Goal: Task Accomplishment & Management: Complete application form

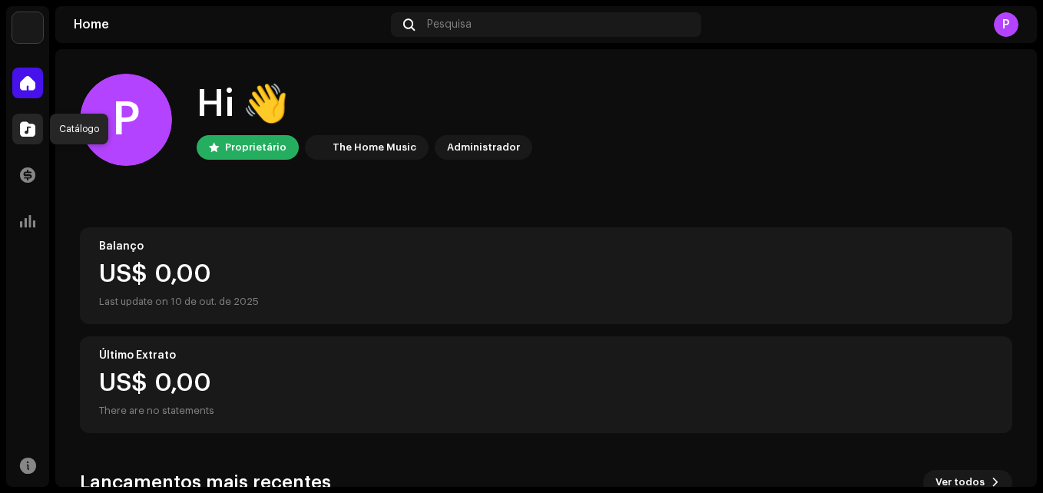
click at [38, 142] on div at bounding box center [27, 129] width 31 height 31
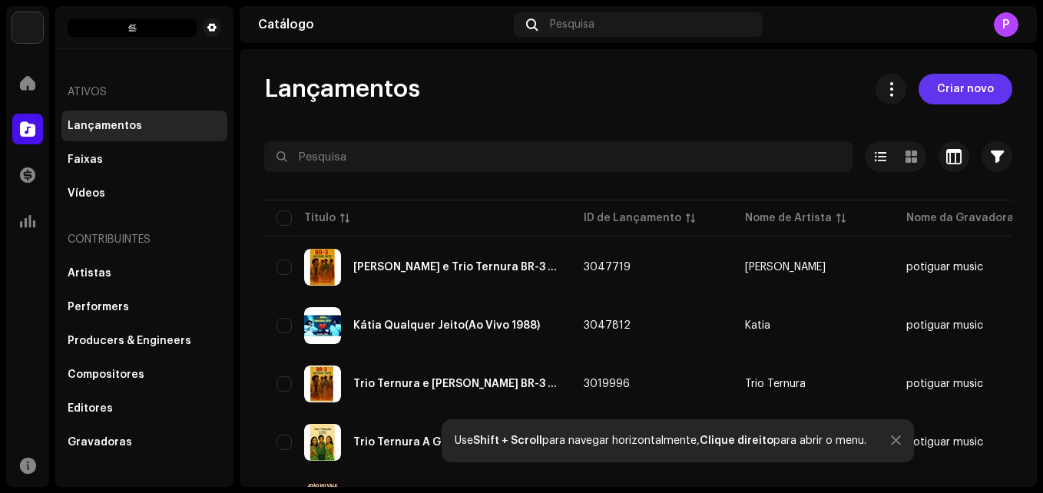
click at [970, 88] on span "Criar novo" at bounding box center [965, 89] width 57 height 31
click at [960, 91] on span "Criar novo" at bounding box center [965, 89] width 57 height 31
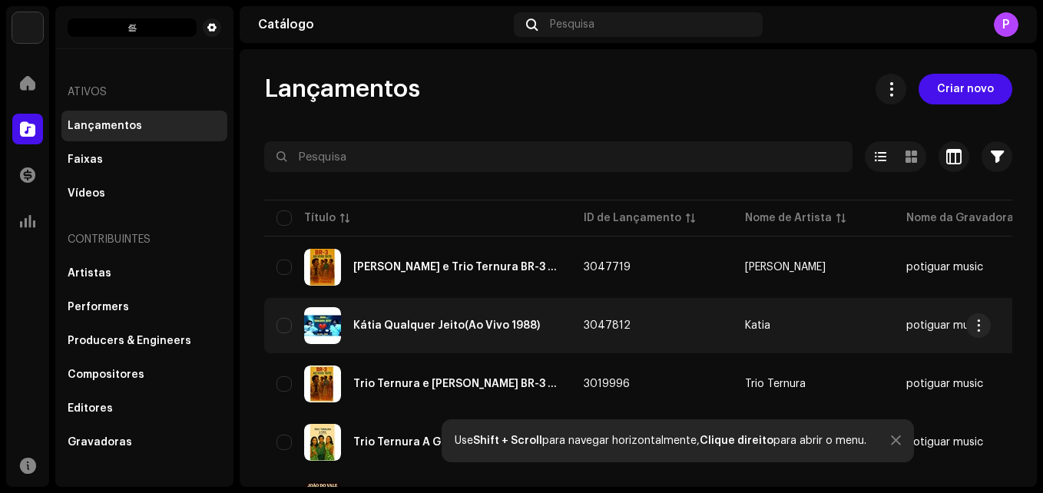
click at [960, 87] on span "Criar novo" at bounding box center [965, 89] width 57 height 31
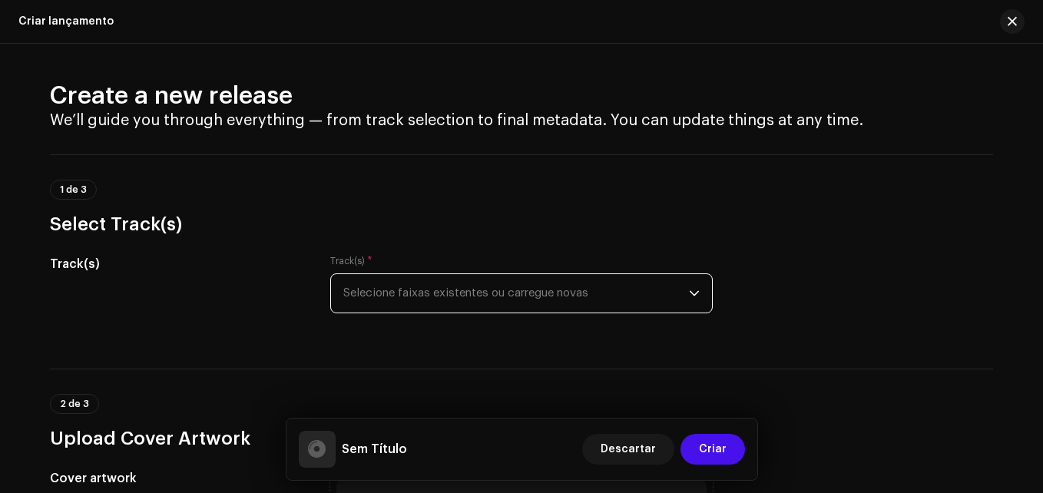
click at [476, 296] on span "Selecione faixas existentes ou carregue novas" at bounding box center [515, 293] width 345 height 38
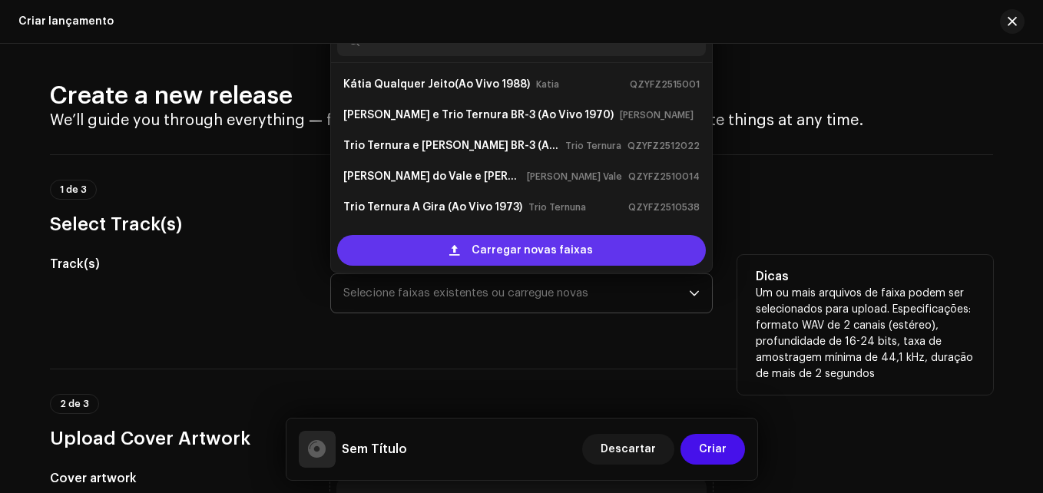
click at [471, 253] on div "Carregar novas faixas" at bounding box center [521, 250] width 369 height 31
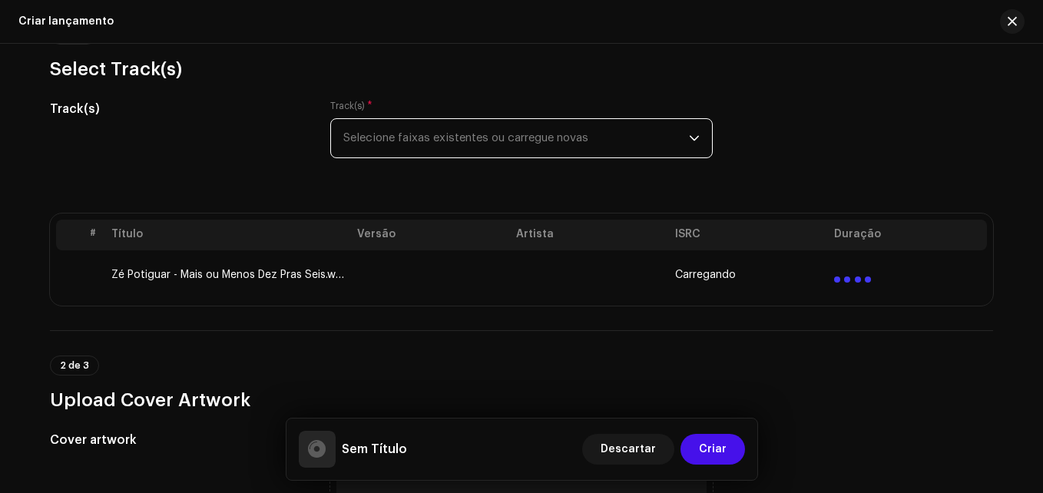
scroll to position [154, 0]
click at [472, 138] on span "Selecione faixas existentes ou carregue novas" at bounding box center [515, 140] width 345 height 38
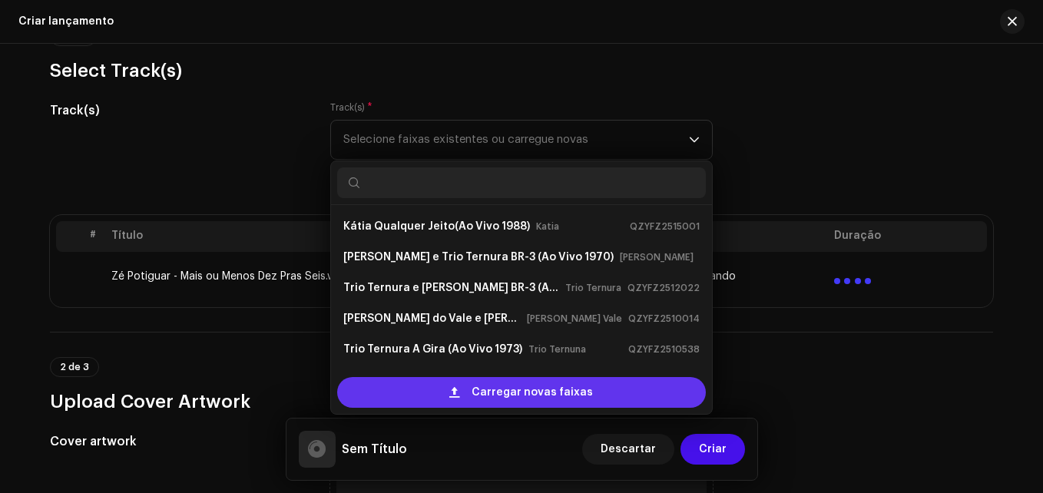
scroll to position [25, 0]
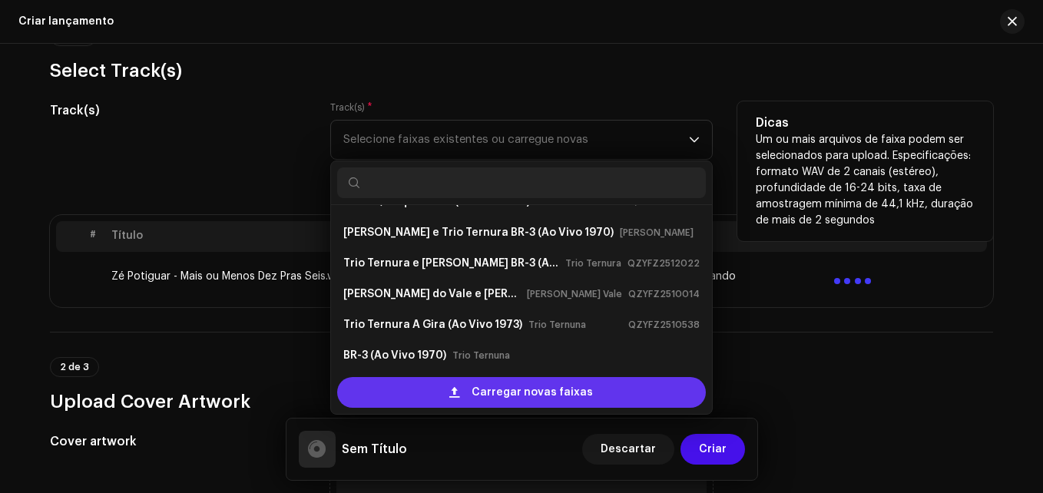
click at [481, 380] on span "Carregar novas faixas" at bounding box center [531, 392] width 121 height 31
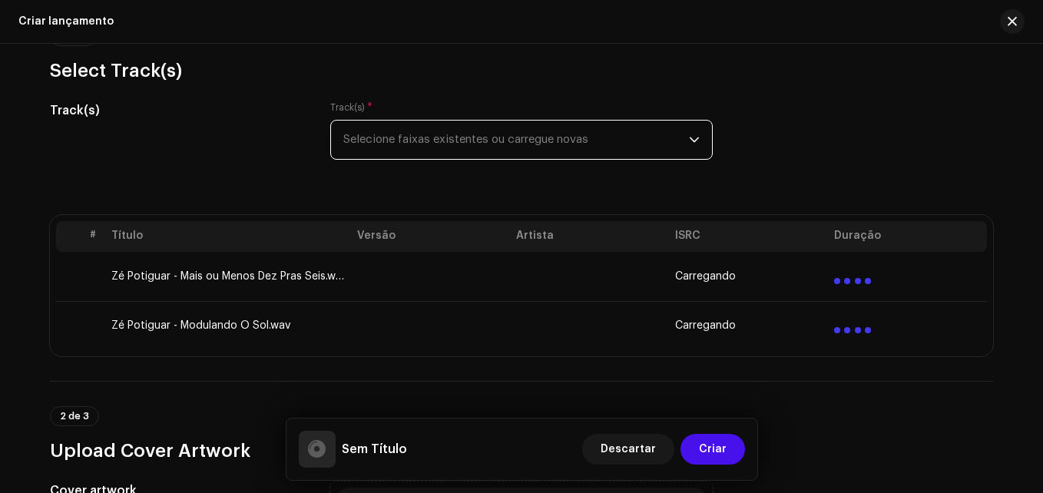
click at [520, 139] on span "Selecione faixas existentes ou carregue novas" at bounding box center [515, 140] width 345 height 38
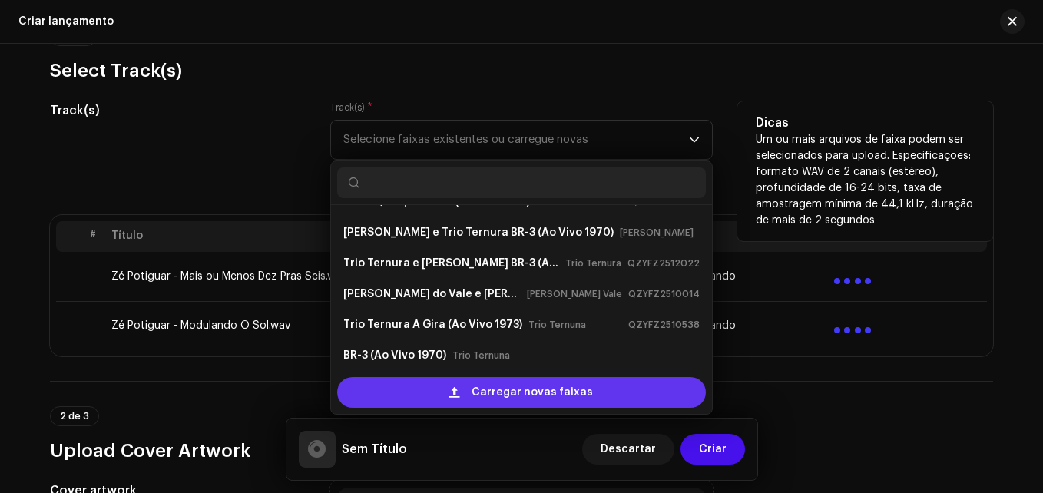
click at [468, 387] on div "Carregar novas faixas" at bounding box center [521, 392] width 369 height 31
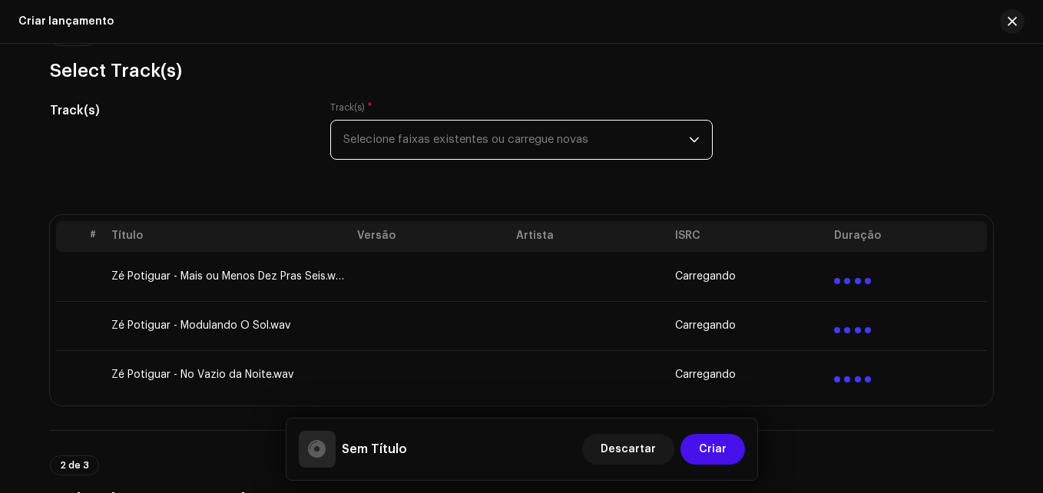
click at [531, 146] on span "Selecione faixas existentes ou carregue novas" at bounding box center [515, 140] width 345 height 38
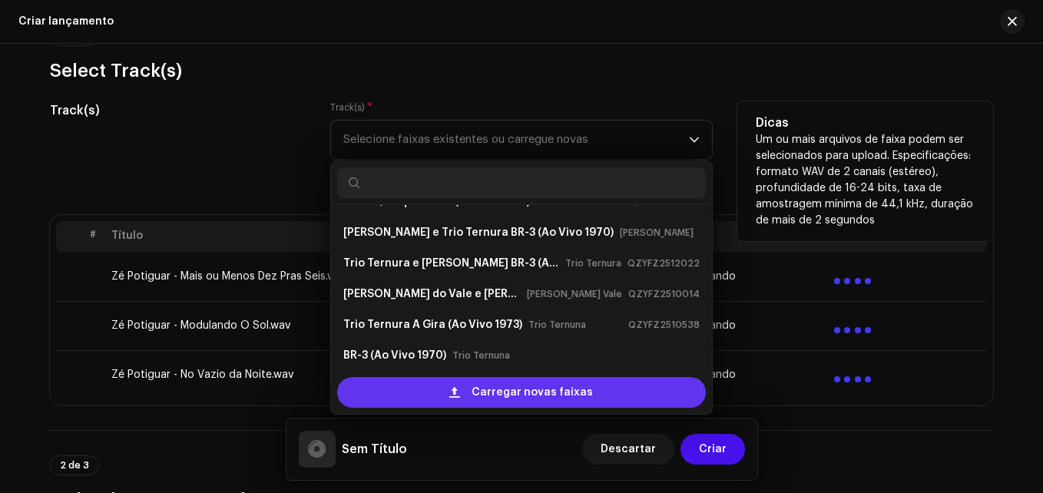
click at [527, 382] on span "Carregar novas faixas" at bounding box center [531, 392] width 121 height 31
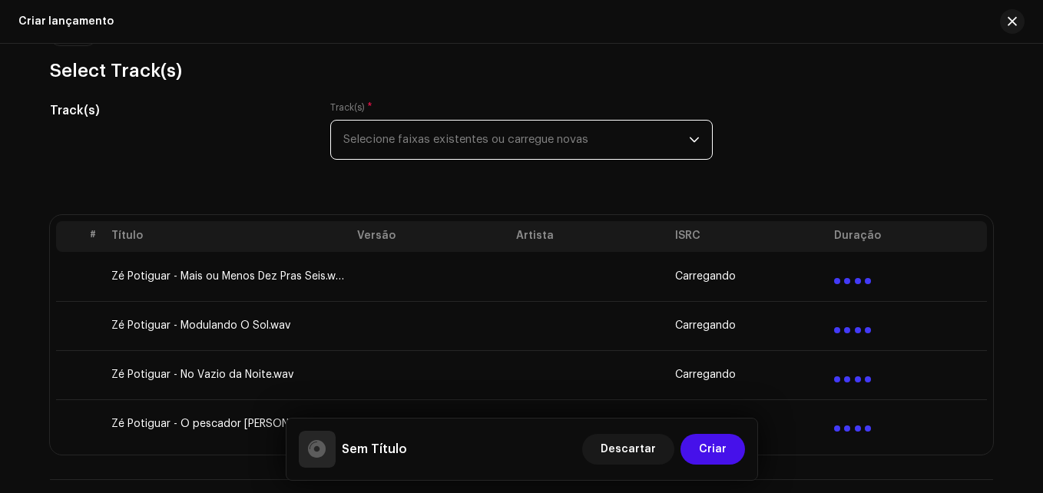
click at [425, 133] on span "Selecione faixas existentes ou carregue novas" at bounding box center [515, 140] width 345 height 38
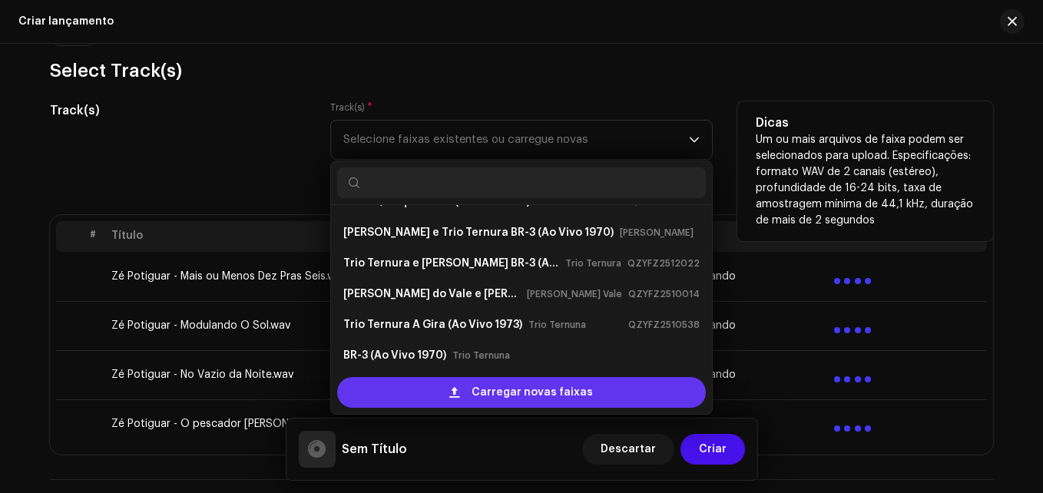
click at [478, 384] on span "Carregar novas faixas" at bounding box center [531, 392] width 121 height 31
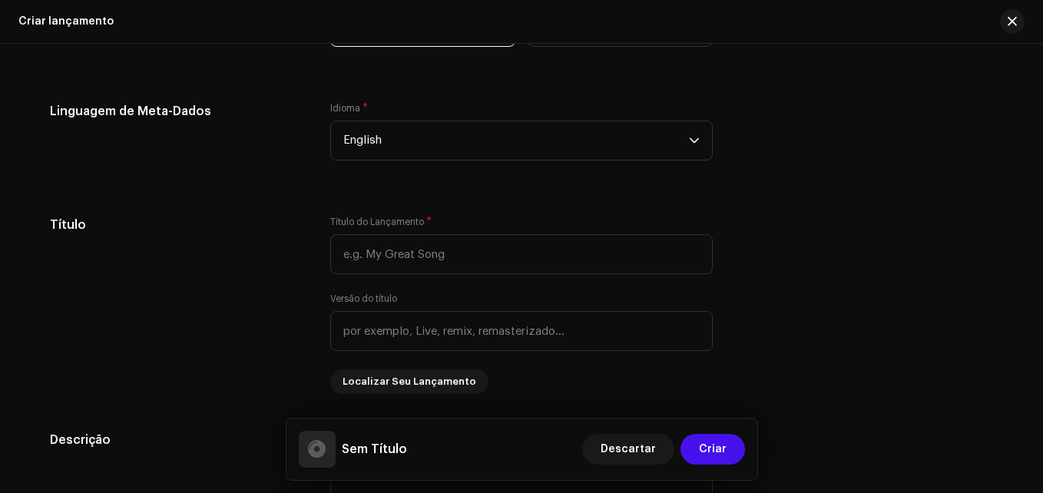
scroll to position [1481, 0]
click at [495, 137] on span "English" at bounding box center [515, 140] width 345 height 38
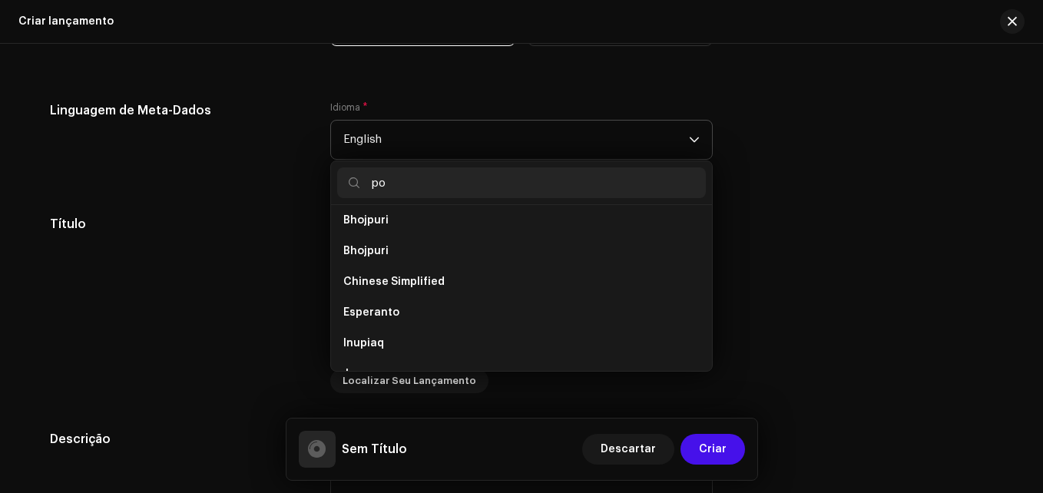
scroll to position [0, 0]
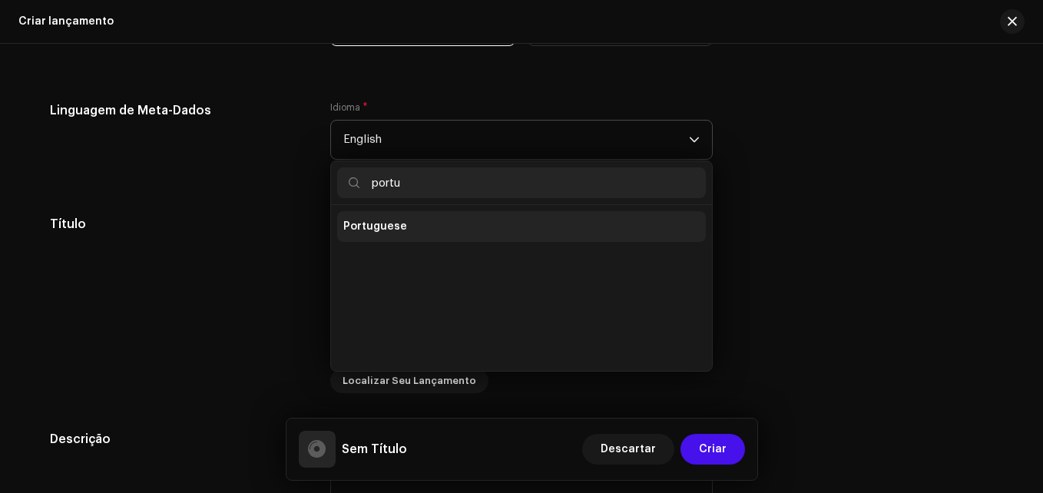
type input "portu"
click at [474, 230] on li "Portuguese" at bounding box center [521, 226] width 369 height 31
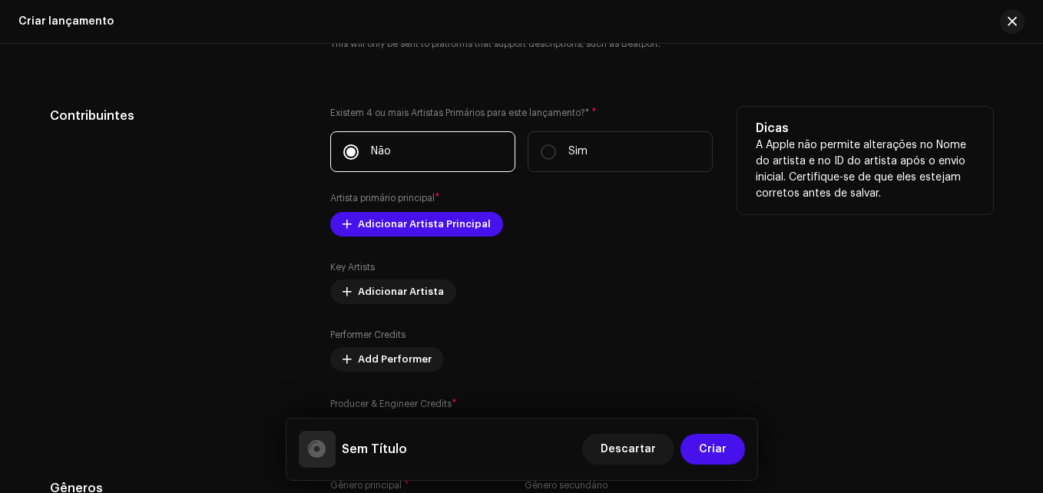
scroll to position [1991, 0]
click at [545, 153] on input "Sim" at bounding box center [547, 151] width 15 height 15
radio input "true"
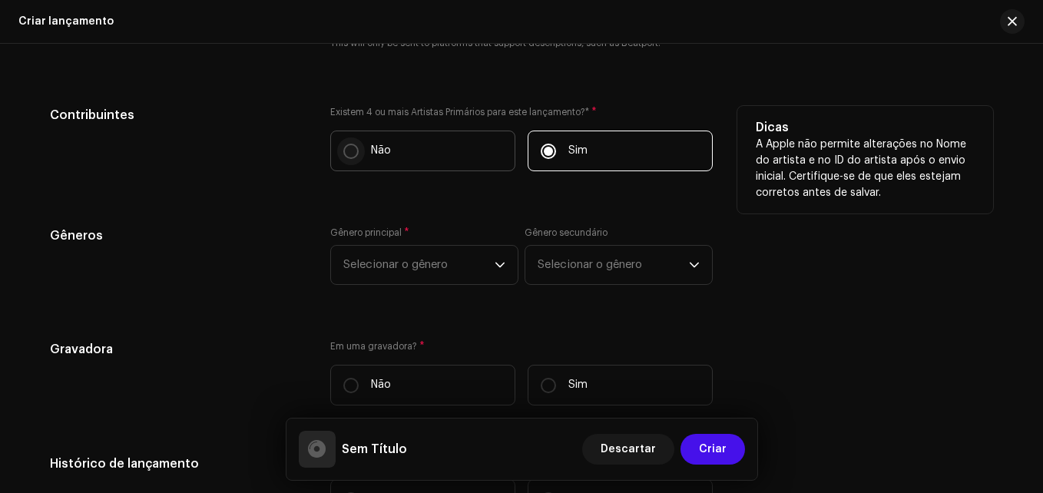
click at [355, 147] on p-radiobutton at bounding box center [350, 151] width 15 height 15
click at [355, 147] on input "Não" at bounding box center [350, 151] width 15 height 15
radio input "true"
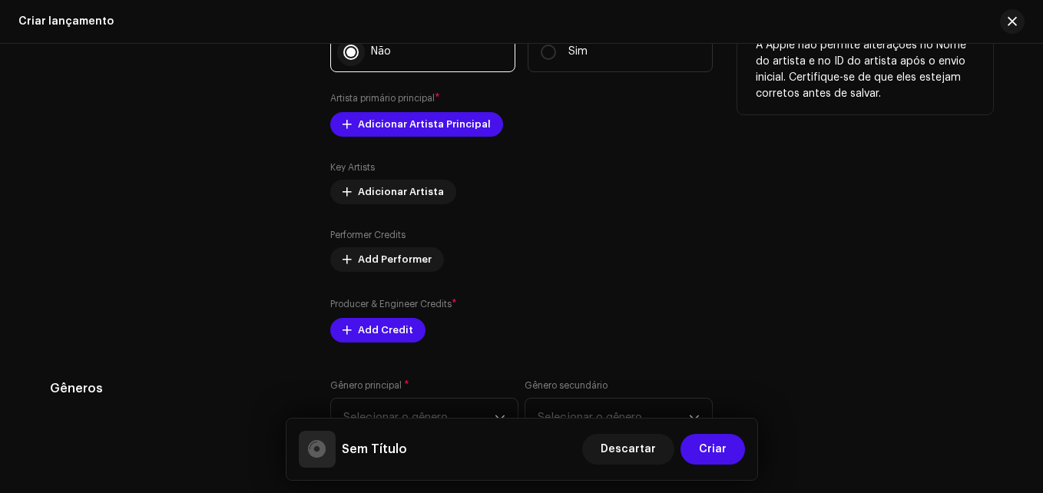
scroll to position [2128, 0]
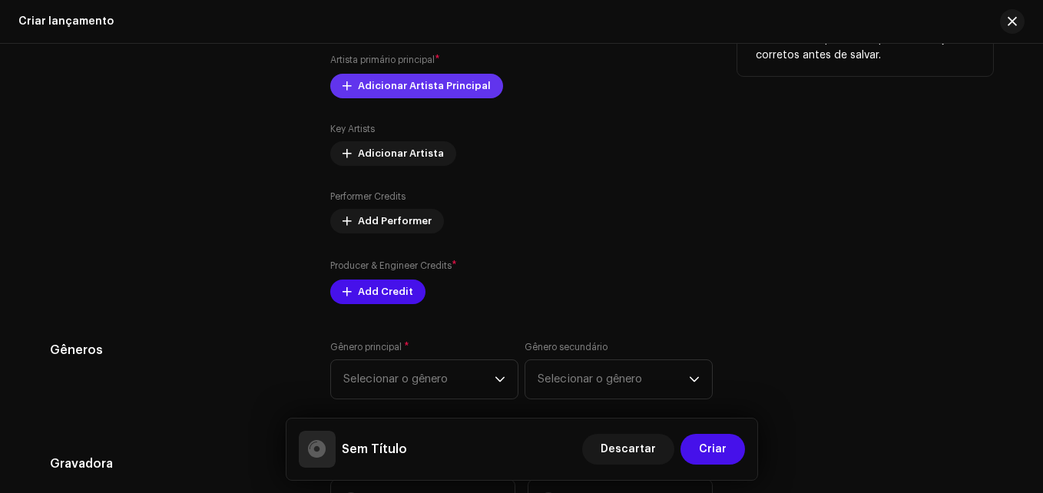
click at [412, 75] on span "Adicionar Artista Principal" at bounding box center [424, 86] width 133 height 31
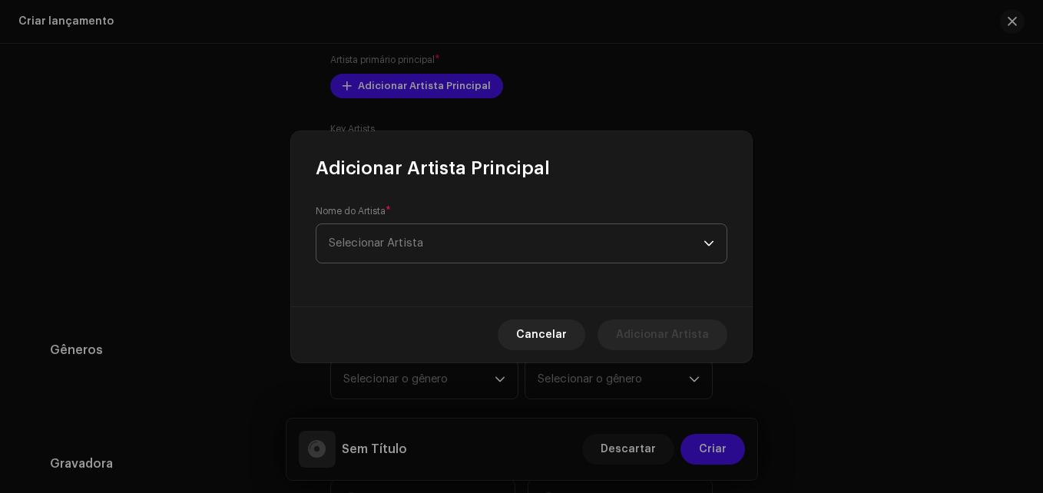
click at [439, 243] on span "Selecionar Artista" at bounding box center [516, 243] width 375 height 38
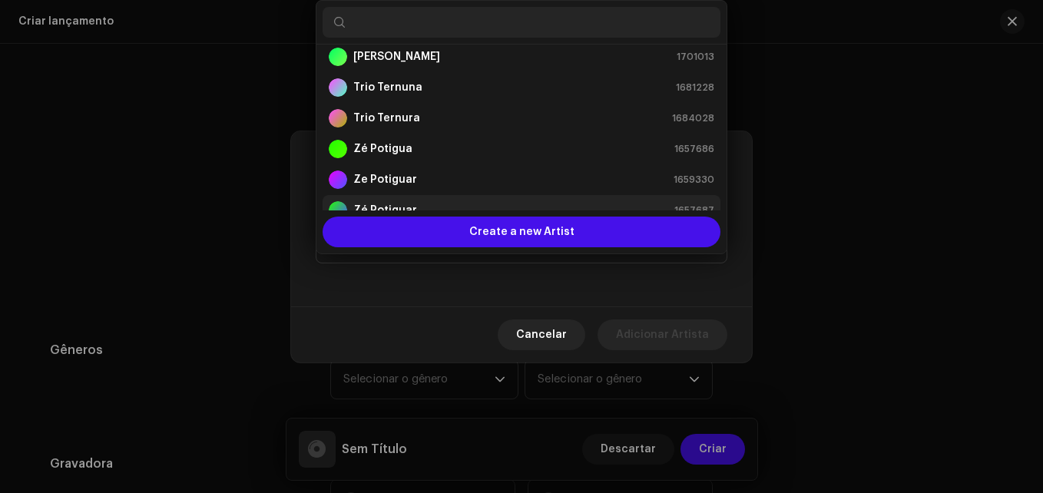
scroll to position [240, 0]
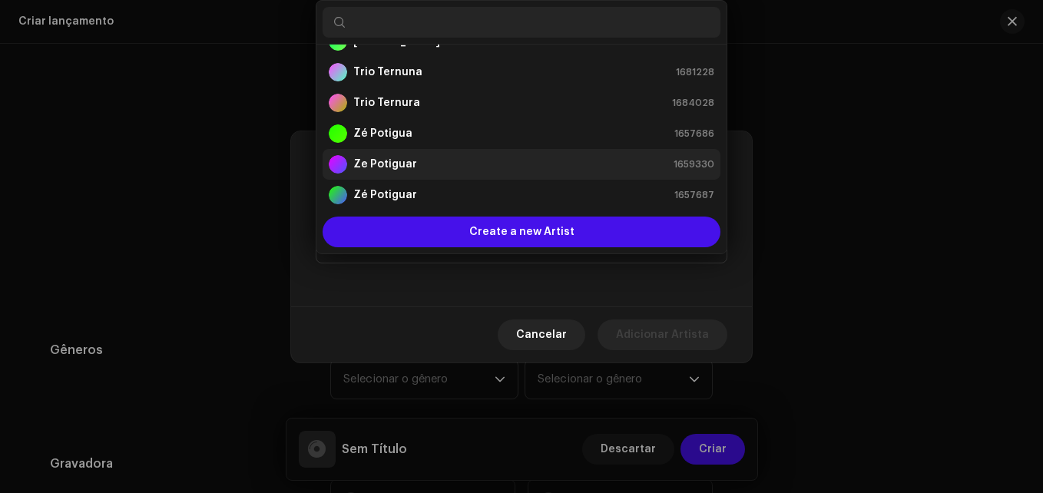
click at [441, 162] on div "Ze Potiguar 1659330" at bounding box center [521, 164] width 385 height 18
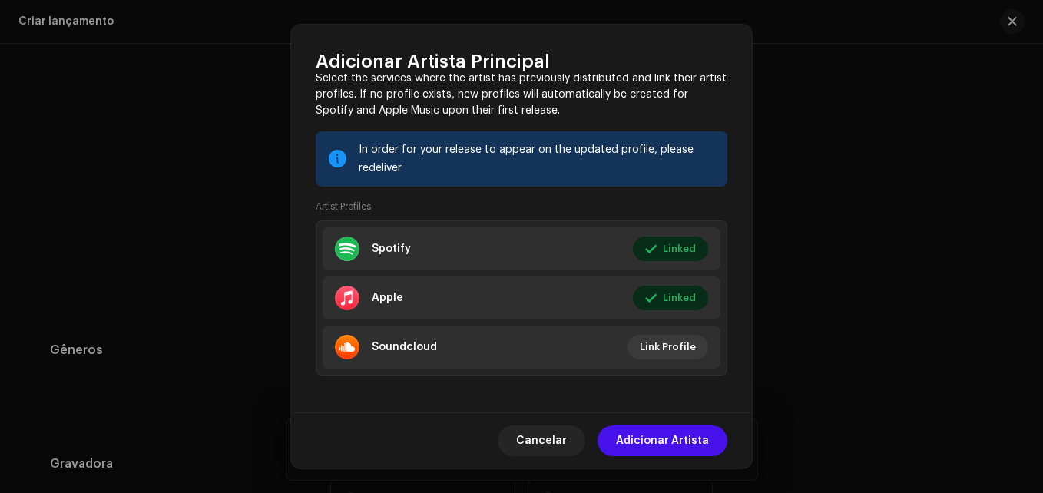
scroll to position [154, 0]
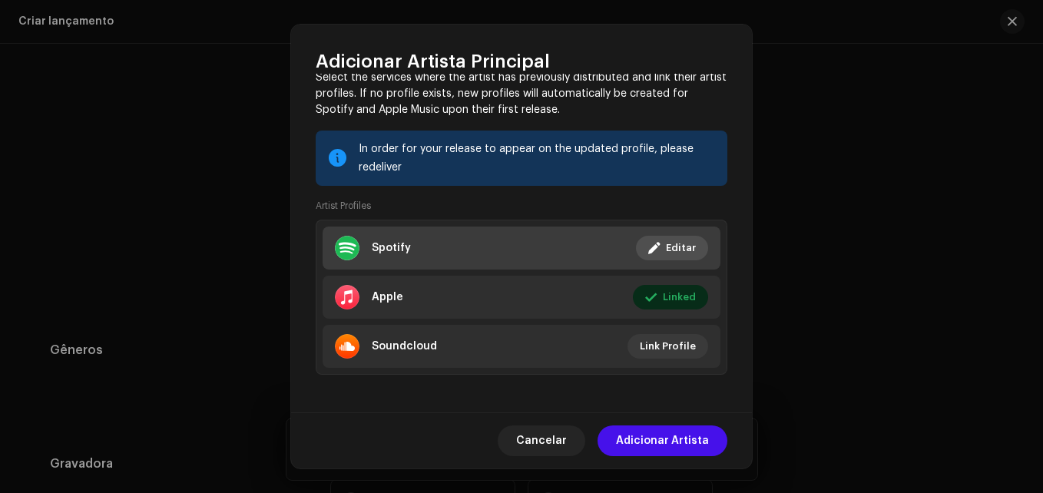
click at [666, 246] on span "Editar" at bounding box center [681, 248] width 30 height 31
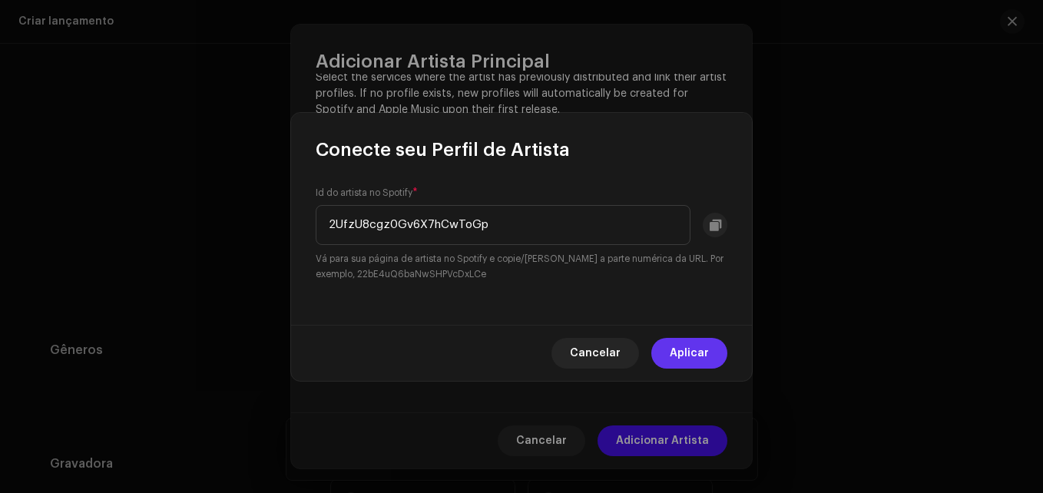
click at [686, 355] on span "Aplicar" at bounding box center [688, 353] width 39 height 31
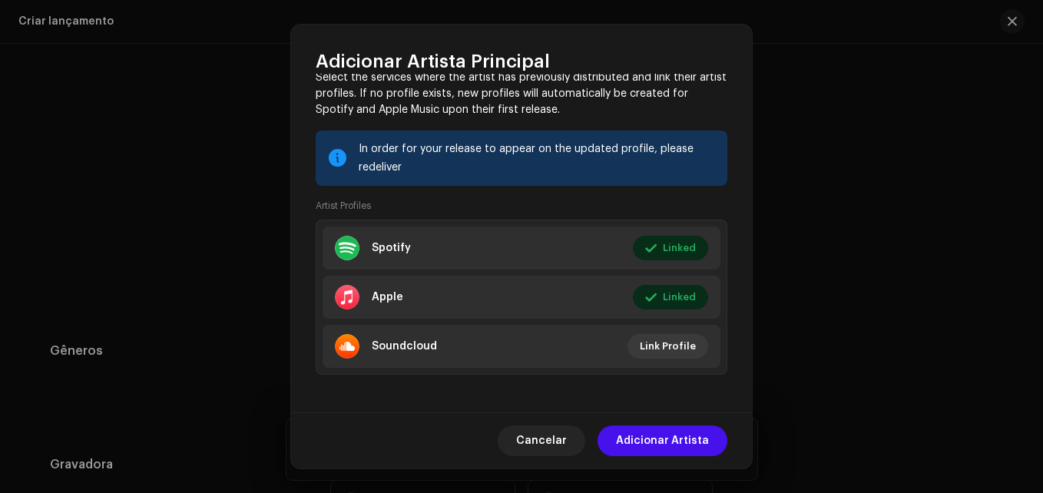
scroll to position [2129, 0]
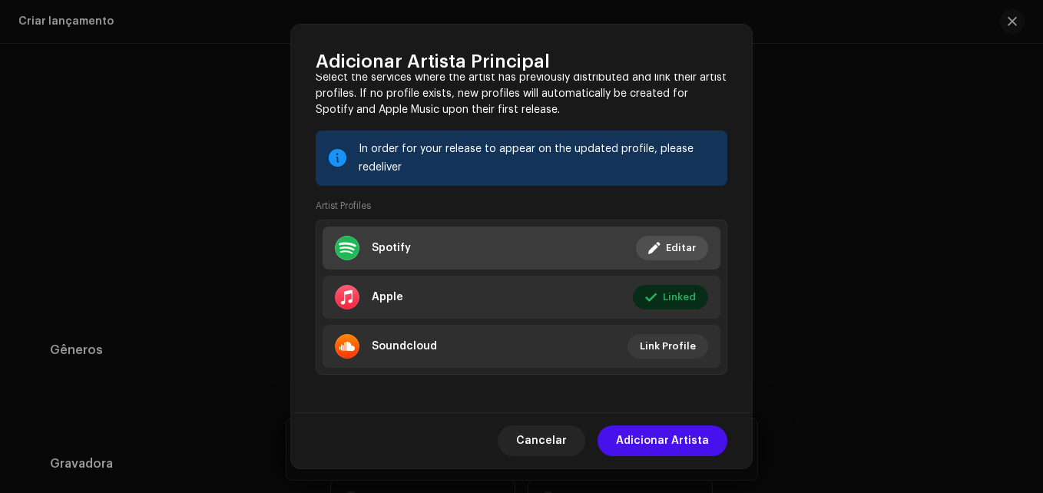
click at [681, 255] on span "Editar" at bounding box center [681, 248] width 30 height 31
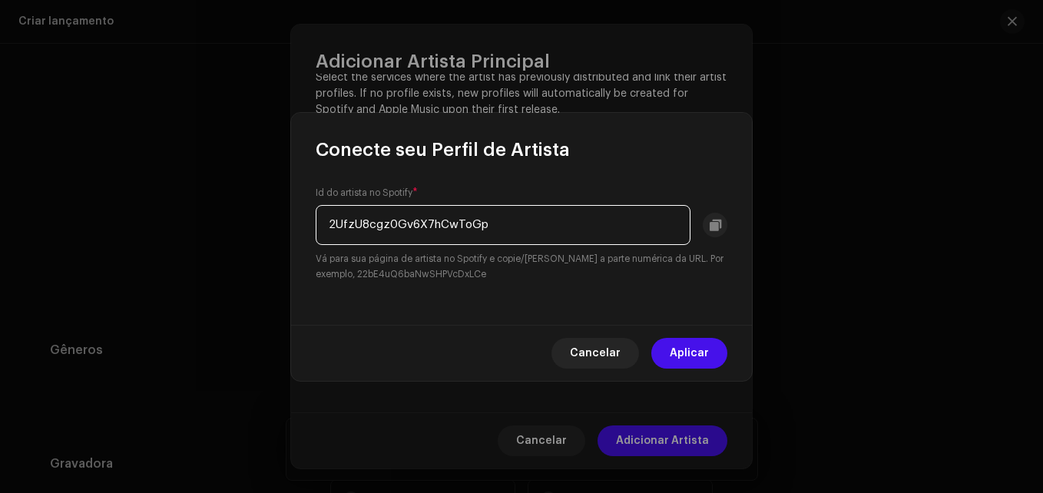
drag, startPoint x: 596, startPoint y: 242, endPoint x: 82, endPoint y: 207, distance: 514.8
click at [82, 207] on div "Conecte seu Perfil de Artista Id do artista no Spotify * 2UfzU8cgz0Gv6X7hCwToGp…" at bounding box center [521, 246] width 1043 height 493
paste input "[URL][DOMAIN_NAME]"
drag, startPoint x: 684, startPoint y: 232, endPoint x: 501, endPoint y: 228, distance: 182.8
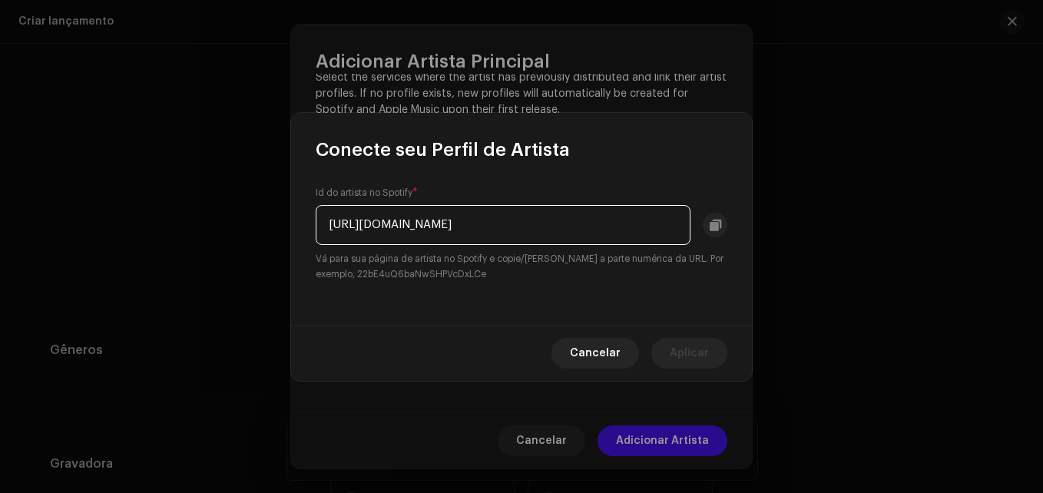
click at [501, 228] on input "[URL][DOMAIN_NAME]" at bounding box center [503, 225] width 375 height 40
drag, startPoint x: 521, startPoint y: 225, endPoint x: 259, endPoint y: 247, distance: 262.0
click at [259, 247] on div "Conecte seu Perfil de Artista Id do artista no Spotify * [URL][DOMAIN_NAME] Vá …" at bounding box center [521, 246] width 1043 height 493
type input "2UfzU8cgz0Gv6X7hCwToGp"
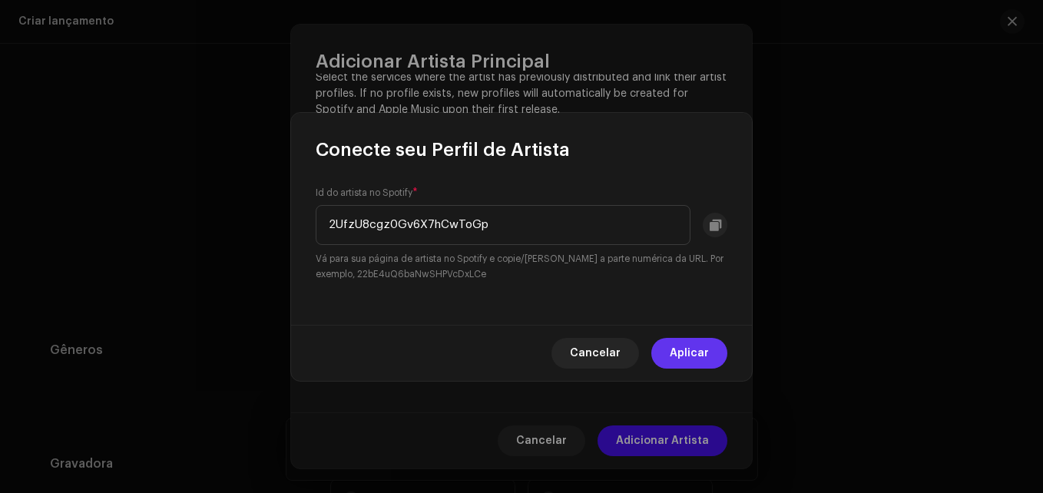
click at [696, 359] on span "Aplicar" at bounding box center [688, 353] width 39 height 31
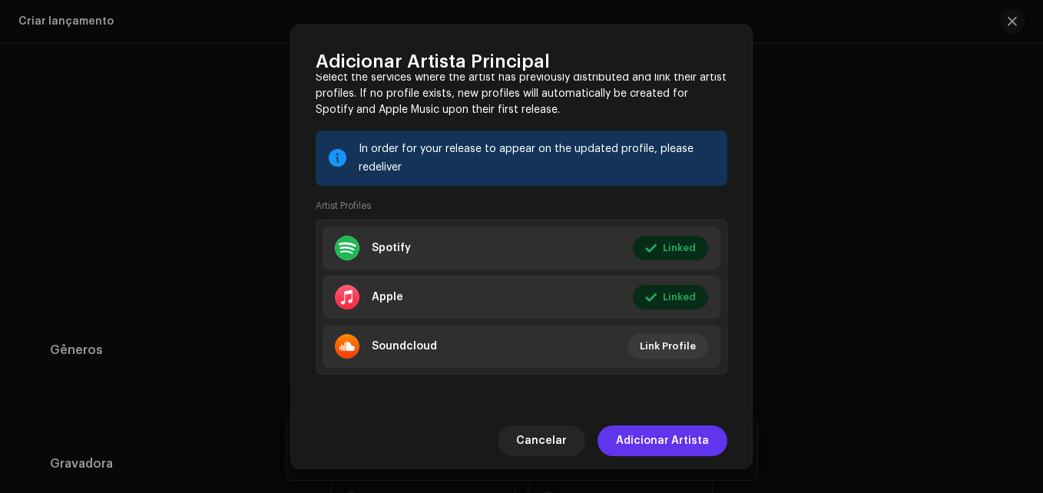
click at [674, 447] on span "Adicionar Artista" at bounding box center [662, 440] width 93 height 31
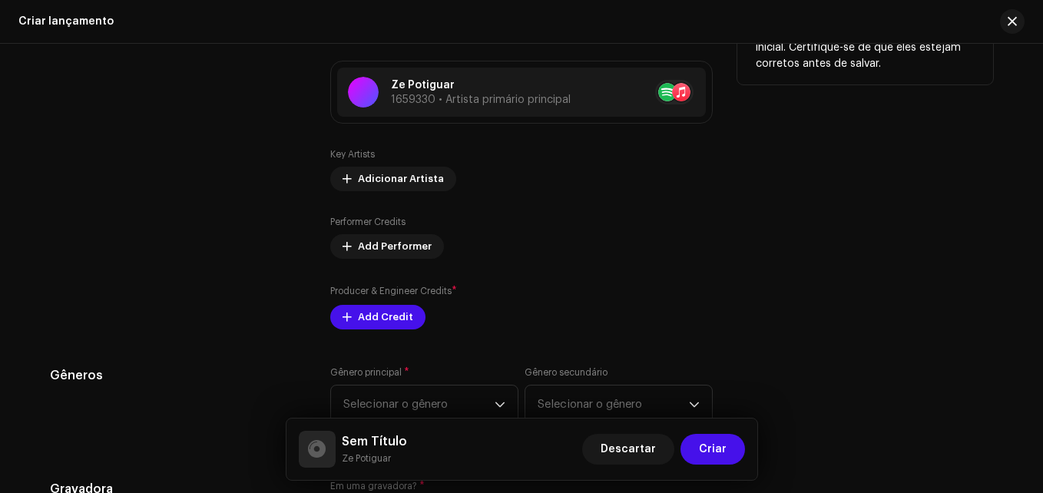
scroll to position [2120, 0]
click at [376, 322] on span "Add Credit" at bounding box center [385, 317] width 55 height 31
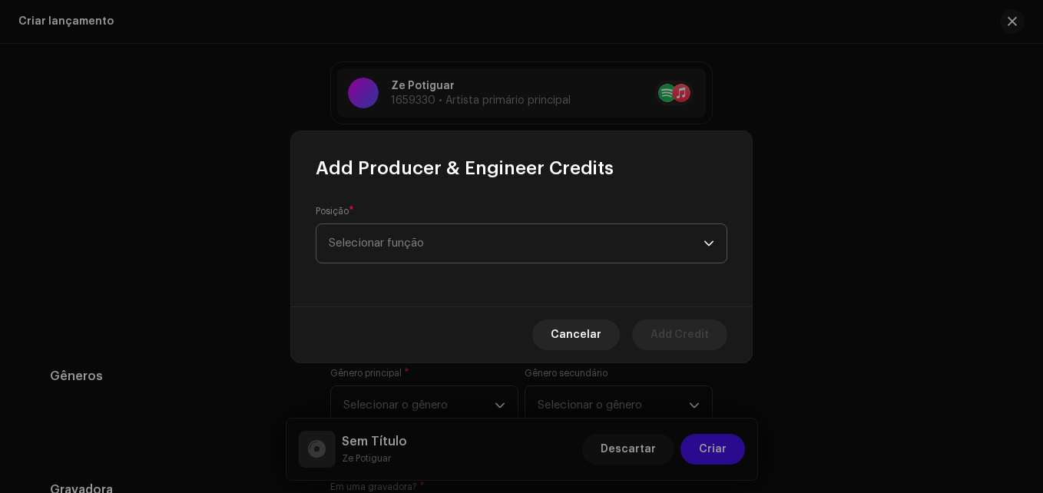
click at [497, 250] on span "Selecionar função" at bounding box center [516, 243] width 375 height 38
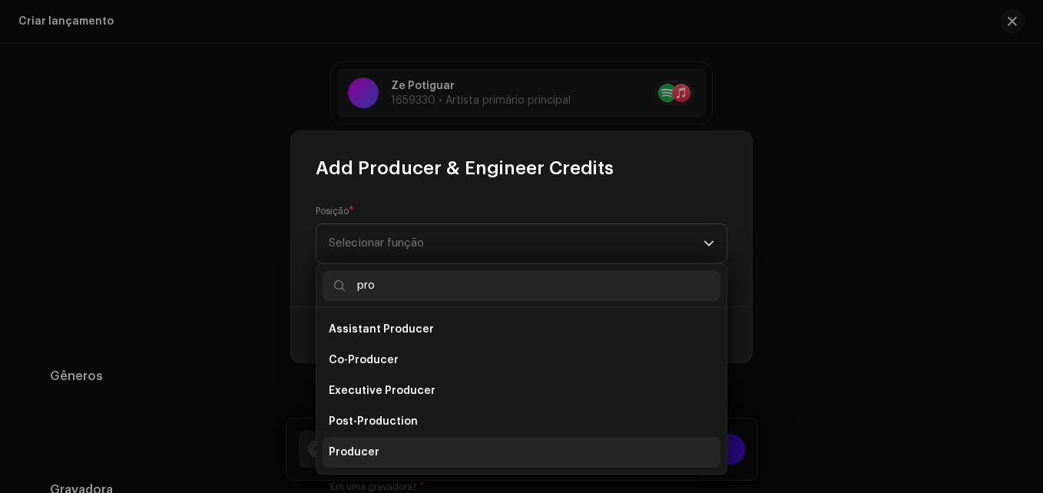
type input "pro"
click at [434, 454] on li "Producer" at bounding box center [521, 452] width 398 height 31
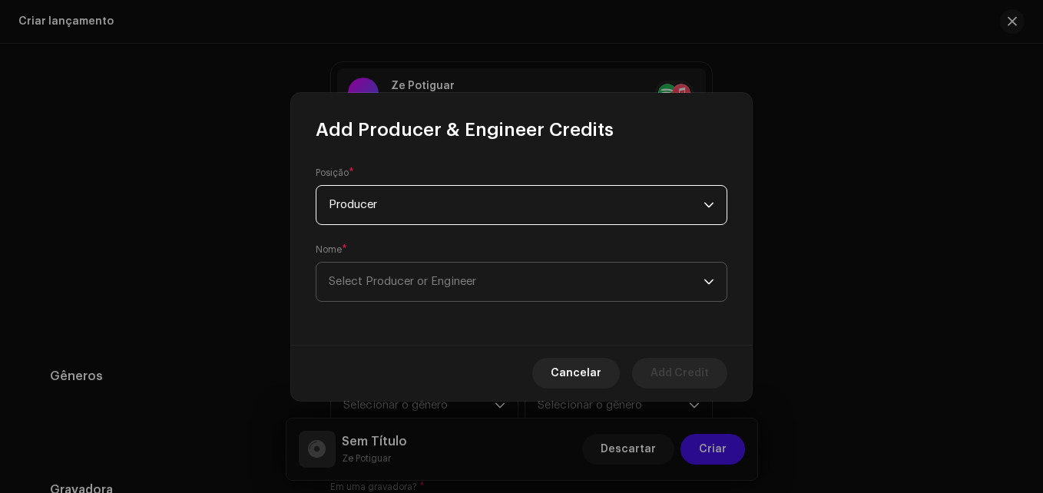
click at [439, 289] on span "Select Producer or Engineer" at bounding box center [516, 282] width 375 height 38
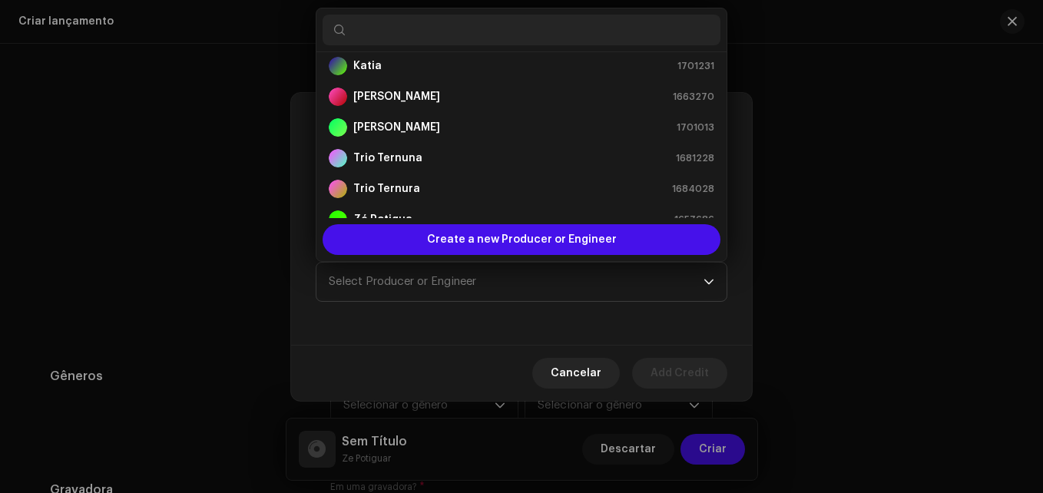
scroll to position [246, 0]
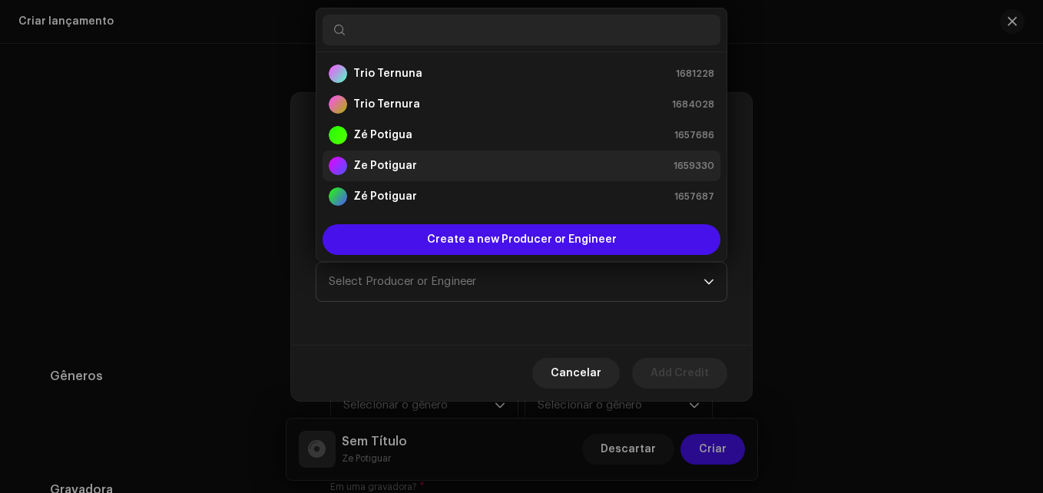
click at [438, 170] on div "Ze Potiguar 1659330" at bounding box center [521, 166] width 385 height 18
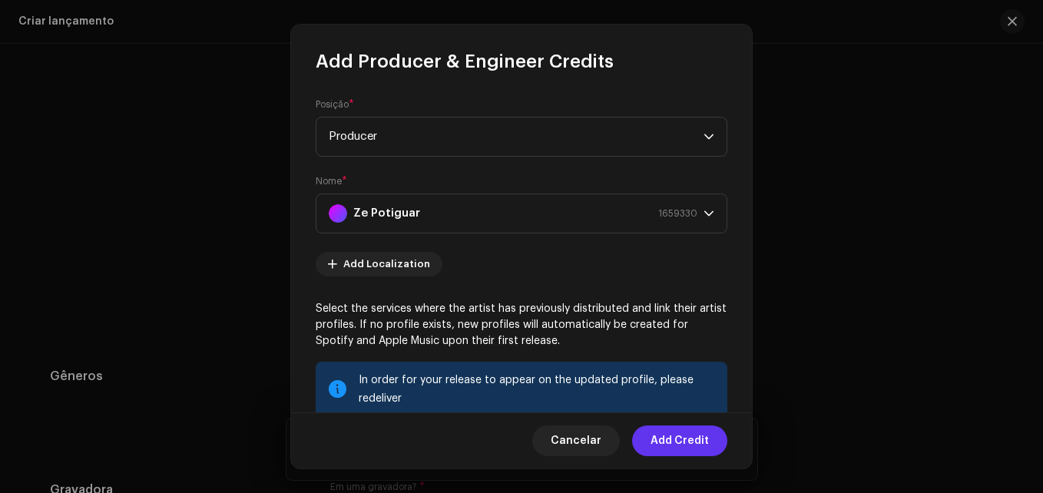
click at [673, 440] on span "Add Credit" at bounding box center [679, 440] width 58 height 31
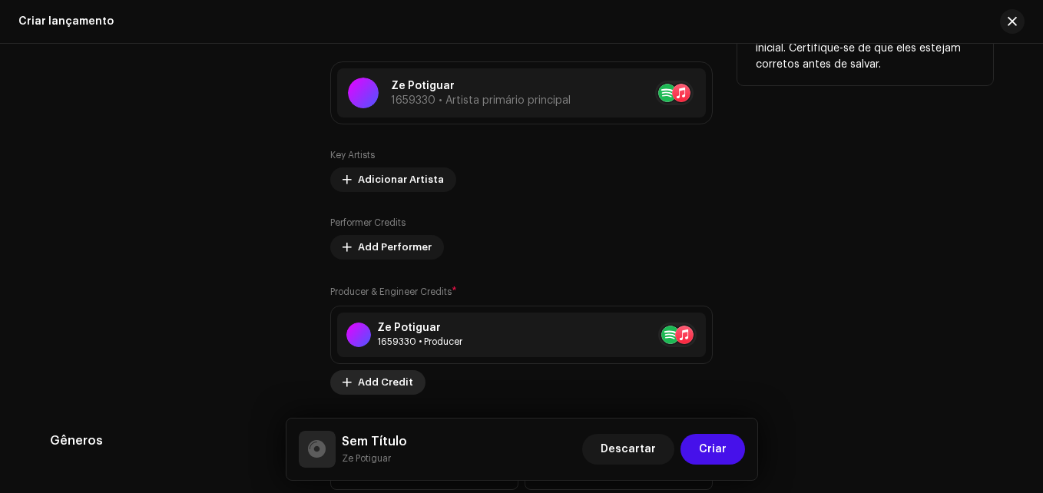
click at [378, 378] on span "Add Credit" at bounding box center [385, 382] width 55 height 31
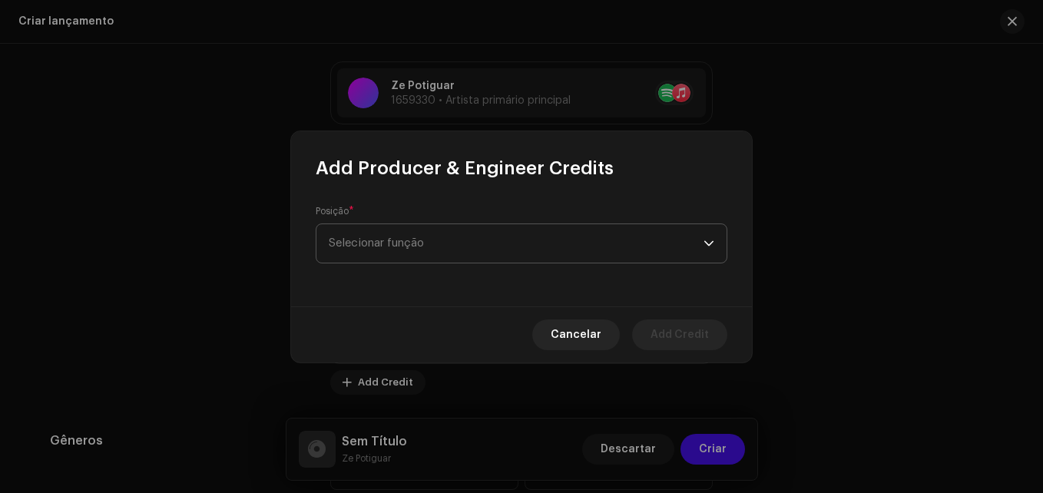
click at [431, 254] on span "Selecionar função" at bounding box center [516, 243] width 375 height 38
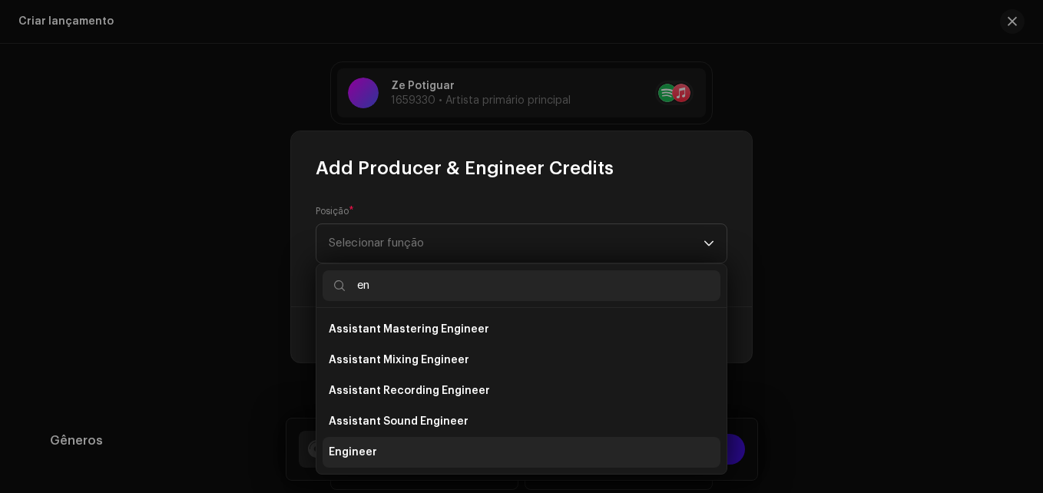
type input "en"
click at [421, 450] on li "Engineer" at bounding box center [521, 452] width 398 height 31
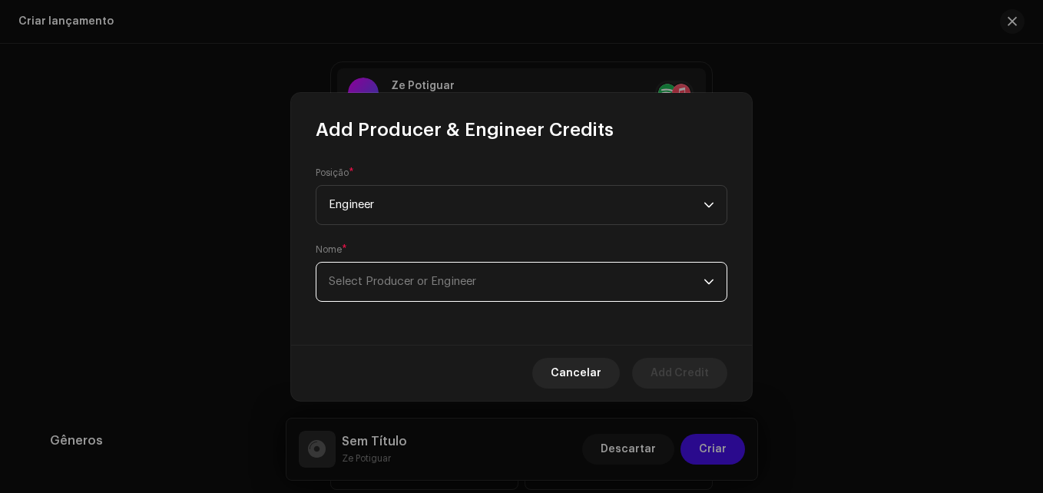
click at [569, 269] on span "Select Producer or Engineer" at bounding box center [516, 282] width 375 height 38
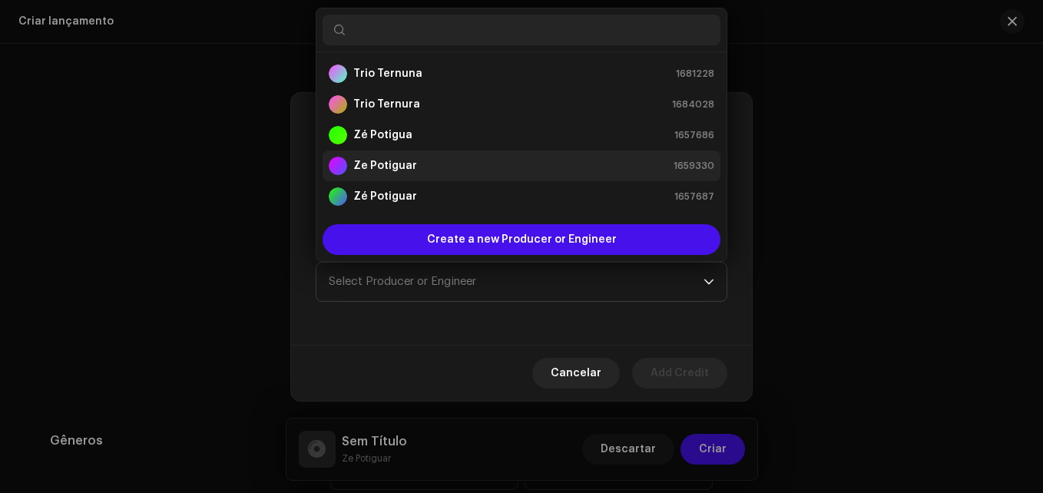
click at [402, 159] on strong "Ze Potiguar" at bounding box center [385, 165] width 64 height 15
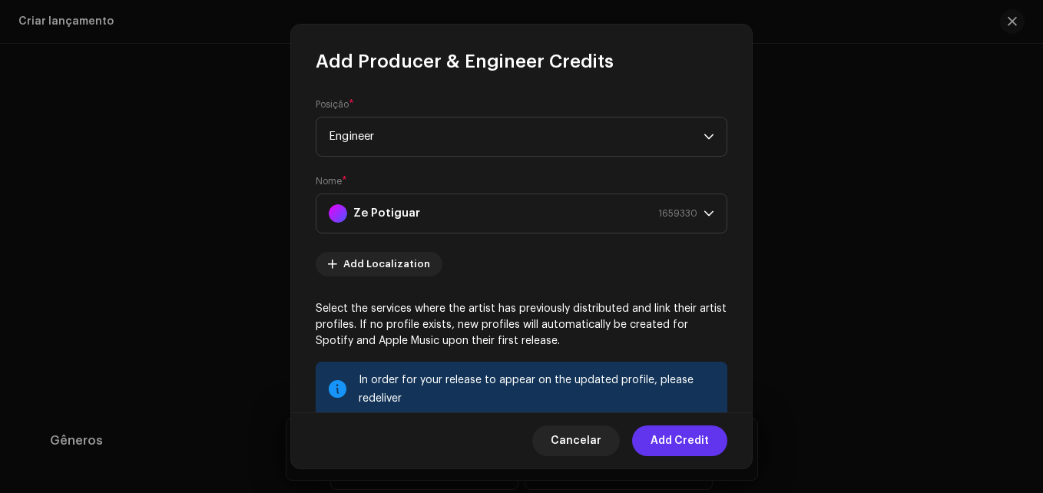
click at [690, 441] on span "Add Credit" at bounding box center [679, 440] width 58 height 31
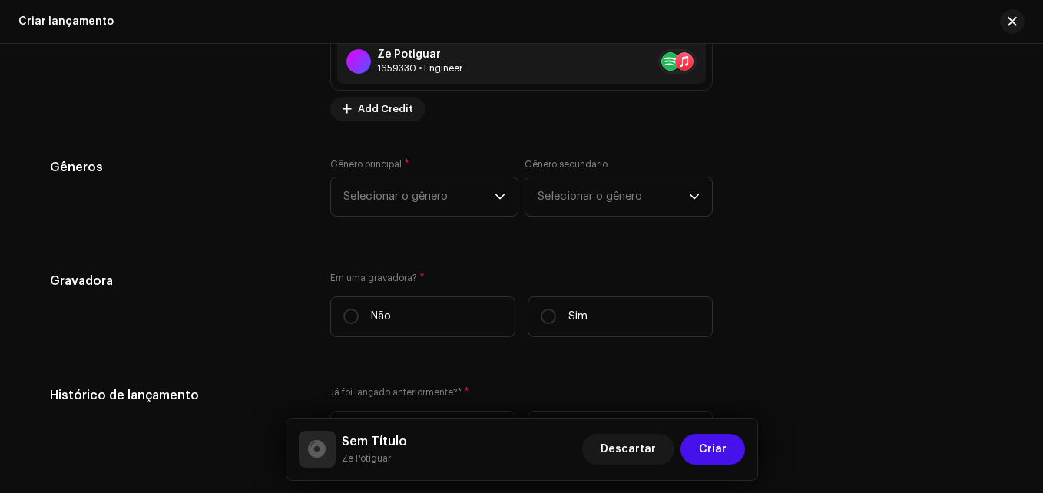
scroll to position [2501, 0]
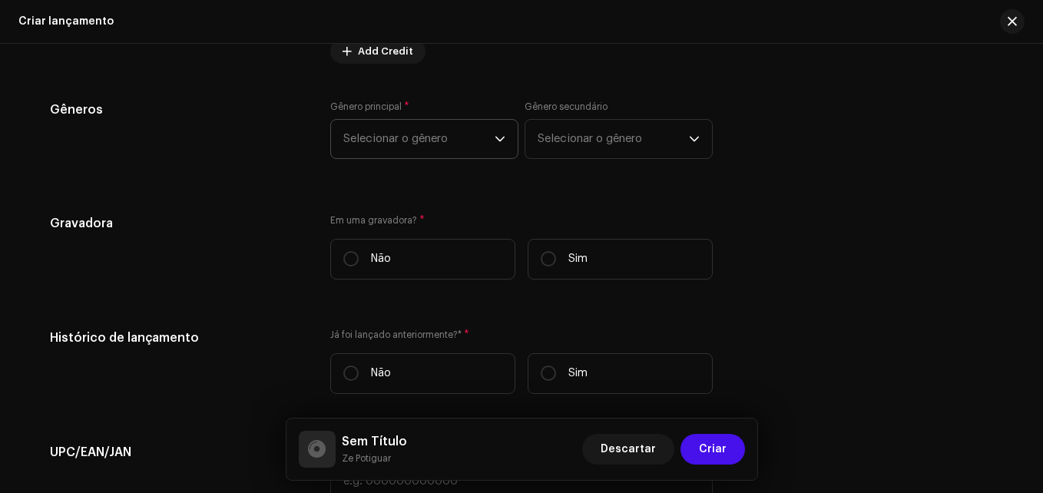
click at [417, 131] on span "Selecionar o gênero" at bounding box center [418, 139] width 151 height 38
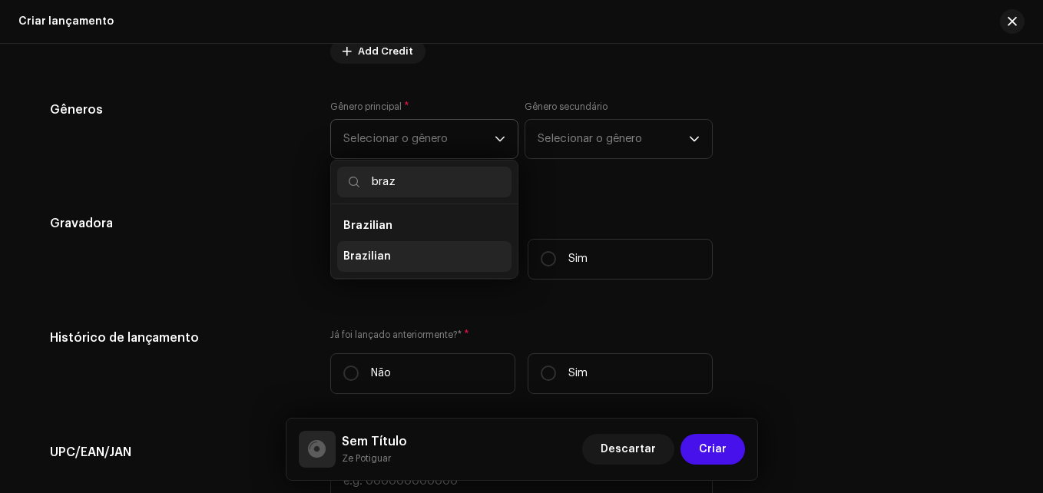
type input "braz"
click at [425, 266] on li "Brazilian" at bounding box center [424, 256] width 174 height 31
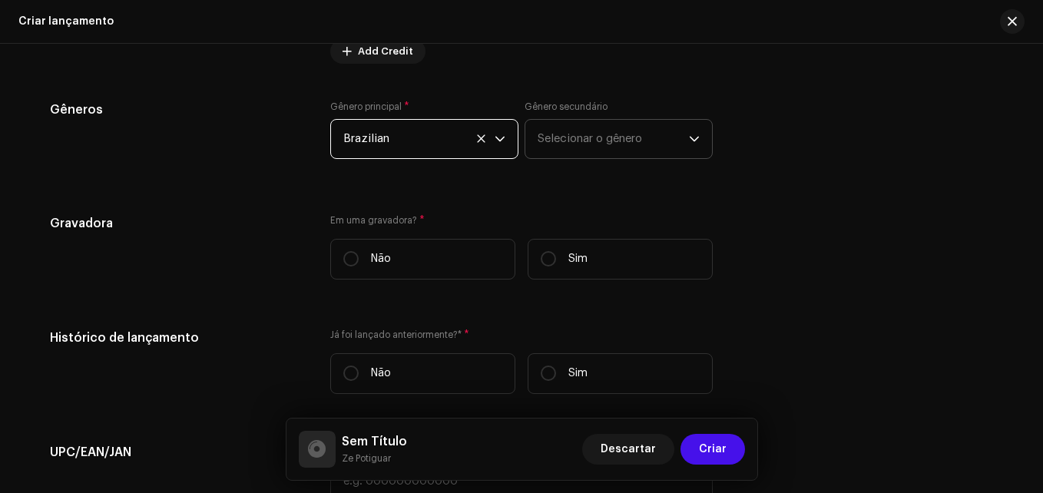
click at [582, 131] on span "Selecionar o gênero" at bounding box center [612, 139] width 151 height 38
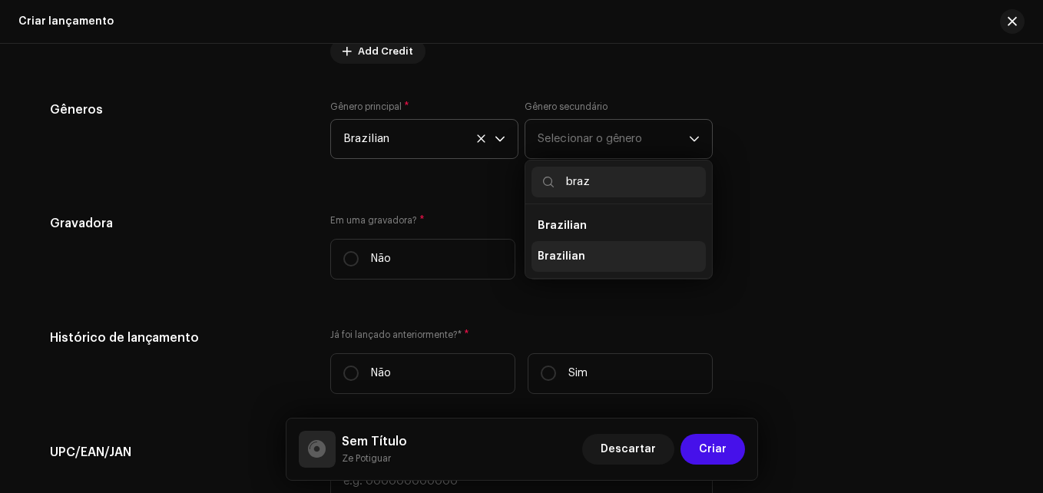
type input "braz"
click at [625, 269] on li "Brazilian" at bounding box center [618, 256] width 174 height 31
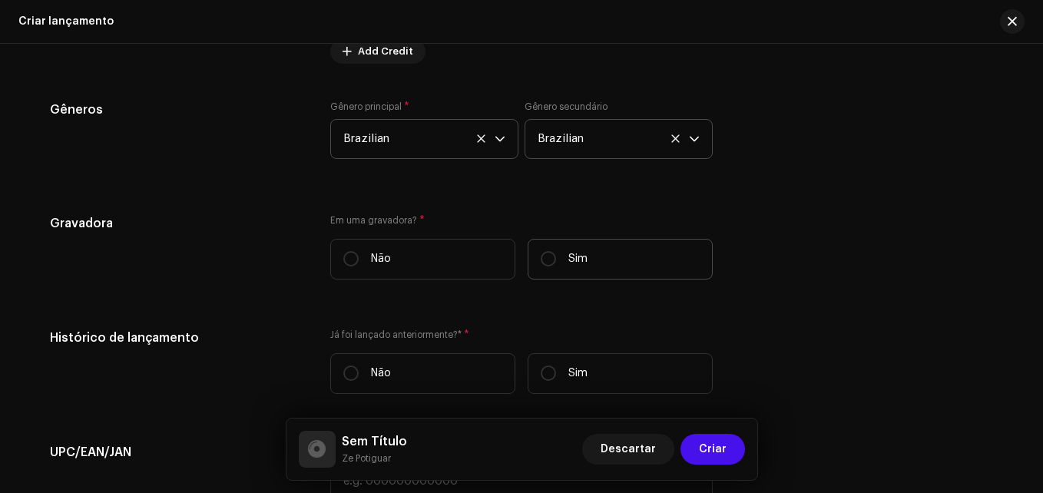
click at [560, 262] on label "Sim" at bounding box center [619, 259] width 185 height 41
click at [556, 262] on input "Sim" at bounding box center [547, 258] width 15 height 15
radio input "true"
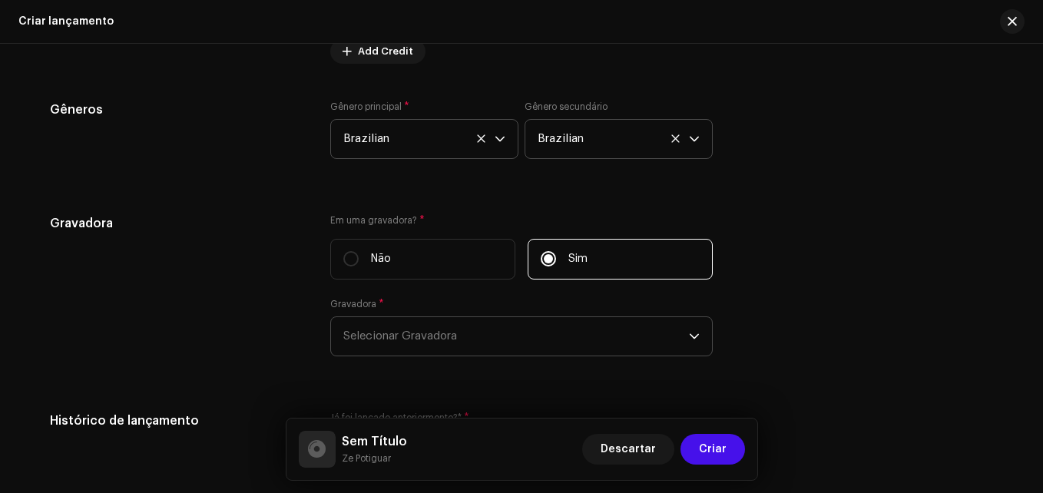
click at [502, 325] on span "Selecionar Gravadora" at bounding box center [515, 336] width 345 height 38
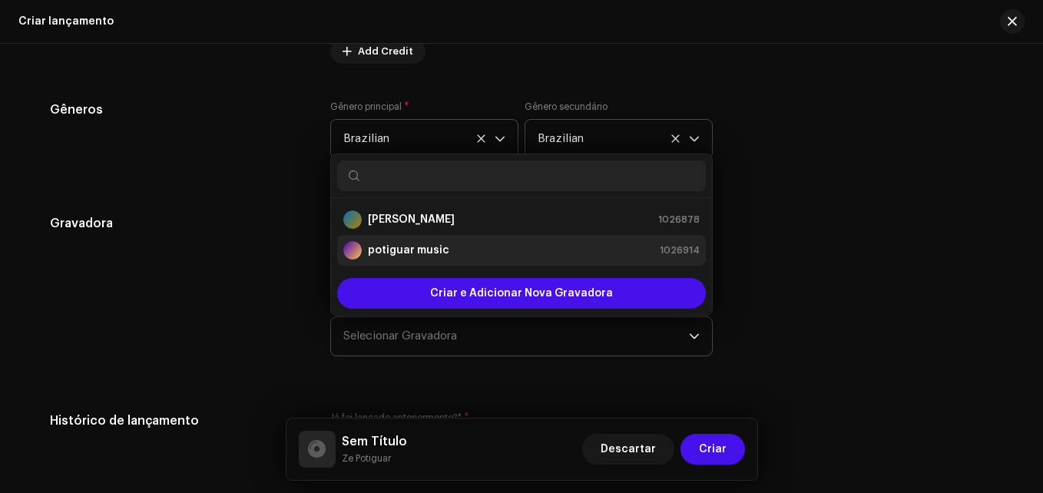
click at [474, 237] on li "potiguar music 1026914" at bounding box center [521, 250] width 369 height 31
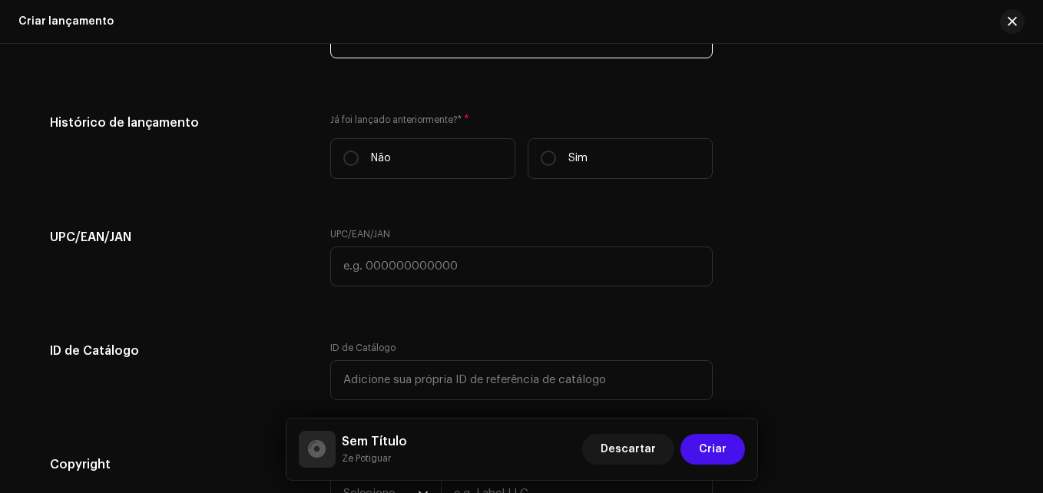
scroll to position [2800, 0]
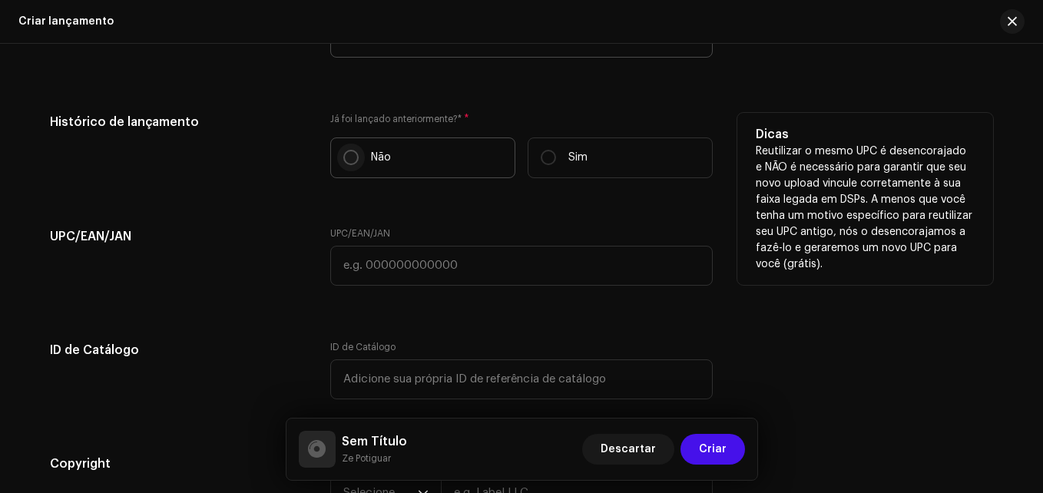
click at [351, 154] on input "Não" at bounding box center [350, 157] width 15 height 15
radio input "true"
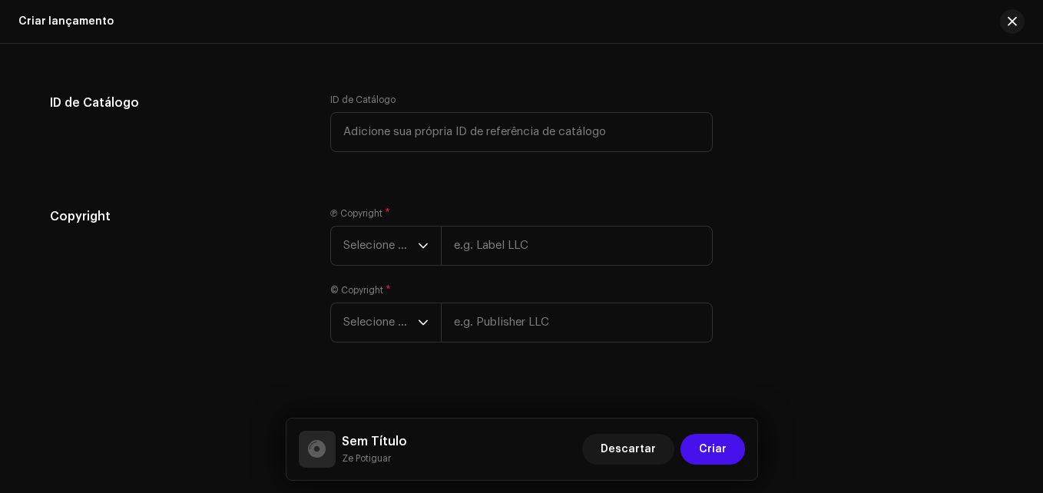
scroll to position [3048, 0]
click at [389, 238] on span "Selecione o ano" at bounding box center [380, 245] width 74 height 38
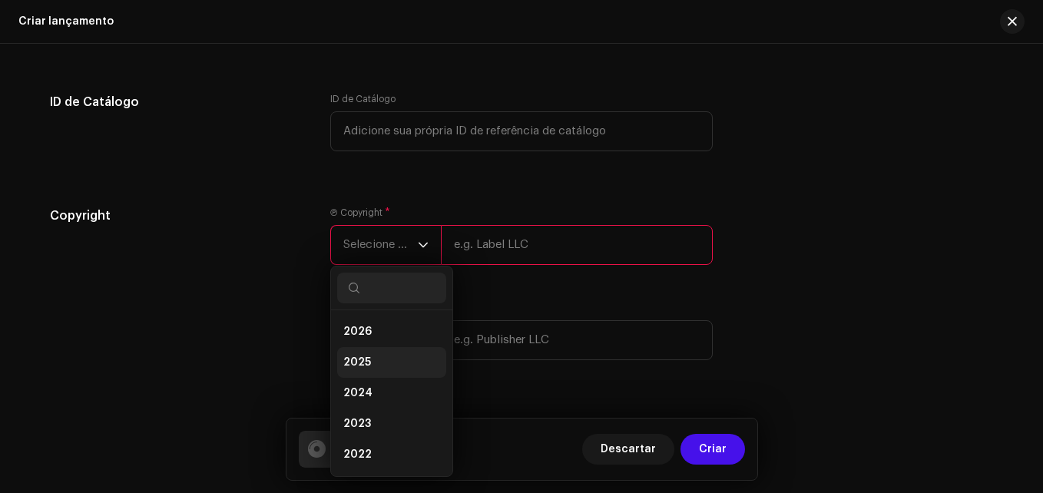
click at [382, 357] on li "2025" at bounding box center [391, 362] width 109 height 31
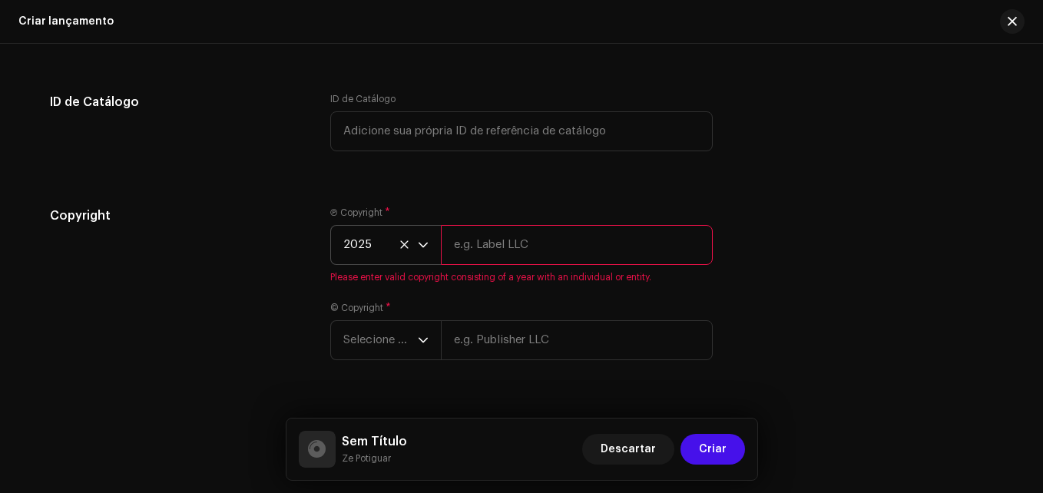
click at [552, 239] on input "text" at bounding box center [577, 245] width 272 height 40
type input "The flame of music"
type input "Kátia Qualquer Jeito(Ao Vivo 1988)"
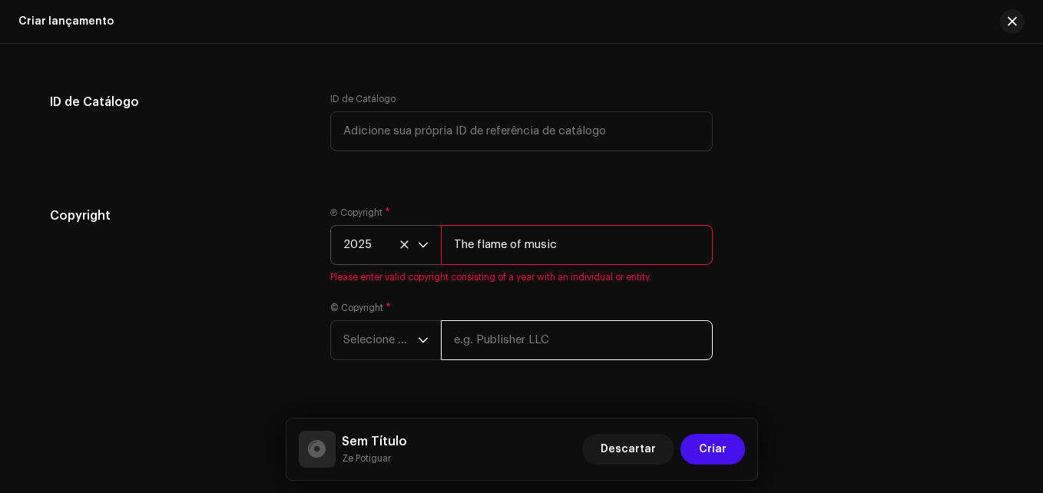
type input "The flame of music"
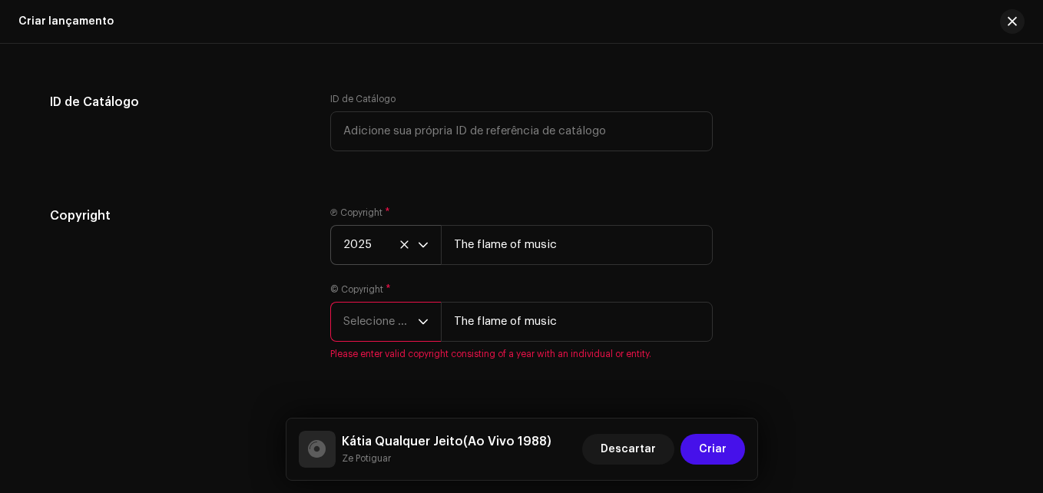
click at [395, 333] on span "Selecione o ano" at bounding box center [380, 321] width 74 height 38
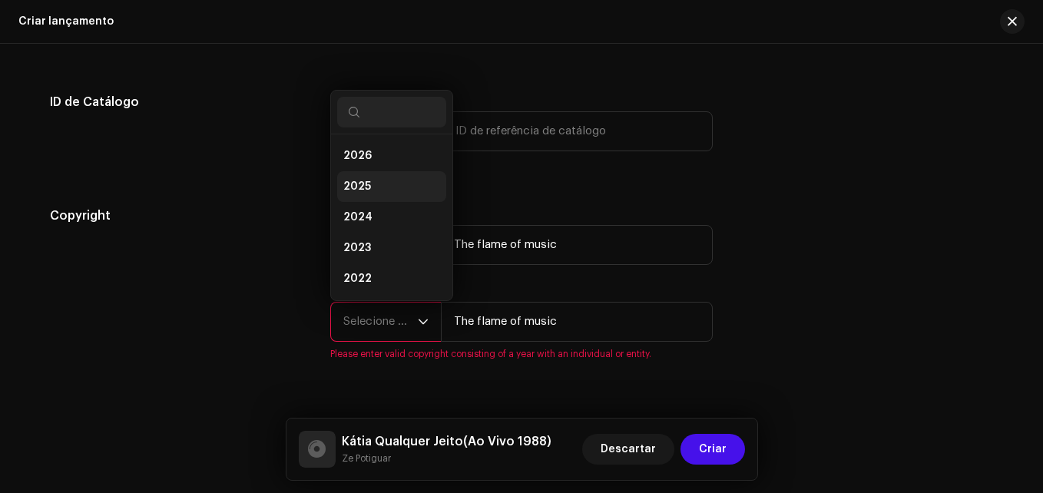
click at [375, 187] on li "2025" at bounding box center [391, 186] width 109 height 31
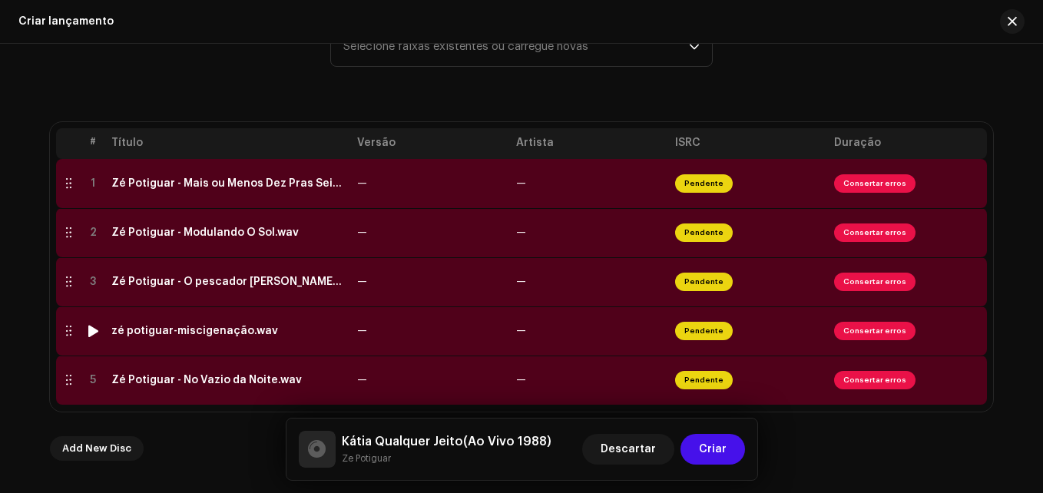
scroll to position [246, 0]
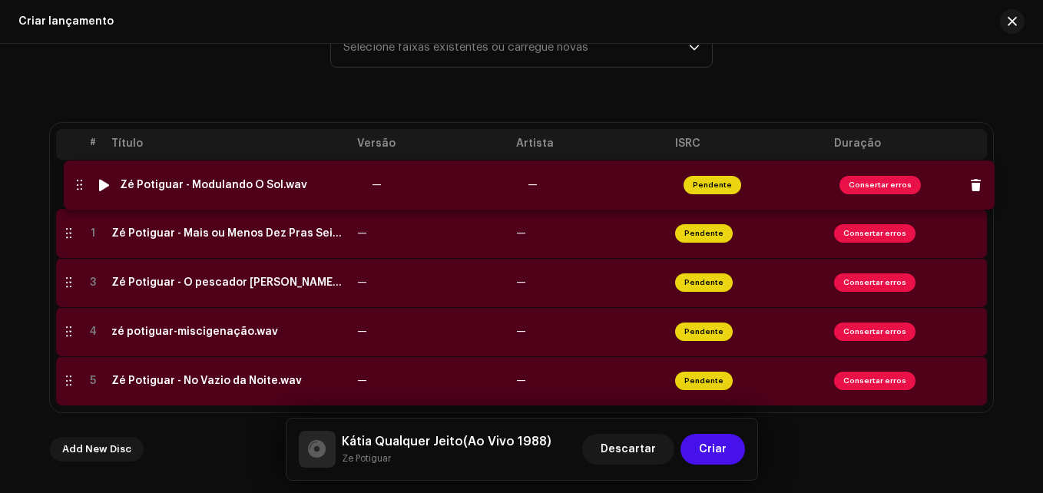
drag, startPoint x: 61, startPoint y: 236, endPoint x: 71, endPoint y: 187, distance: 49.4
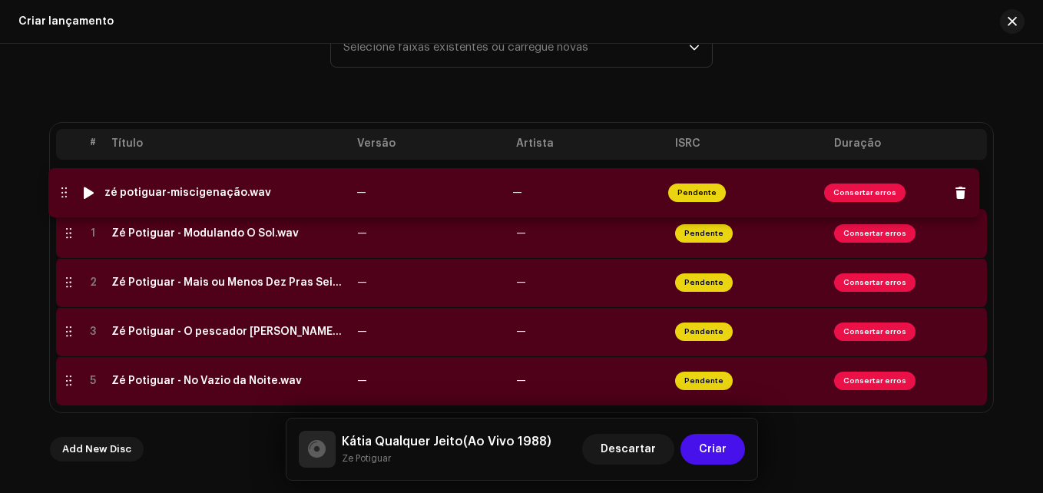
drag, startPoint x: 66, startPoint y: 342, endPoint x: 61, endPoint y: 203, distance: 139.0
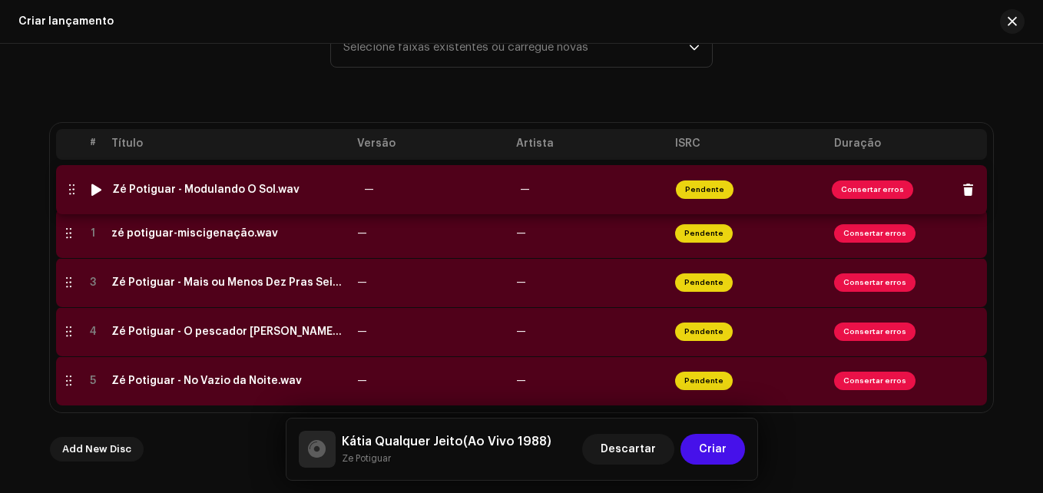
drag, startPoint x: 62, startPoint y: 230, endPoint x: 65, endPoint y: 185, distance: 44.6
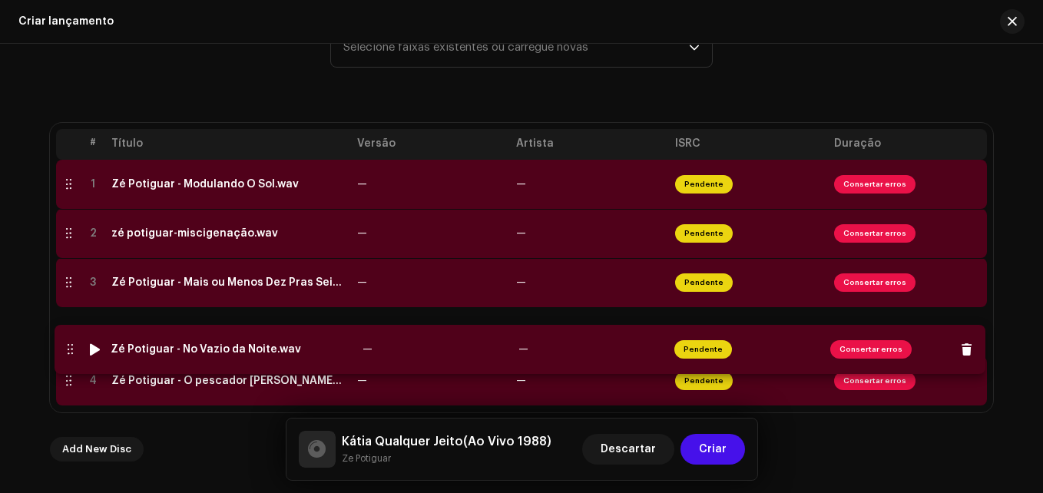
drag, startPoint x: 67, startPoint y: 374, endPoint x: 68, endPoint y: 338, distance: 36.1
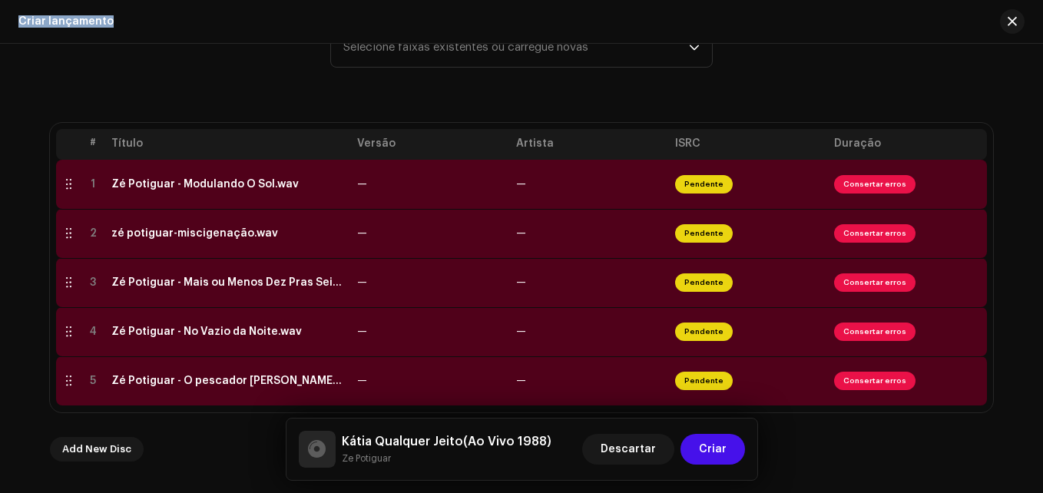
drag, startPoint x: 0, startPoint y: 339, endPoint x: -1, endPoint y: 285, distance: 53.7
click at [0, 285] on html "[PERSON_NAME] Home Catálogo Transações Análise Recursos Ativos Lançamentos Faix…" at bounding box center [521, 246] width 1043 height 493
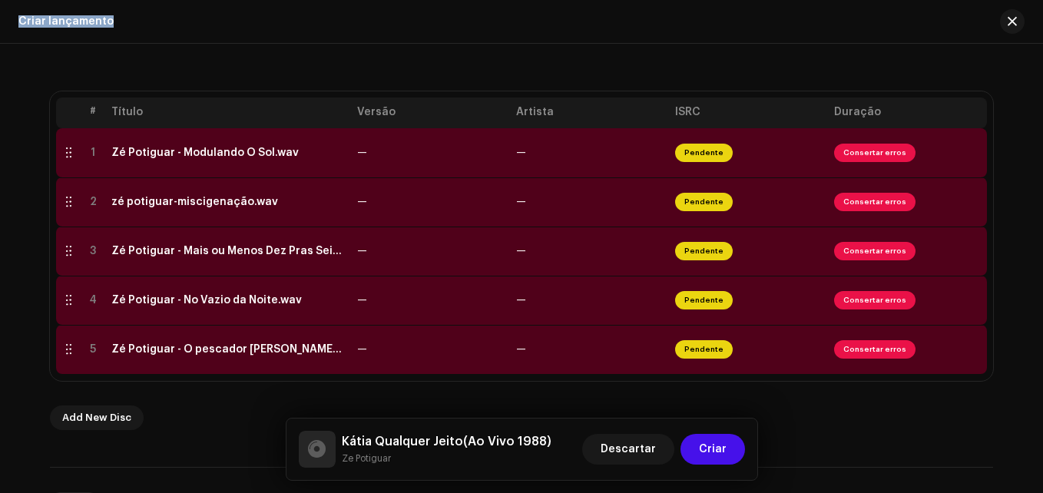
scroll to position [288, 0]
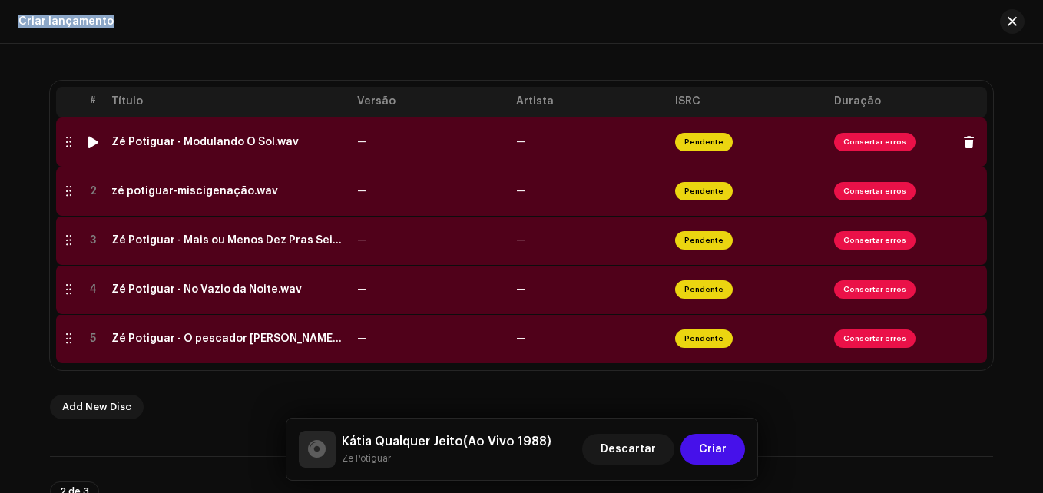
click at [329, 150] on td "Zé Potiguar - Modulando O Sol.wav" at bounding box center [228, 141] width 246 height 49
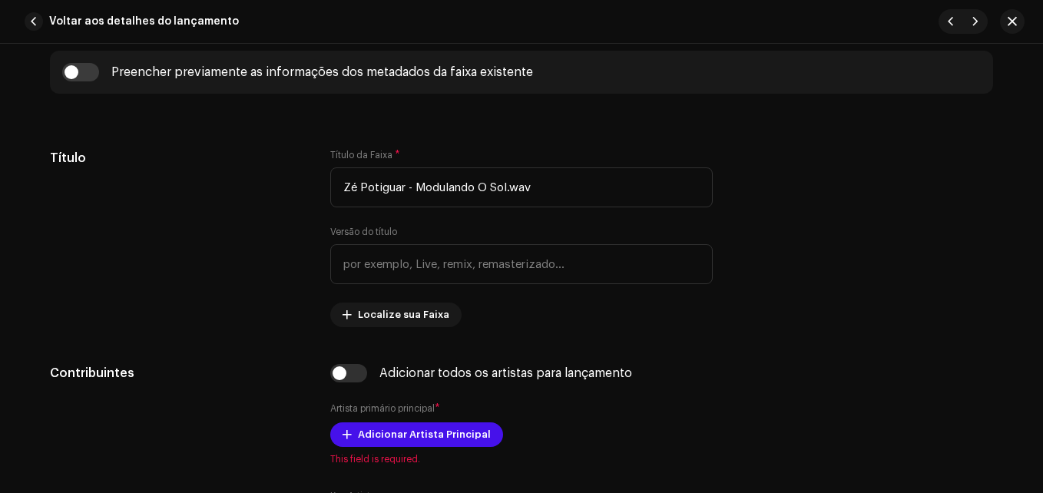
scroll to position [619, 0]
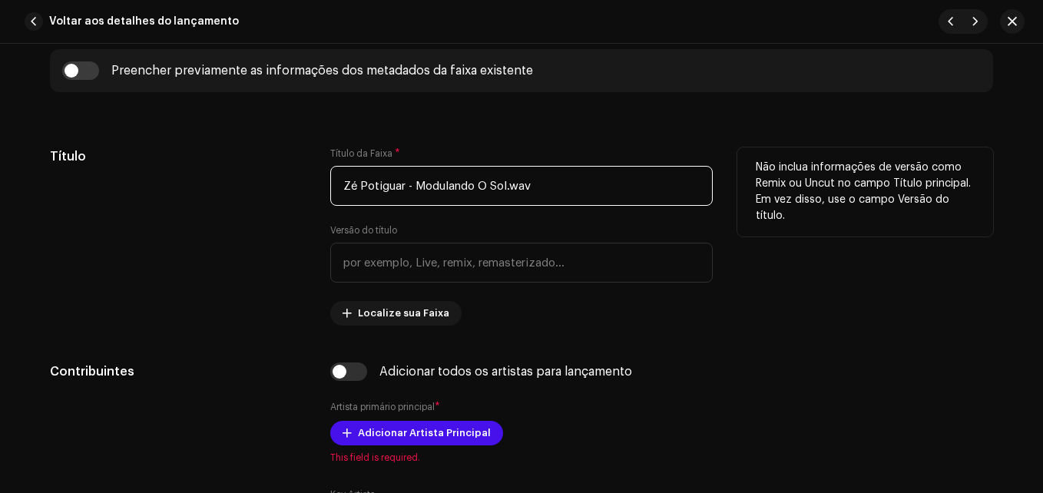
drag, startPoint x: 412, startPoint y: 185, endPoint x: 186, endPoint y: 187, distance: 225.7
click at [186, 187] on div "Título Título da Faixa * Zé Potiguar - Modulando O Sol.wav Versão do título Loc…" at bounding box center [521, 236] width 943 height 178
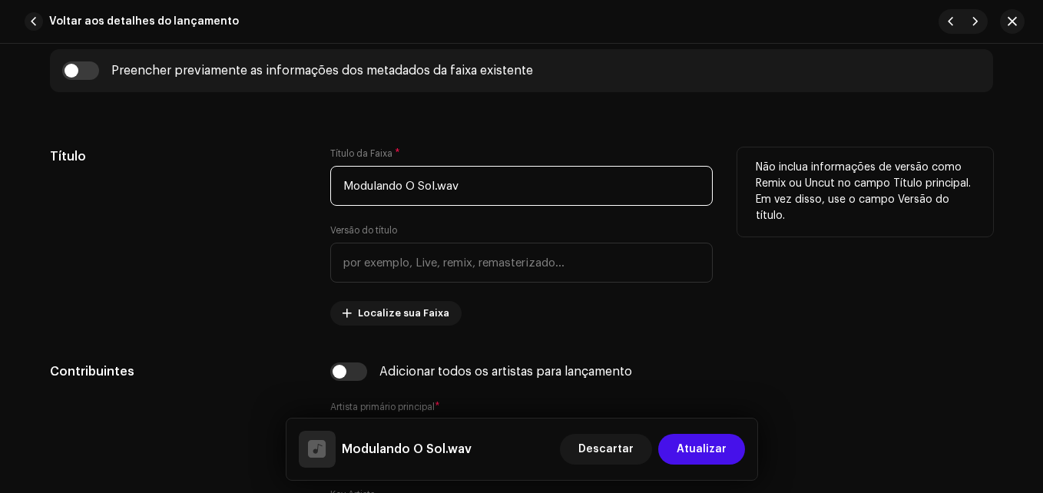
drag, startPoint x: 468, startPoint y: 193, endPoint x: 435, endPoint y: 187, distance: 34.2
click at [435, 187] on input "Modulando O Sol.wav" at bounding box center [521, 186] width 382 height 40
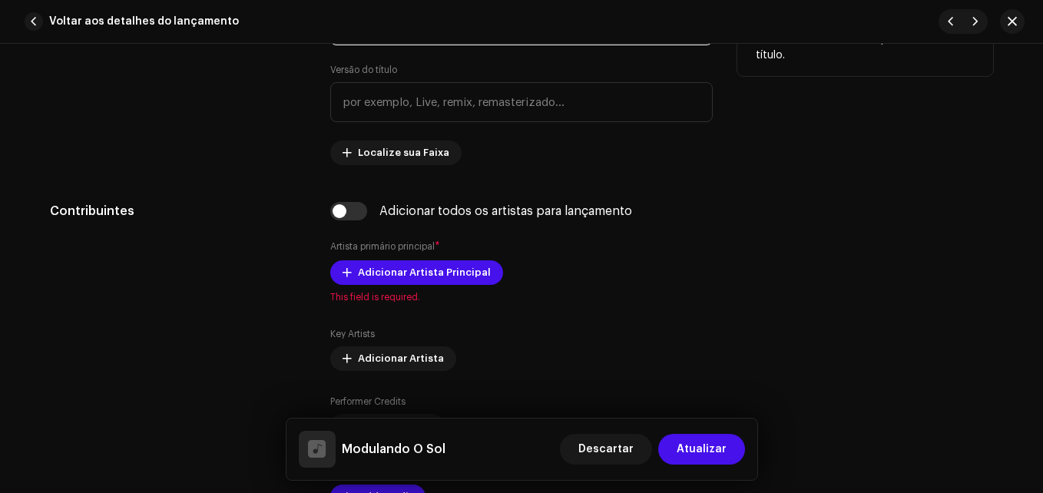
scroll to position [782, 0]
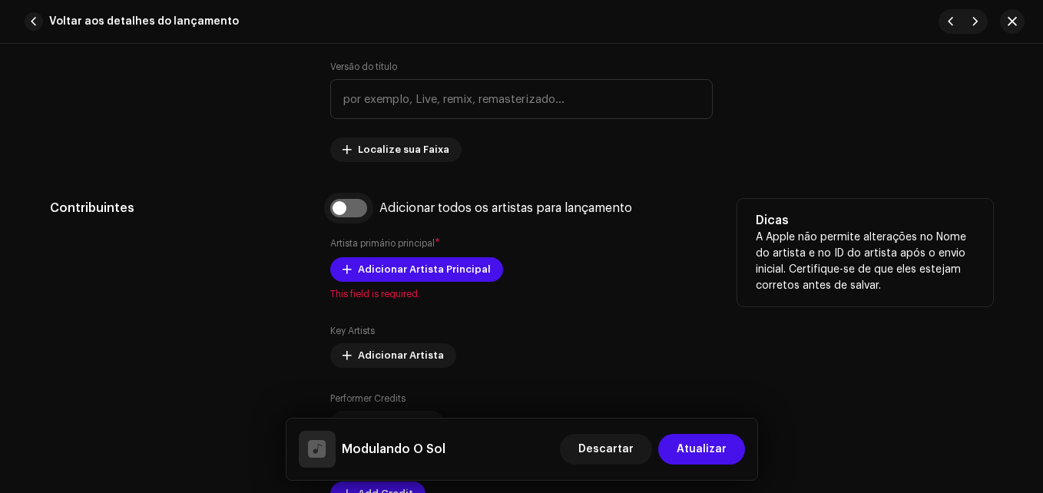
type input "Modulando O Sol"
click at [352, 213] on input "checkbox" at bounding box center [348, 208] width 37 height 18
checkbox input "true"
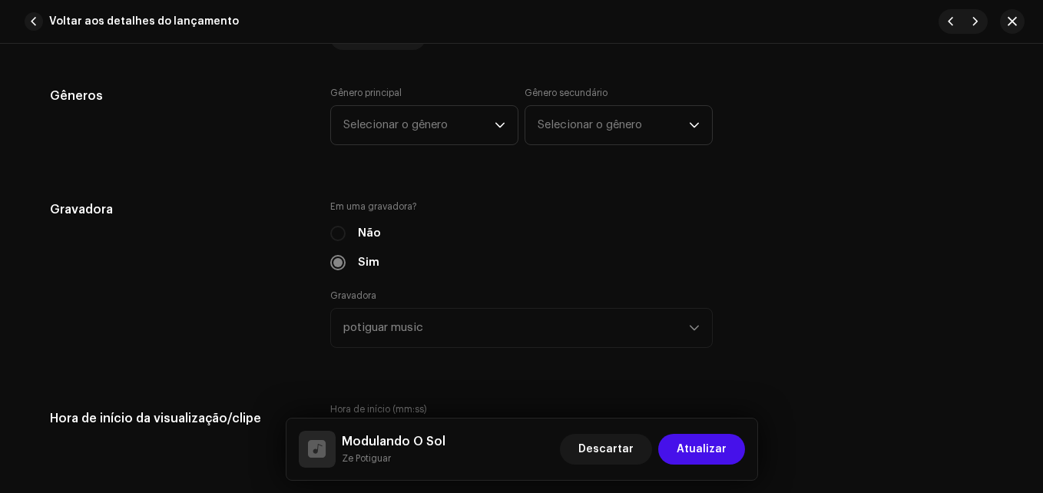
scroll to position [1399, 0]
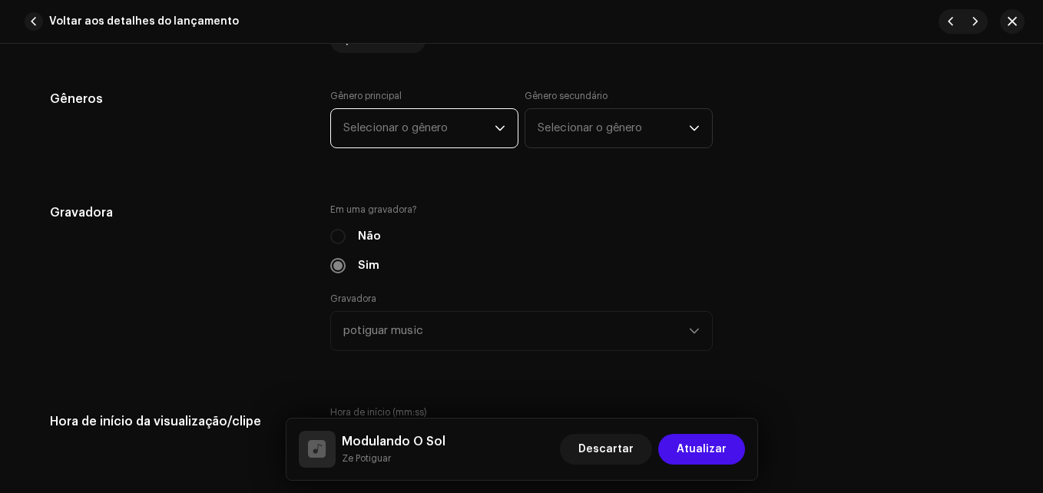
click at [408, 125] on span "Selecionar o gênero" at bounding box center [418, 128] width 151 height 38
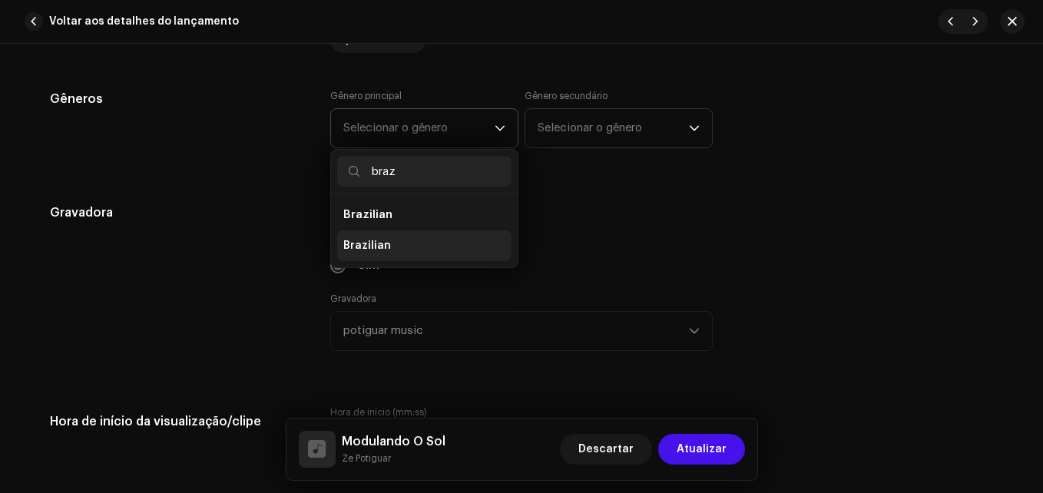
type input "braz"
click at [395, 240] on li "Brazilian" at bounding box center [424, 245] width 174 height 31
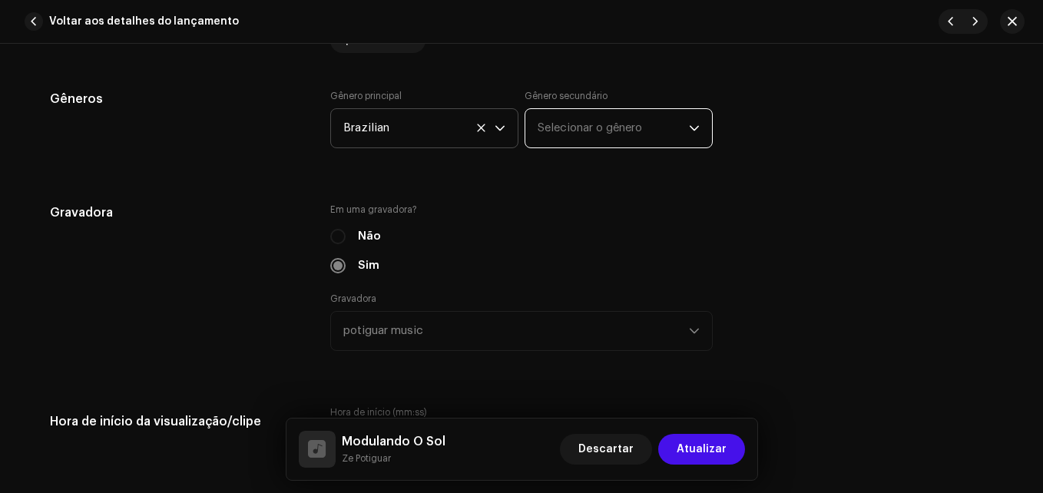
click at [598, 137] on span "Selecionar o gênero" at bounding box center [612, 128] width 151 height 38
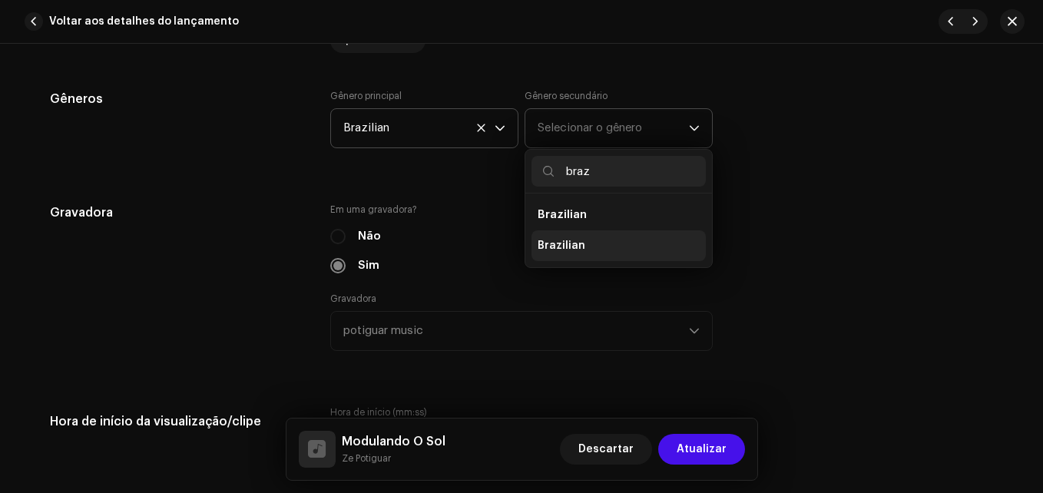
type input "braz"
click at [581, 255] on li "Brazilian" at bounding box center [618, 245] width 174 height 31
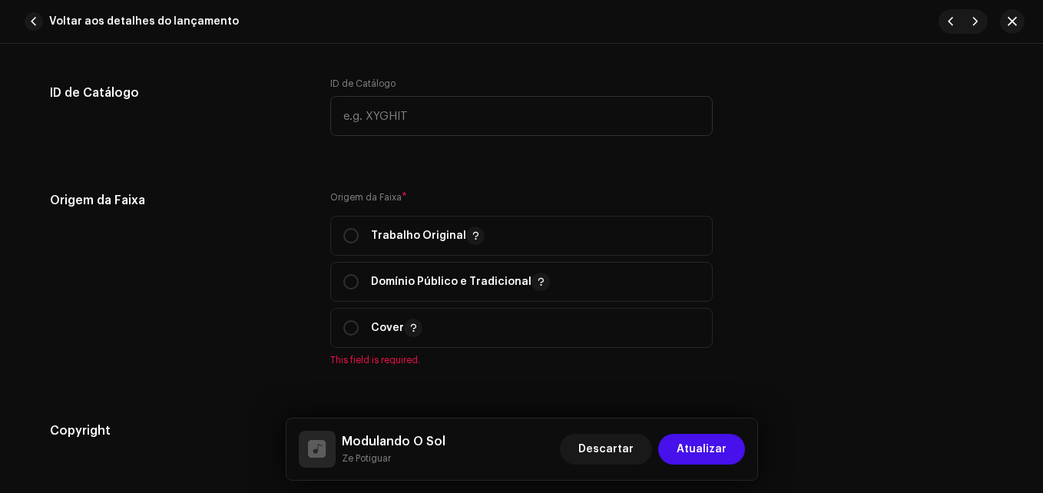
scroll to position [1843, 0]
click at [359, 230] on div "Trabalho Original" at bounding box center [413, 233] width 141 height 18
radio input "true"
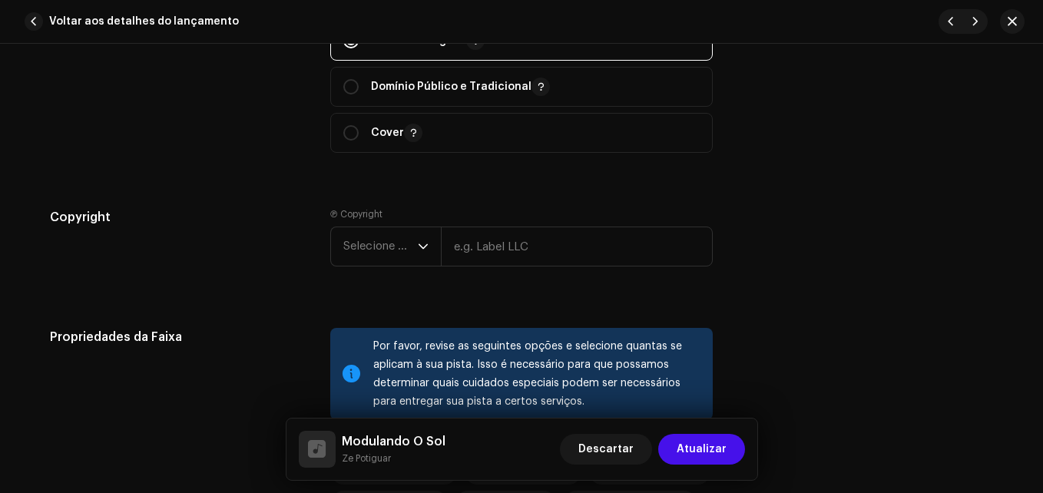
scroll to position [2037, 0]
click at [360, 250] on span "Selecione o ano" at bounding box center [380, 245] width 74 height 38
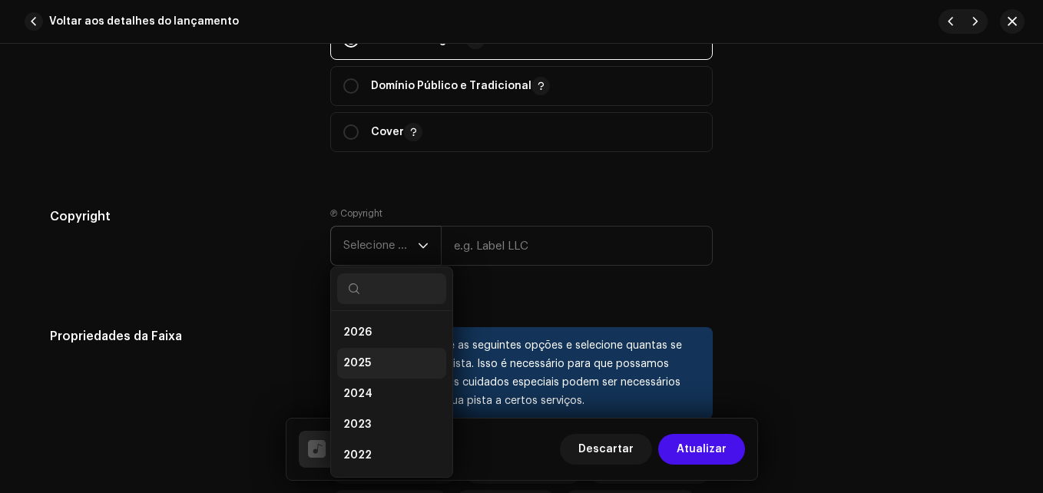
click at [369, 372] on li "2025" at bounding box center [391, 363] width 109 height 31
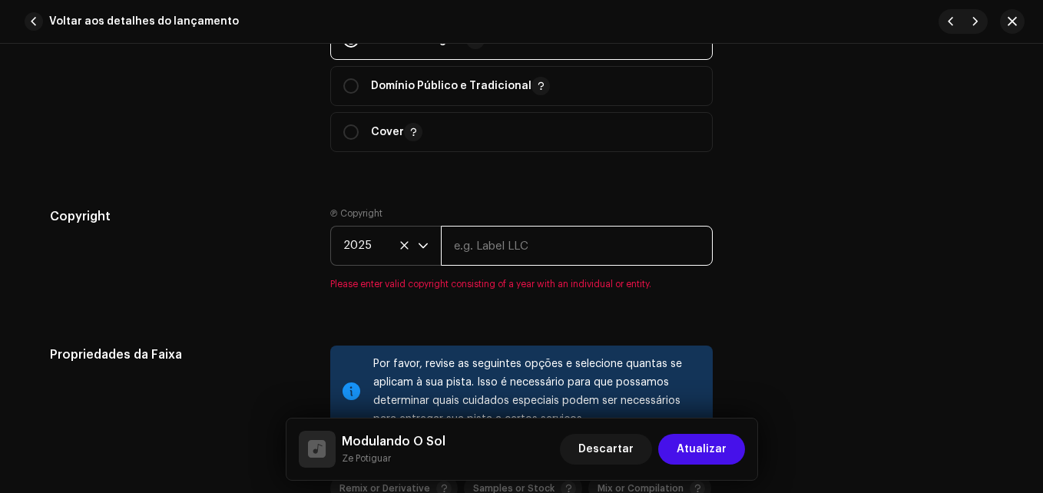
click at [530, 253] on input "text" at bounding box center [577, 246] width 272 height 40
type input "The flame of music"
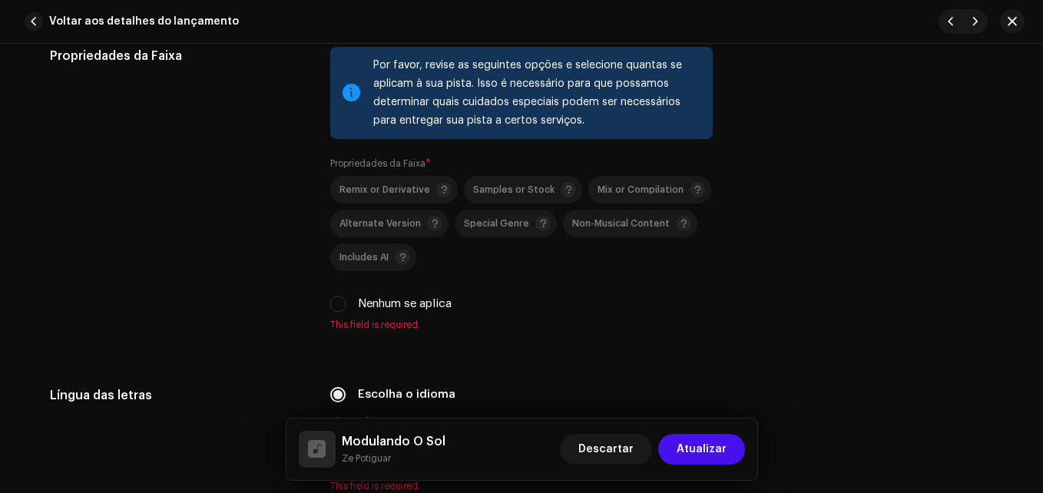
scroll to position [2345, 0]
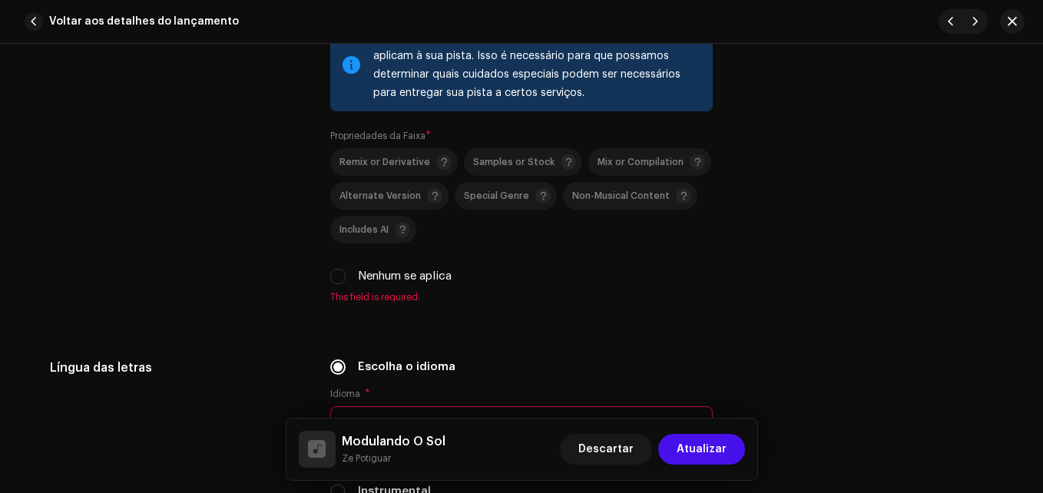
click at [344, 278] on div "Nenhum se aplica" at bounding box center [521, 276] width 382 height 17
click at [336, 278] on input "Nenhum se aplica" at bounding box center [337, 276] width 15 height 15
checkbox input "true"
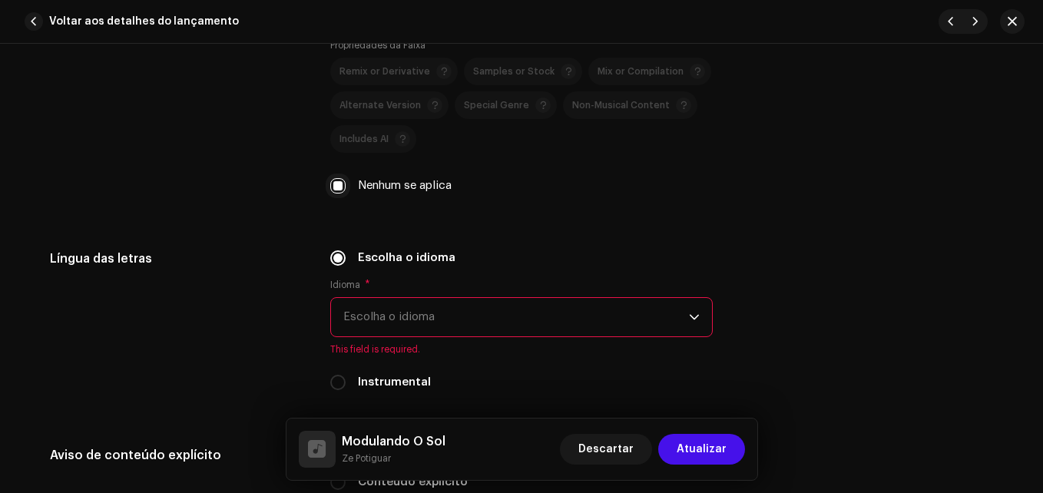
scroll to position [2437, 0]
click at [439, 317] on span "Escolha o idioma" at bounding box center [515, 315] width 345 height 38
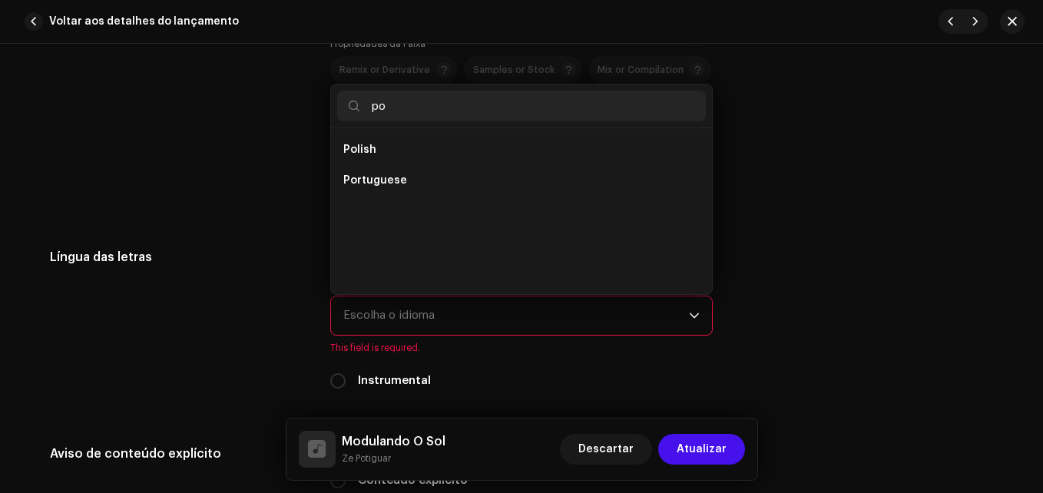
scroll to position [0, 0]
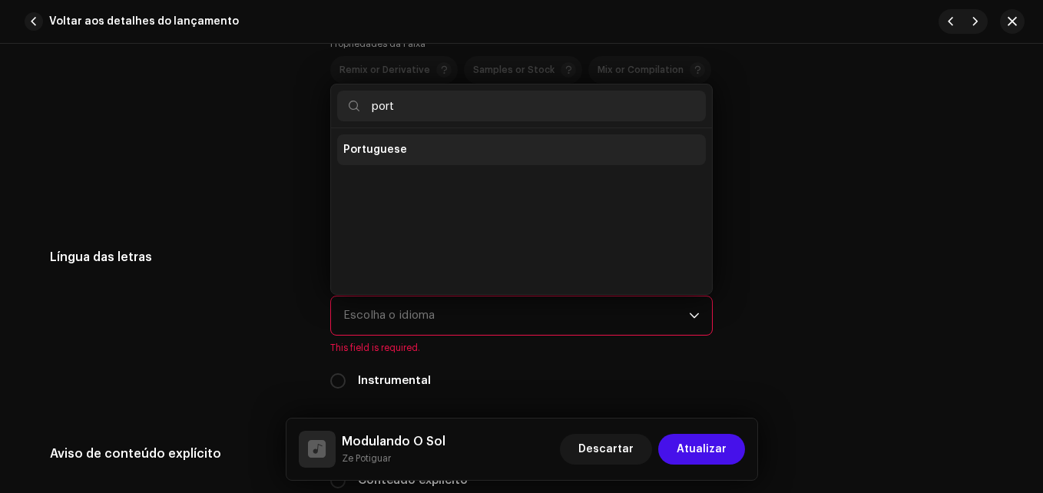
type input "port"
click at [421, 159] on li "Portuguese" at bounding box center [521, 149] width 369 height 31
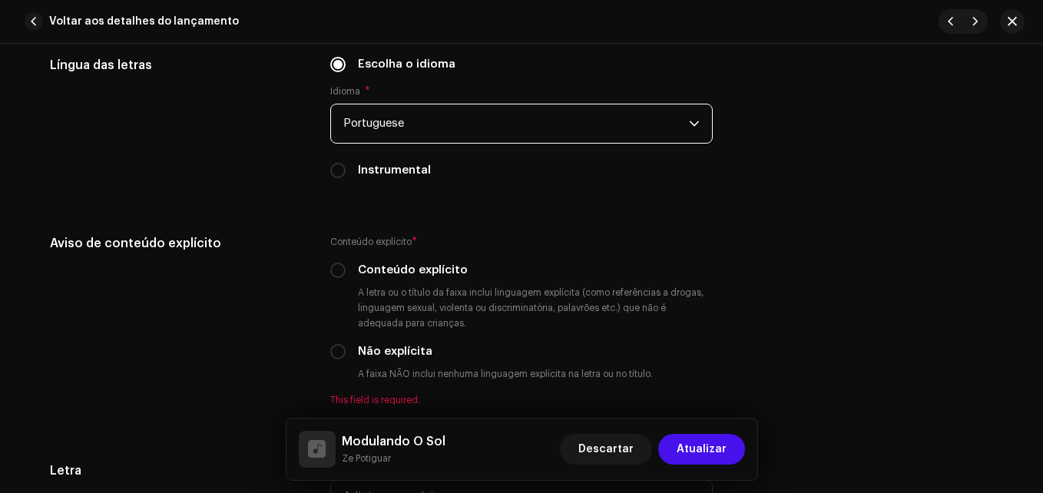
scroll to position [2630, 0]
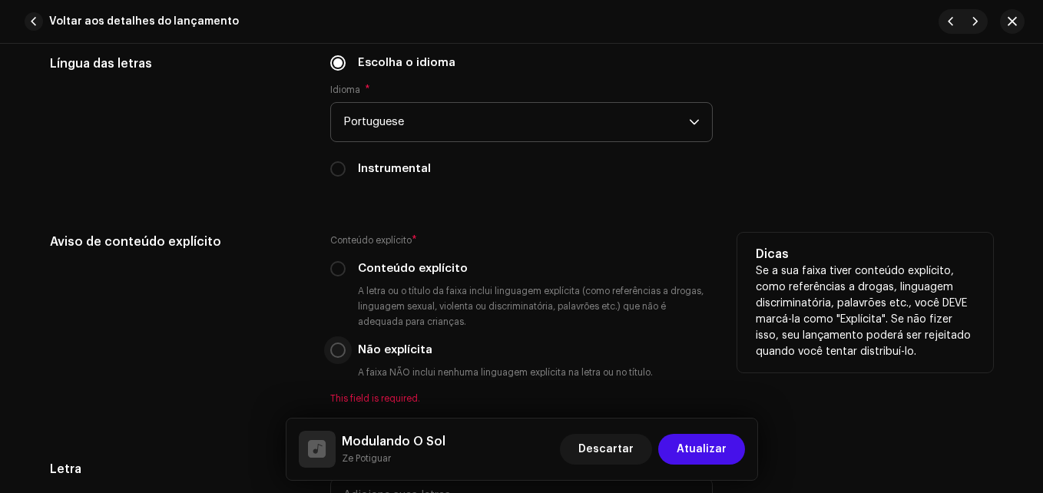
click at [334, 349] on input "Não explícita" at bounding box center [337, 349] width 15 height 15
radio input "true"
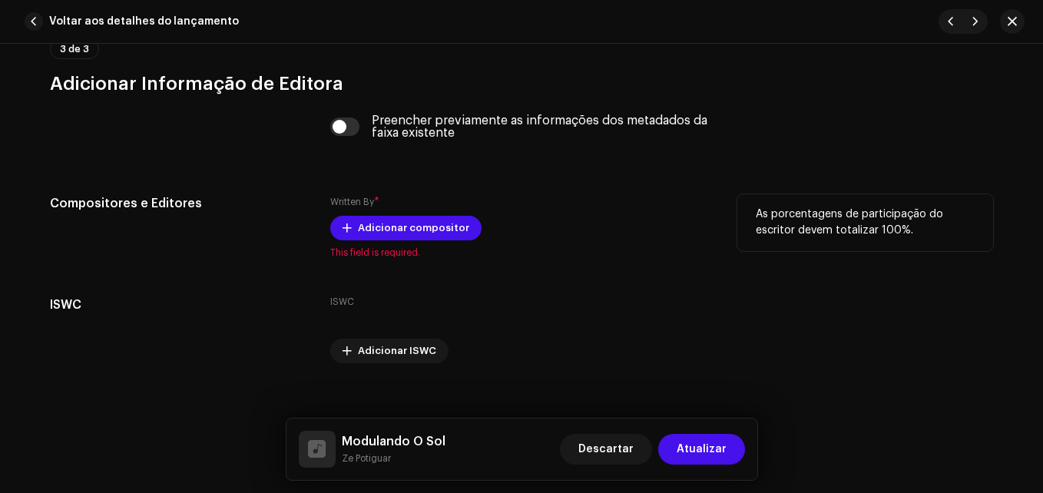
scroll to position [3191, 0]
click at [394, 231] on span "Adicionar compositor" at bounding box center [413, 227] width 111 height 31
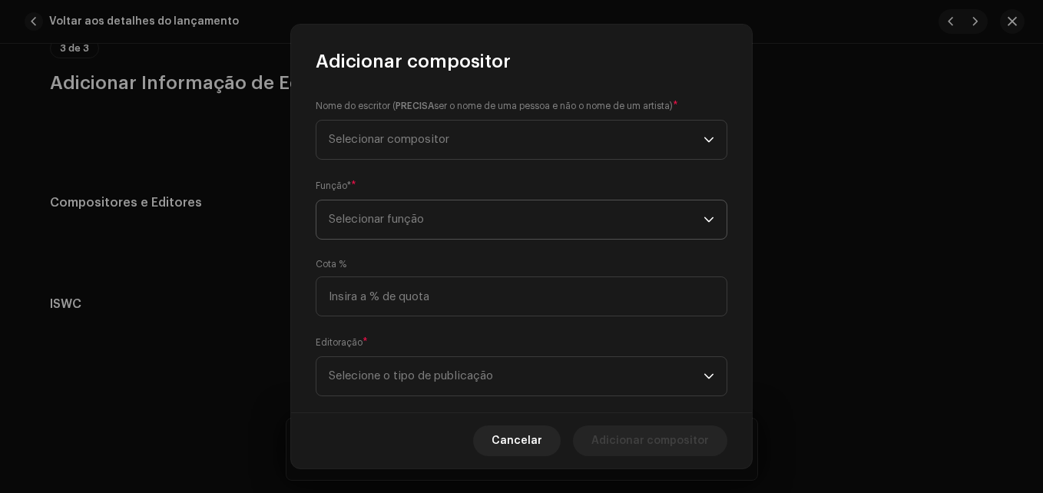
click at [448, 207] on span "Selecionar função" at bounding box center [516, 219] width 375 height 38
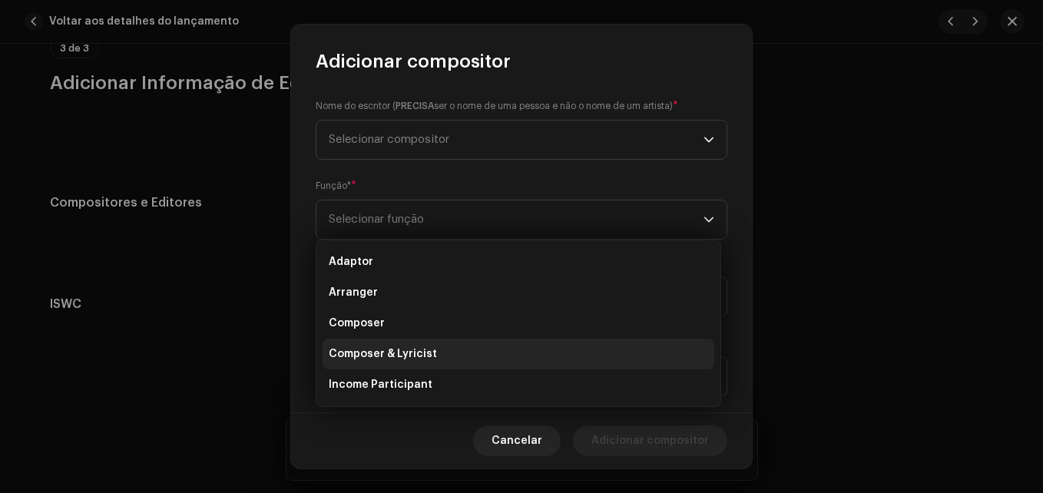
click at [378, 346] on span "Composer & Lyricist" at bounding box center [383, 353] width 108 height 15
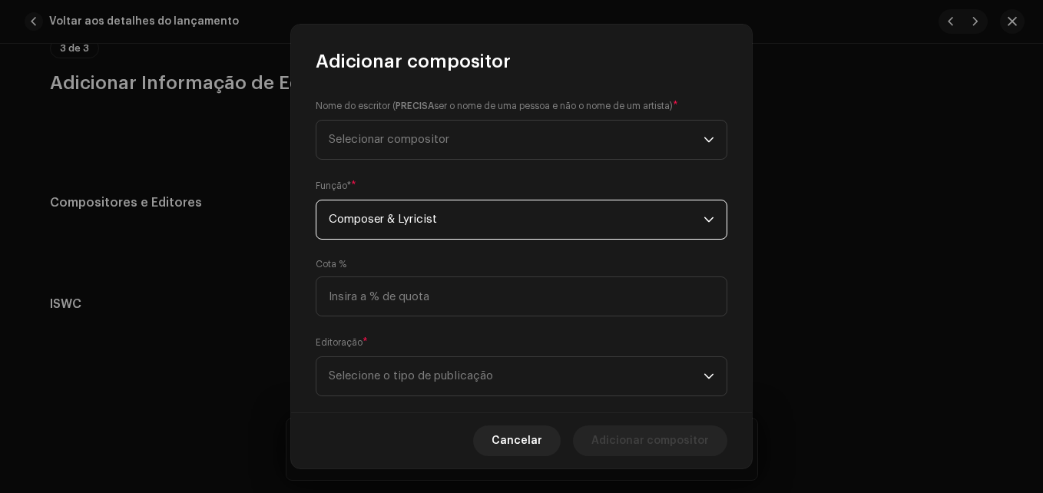
scroll to position [27, 0]
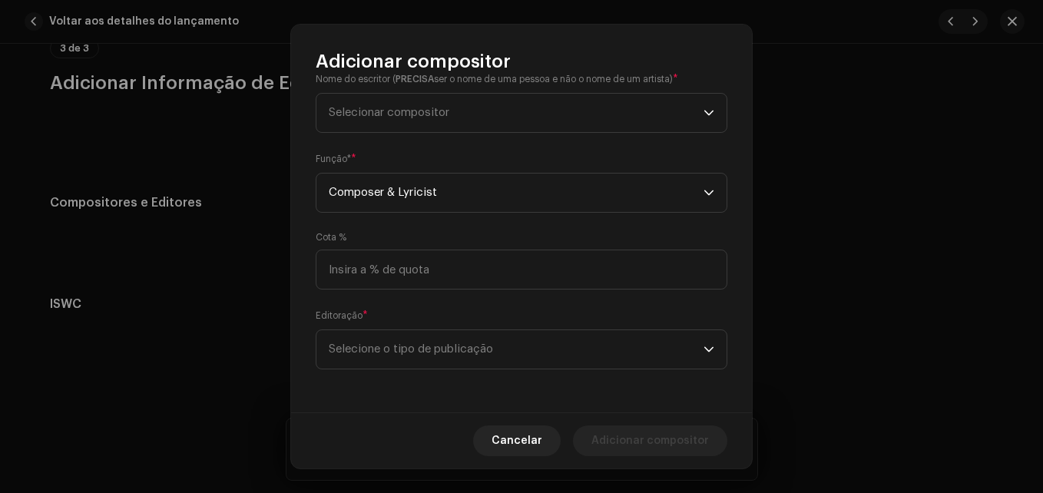
click at [378, 346] on span "Selecione o tipo de publicação" at bounding box center [516, 349] width 375 height 38
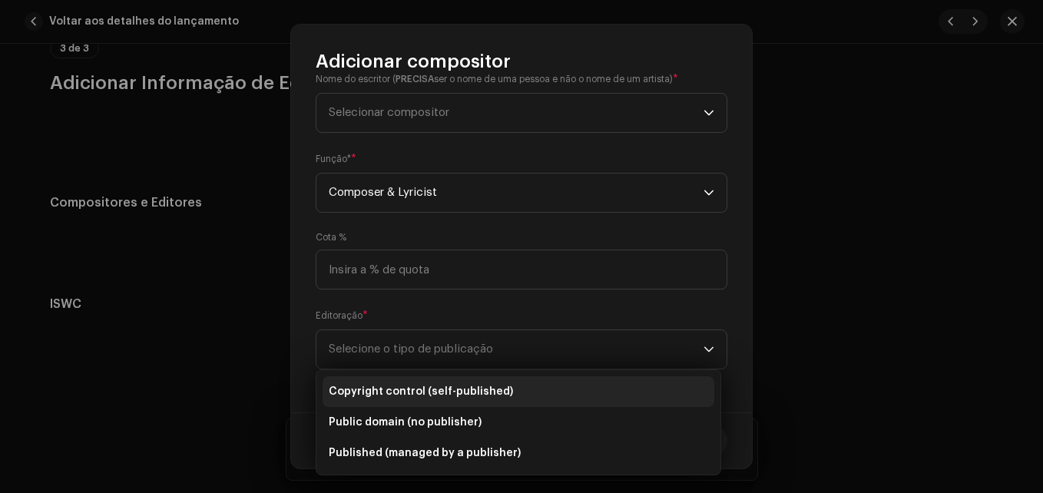
click at [379, 383] on li "Copyright control (self-published)" at bounding box center [518, 391] width 392 height 31
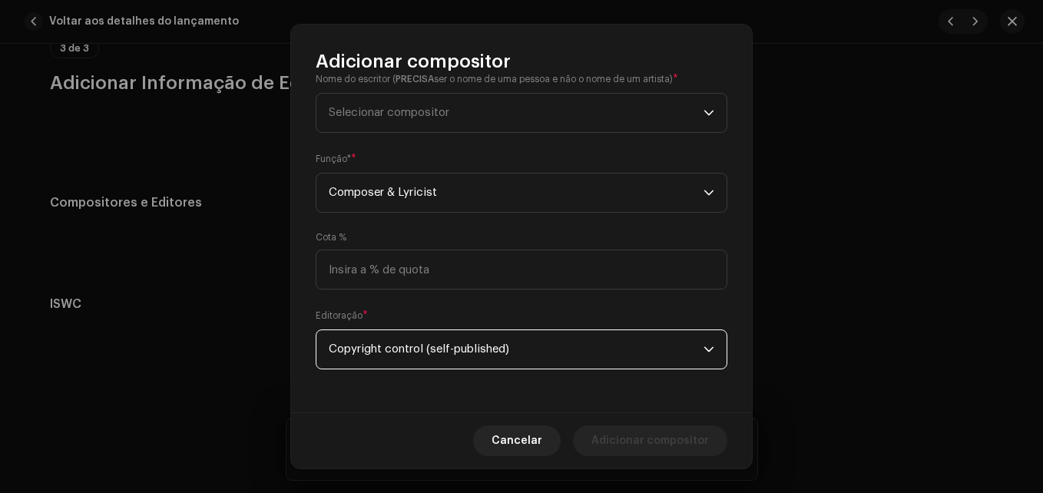
scroll to position [0, 0]
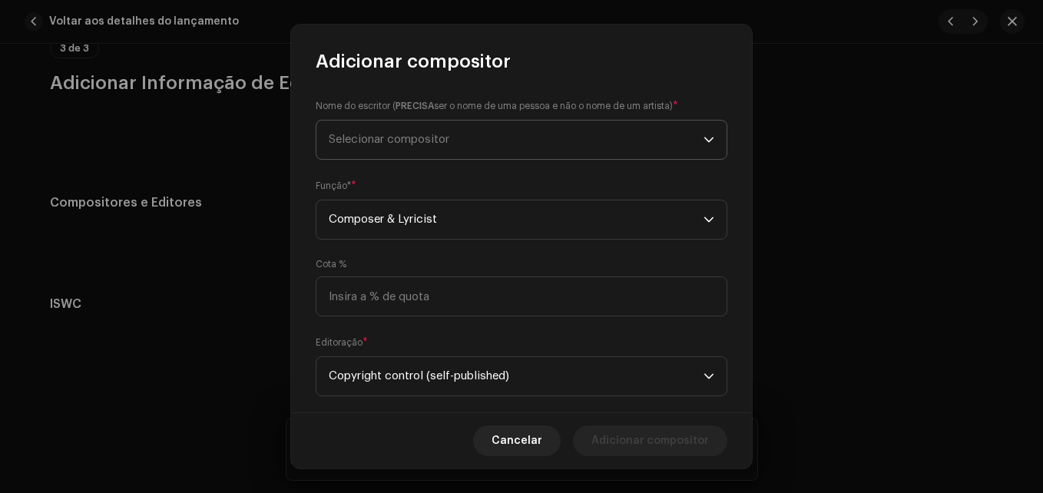
click at [425, 121] on span "Selecionar compositor" at bounding box center [516, 140] width 375 height 38
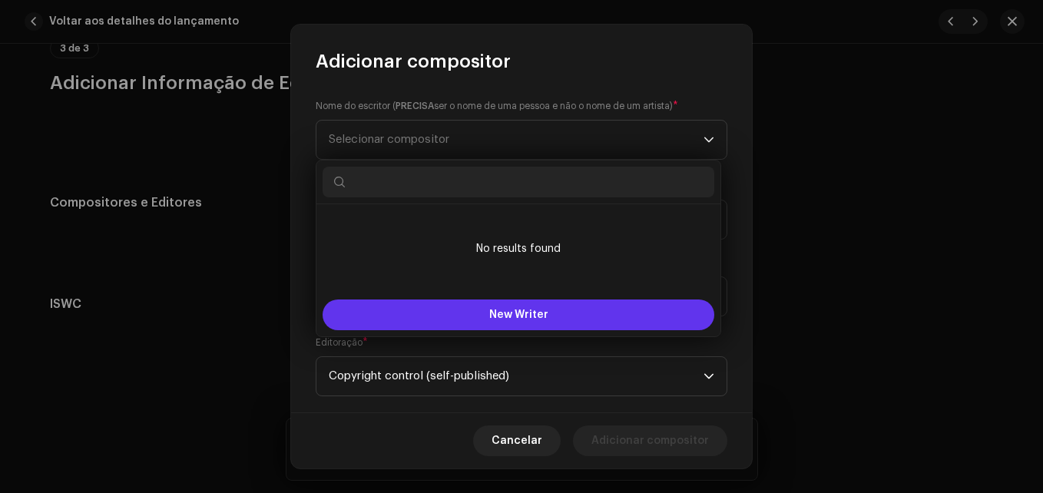
click at [456, 314] on button "New Writer" at bounding box center [518, 314] width 392 height 31
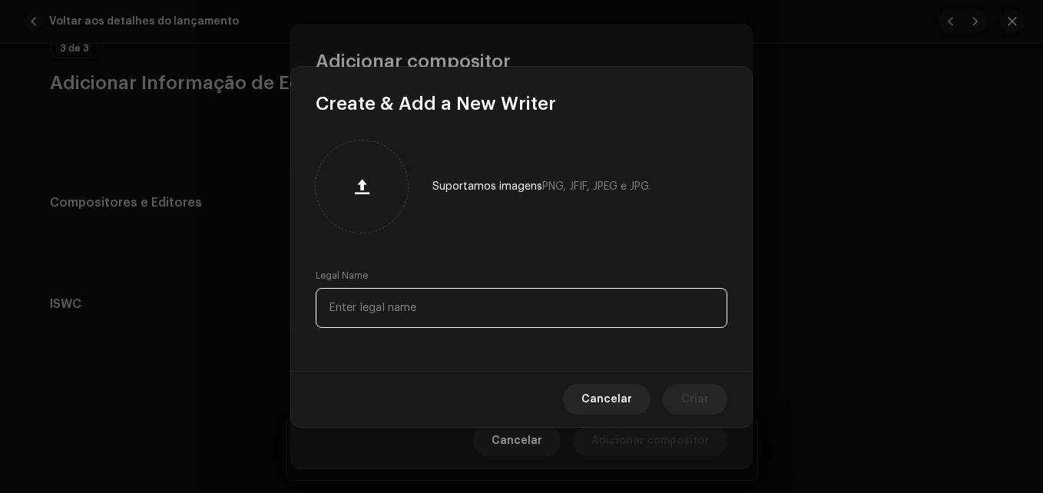
click at [440, 313] on input "text" at bounding box center [522, 308] width 412 height 40
type input "z"
type input "X"
type input "Ze potiguar"
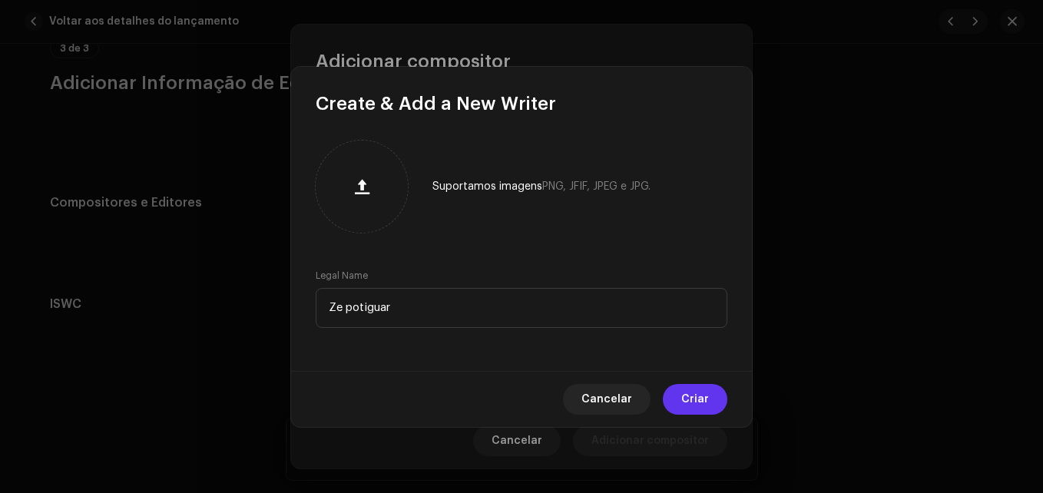
click at [693, 397] on span "Criar" at bounding box center [695, 399] width 28 height 31
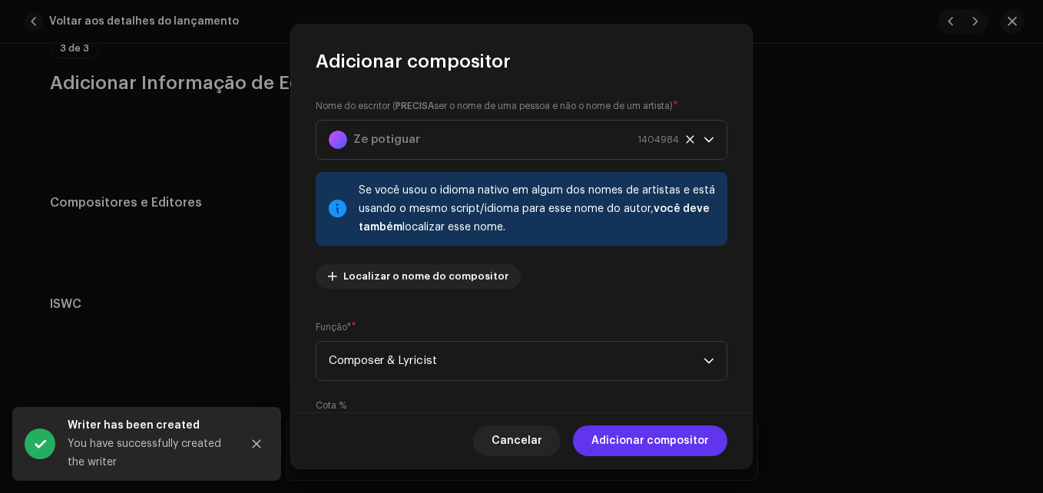
click at [666, 441] on span "Adicionar compositor" at bounding box center [649, 440] width 117 height 31
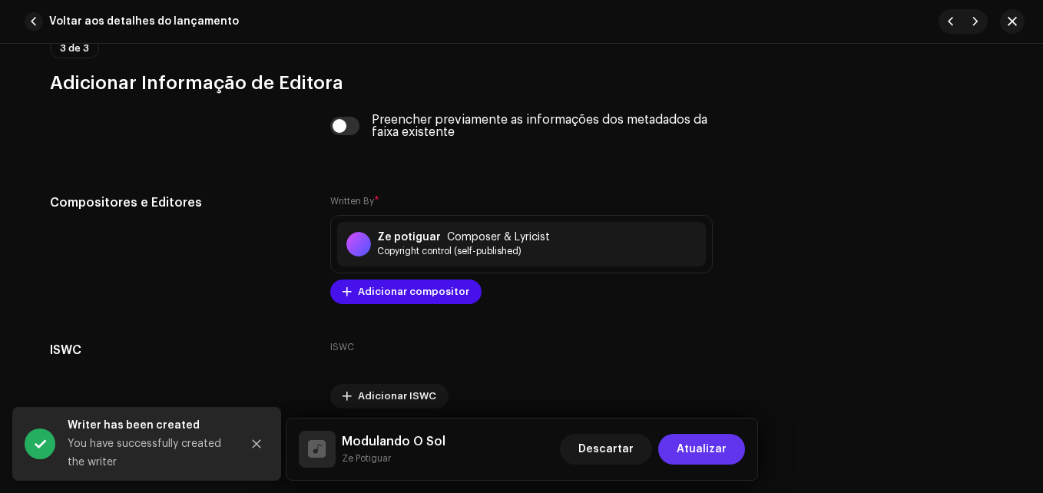
click at [705, 450] on span "Atualizar" at bounding box center [701, 449] width 50 height 31
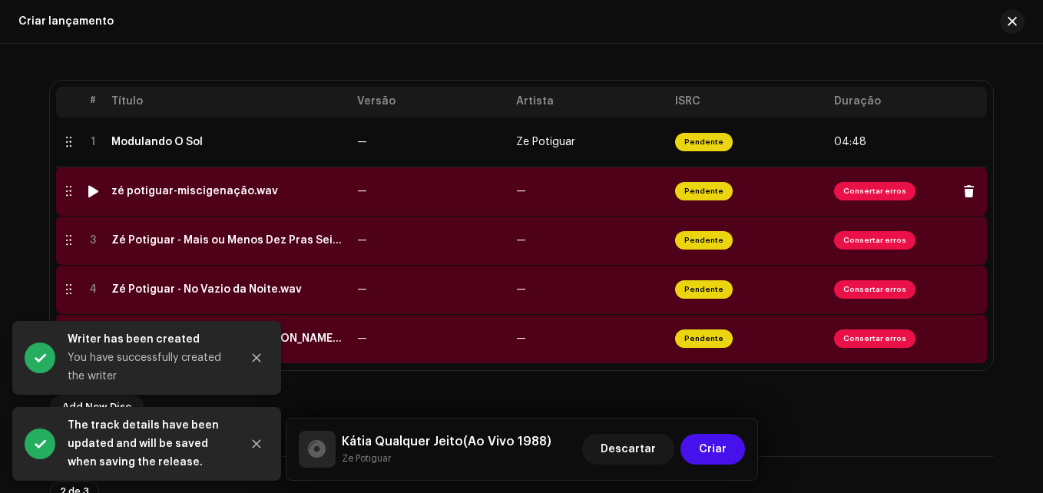
click at [422, 186] on td "—" at bounding box center [430, 191] width 159 height 49
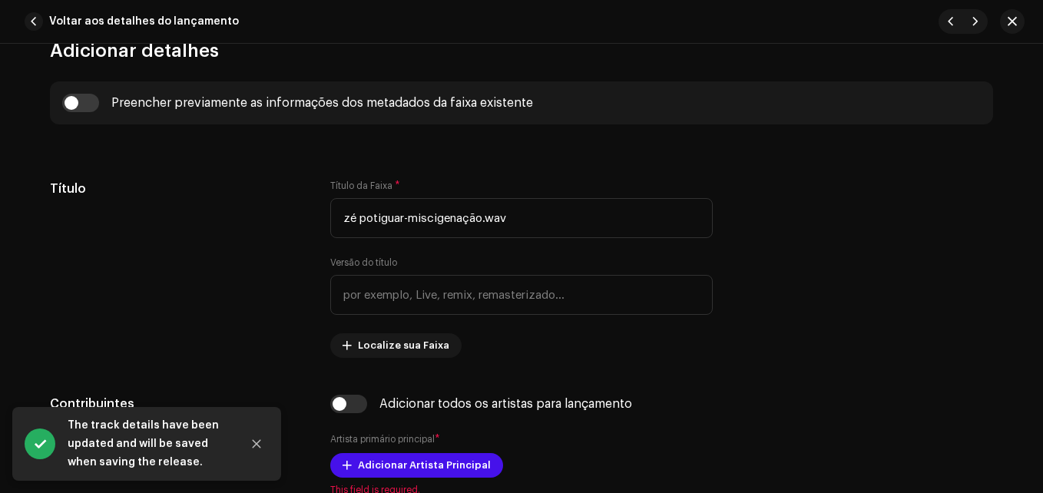
scroll to position [587, 0]
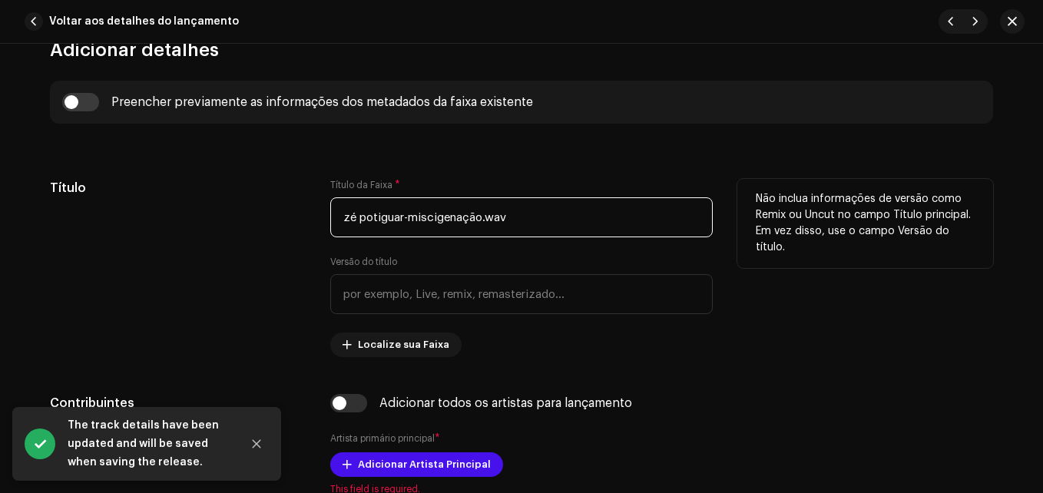
drag, startPoint x: 403, startPoint y: 214, endPoint x: 237, endPoint y: 211, distance: 165.9
click at [237, 211] on div "Título Título da Faixa * zé potiguar-miscigenação.wav Versão do título Localize…" at bounding box center [521, 268] width 943 height 178
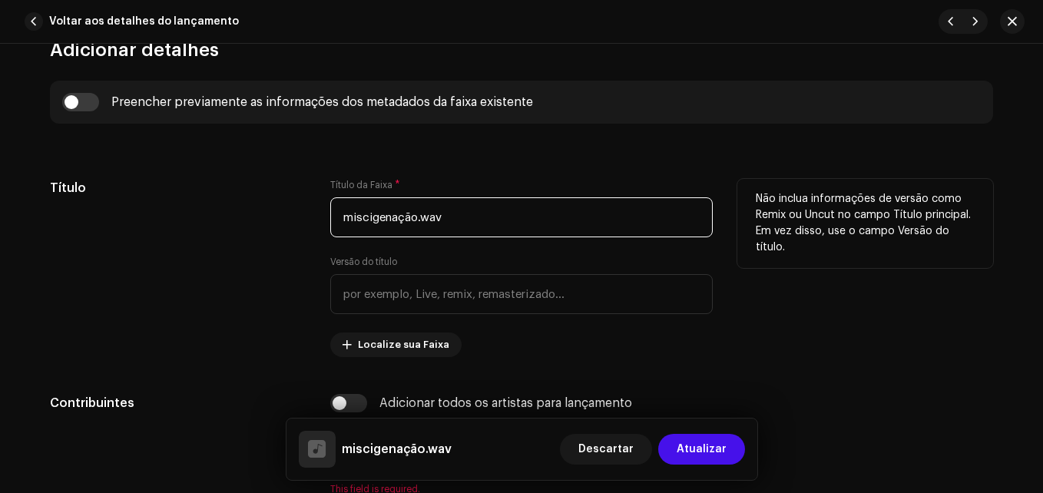
drag, startPoint x: 477, startPoint y: 213, endPoint x: 416, endPoint y: 214, distance: 60.7
click at [416, 214] on input "miscigenação.wav" at bounding box center [521, 217] width 382 height 40
click at [349, 219] on input "miscigenação." at bounding box center [521, 217] width 382 height 40
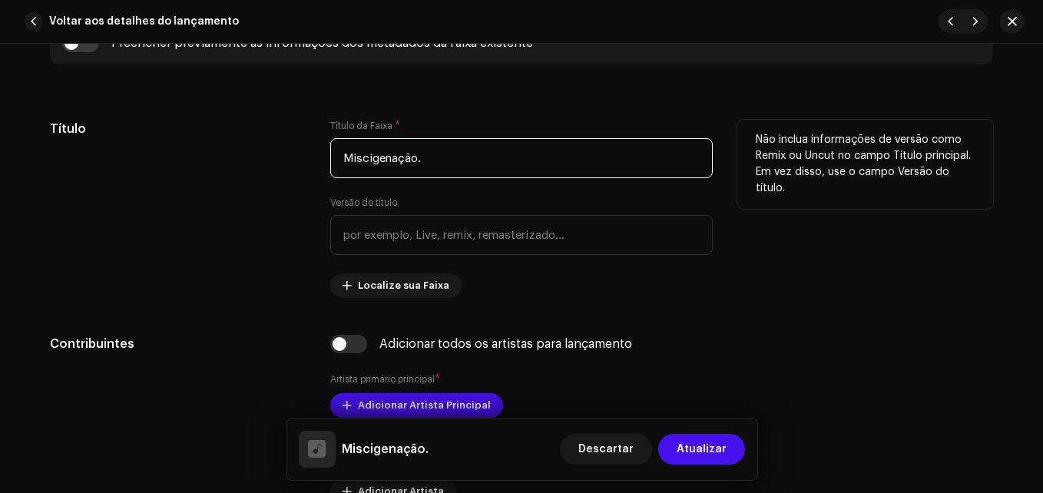
scroll to position [646, 0]
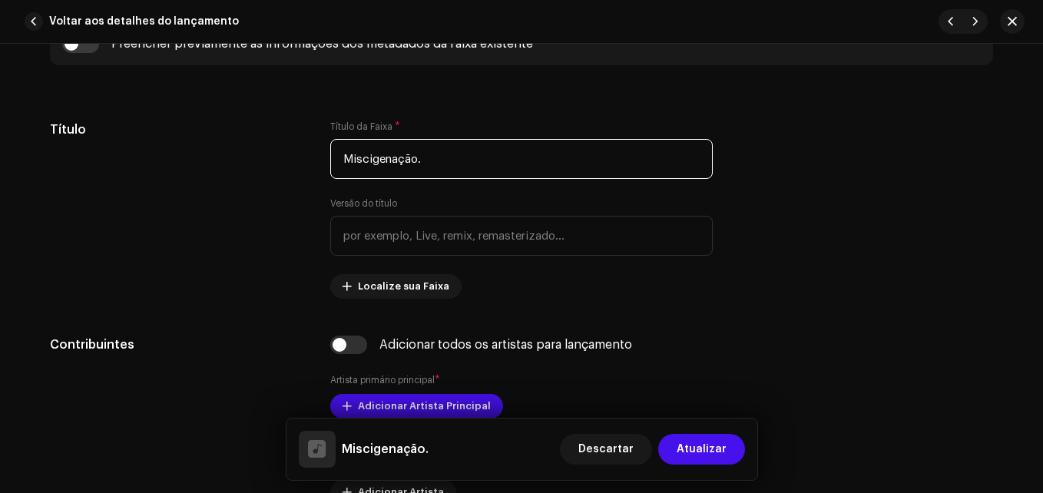
type input "Miscigenação."
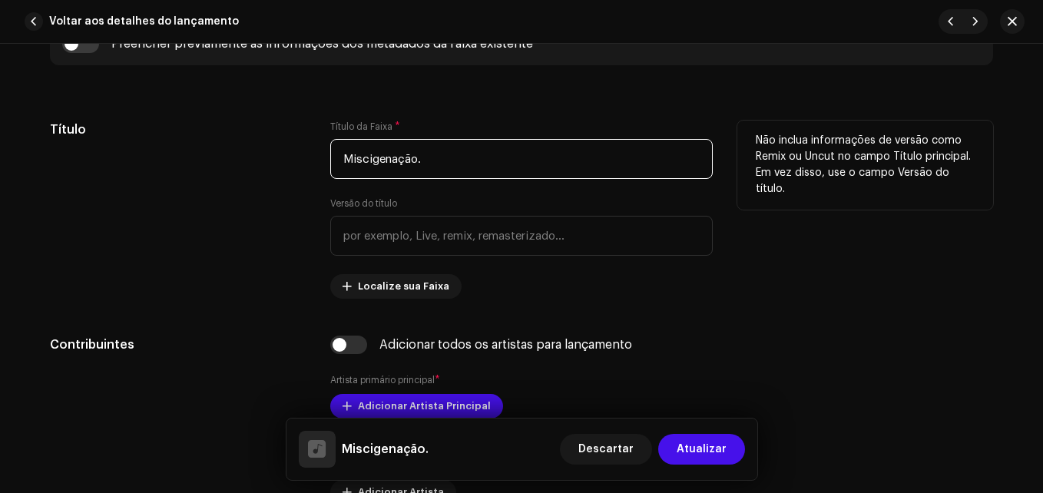
drag, startPoint x: 449, startPoint y: 164, endPoint x: 170, endPoint y: 160, distance: 278.7
click at [170, 160] on div "Título Título da Faixa * Miscigenação. Versão do título Localize sua Faixa Não …" at bounding box center [521, 210] width 943 height 178
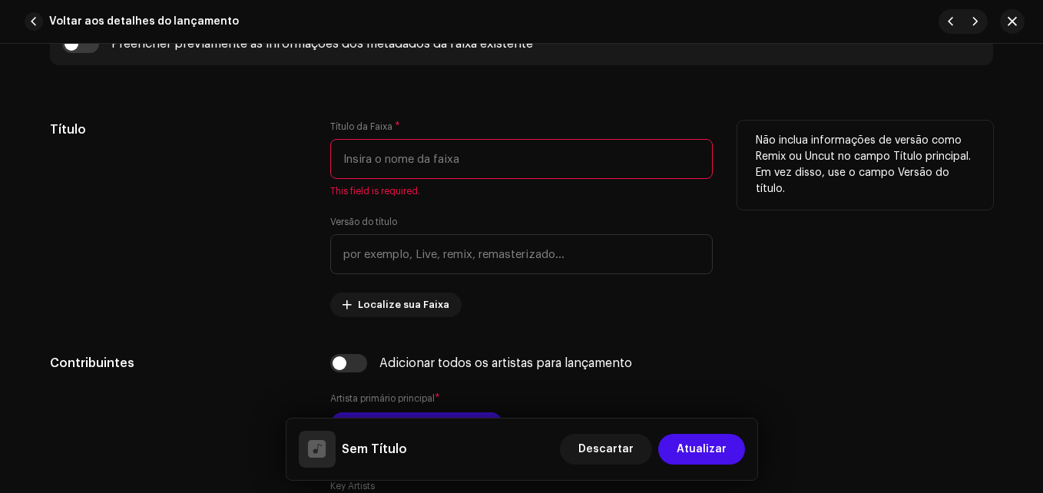
paste input "Miscigenação"
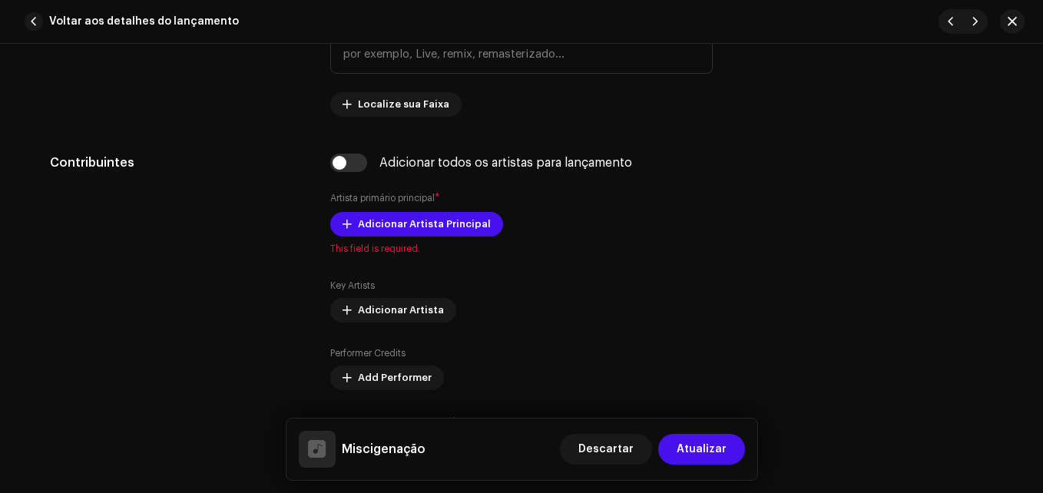
scroll to position [828, 0]
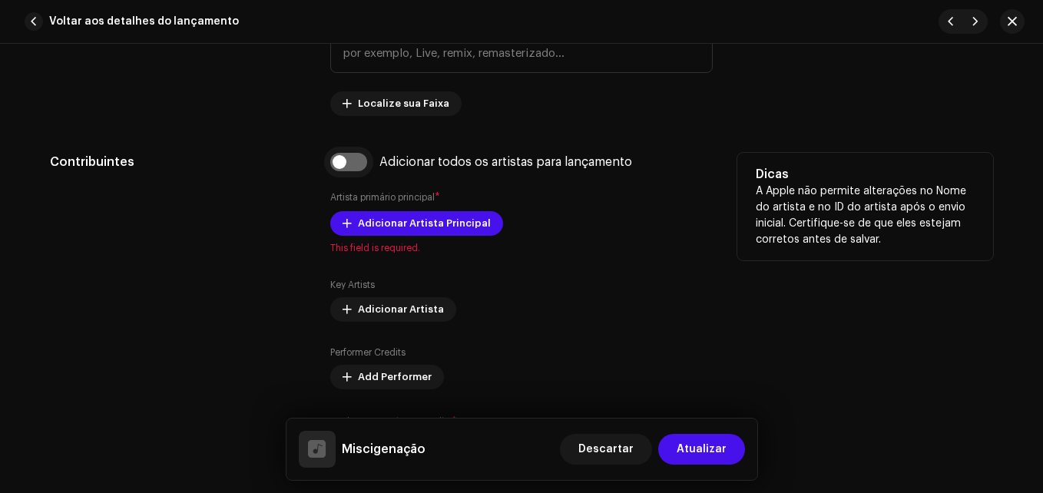
type input "Miscigenação"
click at [360, 154] on input "checkbox" at bounding box center [348, 162] width 37 height 18
checkbox input "true"
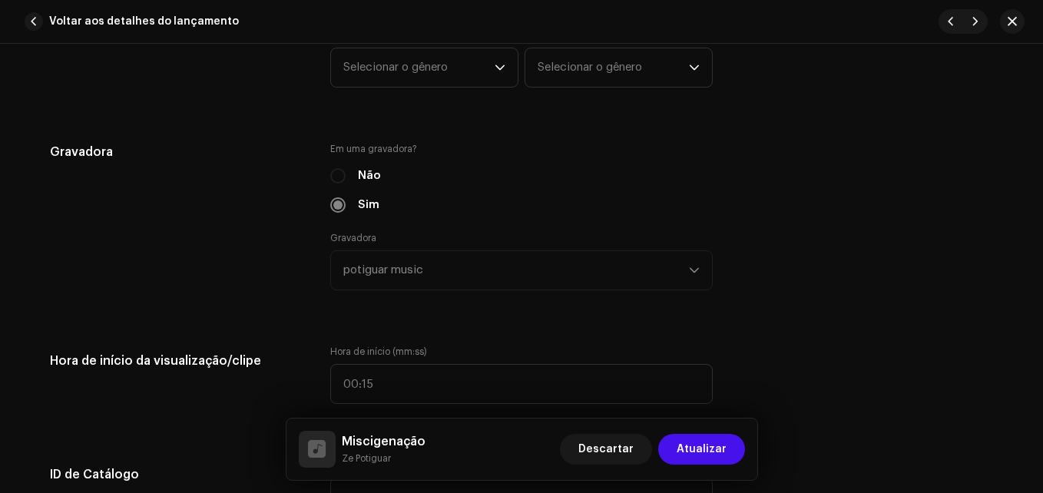
scroll to position [1463, 0]
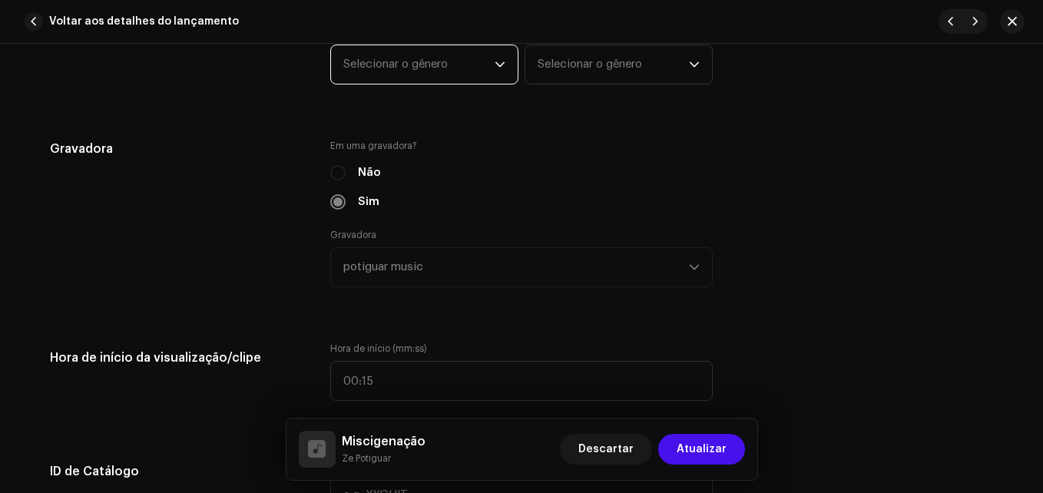
click at [410, 72] on span "Selecionar o gênero" at bounding box center [418, 64] width 151 height 38
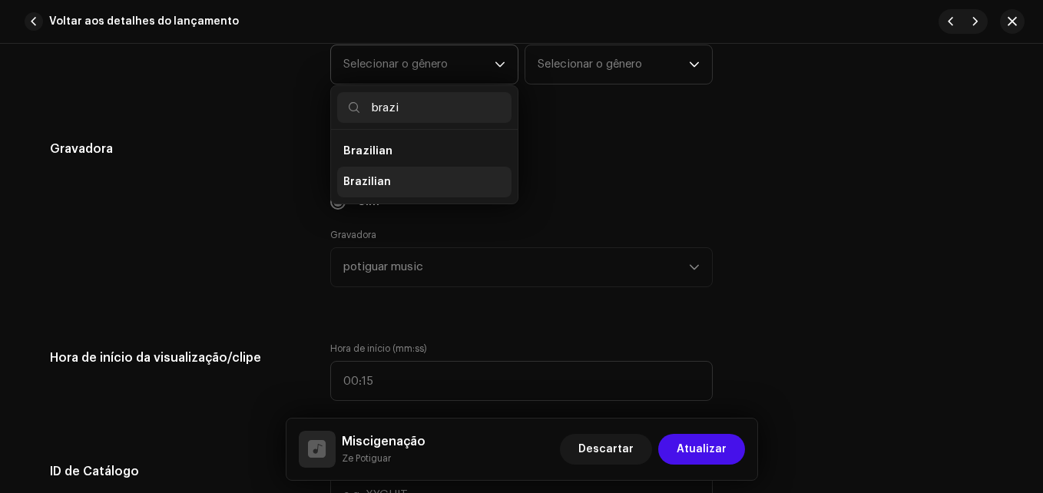
type input "brazi"
click at [411, 187] on li "Brazilian" at bounding box center [424, 182] width 174 height 31
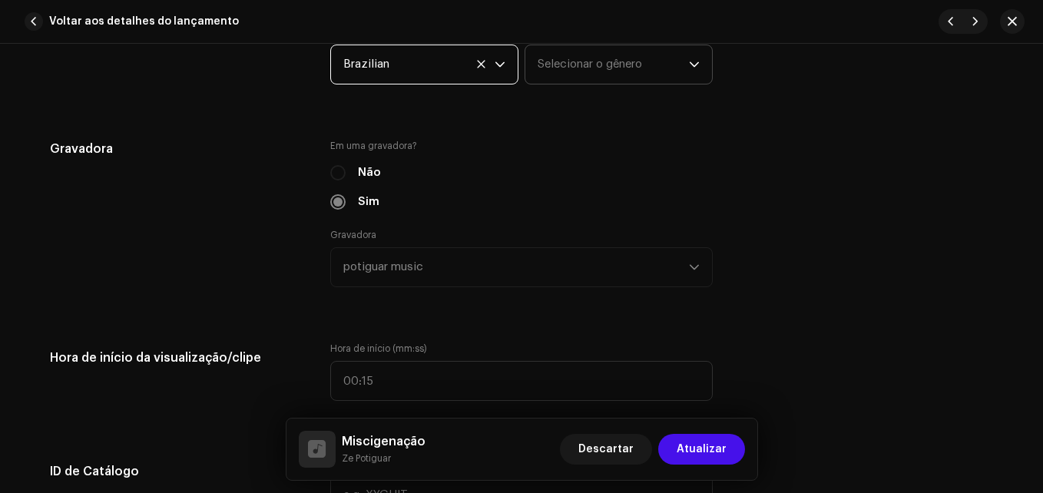
click at [559, 74] on span "Selecionar o gênero" at bounding box center [612, 64] width 151 height 38
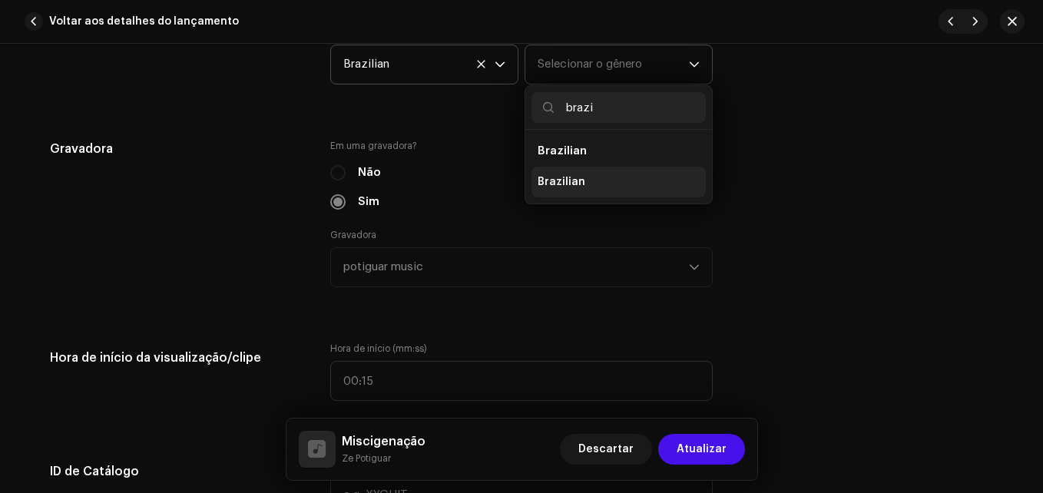
type input "brazi"
click at [603, 168] on li "Brazilian" at bounding box center [618, 182] width 174 height 31
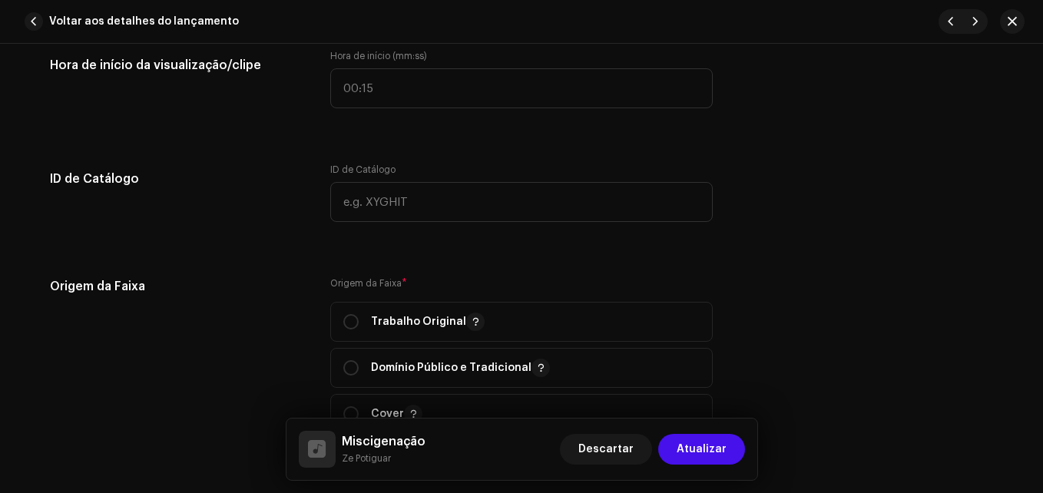
scroll to position [1861, 0]
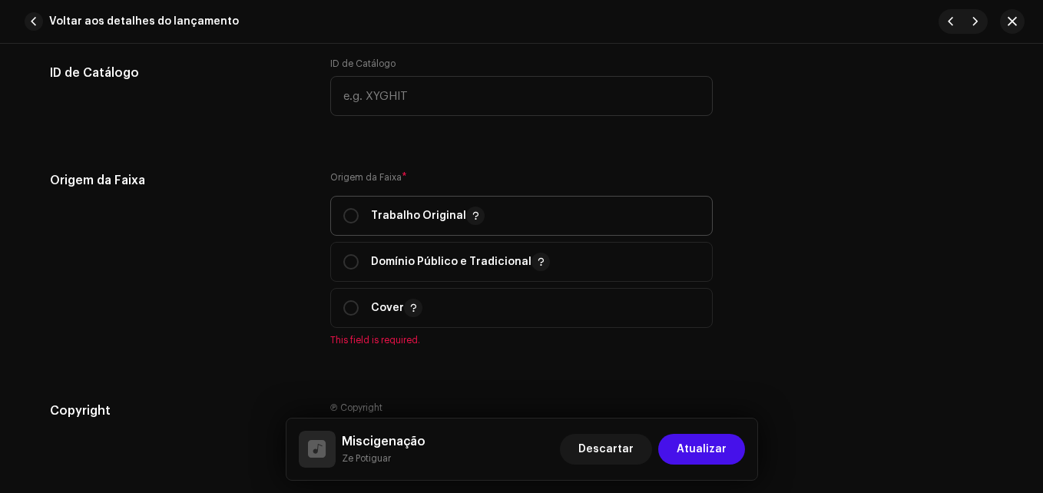
click at [358, 222] on div "Trabalho Original" at bounding box center [413, 216] width 141 height 18
radio input "true"
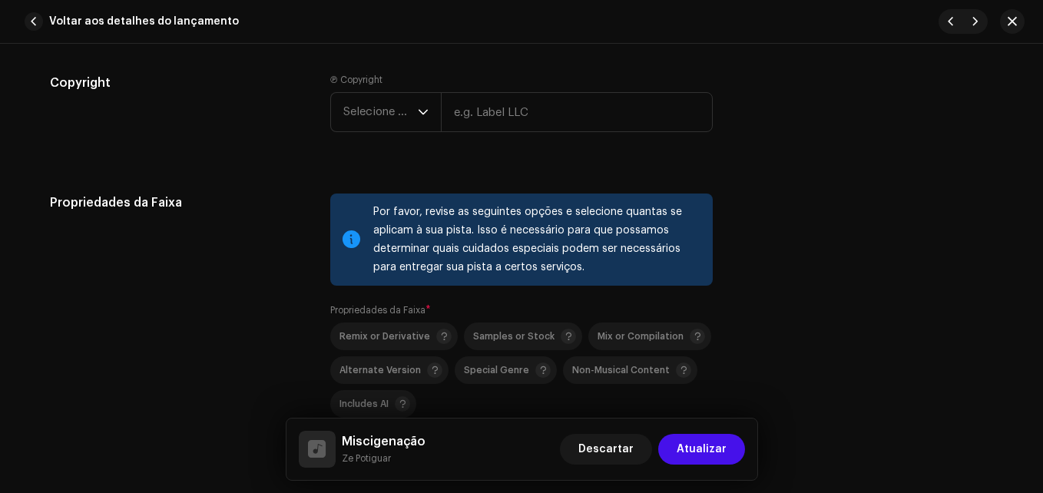
scroll to position [2172, 0]
click at [375, 116] on span "Selecione o ano" at bounding box center [380, 110] width 74 height 38
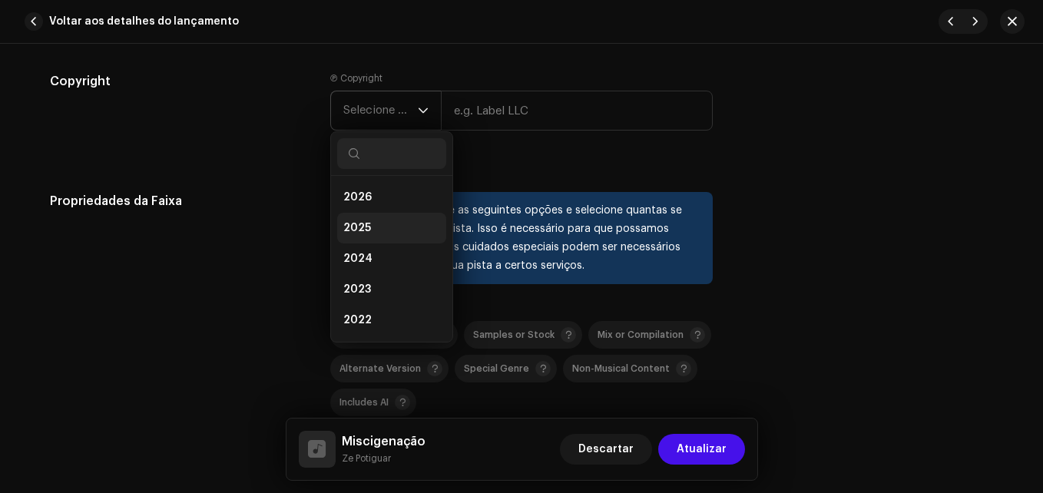
click at [378, 218] on li "2025" at bounding box center [391, 228] width 109 height 31
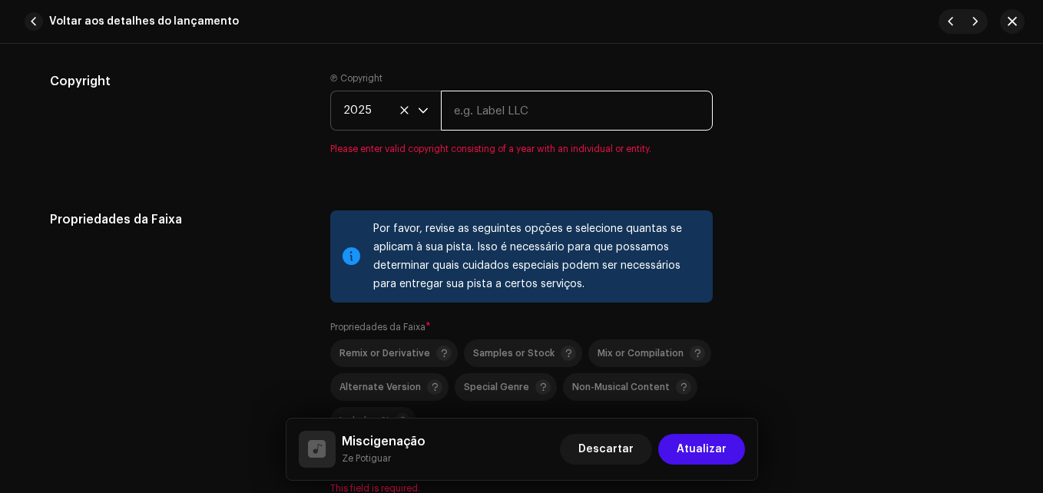
click at [511, 116] on input "text" at bounding box center [577, 111] width 272 height 40
type input "The flame of music"
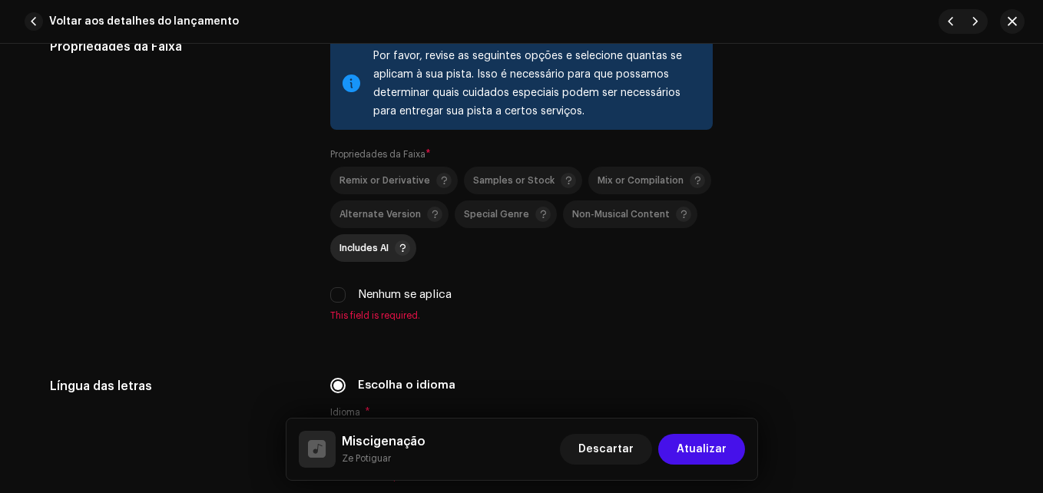
scroll to position [2327, 0]
click at [335, 295] on input "Nenhum se aplica" at bounding box center [337, 293] width 15 height 15
checkbox input "true"
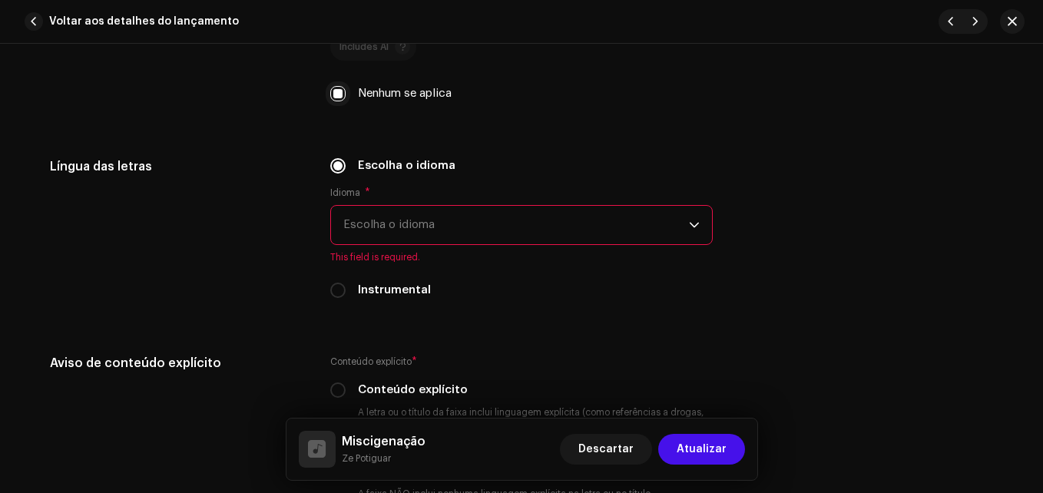
scroll to position [2528, 0]
click at [389, 238] on span "Escolha o idioma" at bounding box center [515, 224] width 345 height 38
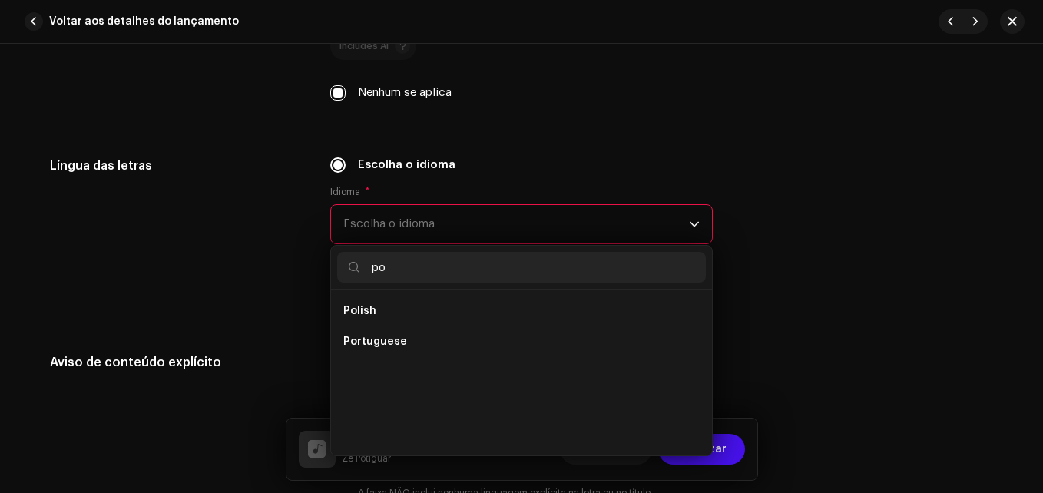
scroll to position [0, 0]
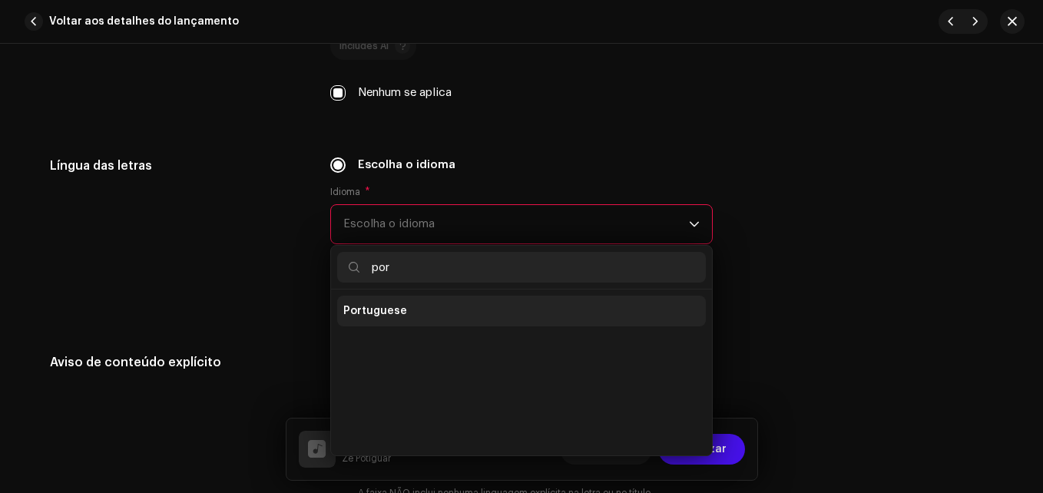
type input "por"
click at [403, 299] on li "Portuguese" at bounding box center [521, 311] width 369 height 31
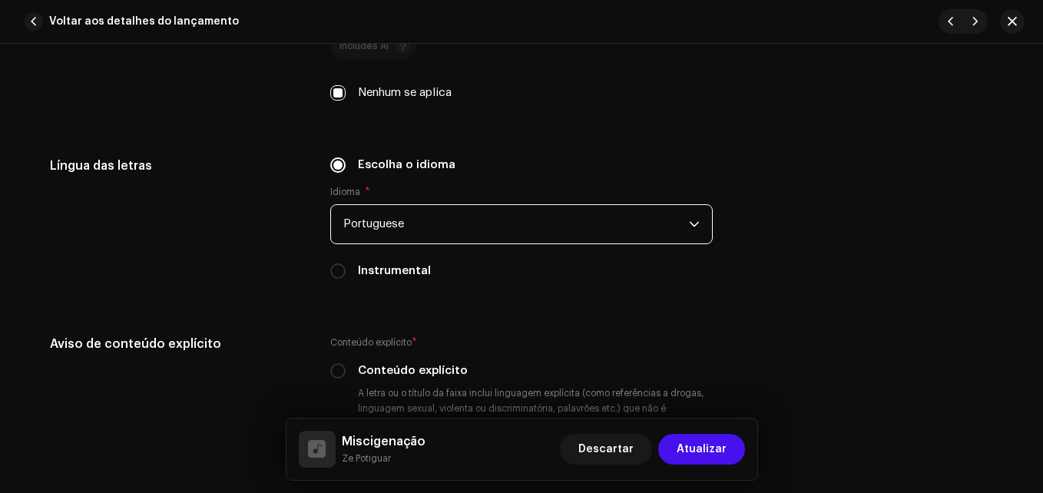
scroll to position [2631, 0]
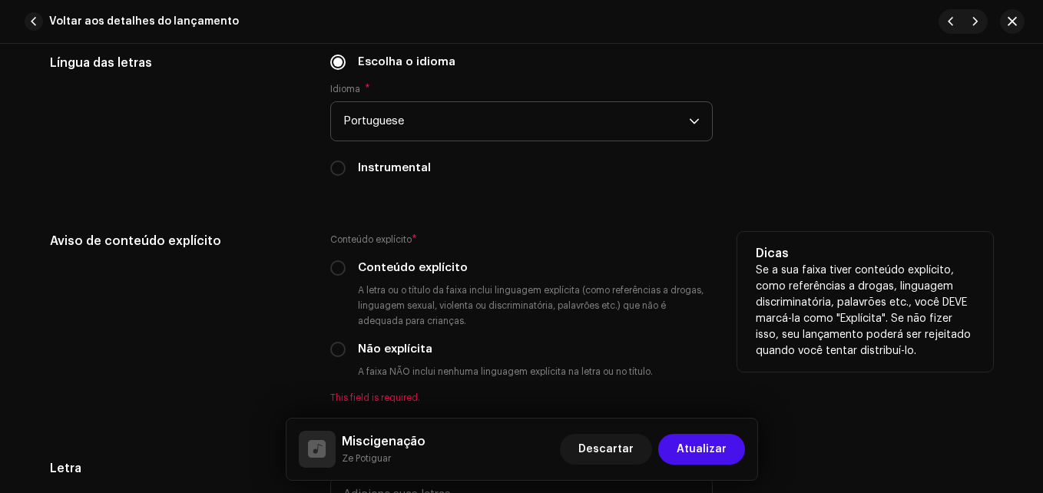
click at [330, 341] on div "Não explícita" at bounding box center [521, 349] width 382 height 17
click at [331, 342] on input "Não explícita" at bounding box center [337, 349] width 15 height 15
radio input "true"
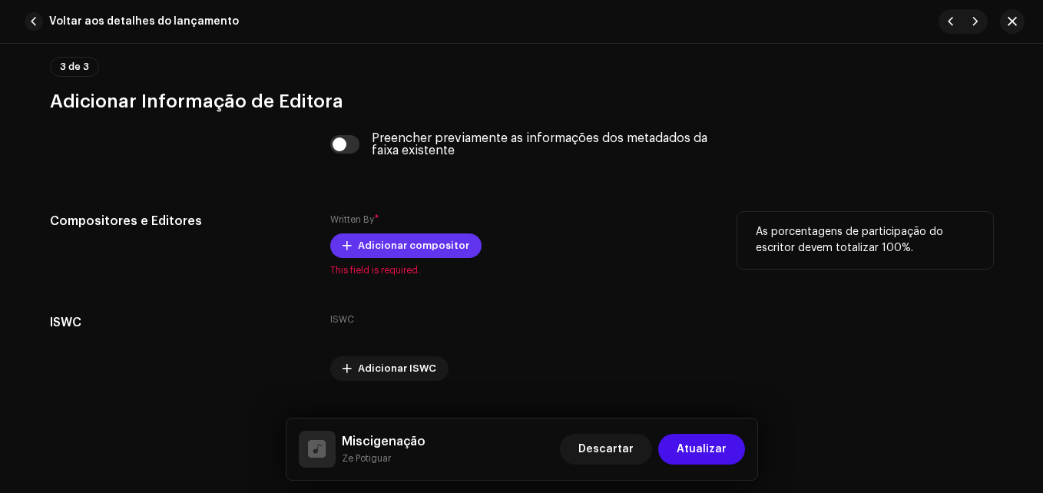
scroll to position [3173, 0]
click at [392, 244] on span "Adicionar compositor" at bounding box center [413, 245] width 111 height 31
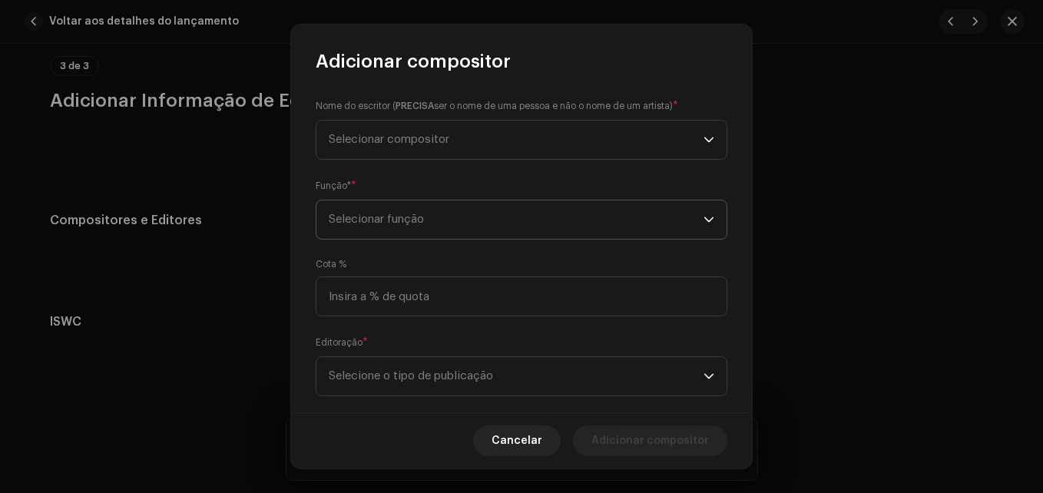
click at [478, 220] on span "Selecionar função" at bounding box center [516, 219] width 375 height 38
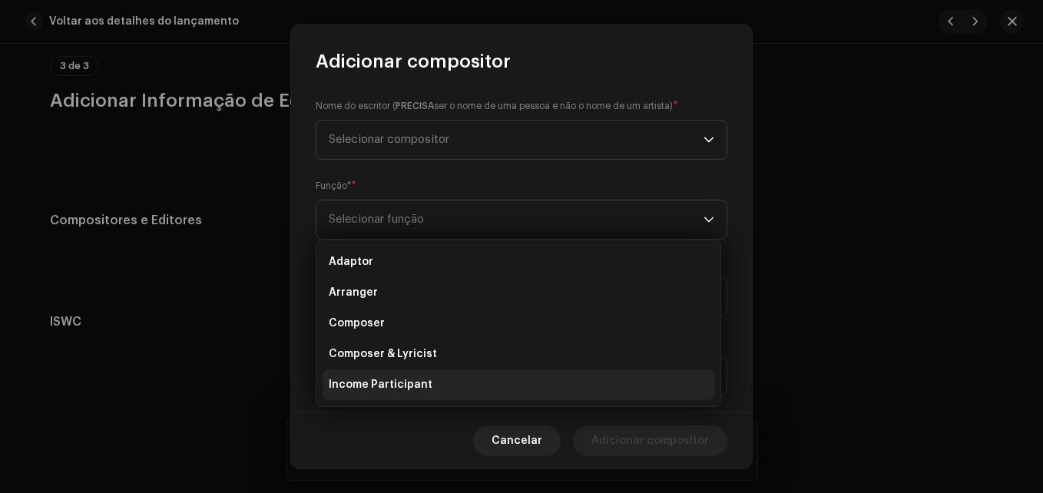
click at [443, 388] on li "Income Participant" at bounding box center [518, 384] width 392 height 31
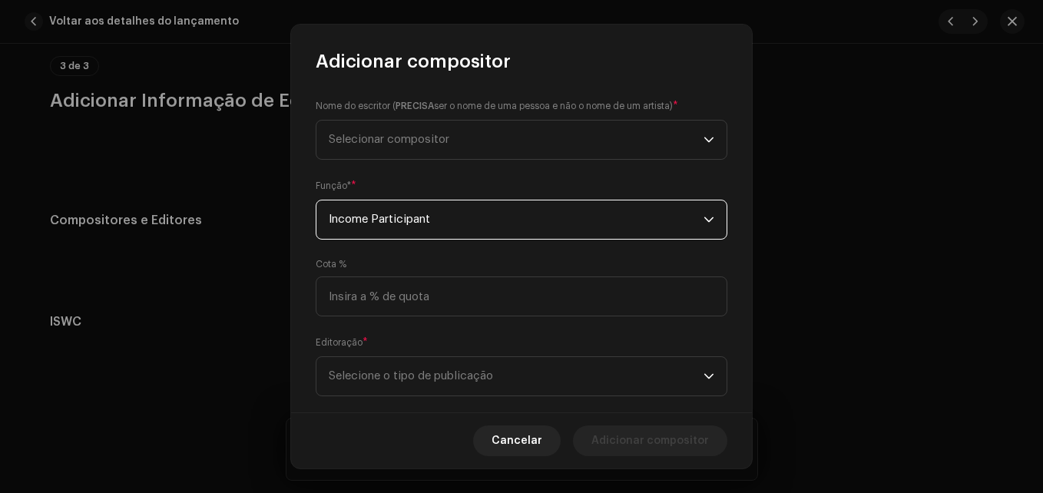
click at [480, 210] on span "Income Participant" at bounding box center [516, 219] width 375 height 38
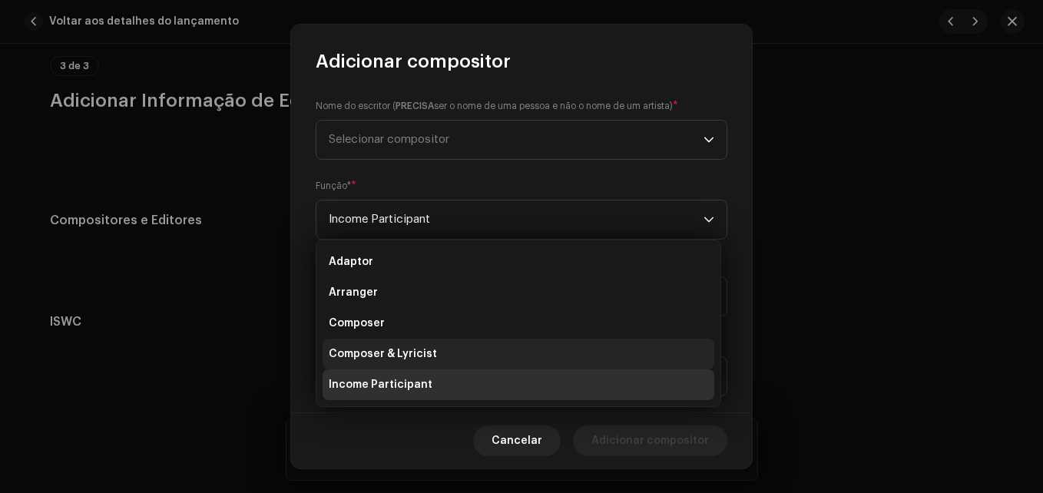
click at [418, 360] on span "Composer & Lyricist" at bounding box center [383, 353] width 108 height 15
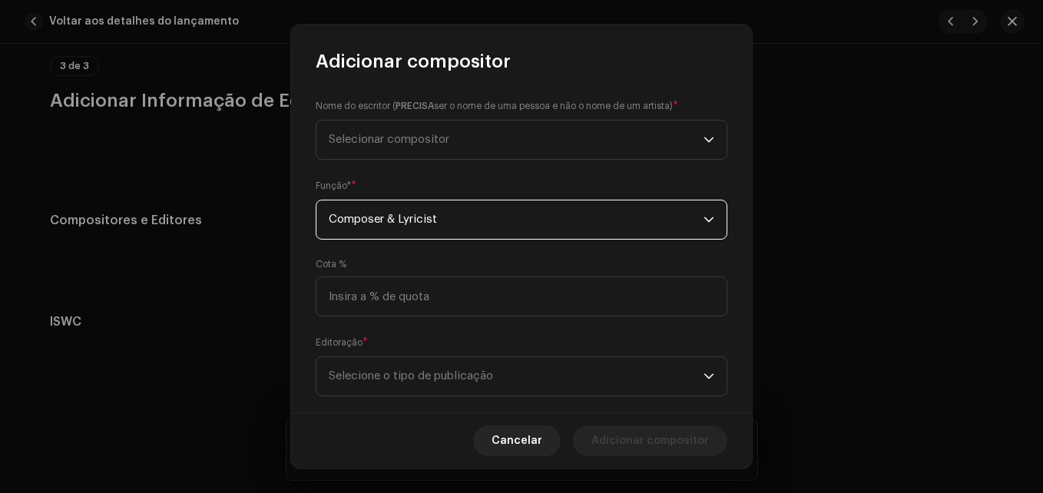
scroll to position [5, 0]
click at [418, 360] on span "Selecione o tipo de publicação" at bounding box center [516, 371] width 375 height 38
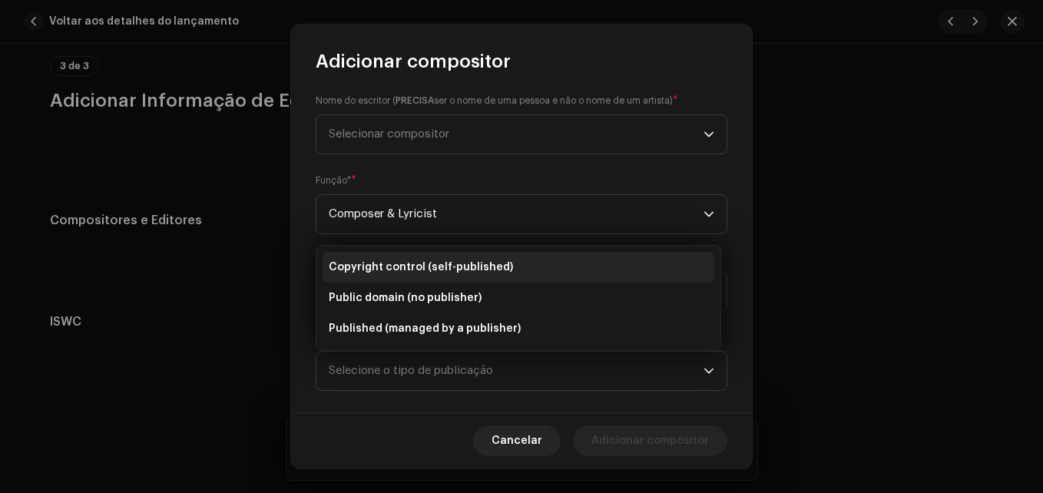
click at [408, 276] on li "Copyright control (self-published)" at bounding box center [518, 267] width 392 height 31
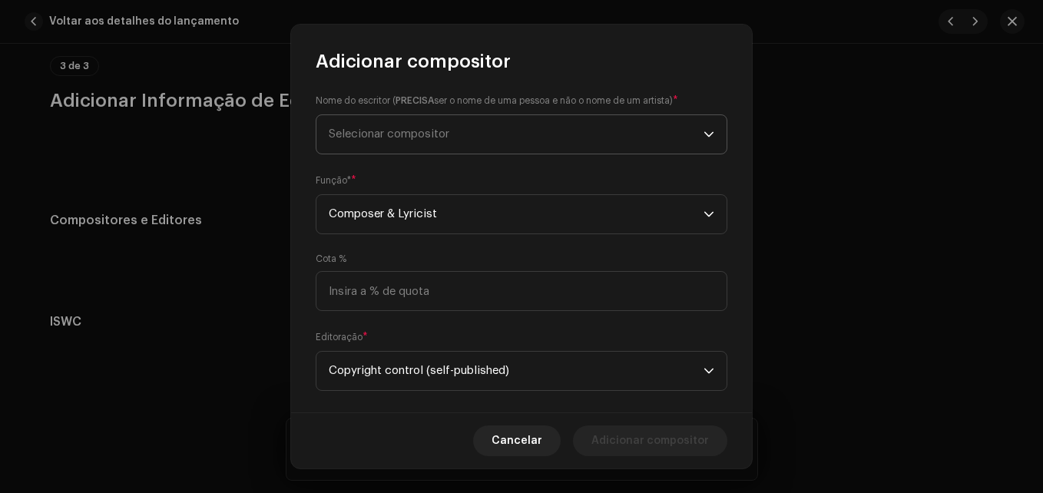
click at [479, 134] on span "Selecionar compositor" at bounding box center [516, 134] width 375 height 38
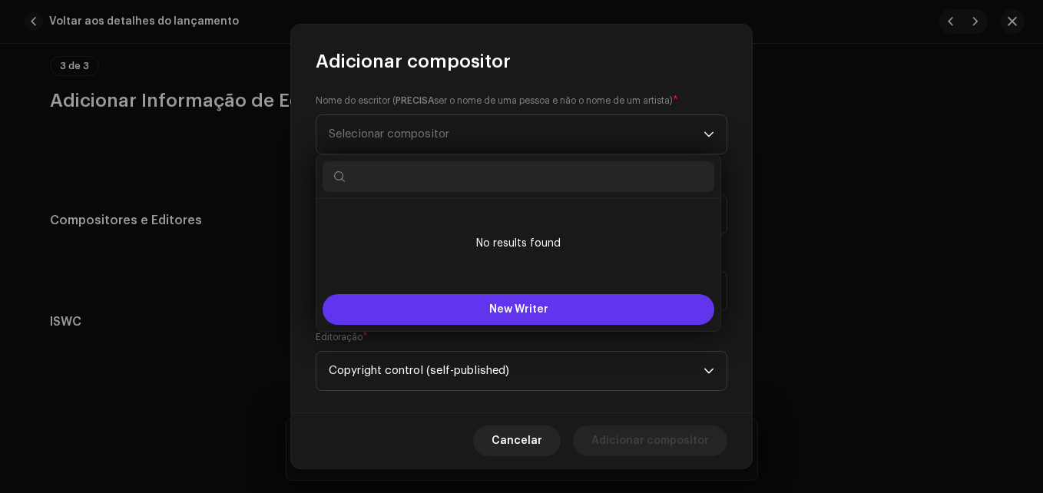
click at [468, 302] on button "New Writer" at bounding box center [518, 309] width 392 height 31
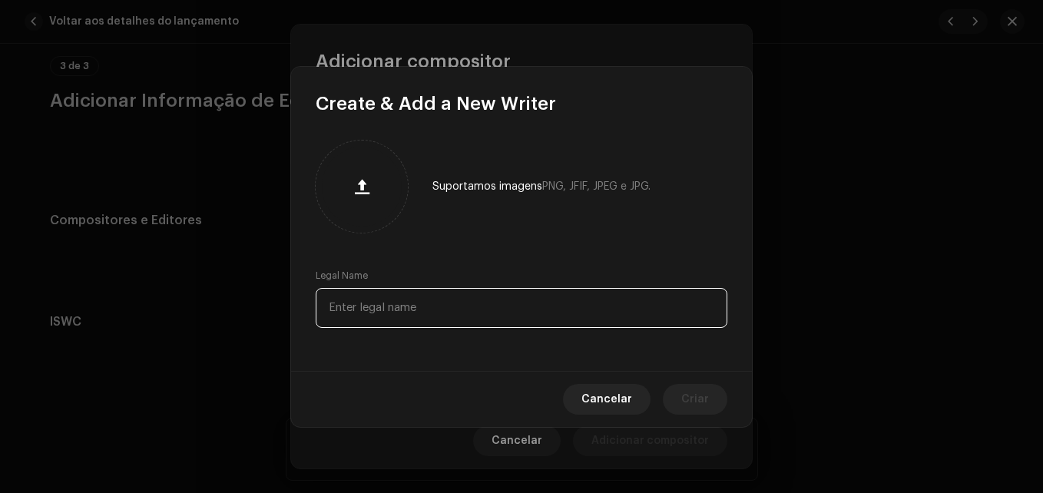
click at [468, 302] on input "text" at bounding box center [522, 308] width 412 height 40
type input "Ze potiguar"
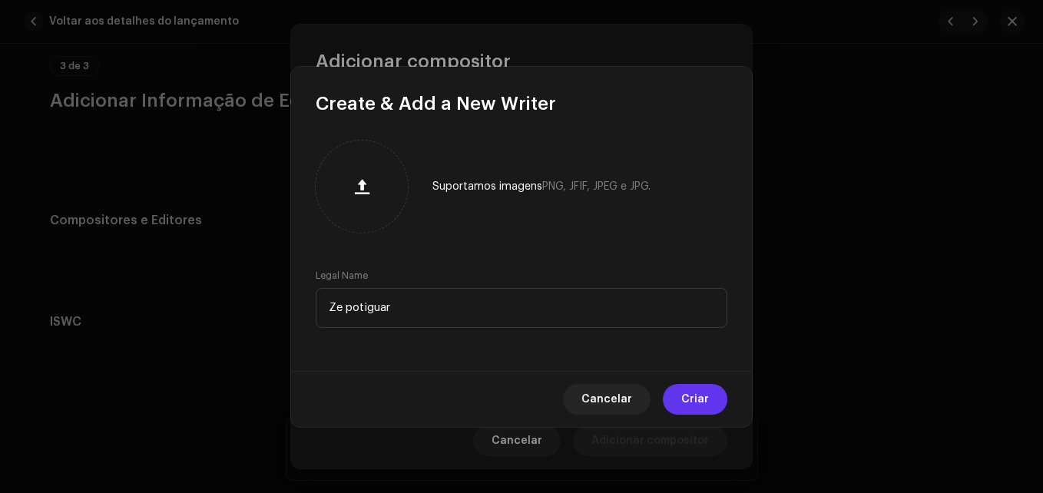
click at [693, 395] on span "Criar" at bounding box center [695, 399] width 28 height 31
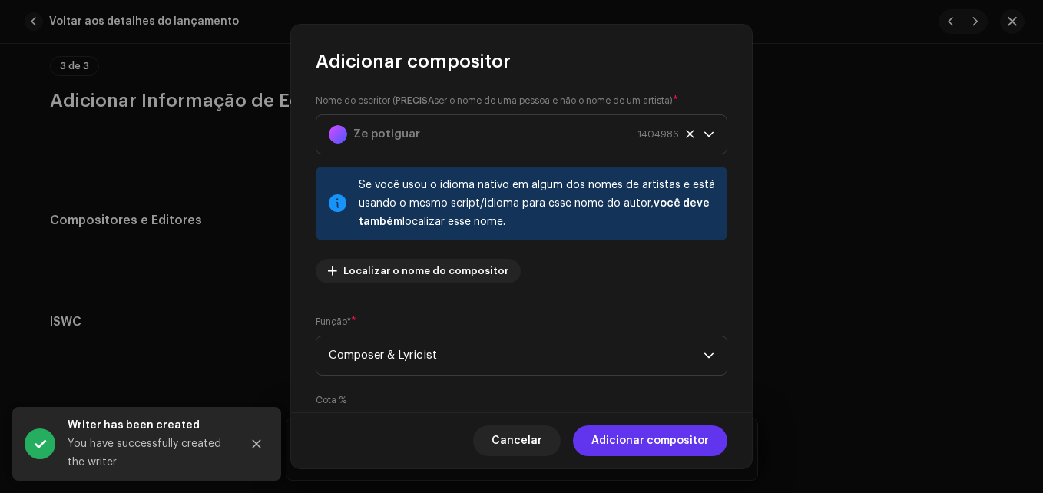
click at [639, 431] on span "Adicionar compositor" at bounding box center [649, 440] width 117 height 31
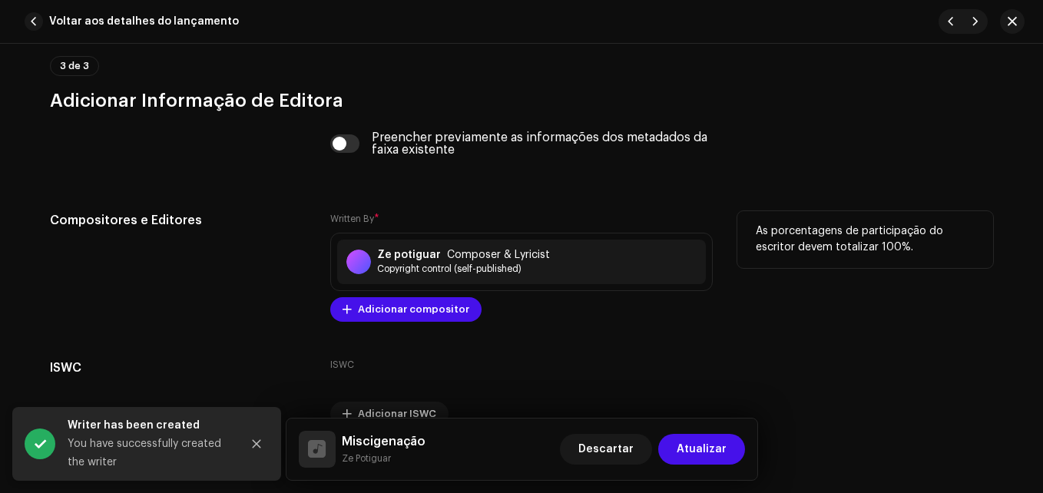
scroll to position [3254, 0]
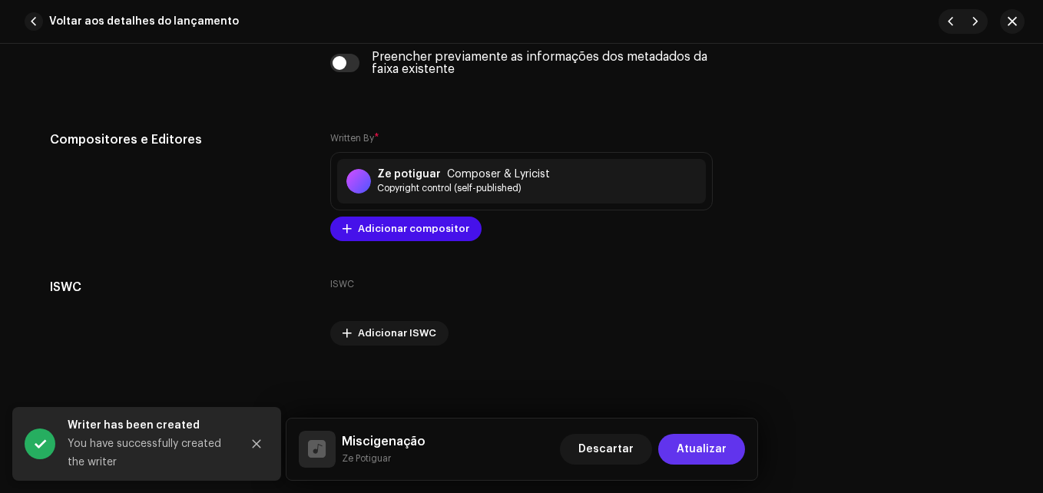
click at [693, 447] on span "Atualizar" at bounding box center [701, 449] width 50 height 31
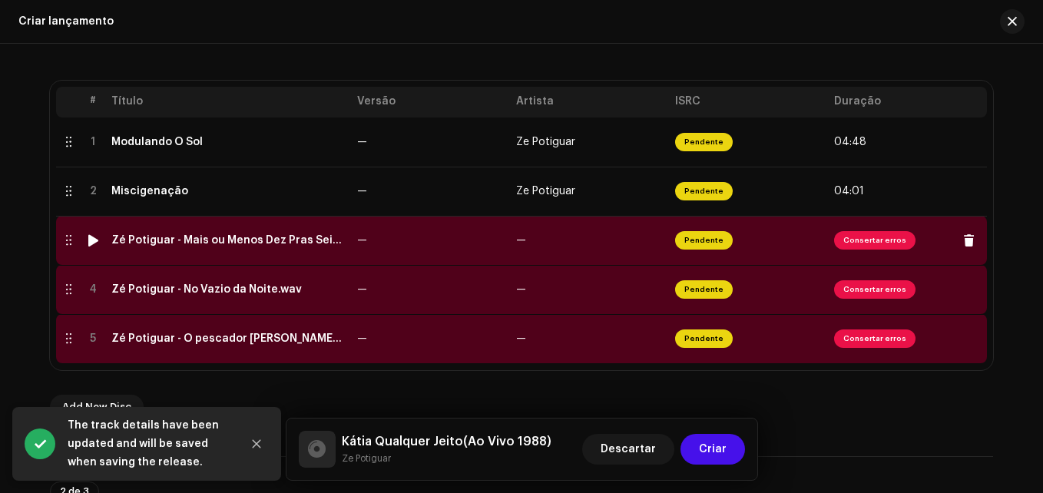
click at [424, 235] on td "—" at bounding box center [430, 240] width 159 height 49
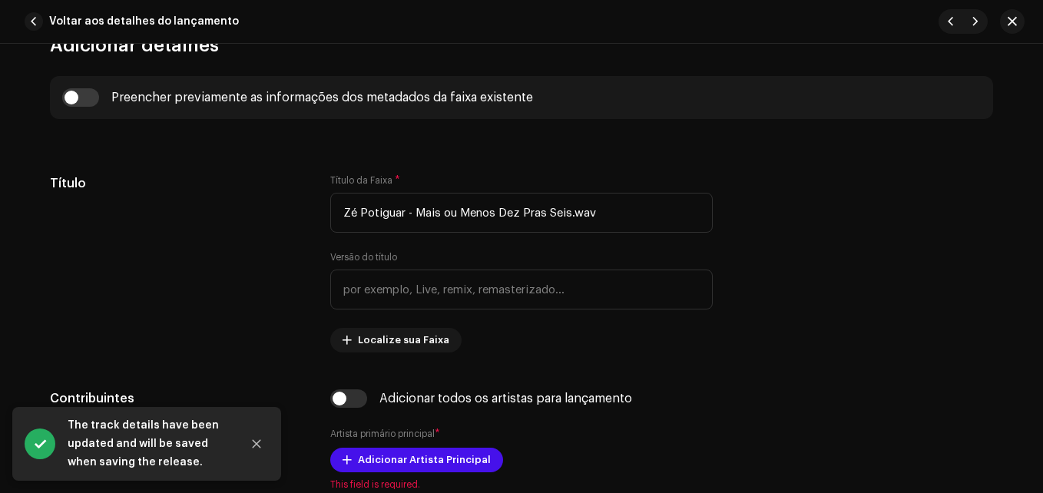
scroll to position [595, 0]
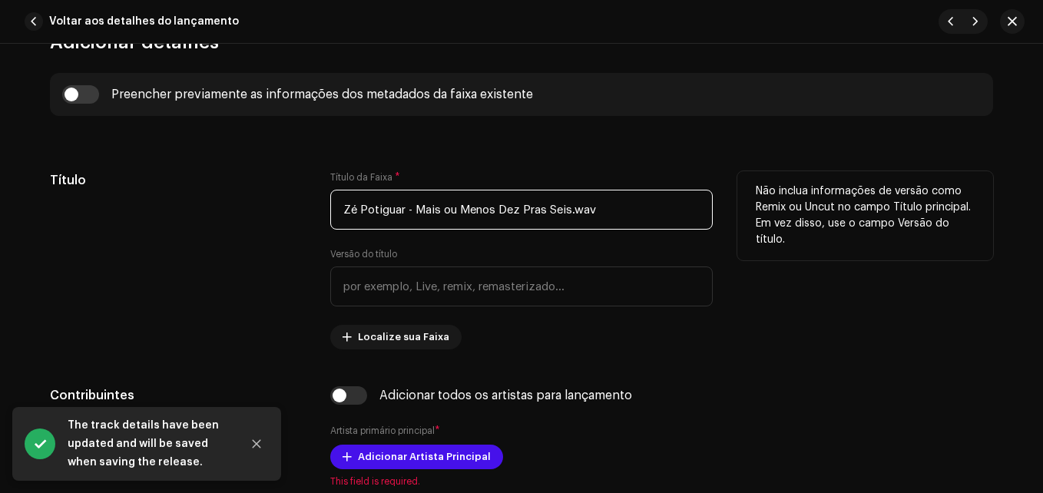
drag, startPoint x: 409, startPoint y: 210, endPoint x: 208, endPoint y: 235, distance: 202.6
click at [208, 235] on div "Título Título da Faixa * Zé Potiguar - Mais ou Menos Dez Pras Seis.wav Versão d…" at bounding box center [521, 260] width 943 height 178
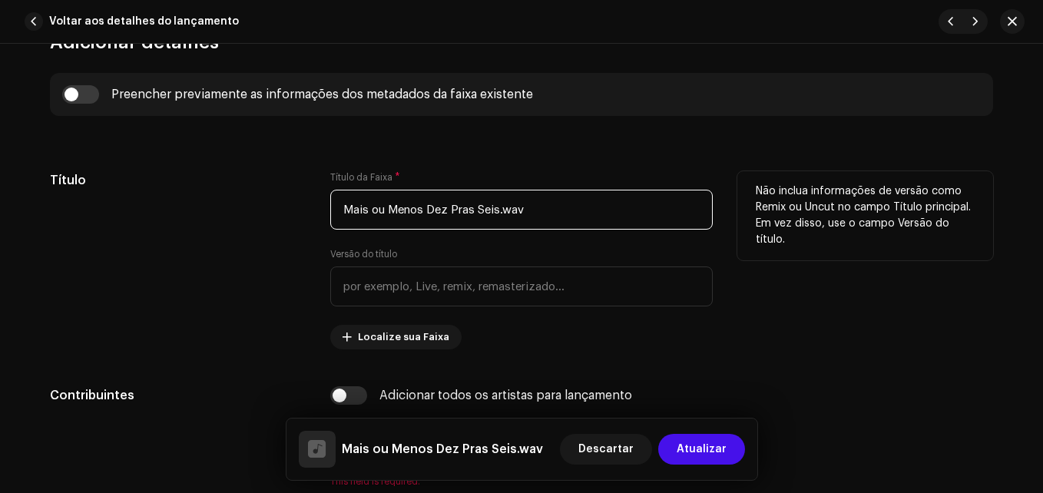
drag, startPoint x: 550, startPoint y: 213, endPoint x: 501, endPoint y: 214, distance: 49.1
click at [501, 214] on input "Mais ou Menos Dez Pras Seis.wav" at bounding box center [521, 210] width 382 height 40
click at [342, 210] on input "Mais ou Menos Dez Pras Seis" at bounding box center [521, 210] width 382 height 40
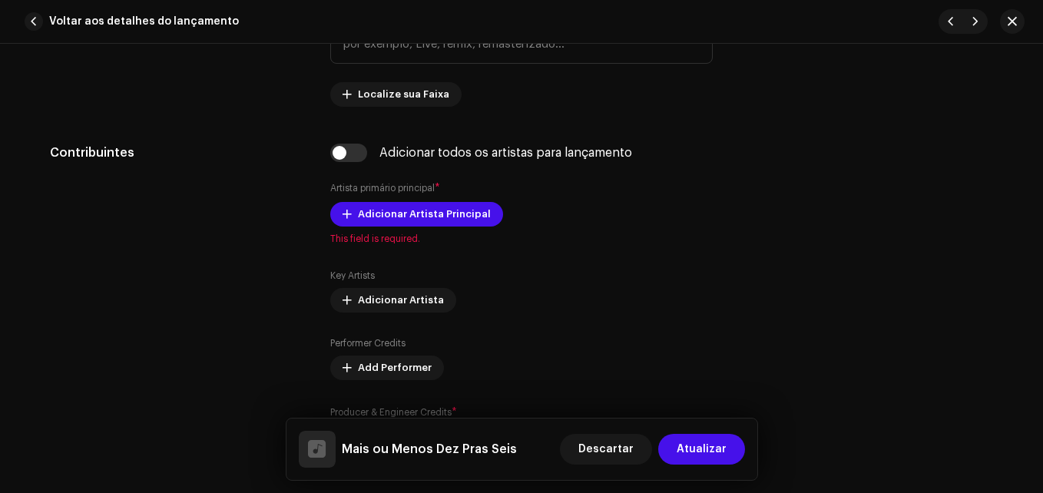
scroll to position [935, 0]
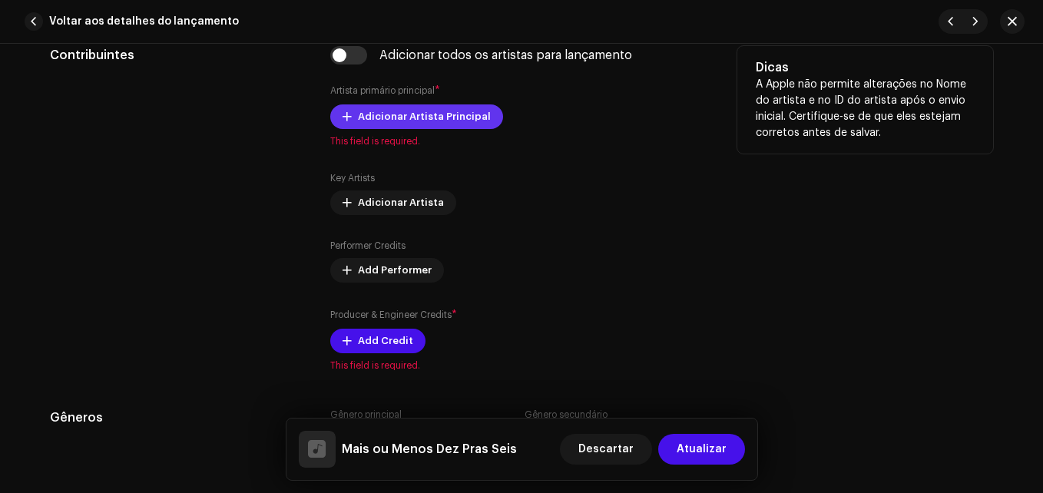
type input "Mais ou Menos Dez Pras Seis"
click at [431, 111] on span "Adicionar Artista Principal" at bounding box center [424, 116] width 133 height 31
click at [355, 52] on input "checkbox" at bounding box center [348, 55] width 37 height 18
checkbox input "true"
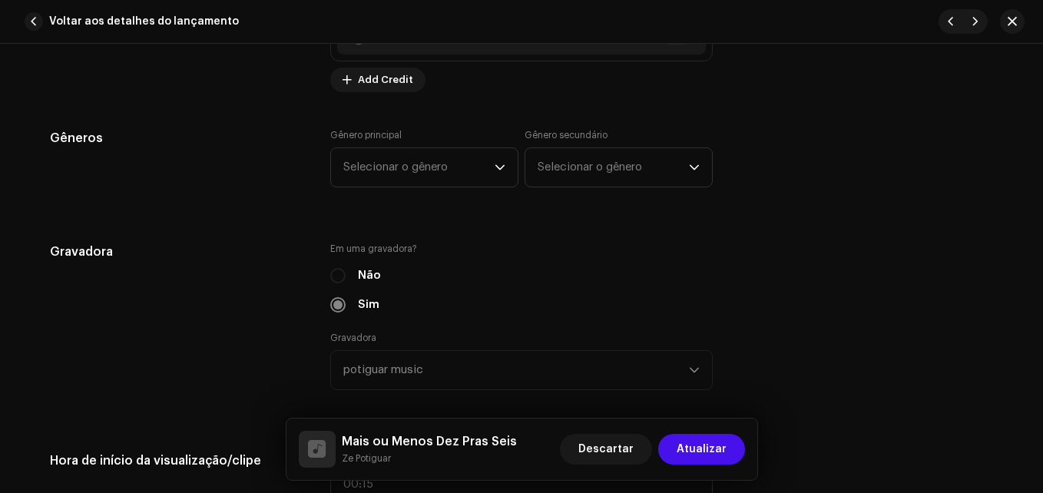
scroll to position [1362, 0]
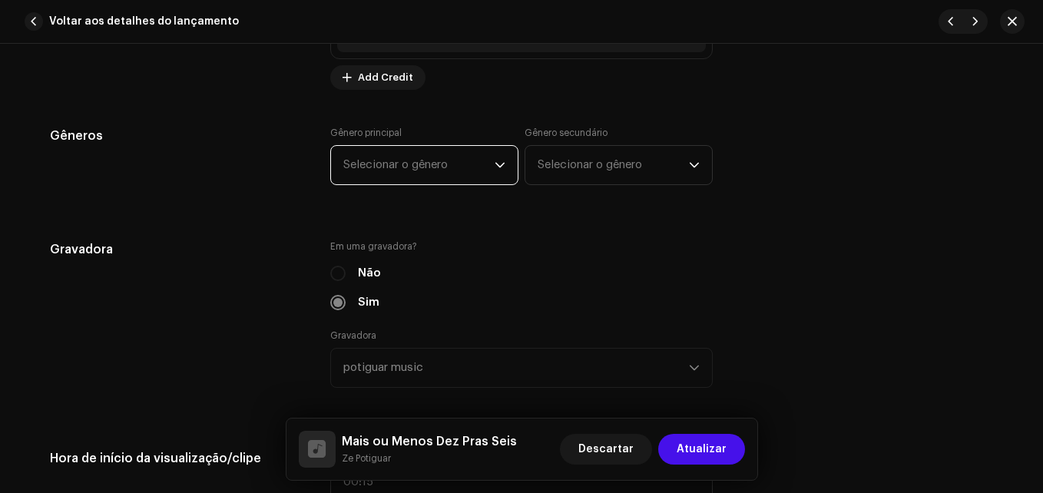
click at [447, 163] on span "Selecionar o gênero" at bounding box center [418, 165] width 151 height 38
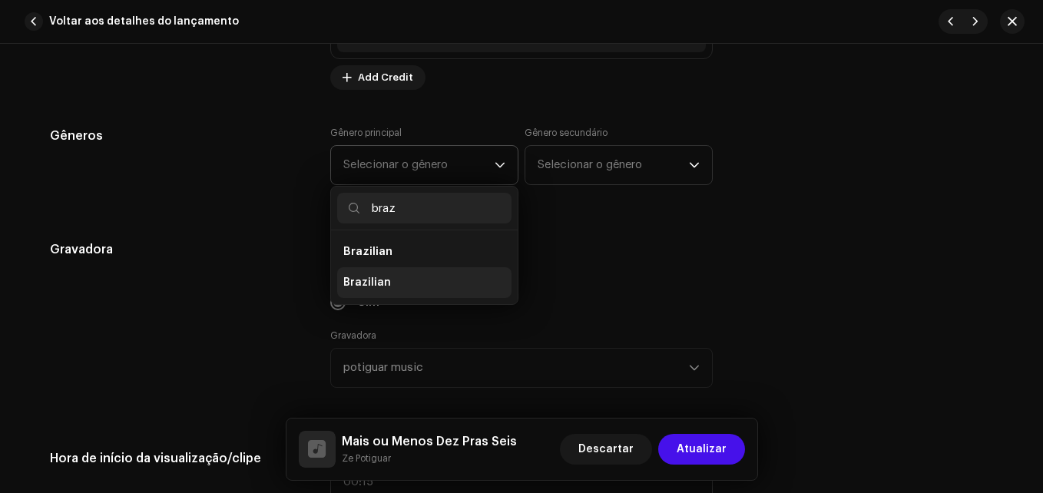
type input "braz"
click at [395, 290] on li "Brazilian" at bounding box center [424, 282] width 174 height 31
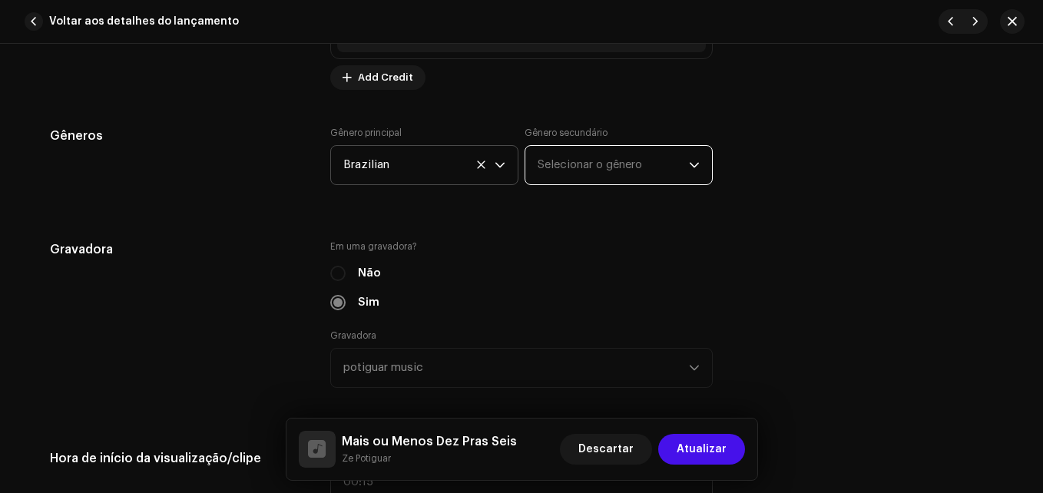
click at [592, 172] on span "Selecionar o gênero" at bounding box center [612, 165] width 151 height 38
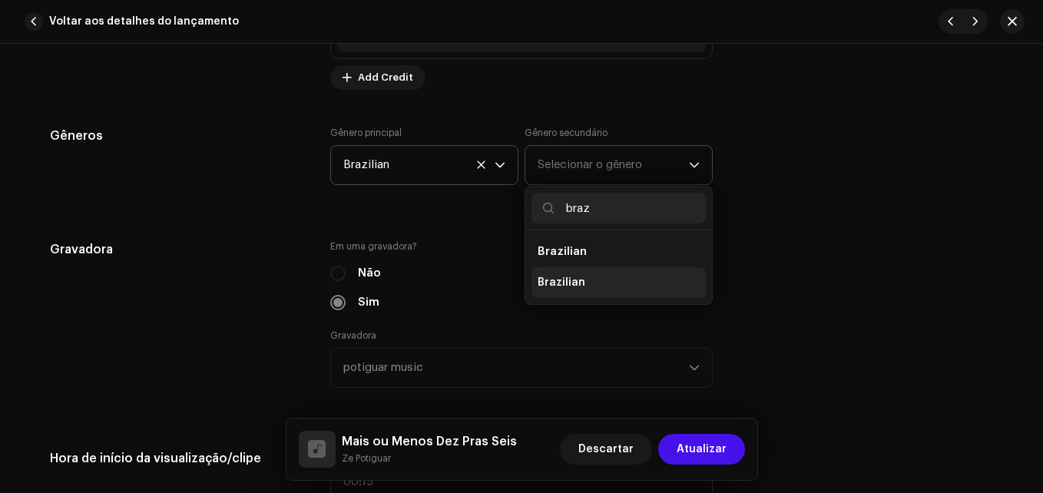
type input "braz"
click at [593, 293] on li "Brazilian" at bounding box center [618, 282] width 174 height 31
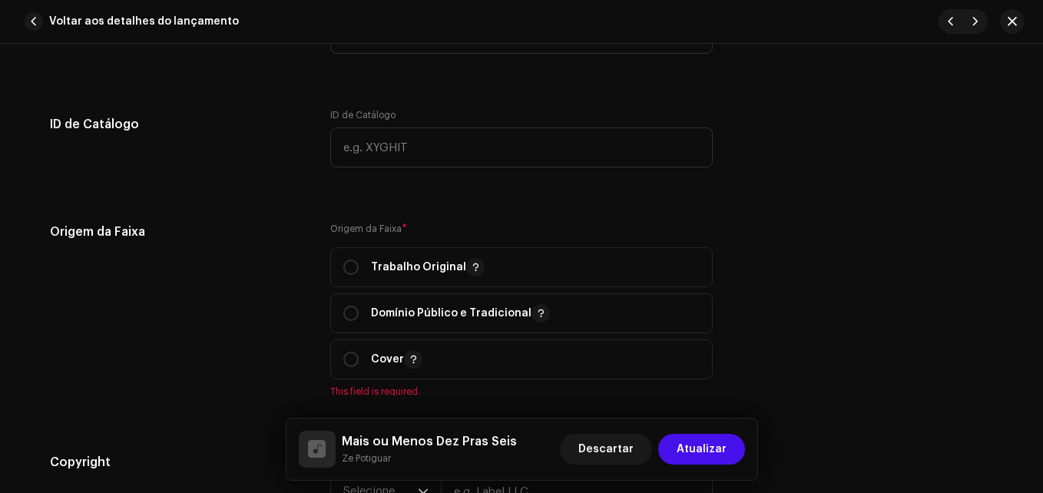
scroll to position [1810, 0]
click at [375, 271] on p "Trabalho Original" at bounding box center [428, 266] width 114 height 18
radio input "true"
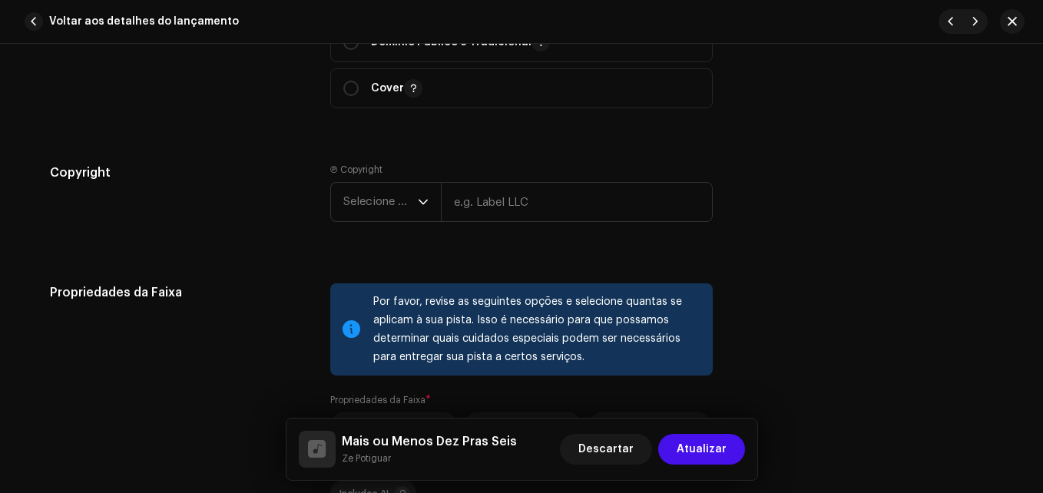
scroll to position [2099, 0]
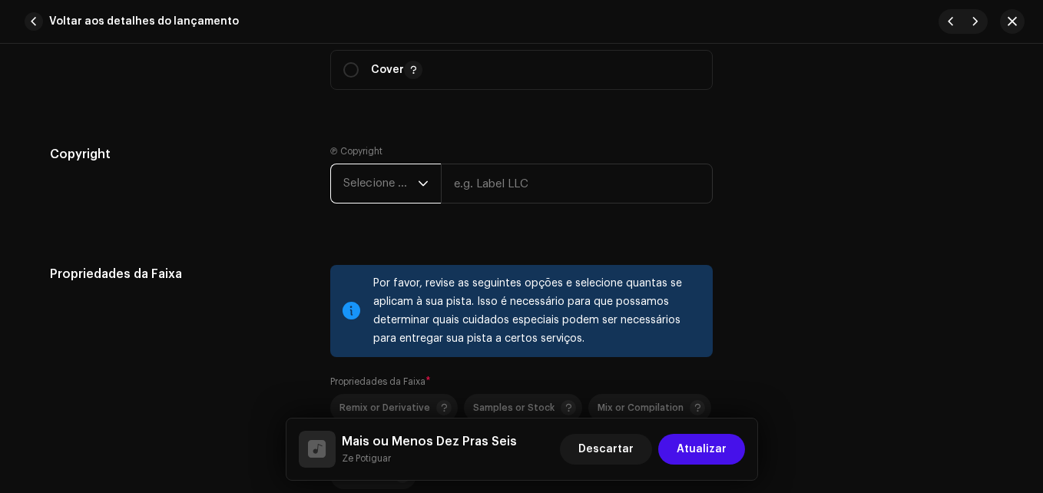
click at [388, 184] on span "Selecione o ano" at bounding box center [380, 183] width 74 height 38
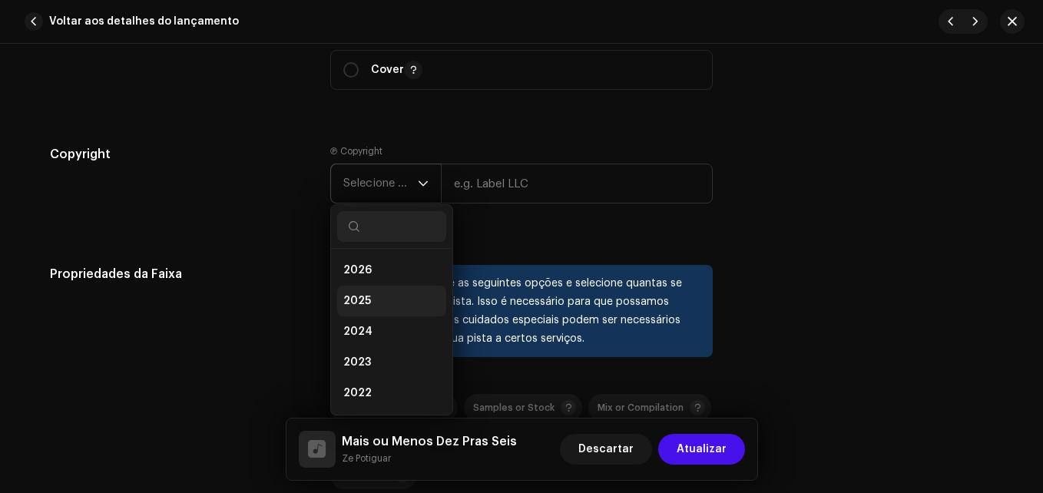
click at [369, 298] on li "2025" at bounding box center [391, 301] width 109 height 31
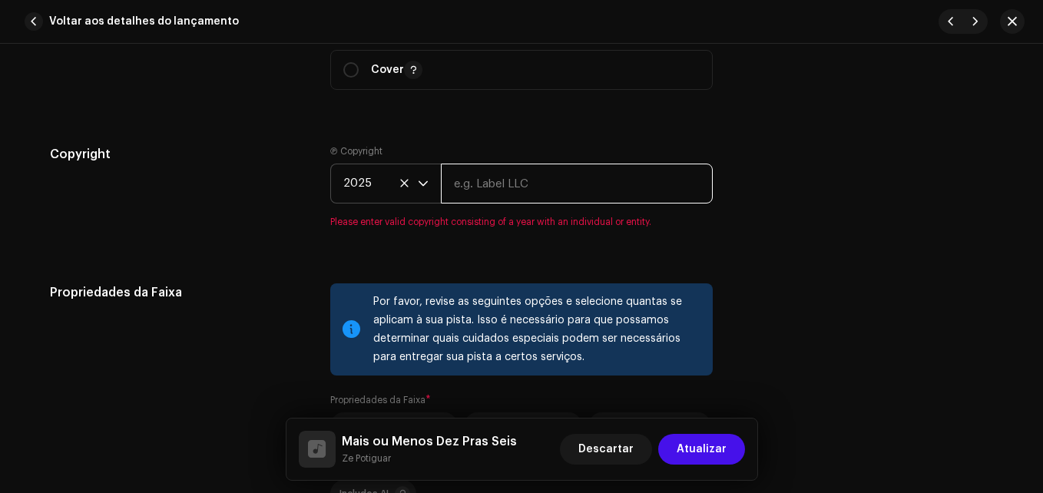
click at [533, 190] on input "text" at bounding box center [577, 184] width 272 height 40
type input "The flame of music"
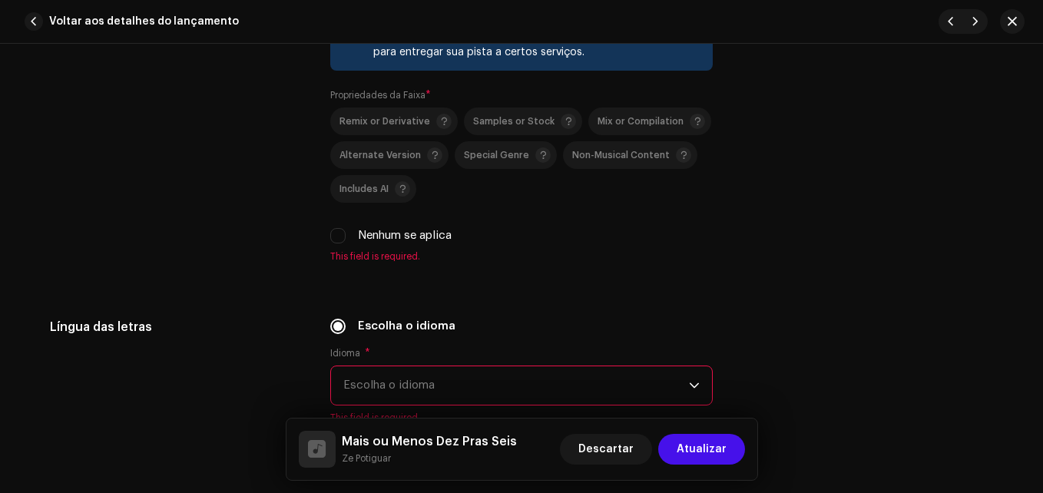
scroll to position [2387, 0]
click at [342, 237] on div "Nenhum se aplica" at bounding box center [521, 234] width 382 height 17
click at [339, 239] on input "Nenhum se aplica" at bounding box center [337, 233] width 15 height 15
checkbox input "true"
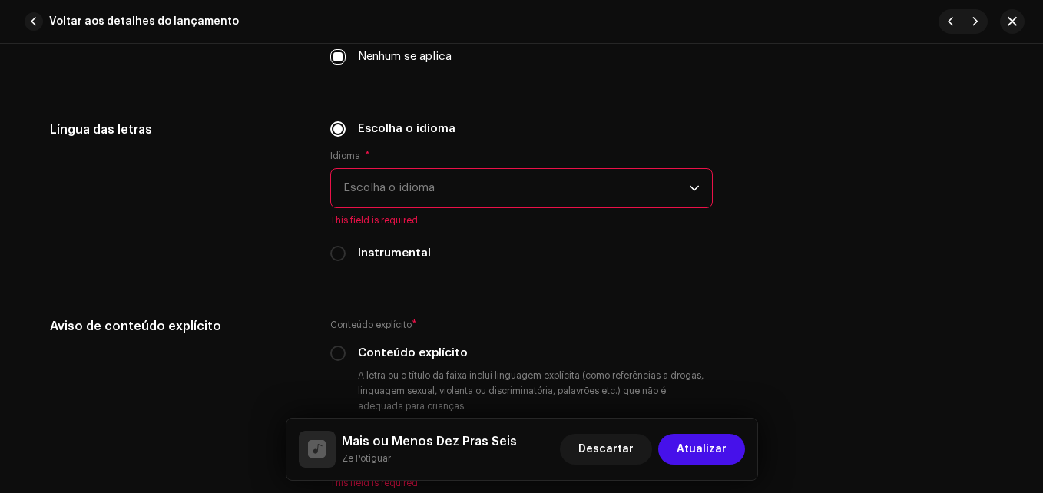
scroll to position [2568, 0]
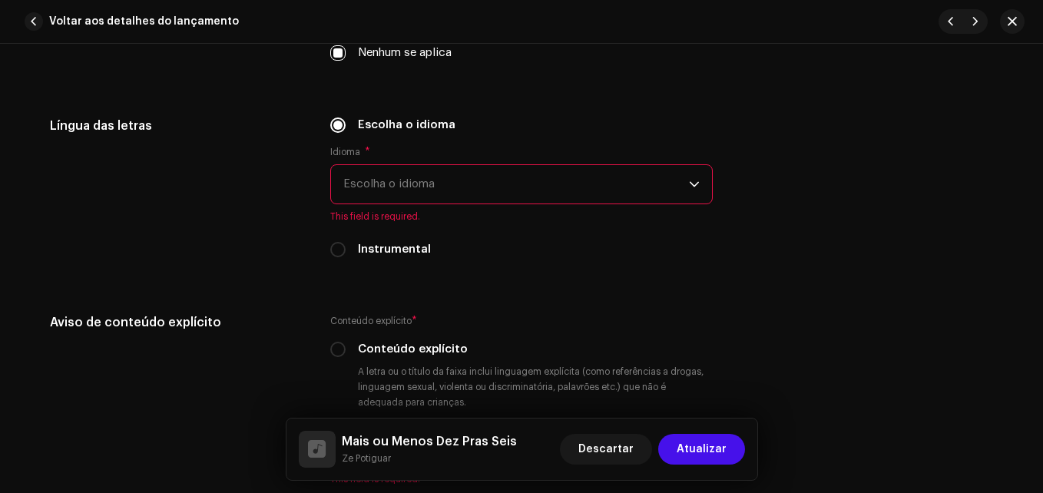
click at [466, 194] on span "Escolha o idioma" at bounding box center [515, 184] width 345 height 38
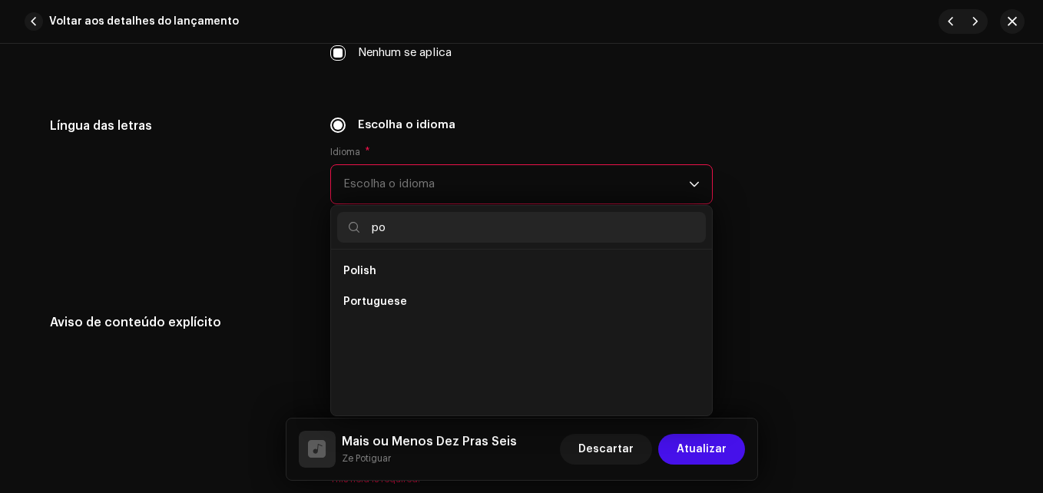
scroll to position [0, 0]
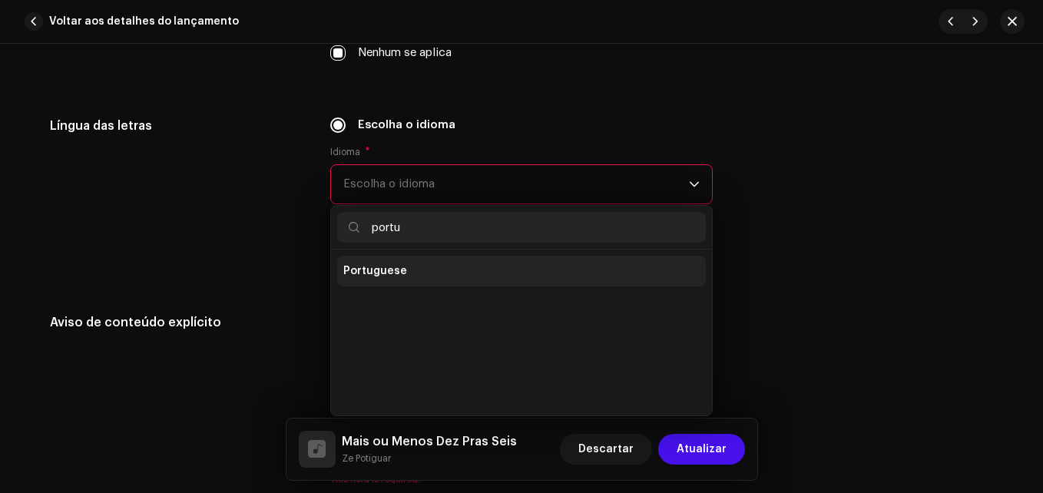
type input "portu"
click at [455, 286] on li "Portuguese" at bounding box center [521, 271] width 369 height 31
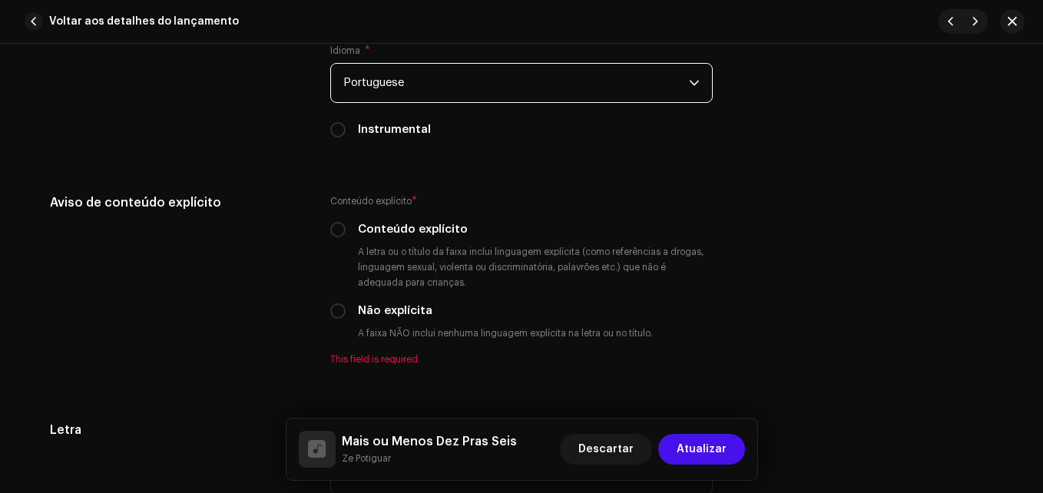
scroll to position [2670, 0]
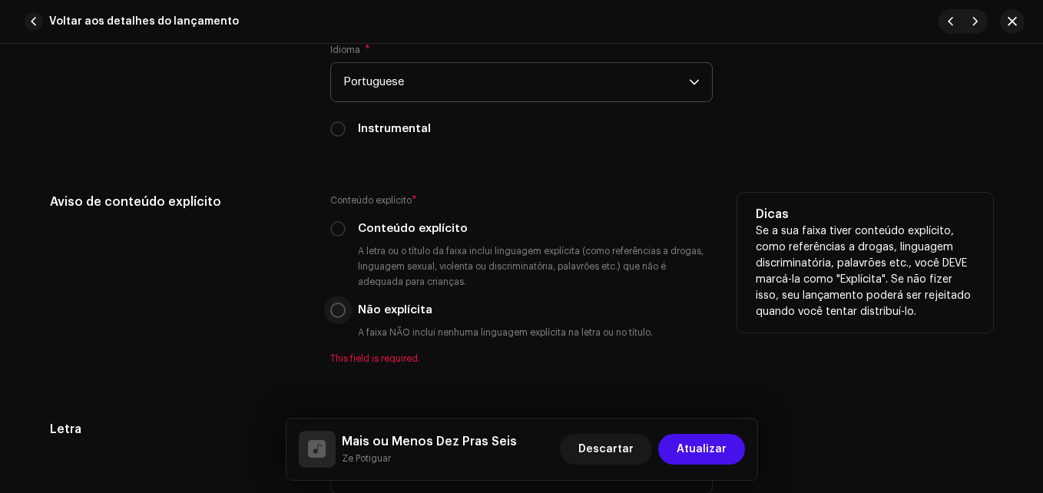
click at [335, 316] on input "Não explícita" at bounding box center [337, 309] width 15 height 15
radio input "true"
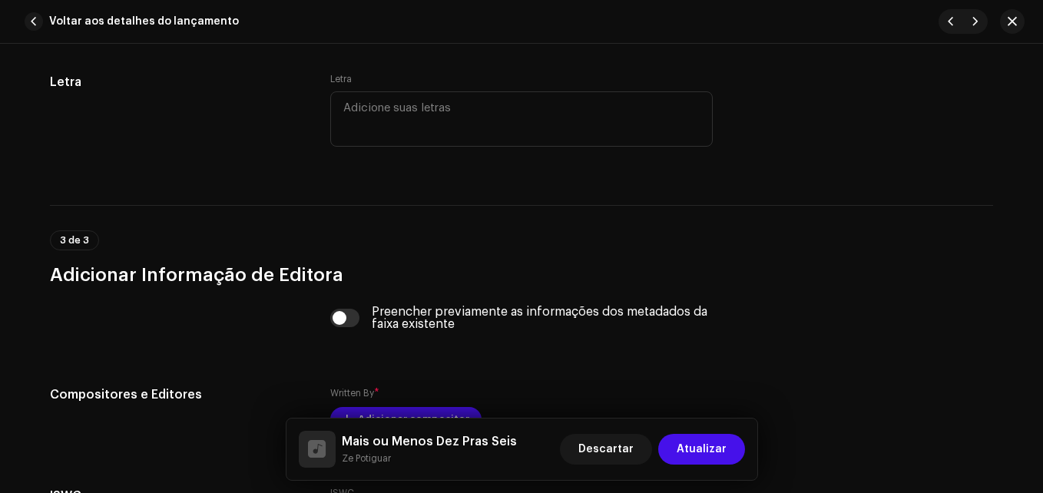
scroll to position [3208, 0]
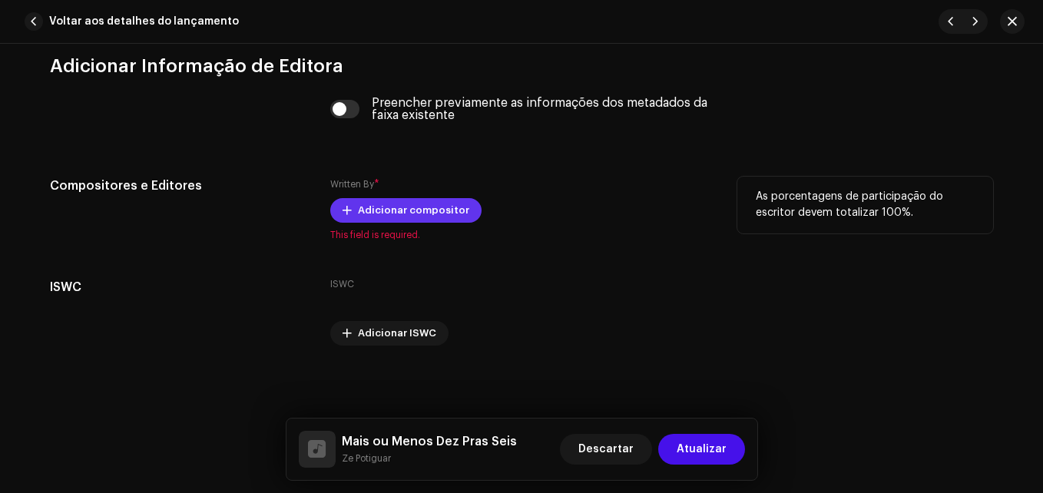
click at [420, 213] on span "Adicionar compositor" at bounding box center [413, 210] width 111 height 31
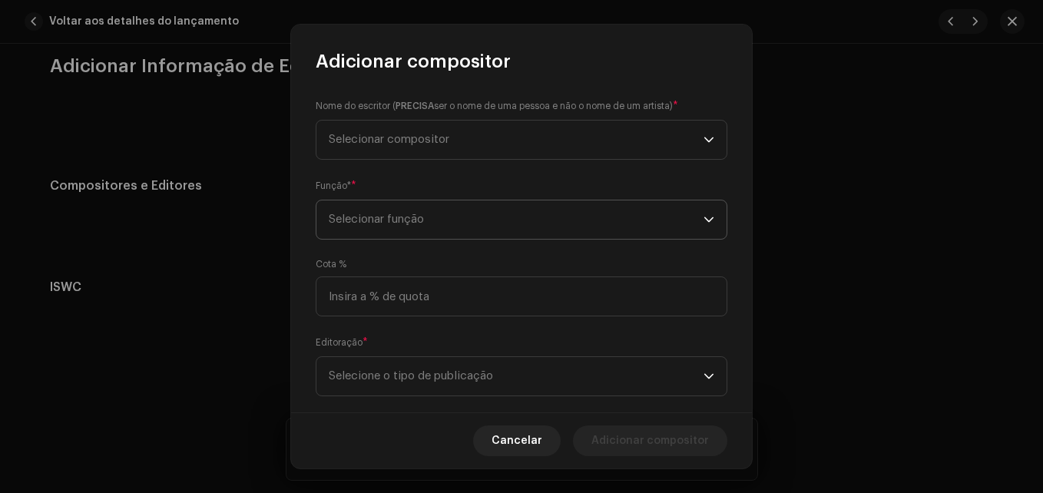
click at [482, 207] on span "Selecionar função" at bounding box center [516, 219] width 375 height 38
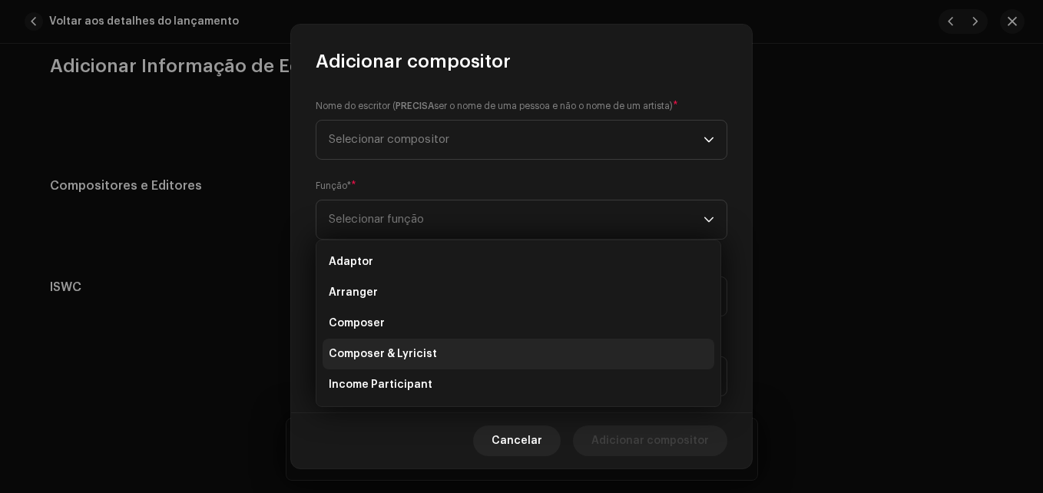
click at [397, 349] on span "Composer & Lyricist" at bounding box center [383, 353] width 108 height 15
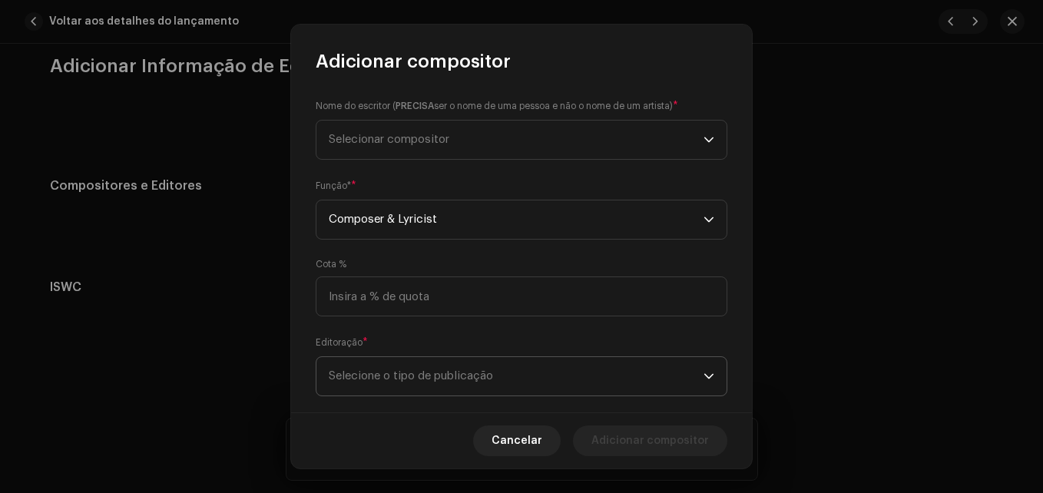
click at [385, 388] on span "Selecione o tipo de publicação" at bounding box center [516, 376] width 375 height 38
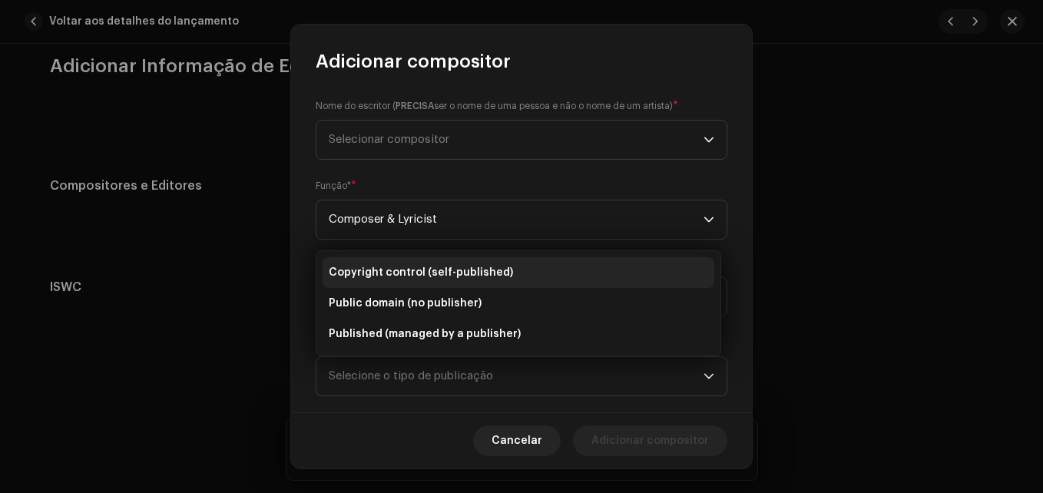
click at [434, 273] on span "Copyright control (self-published)" at bounding box center [421, 272] width 184 height 15
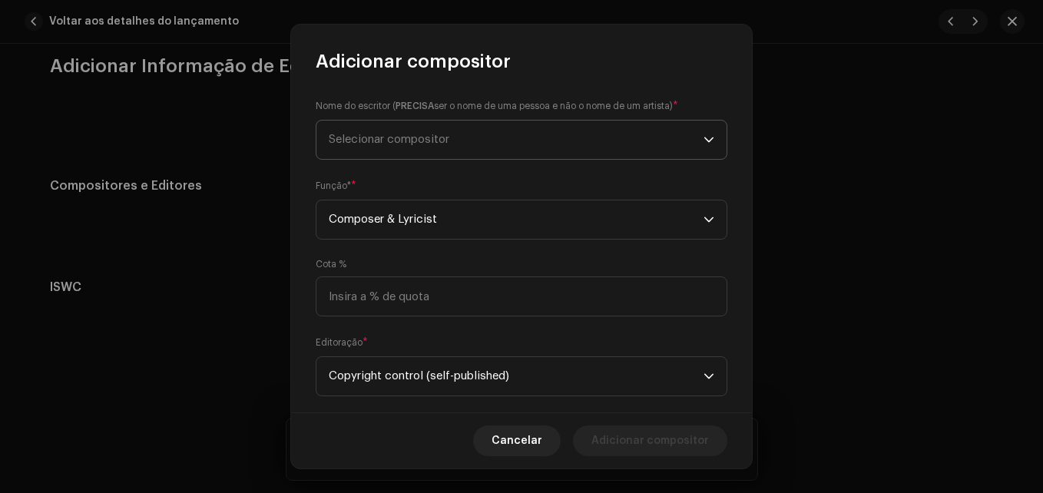
click at [463, 155] on span "Selecionar compositor" at bounding box center [516, 140] width 375 height 38
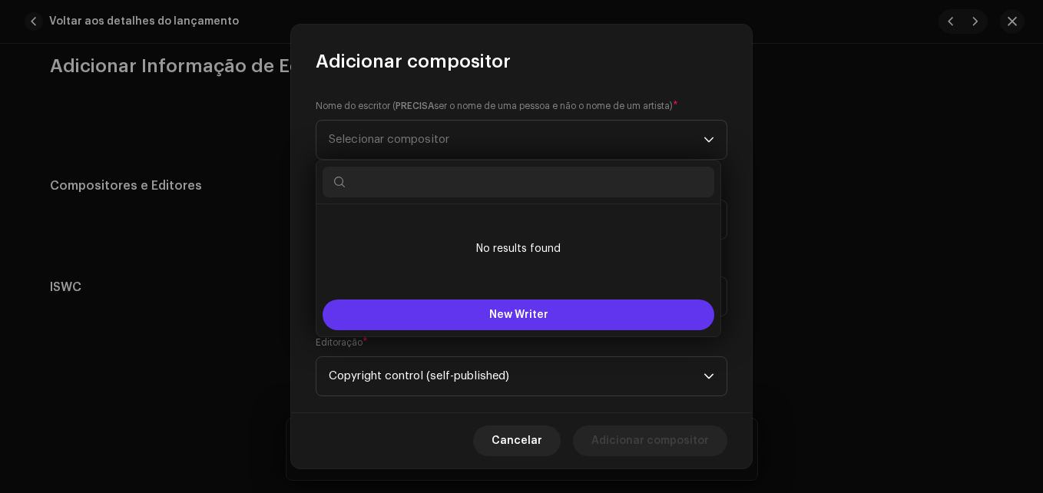
click at [444, 320] on button "New Writer" at bounding box center [518, 314] width 392 height 31
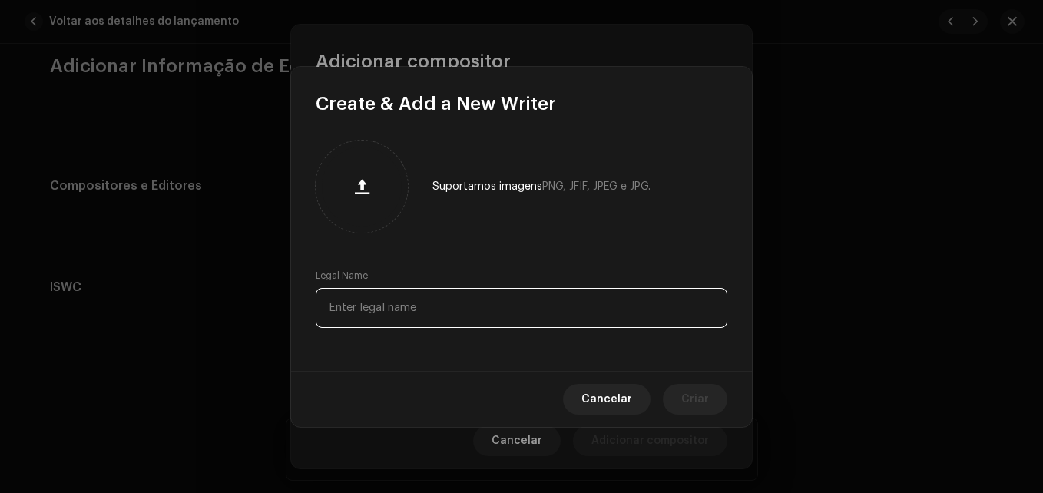
click at [395, 320] on input "text" at bounding box center [522, 308] width 412 height 40
type input "Ze Potiguar"
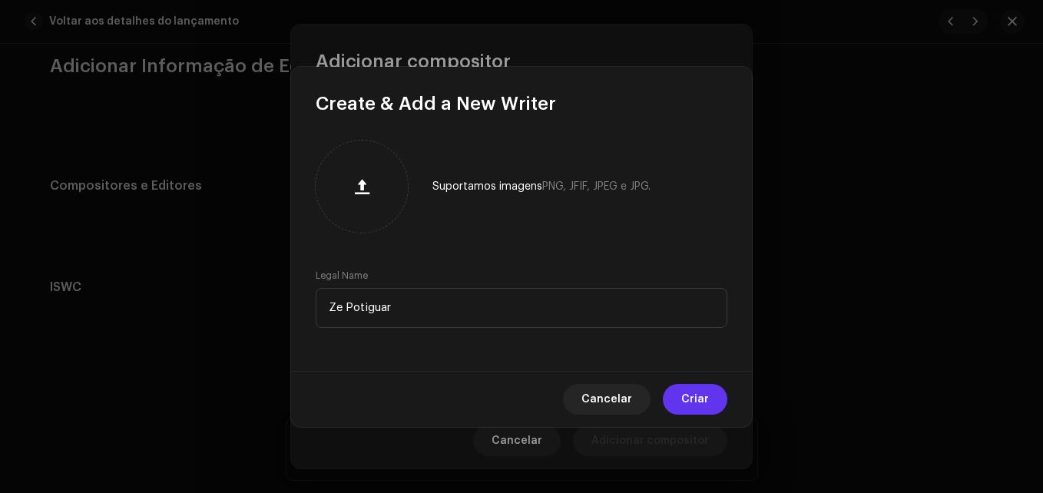
click at [678, 398] on button "Criar" at bounding box center [695, 399] width 64 height 31
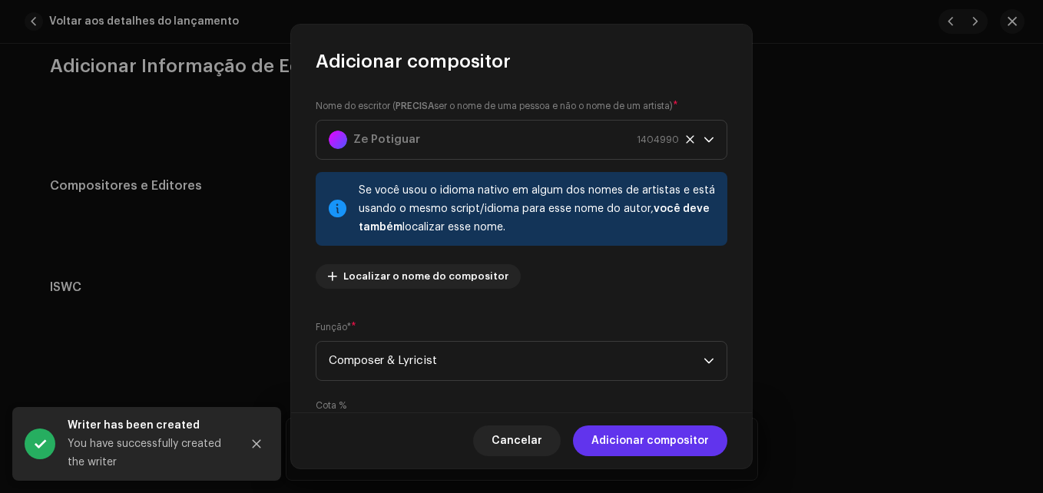
click at [665, 446] on span "Adicionar compositor" at bounding box center [649, 440] width 117 height 31
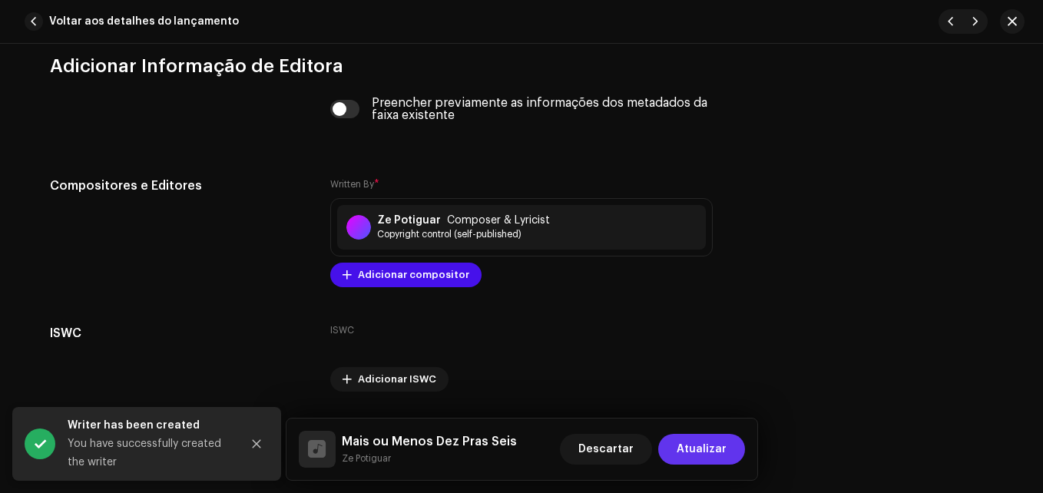
click at [697, 459] on span "Atualizar" at bounding box center [701, 449] width 50 height 31
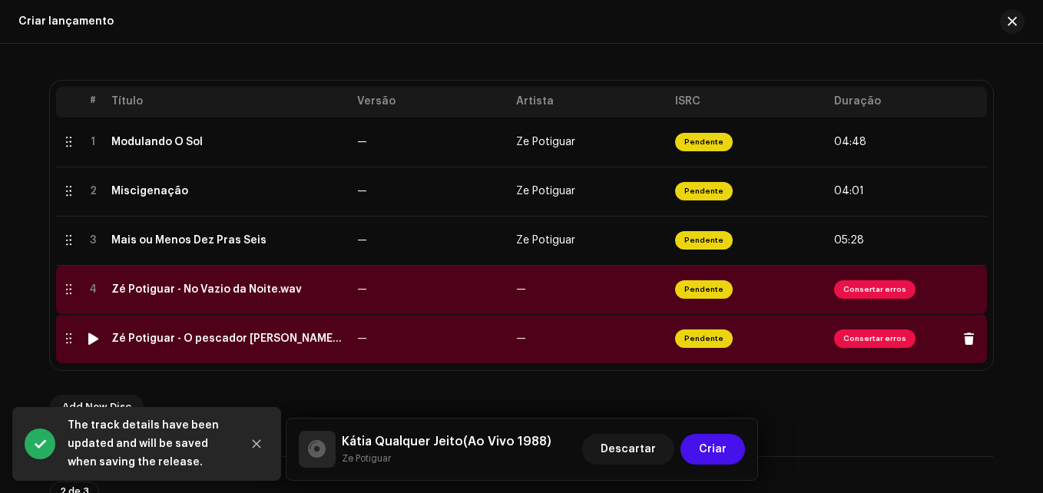
click at [603, 315] on td "—" at bounding box center [589, 338] width 159 height 49
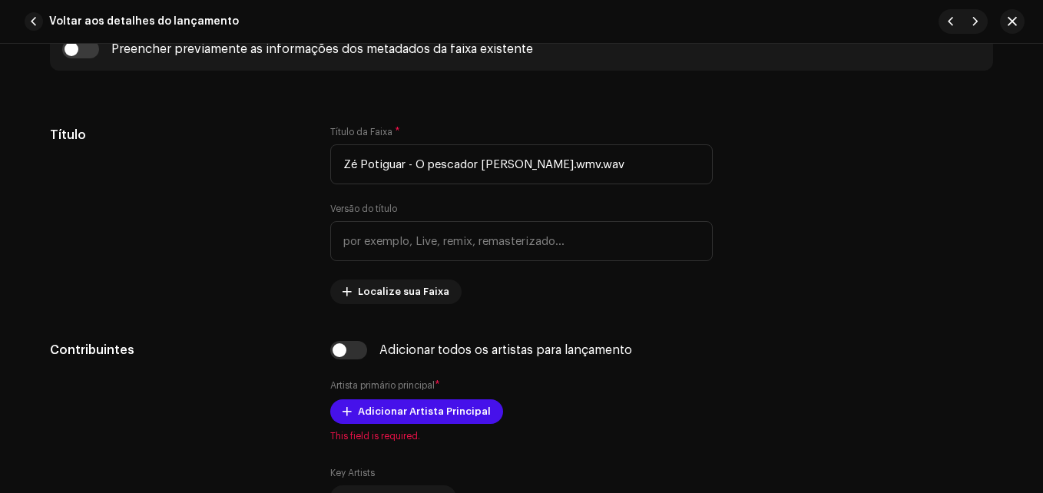
scroll to position [643, 0]
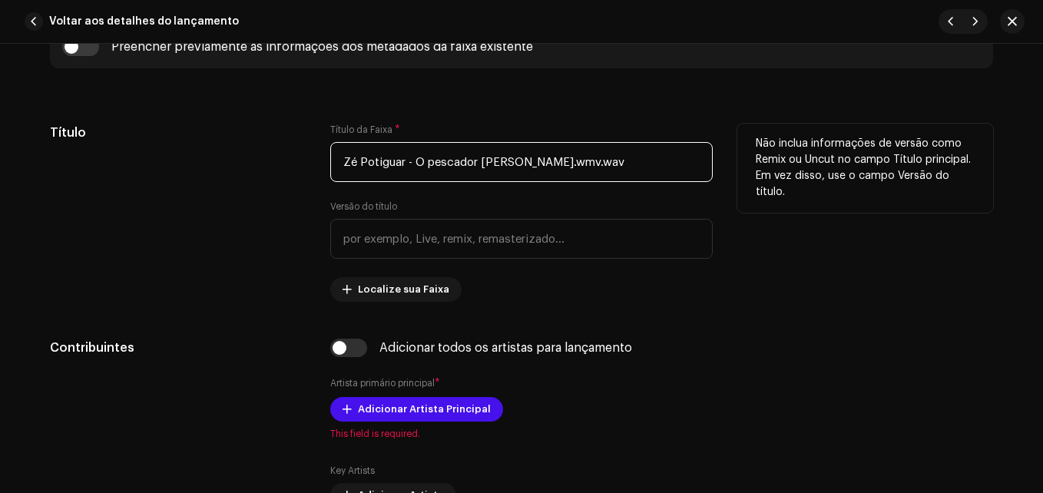
drag, startPoint x: 607, startPoint y: 165, endPoint x: 474, endPoint y: 164, distance: 133.6
click at [474, 164] on input "Zé Potiguar - O pescador [PERSON_NAME].wmv.wav" at bounding box center [521, 162] width 382 height 40
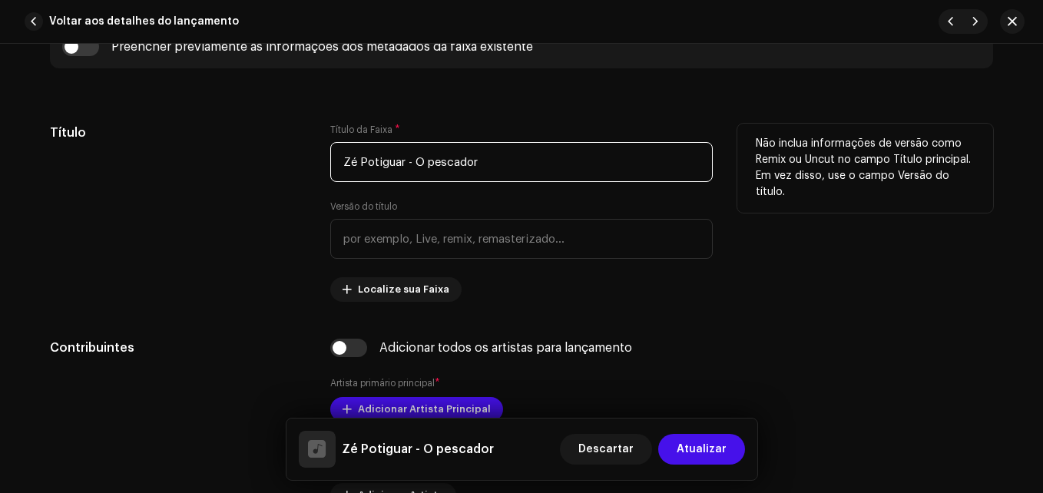
drag, startPoint x: 409, startPoint y: 159, endPoint x: 178, endPoint y: 204, distance: 235.5
click at [178, 204] on div "Título Título da Faixa * Zé Potiguar - O pescador Versão do título Localize sua…" at bounding box center [521, 213] width 943 height 178
click at [344, 155] on input "O pescador" at bounding box center [521, 162] width 382 height 40
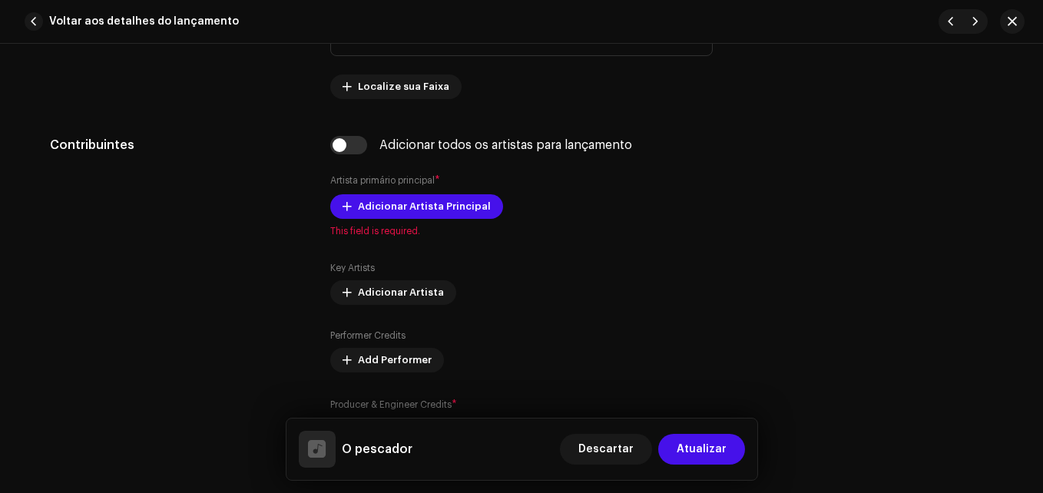
scroll to position [846, 0]
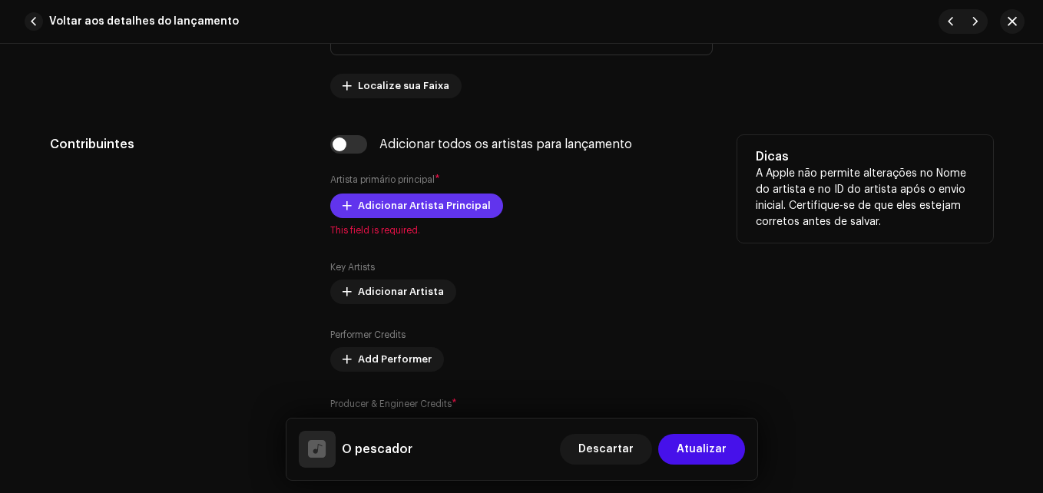
type input "O pescador"
click at [369, 197] on span "Adicionar Artista Principal" at bounding box center [424, 205] width 133 height 31
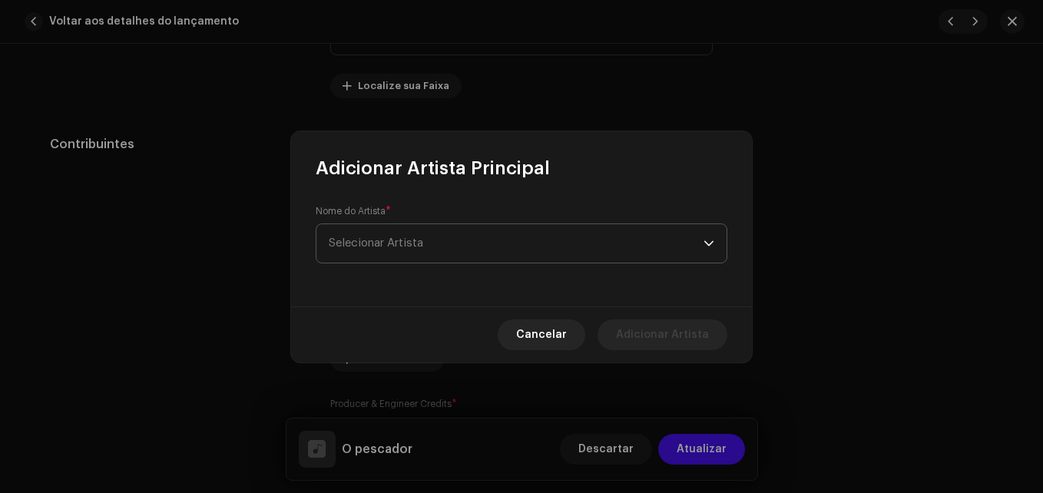
click at [551, 256] on span "Selecionar Artista" at bounding box center [516, 243] width 375 height 38
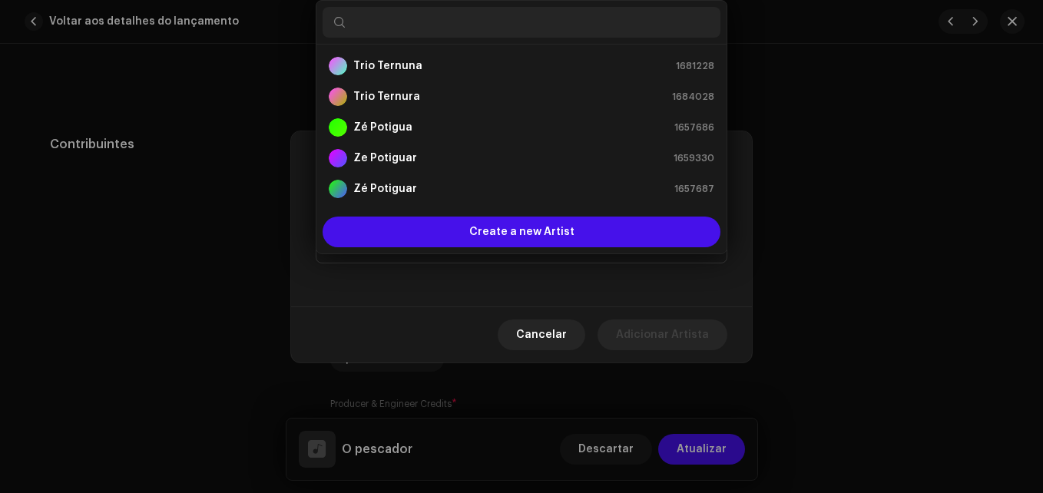
scroll to position [0, 0]
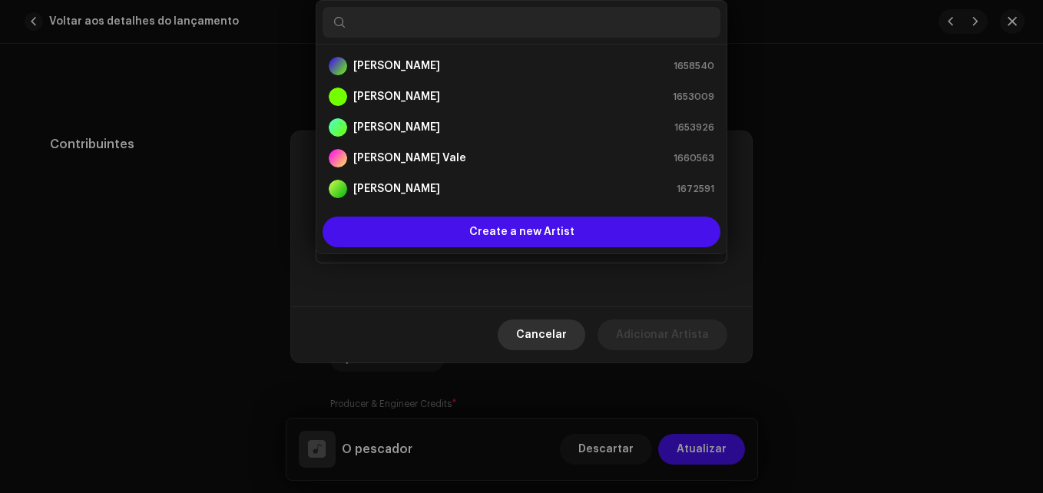
click at [555, 341] on span "Cancelar" at bounding box center [541, 334] width 51 height 31
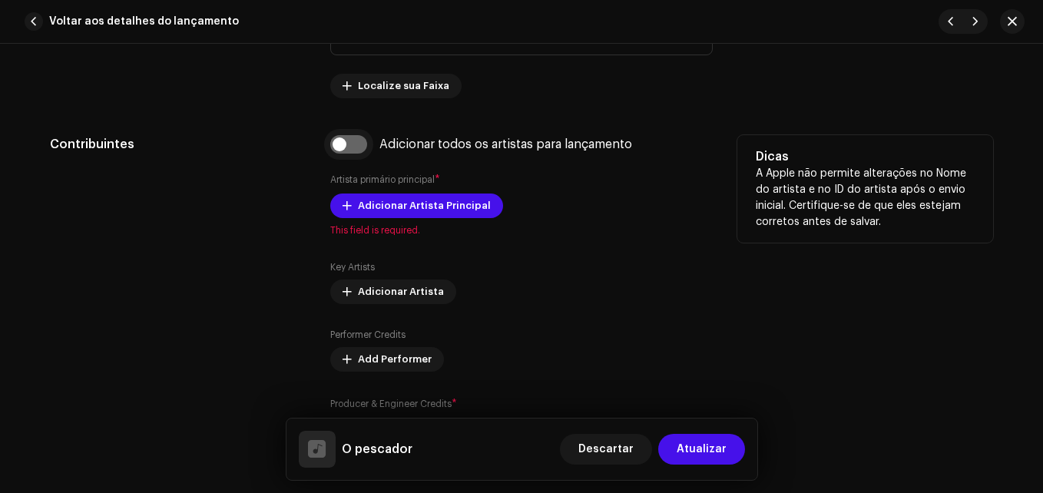
click at [352, 138] on input "checkbox" at bounding box center [348, 144] width 37 height 18
checkbox input "true"
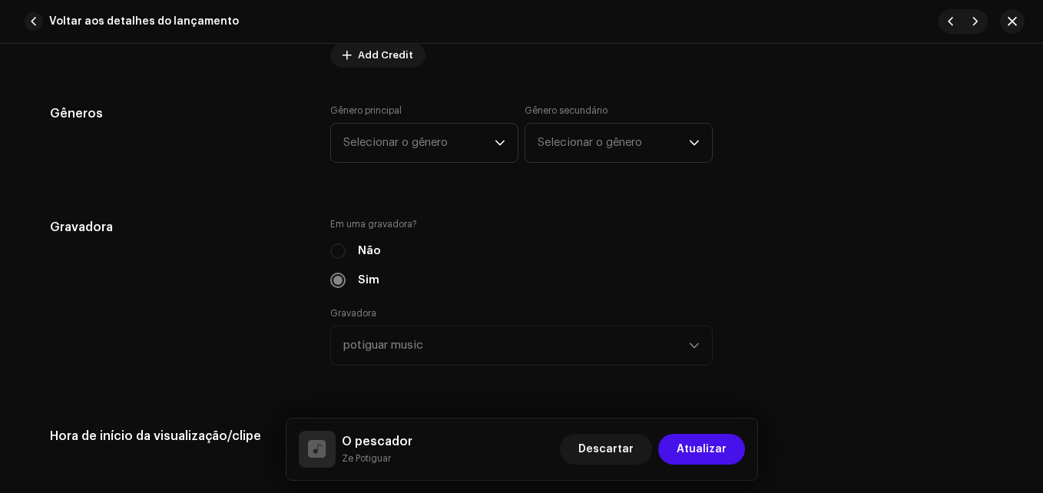
scroll to position [1385, 0]
click at [446, 137] on span "Selecionar o gênero" at bounding box center [418, 142] width 151 height 38
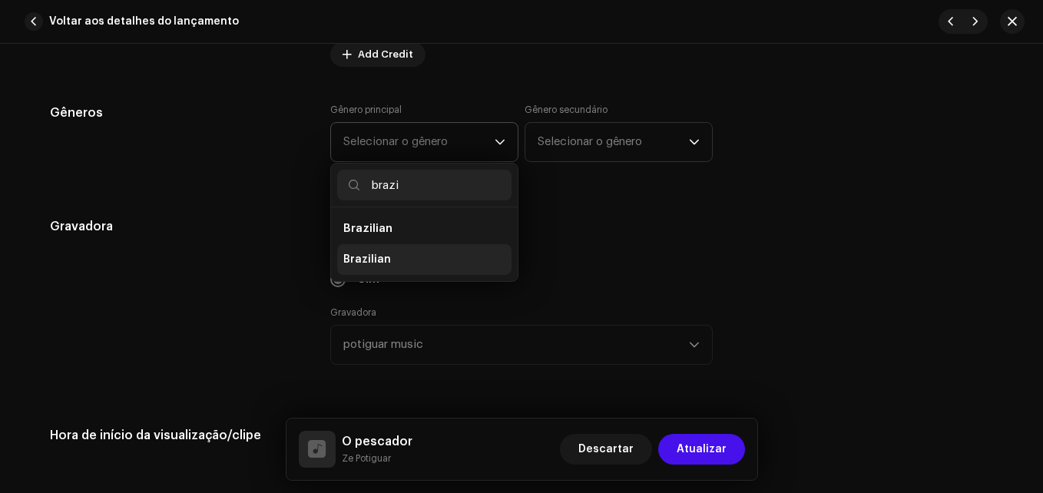
type input "brazi"
click at [398, 256] on li "Brazilian" at bounding box center [424, 259] width 174 height 31
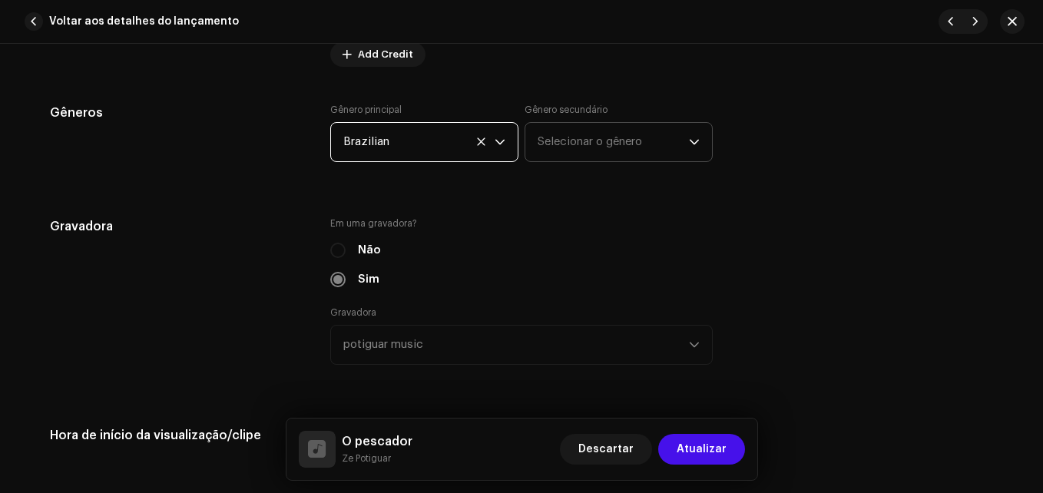
click at [563, 128] on span "Selecionar o gênero" at bounding box center [612, 142] width 151 height 38
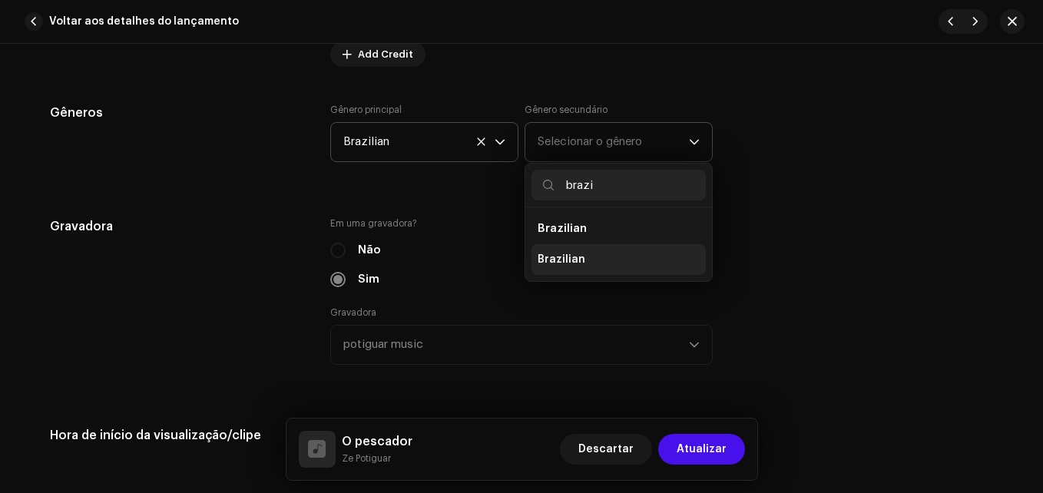
type input "brazi"
click at [555, 250] on li "Brazilian" at bounding box center [618, 259] width 174 height 31
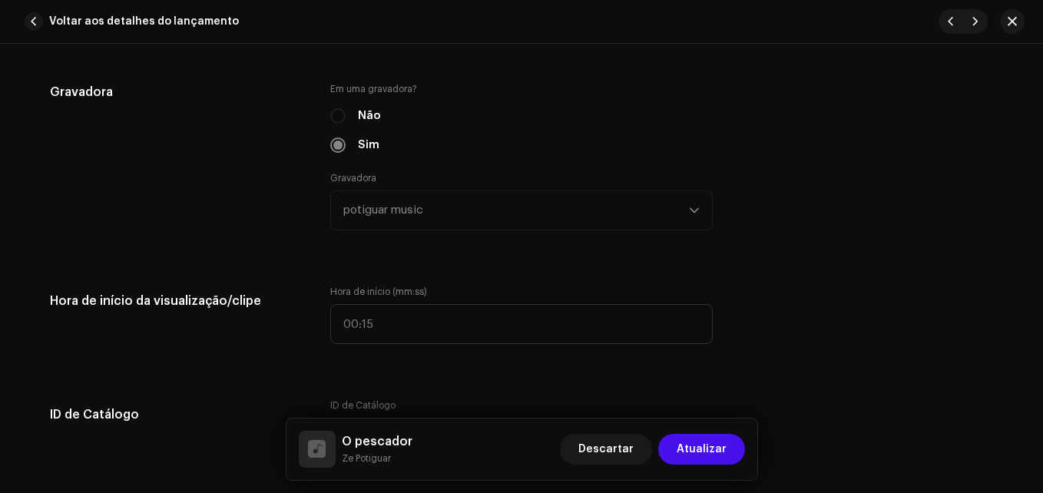
click at [555, 250] on div "Detalhes da faixa Complete o seguinte para finalizar sua faixa. 1 de 3 Adiciona…" at bounding box center [521, 334] width 992 height 3546
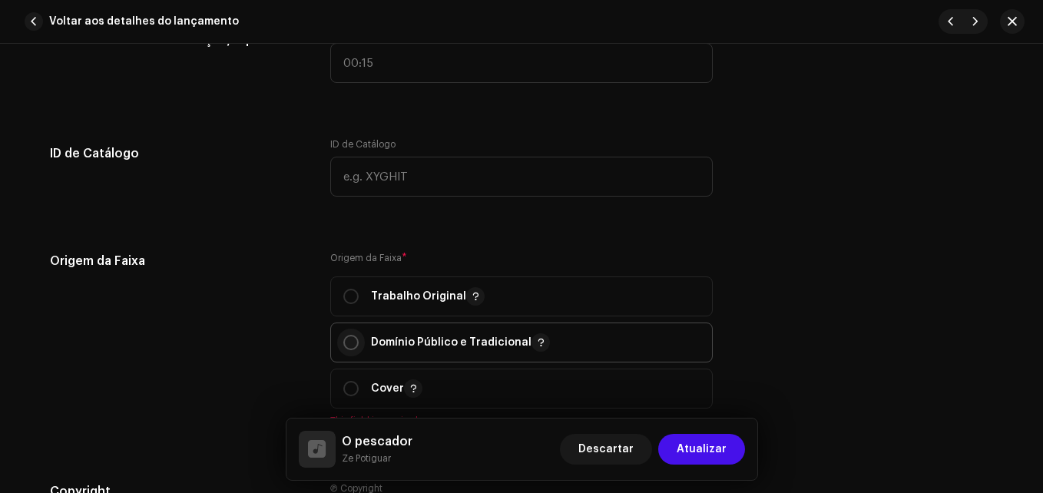
scroll to position [1894, 0]
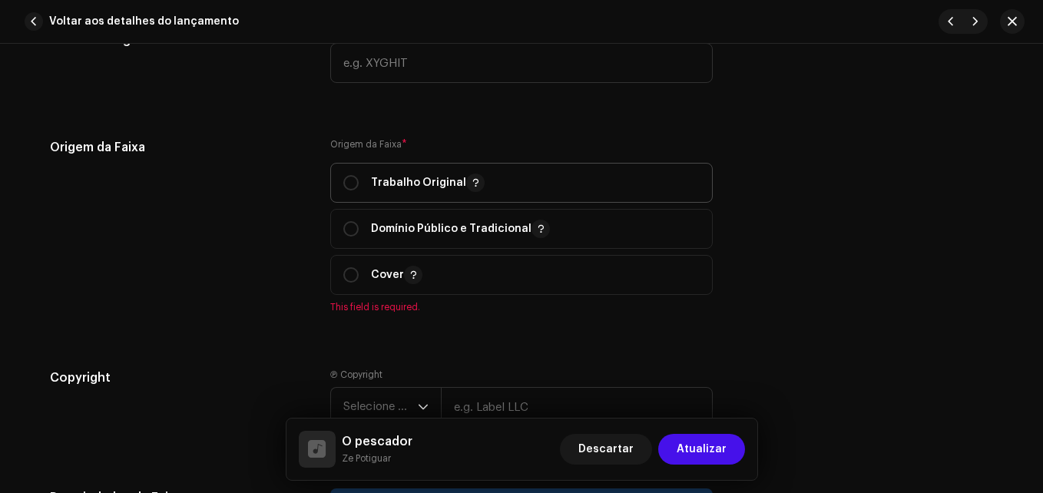
click at [353, 192] on span "Trabalho Original" at bounding box center [521, 183] width 356 height 38
radio input "true"
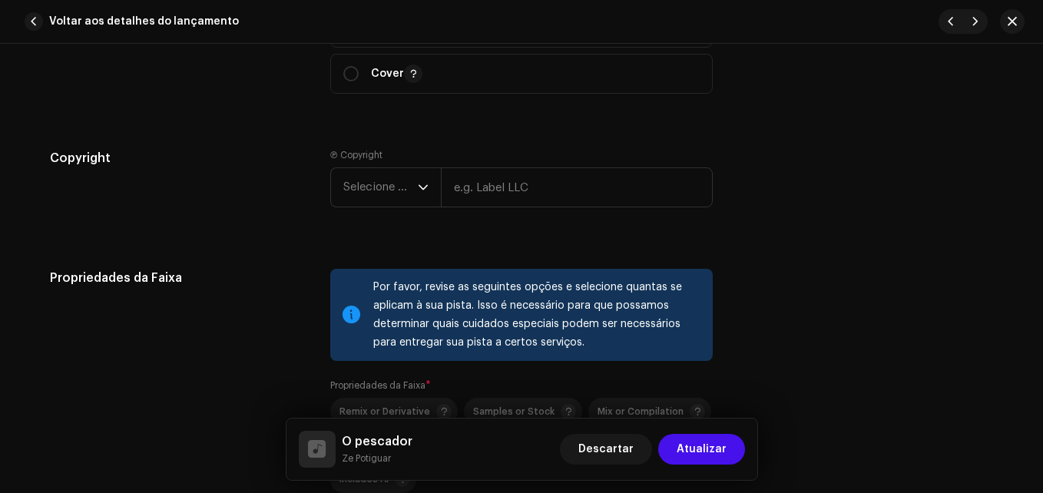
scroll to position [2096, 0]
click at [364, 183] on span "Selecione o ano" at bounding box center [380, 186] width 74 height 38
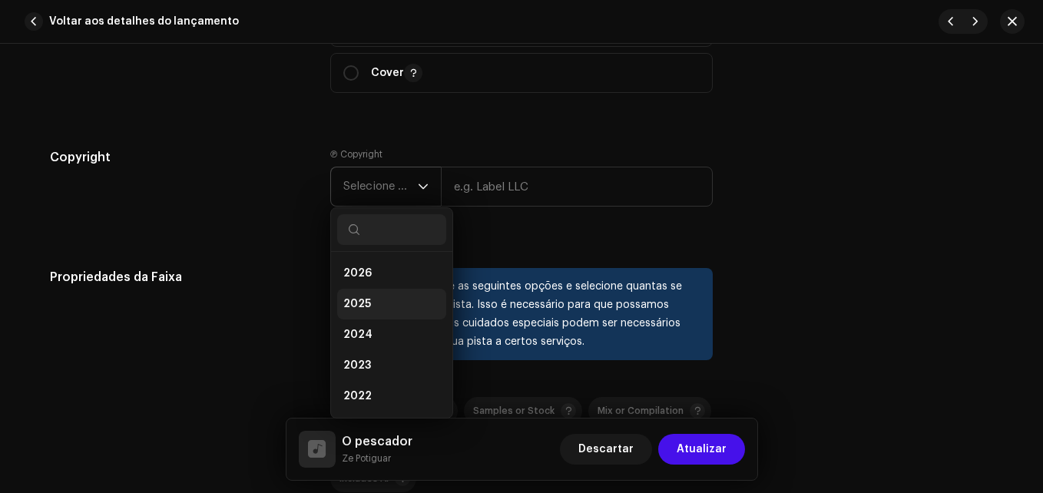
click at [354, 303] on span "2025" at bounding box center [357, 303] width 28 height 15
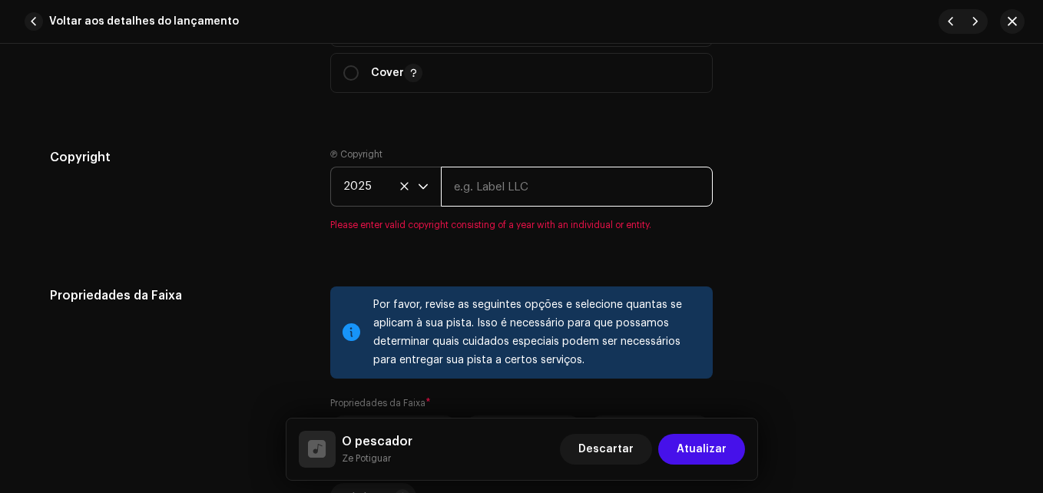
click at [541, 201] on input "text" at bounding box center [577, 187] width 272 height 40
type input "The flame of music"
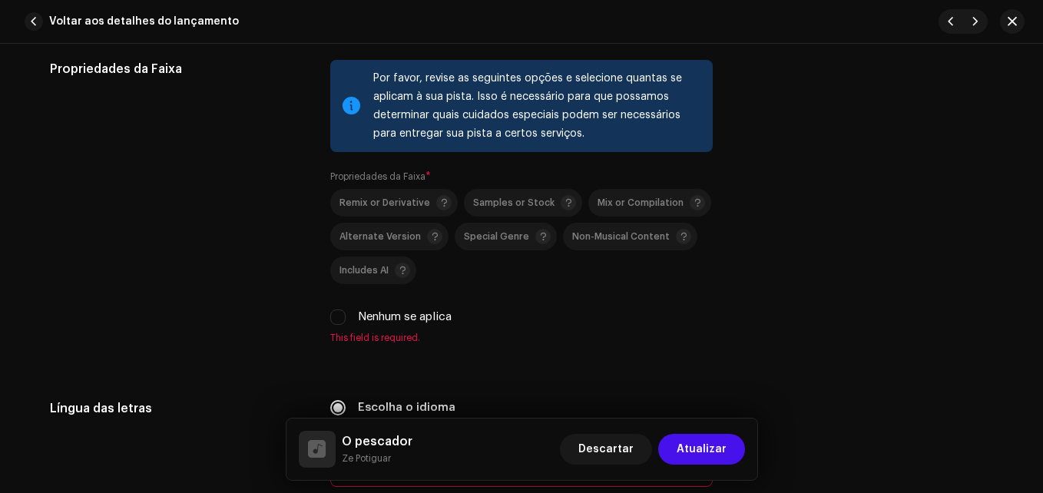
scroll to position [2305, 0]
click at [330, 323] on input "Nenhum se aplica" at bounding box center [337, 316] width 15 height 15
checkbox input "true"
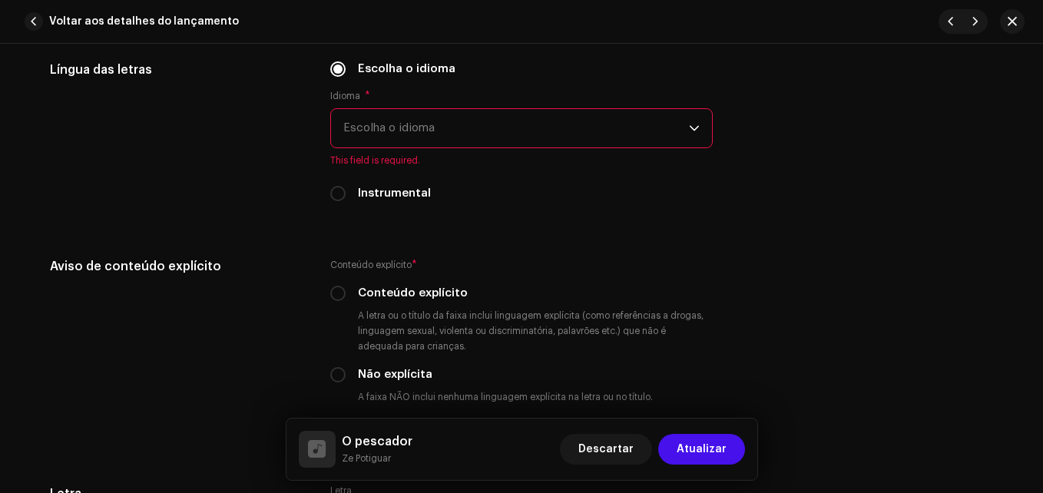
scroll to position [2625, 0]
click at [431, 121] on span "Escolha o idioma" at bounding box center [515, 127] width 345 height 38
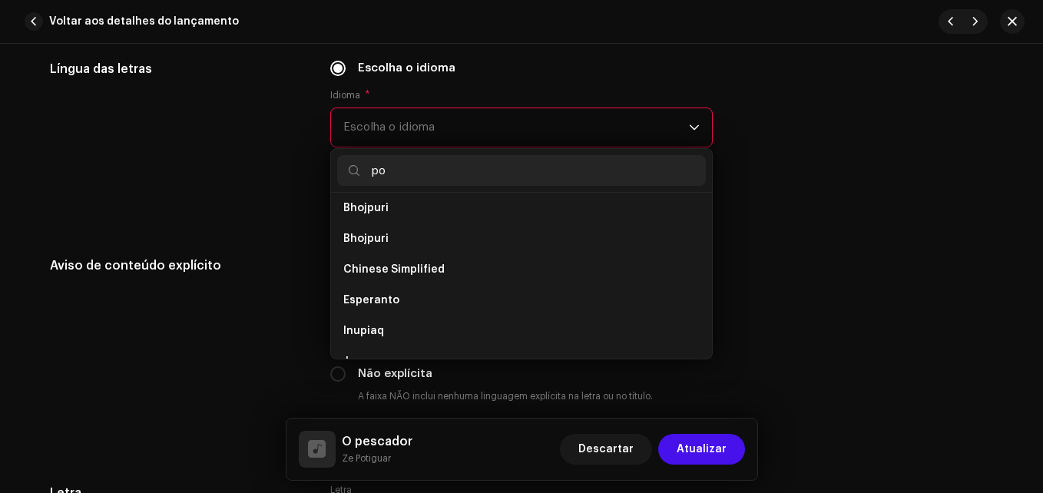
scroll to position [0, 0]
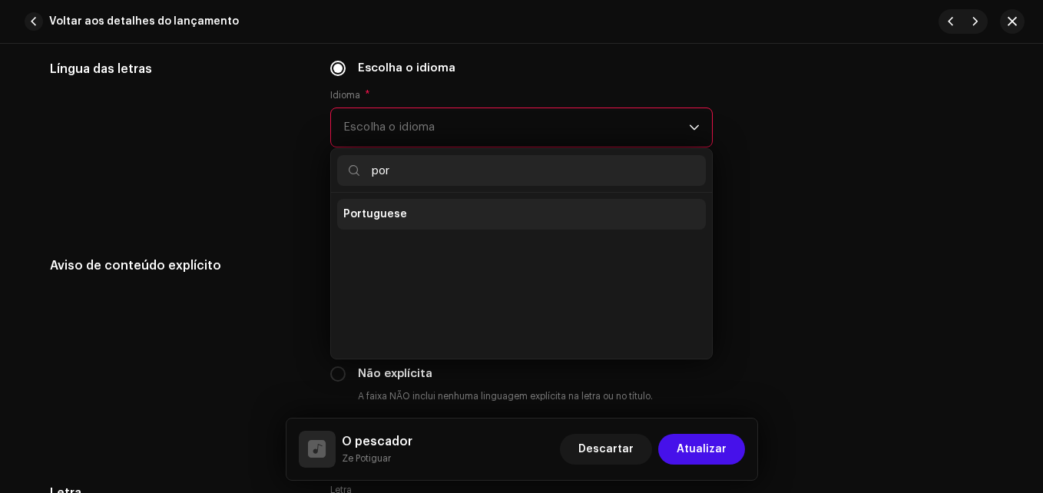
type input "por"
click at [418, 204] on li "Portuguese" at bounding box center [521, 214] width 369 height 31
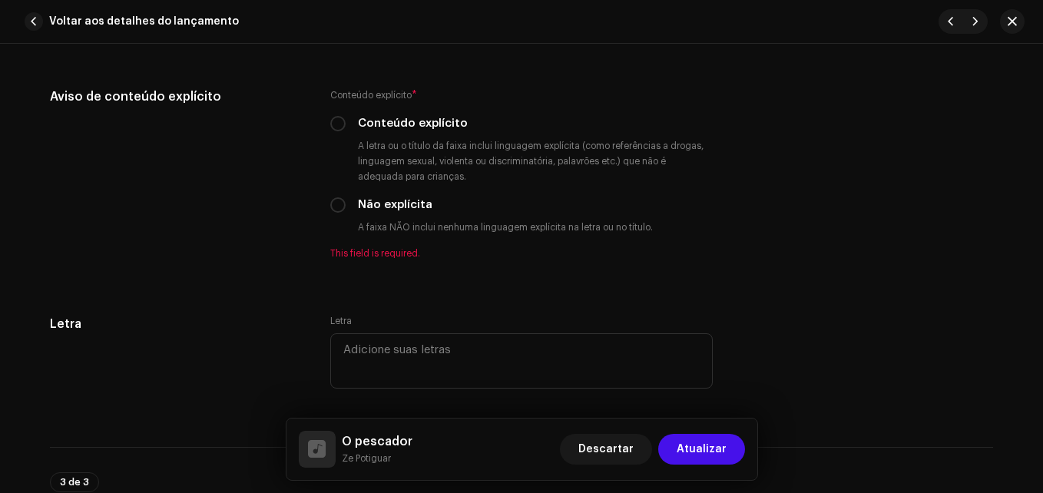
scroll to position [2778, 0]
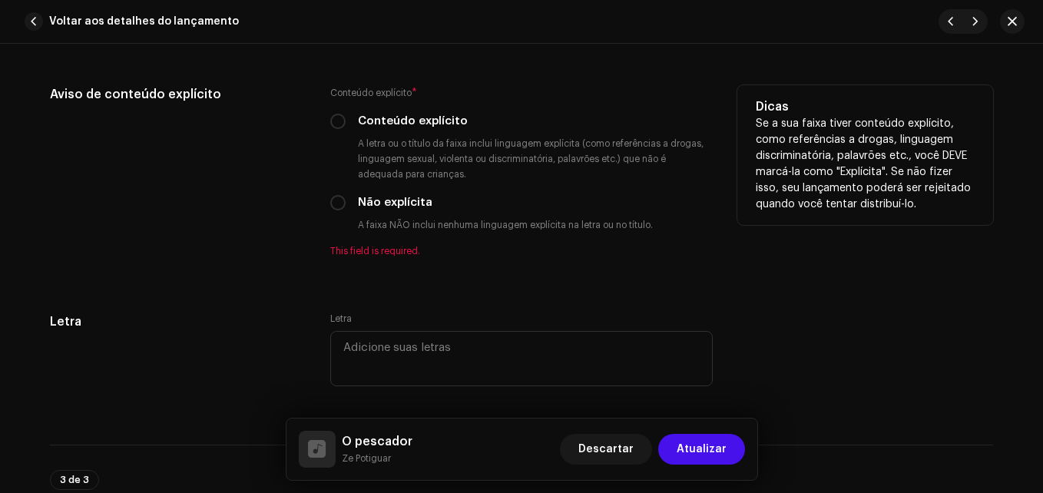
click at [344, 197] on div "Não explícita" at bounding box center [521, 202] width 382 height 17
click at [339, 198] on input "Não explícita" at bounding box center [337, 202] width 15 height 15
radio input "true"
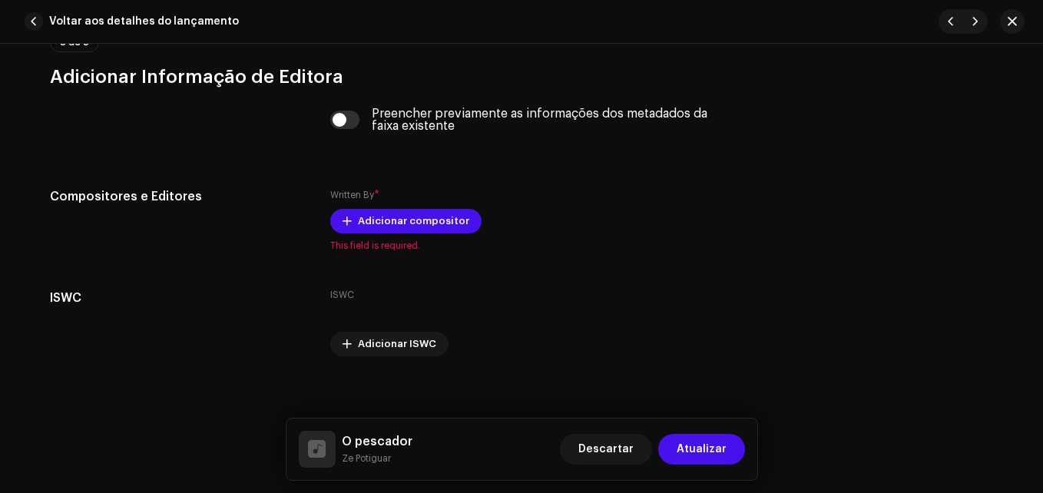
scroll to position [3198, 0]
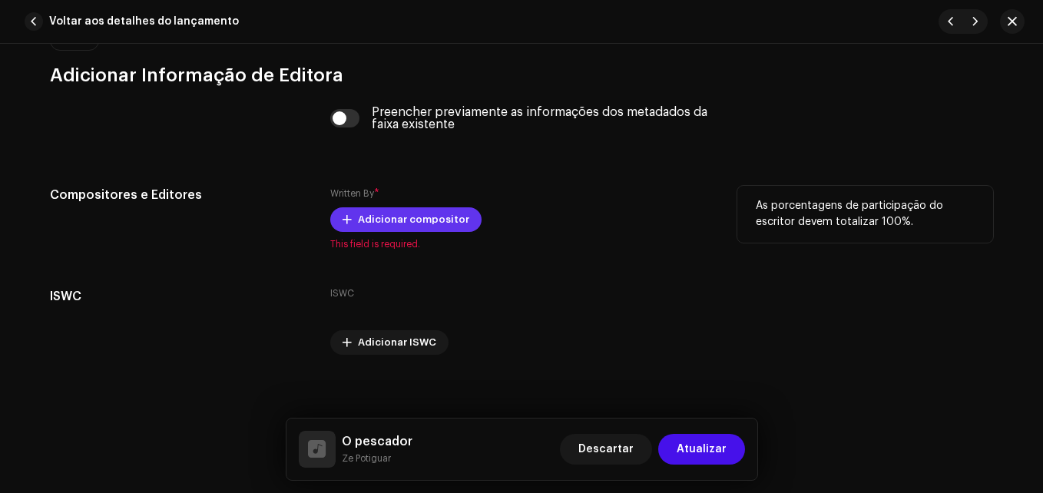
click at [412, 214] on span "Adicionar compositor" at bounding box center [413, 219] width 111 height 31
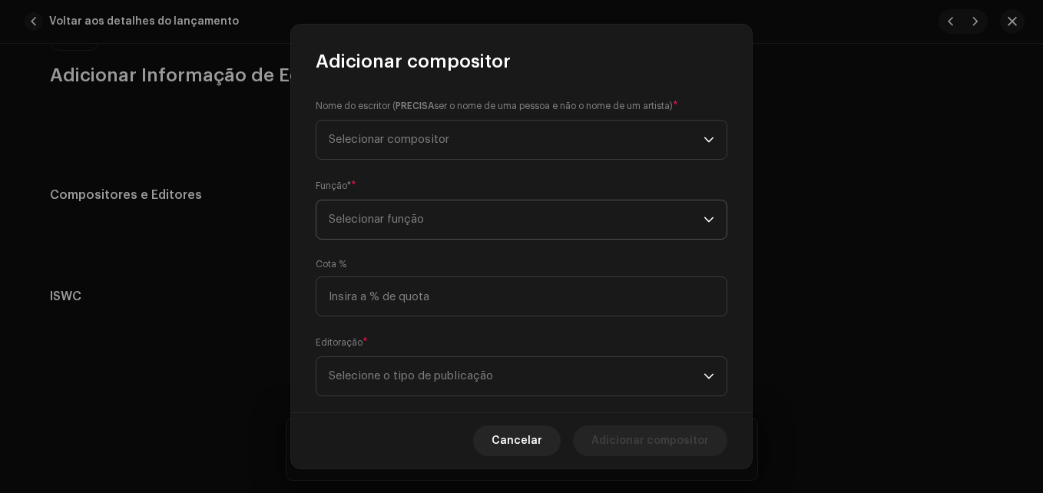
click at [470, 217] on span "Selecionar função" at bounding box center [516, 219] width 375 height 38
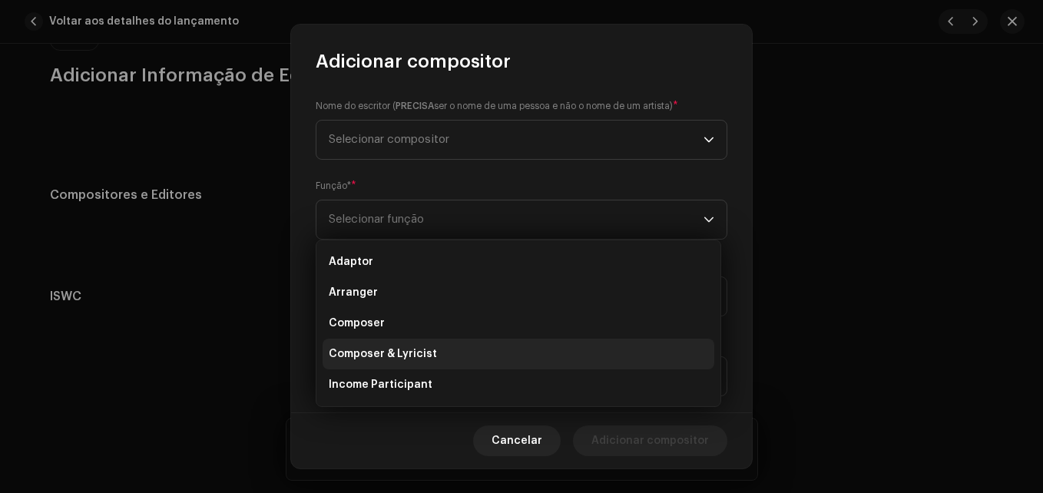
click at [425, 360] on span "Composer & Lyricist" at bounding box center [383, 353] width 108 height 15
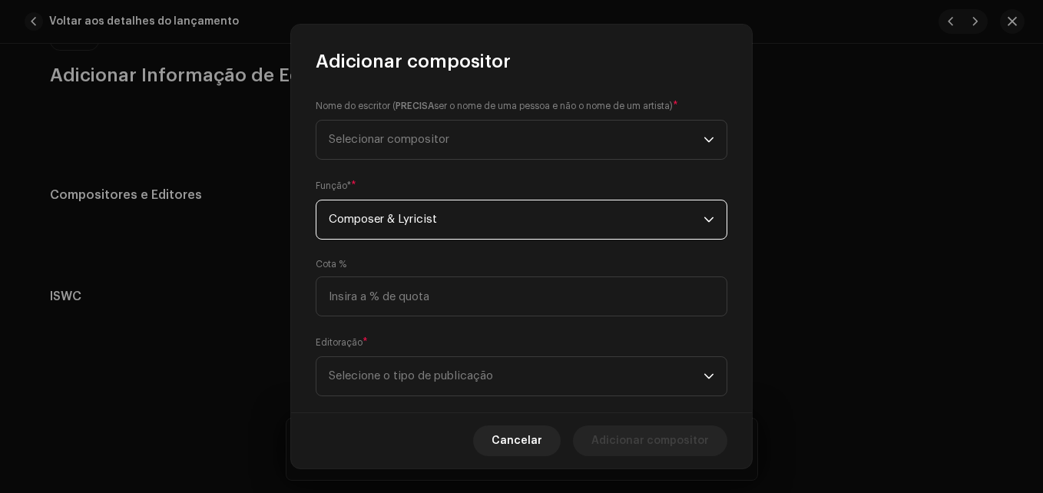
scroll to position [27, 0]
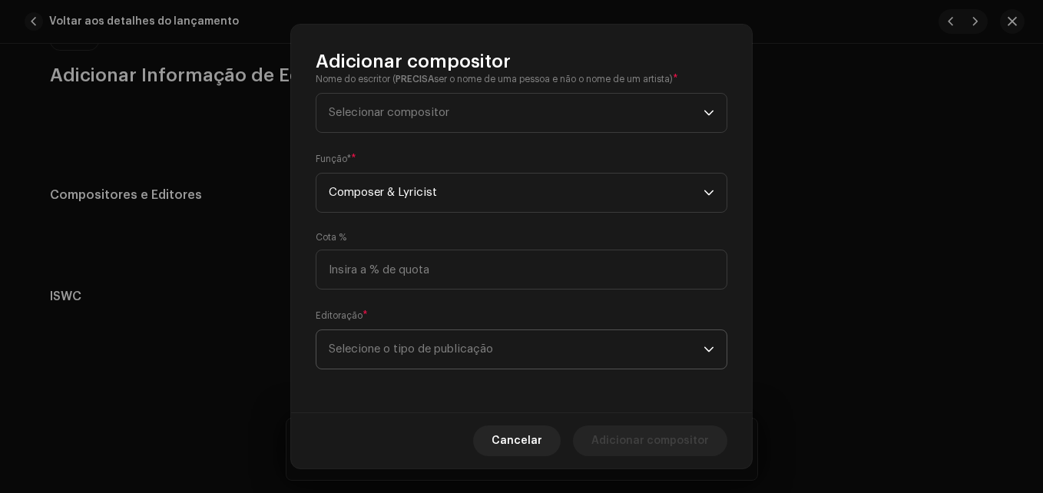
click at [419, 359] on span "Selecione o tipo de publicação" at bounding box center [516, 349] width 375 height 38
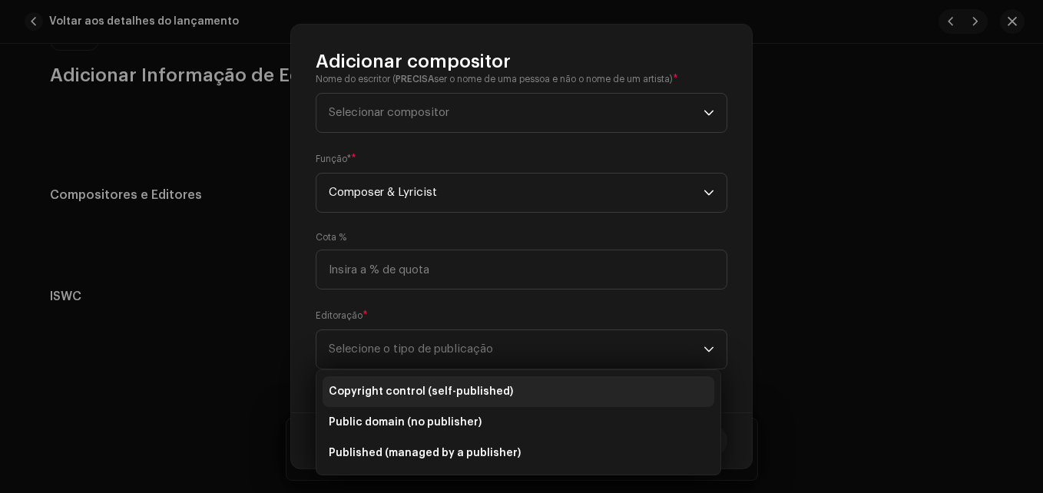
click at [435, 382] on li "Copyright control (self-published)" at bounding box center [518, 391] width 392 height 31
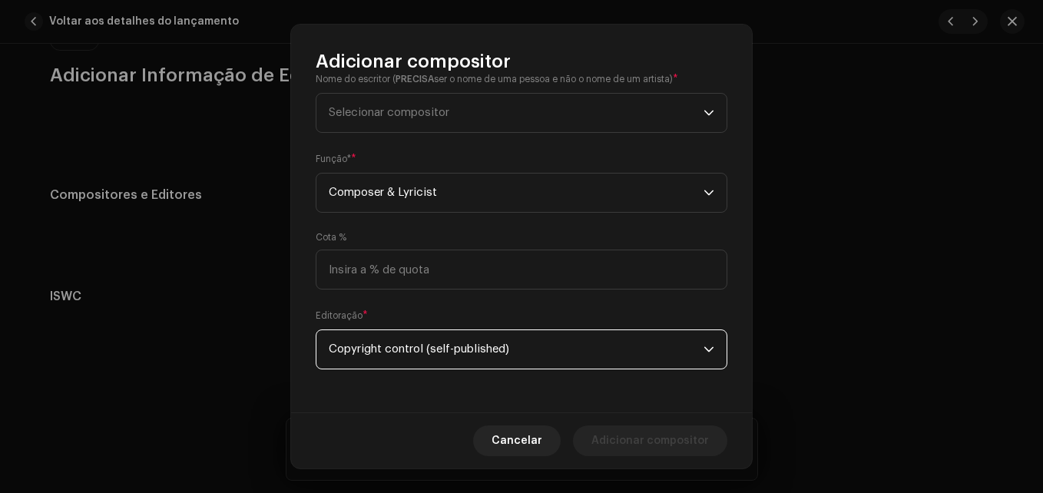
scroll to position [0, 0]
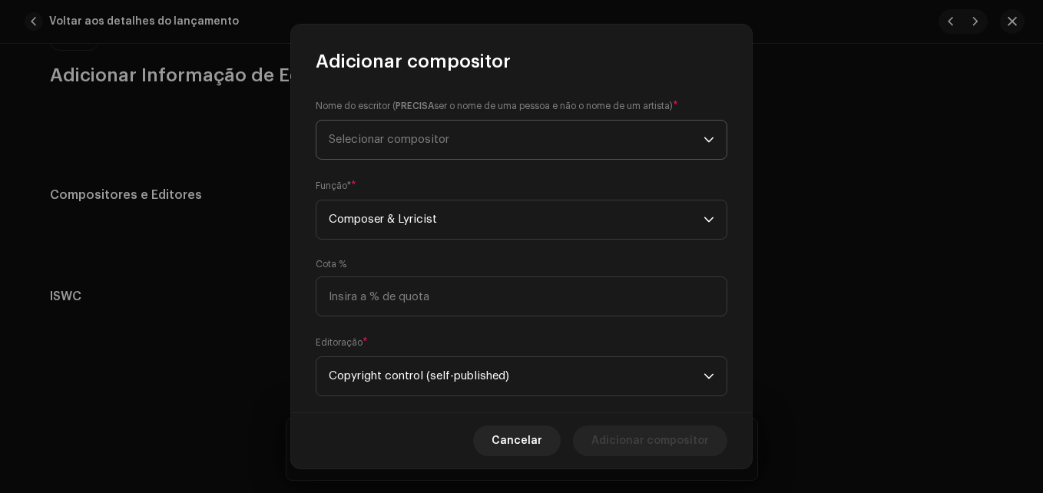
click at [506, 145] on span "Selecionar compositor" at bounding box center [516, 140] width 375 height 38
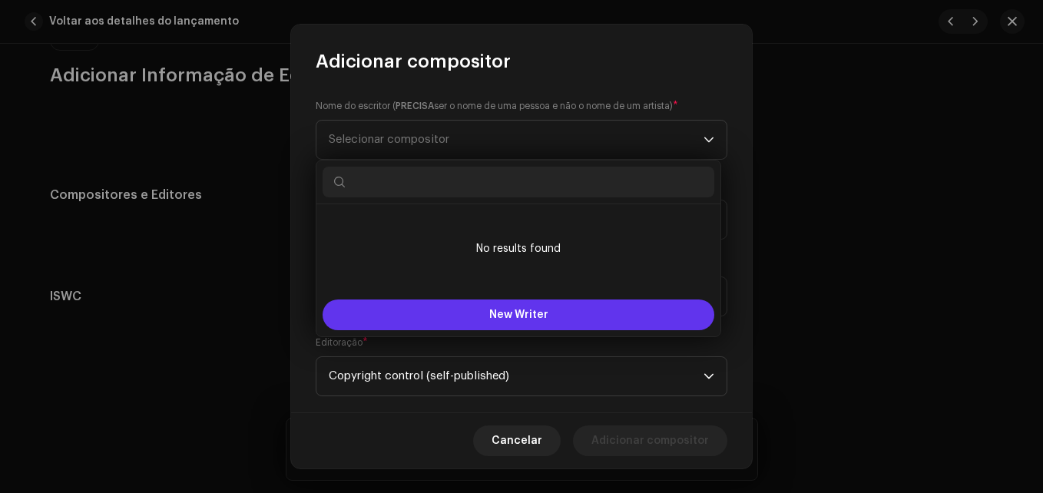
click at [552, 307] on button "New Writer" at bounding box center [518, 314] width 392 height 31
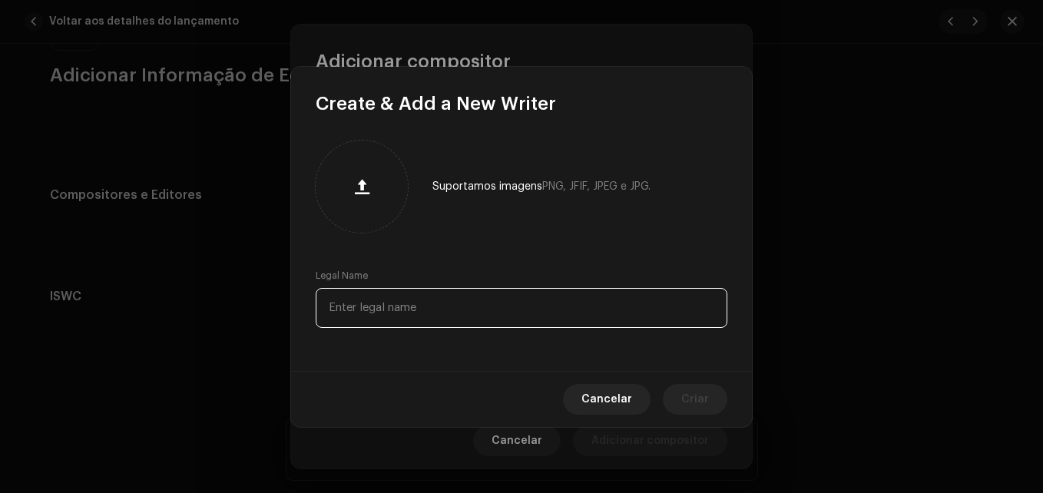
click at [529, 314] on input "text" at bounding box center [522, 308] width 412 height 40
type input "Ze Potiguar"
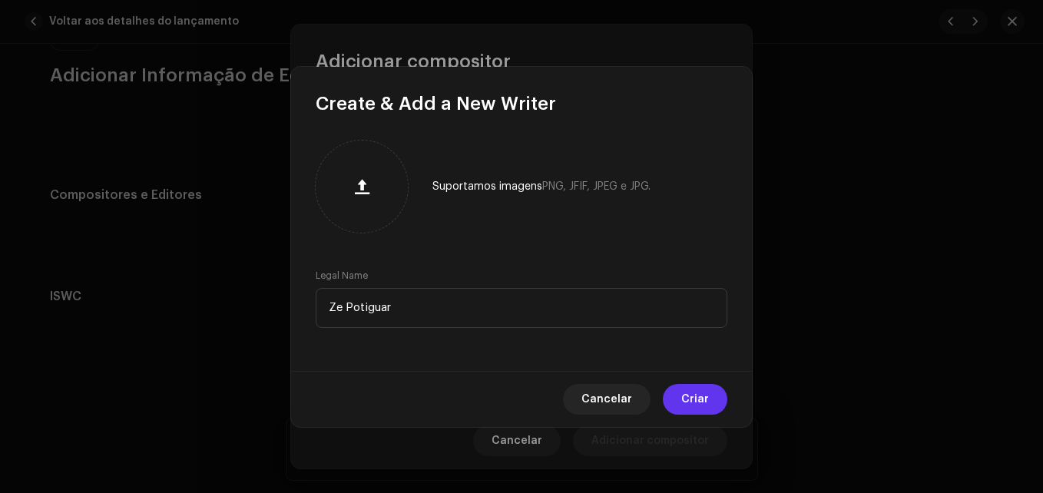
click at [702, 404] on span "Criar" at bounding box center [695, 399] width 28 height 31
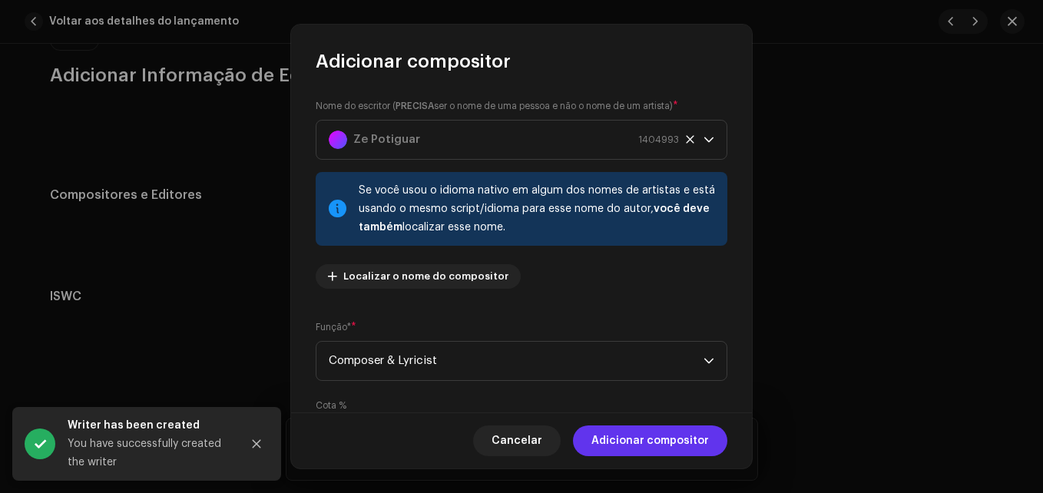
click at [678, 448] on span "Adicionar compositor" at bounding box center [649, 440] width 117 height 31
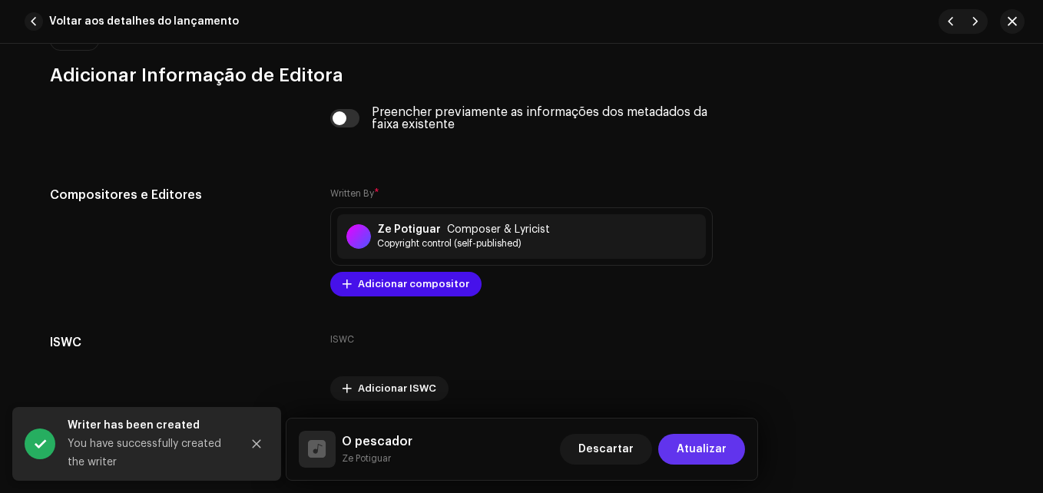
click at [684, 444] on span "Atualizar" at bounding box center [701, 449] width 50 height 31
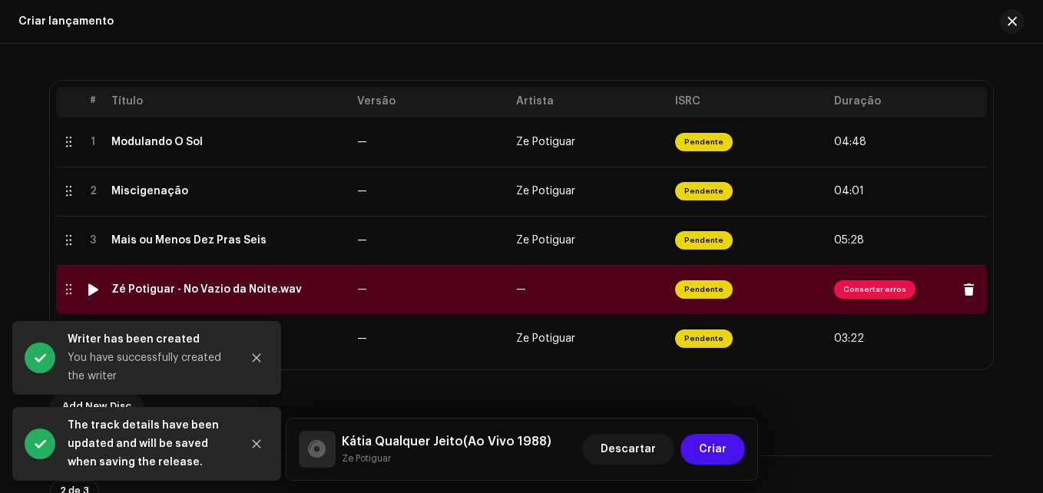
click at [569, 305] on td "—" at bounding box center [589, 289] width 159 height 49
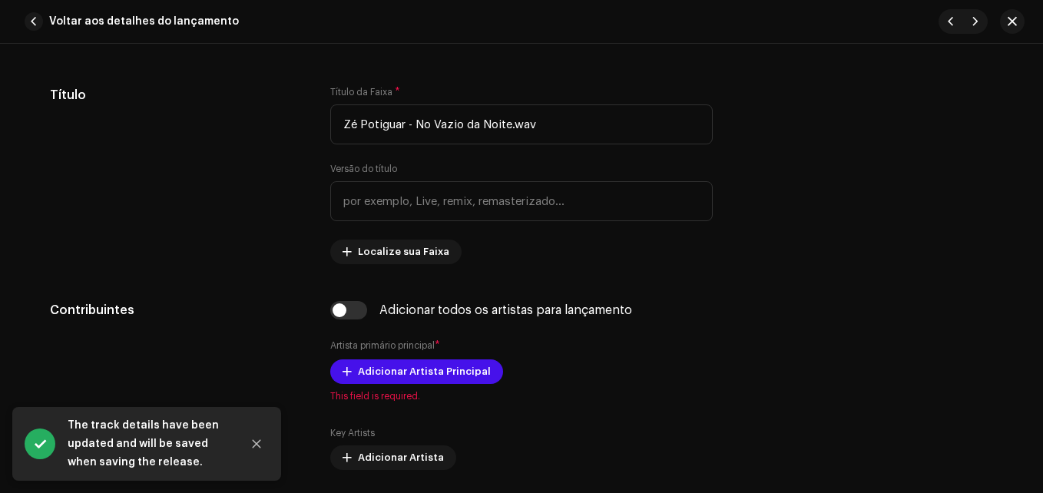
scroll to position [681, 0]
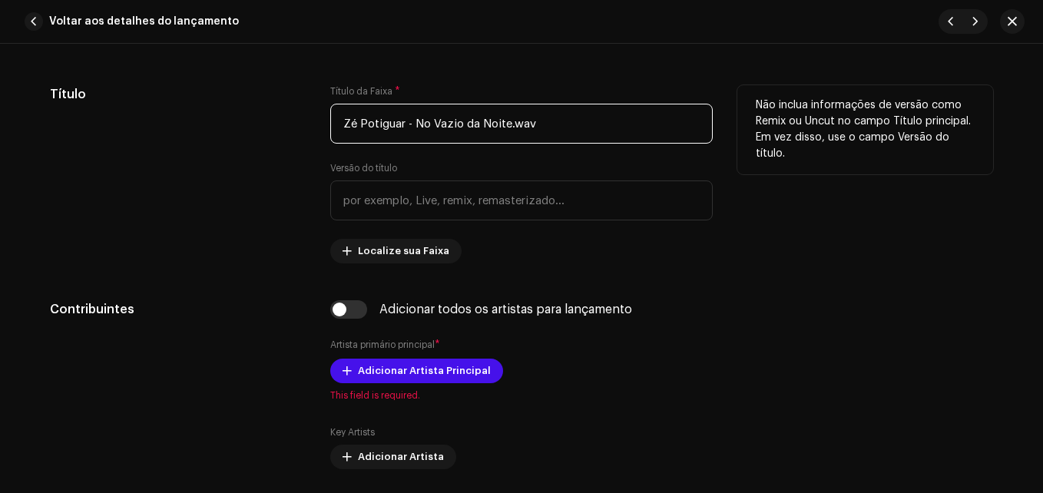
drag, startPoint x: 582, startPoint y: 127, endPoint x: 511, endPoint y: 134, distance: 71.8
click at [511, 134] on input "Zé Potiguar - No Vazio da Noite.wav" at bounding box center [521, 124] width 382 height 40
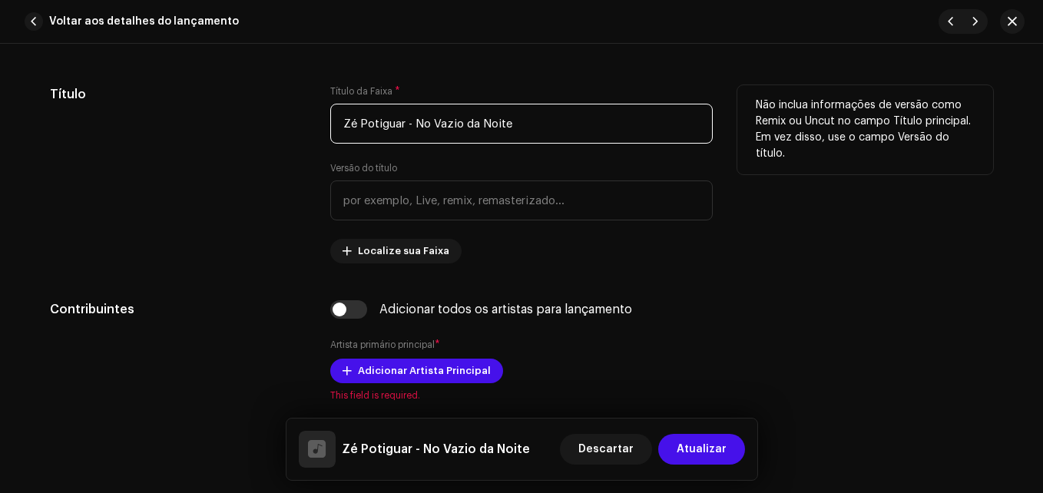
click at [412, 119] on input "Zé Potiguar - No Vazio da Noite" at bounding box center [521, 124] width 382 height 40
drag, startPoint x: 411, startPoint y: 119, endPoint x: 216, endPoint y: 142, distance: 195.6
click at [216, 142] on div "Título Título da Faixa * Zé Potiguar - No Vazio da Noite Versão do título Local…" at bounding box center [521, 174] width 943 height 178
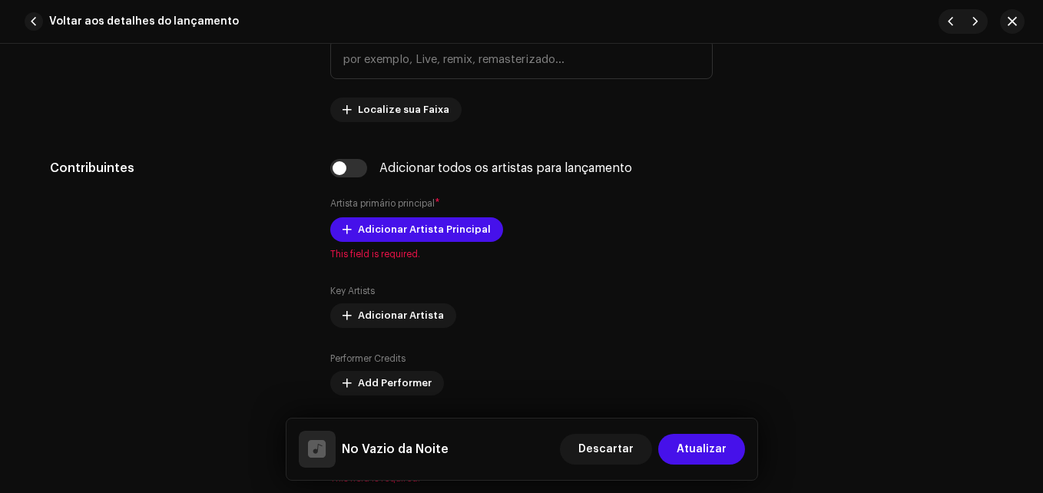
scroll to position [823, 0]
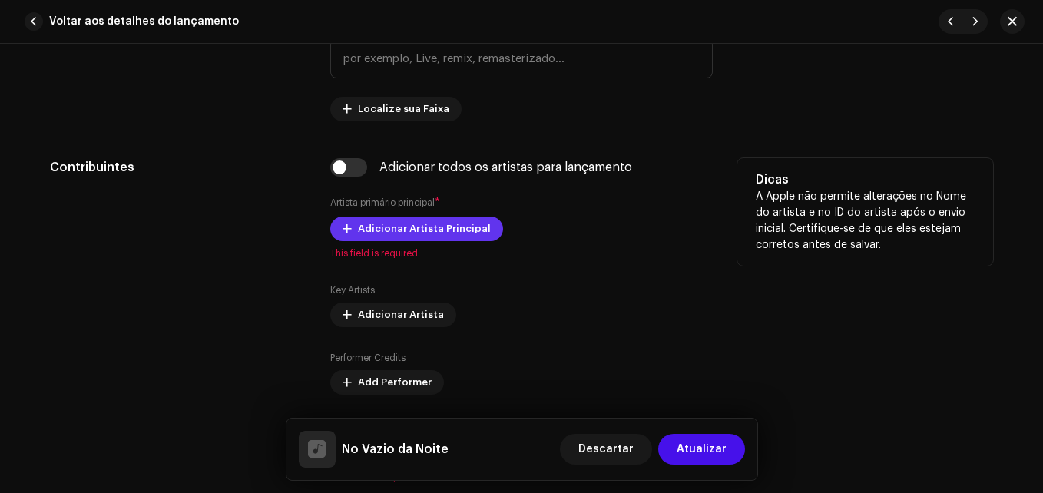
type input "No Vazio da Noite"
click at [441, 230] on span "Adicionar Artista Principal" at bounding box center [424, 228] width 133 height 31
click at [367, 160] on div "Adicionar todos os artistas para lançamento" at bounding box center [521, 167] width 382 height 18
click at [345, 170] on input "checkbox" at bounding box center [348, 167] width 37 height 18
checkbox input "true"
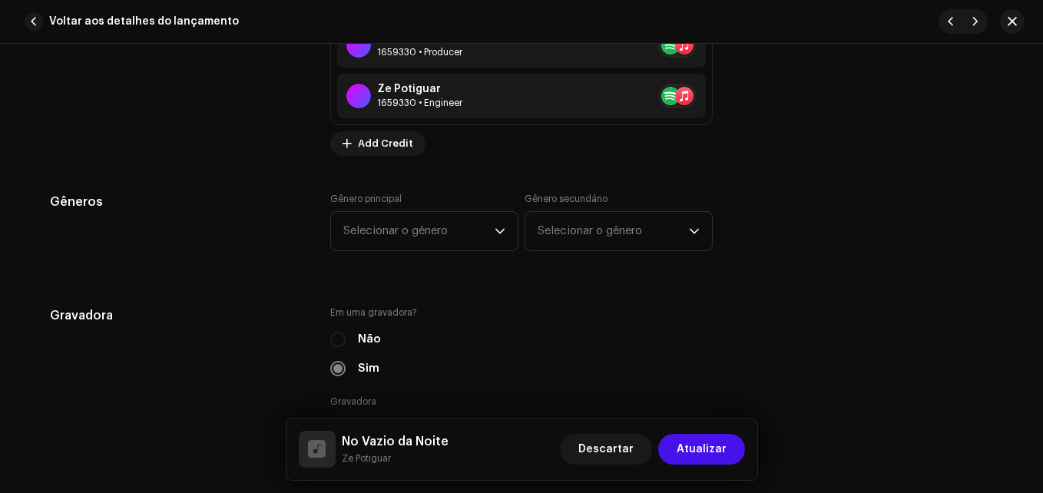
scroll to position [1298, 0]
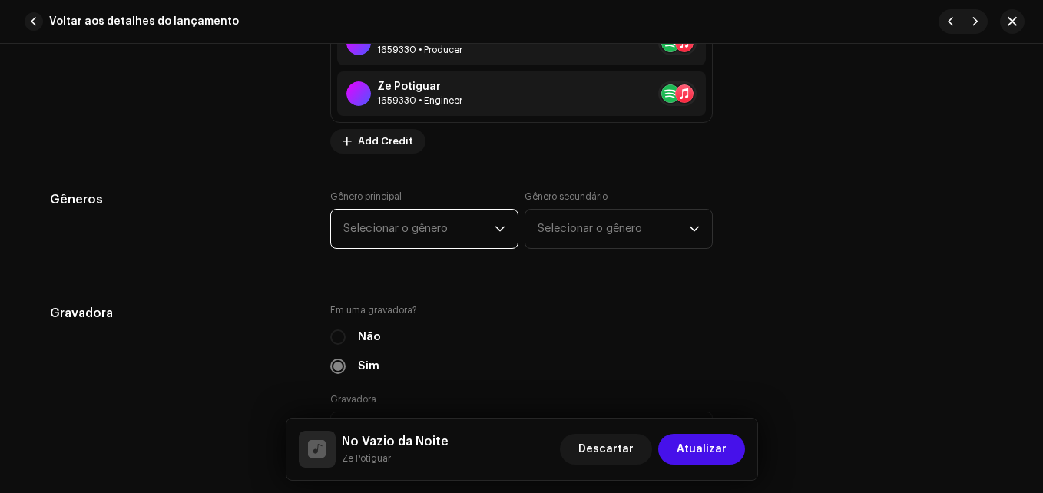
click at [406, 221] on span "Selecionar o gênero" at bounding box center [418, 229] width 151 height 38
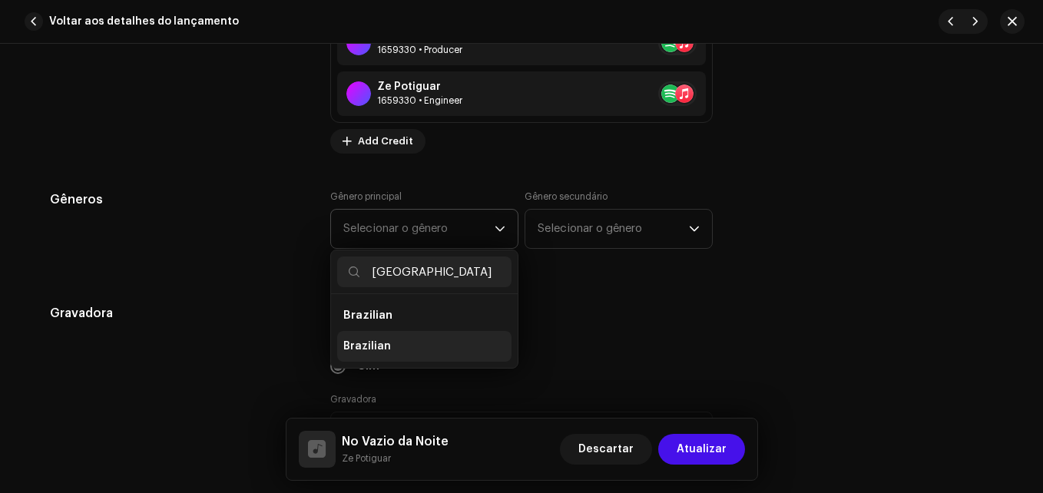
type input "[GEOGRAPHIC_DATA]"
click at [395, 355] on li "Brazilian" at bounding box center [424, 346] width 174 height 31
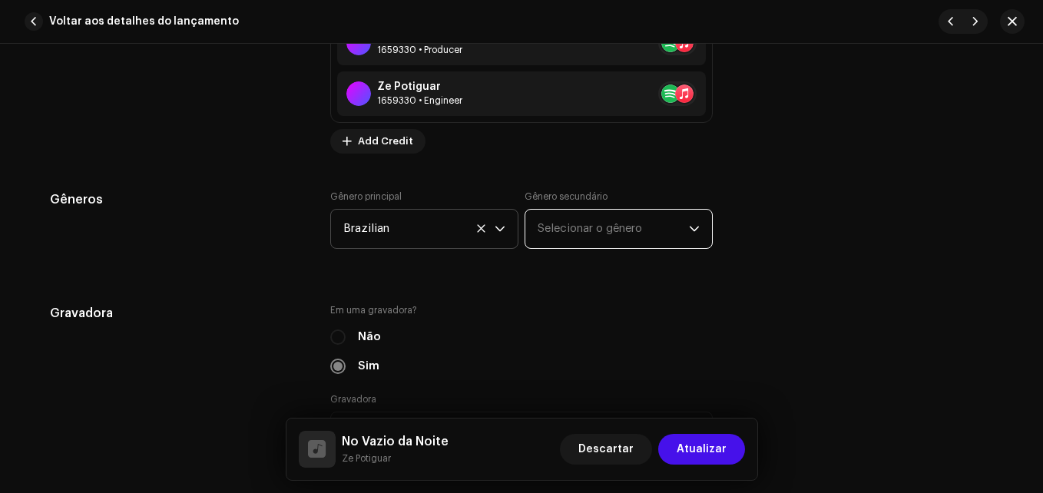
click at [587, 238] on span "Selecionar o gênero" at bounding box center [612, 229] width 151 height 38
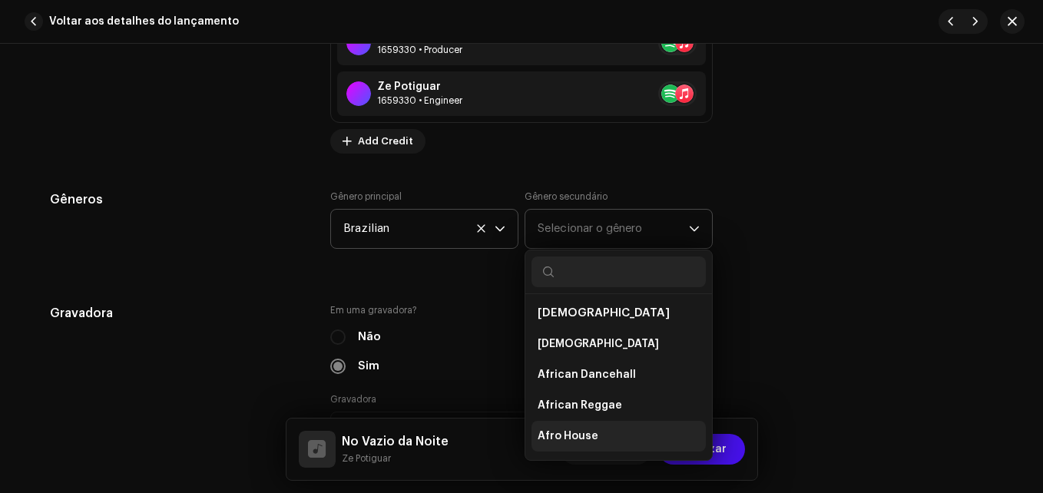
scroll to position [0, 0]
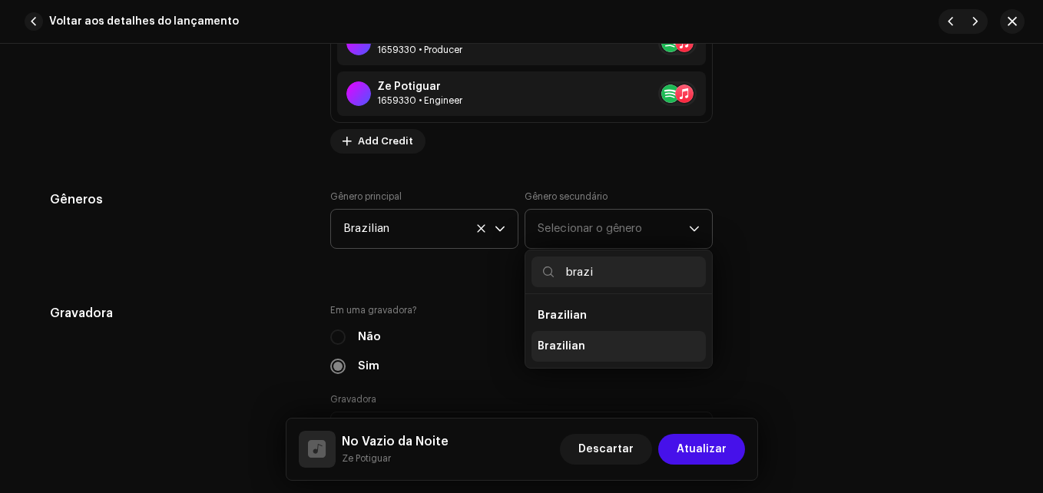
type input "brazi"
click at [607, 350] on li "Brazilian" at bounding box center [618, 346] width 174 height 31
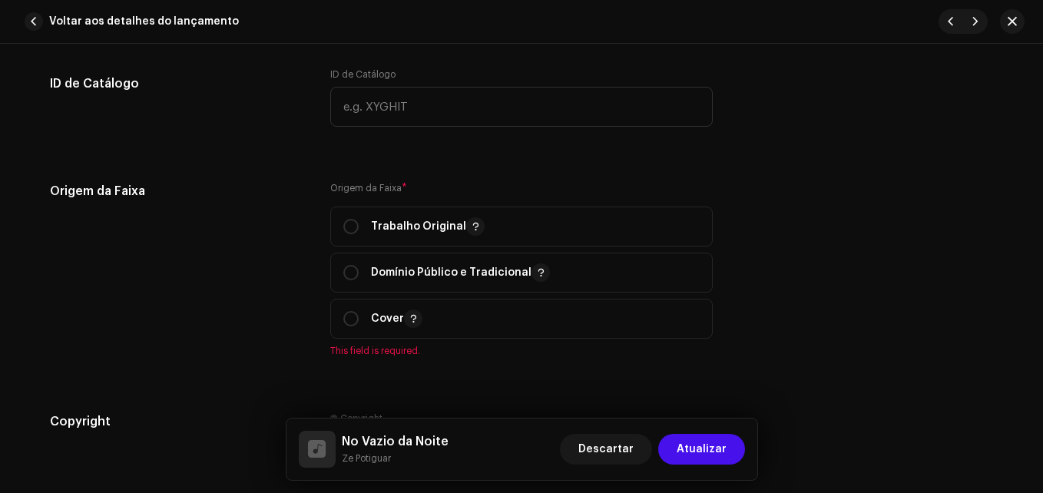
scroll to position [1851, 0]
click at [361, 230] on div "Trabalho Original" at bounding box center [413, 225] width 141 height 18
radio input "true"
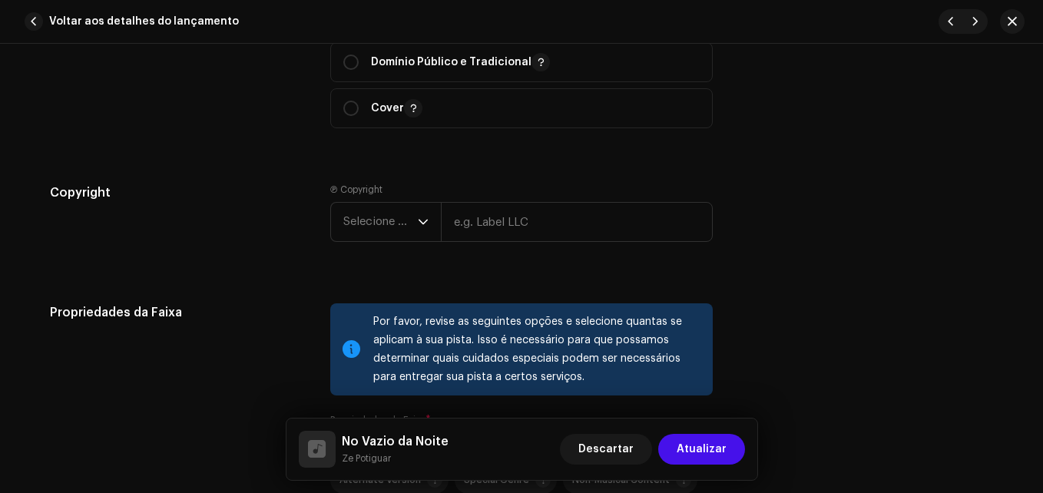
scroll to position [2110, 0]
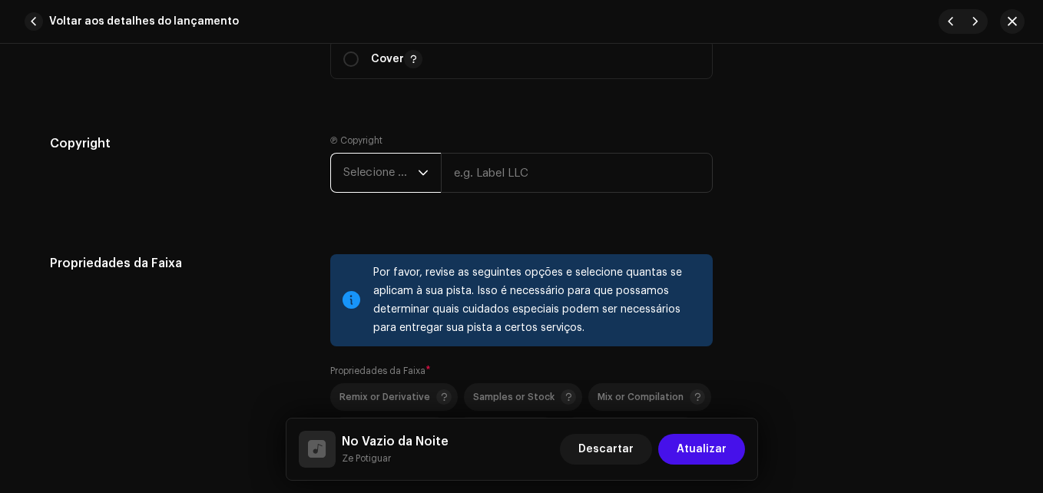
click at [382, 177] on span "Selecione o ano" at bounding box center [380, 173] width 74 height 38
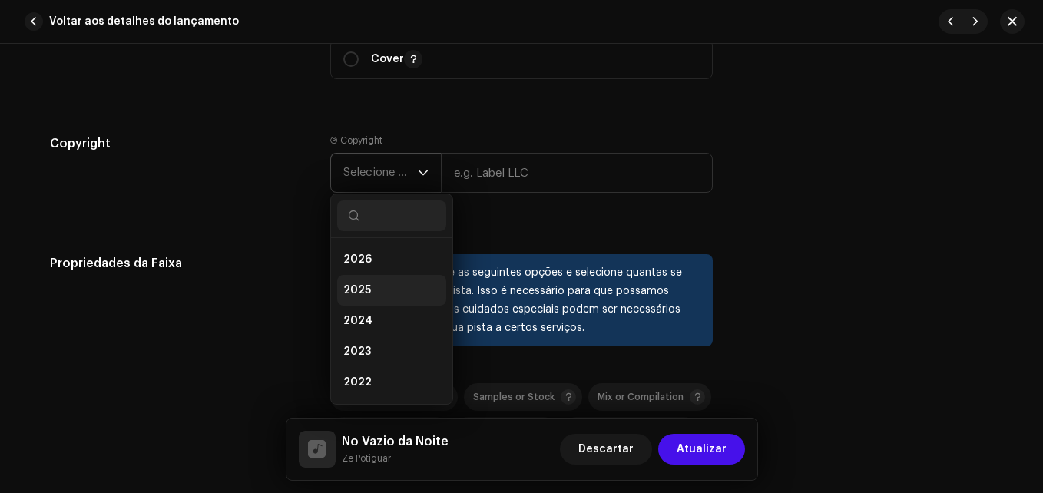
click at [395, 295] on li "2025" at bounding box center [391, 290] width 109 height 31
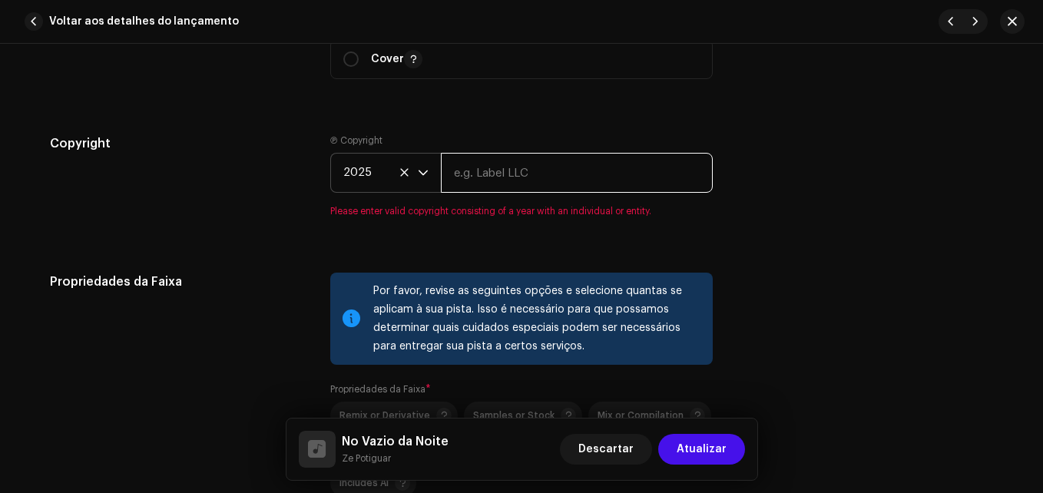
click at [540, 178] on input "text" at bounding box center [577, 173] width 272 height 40
type input "The flame of music"
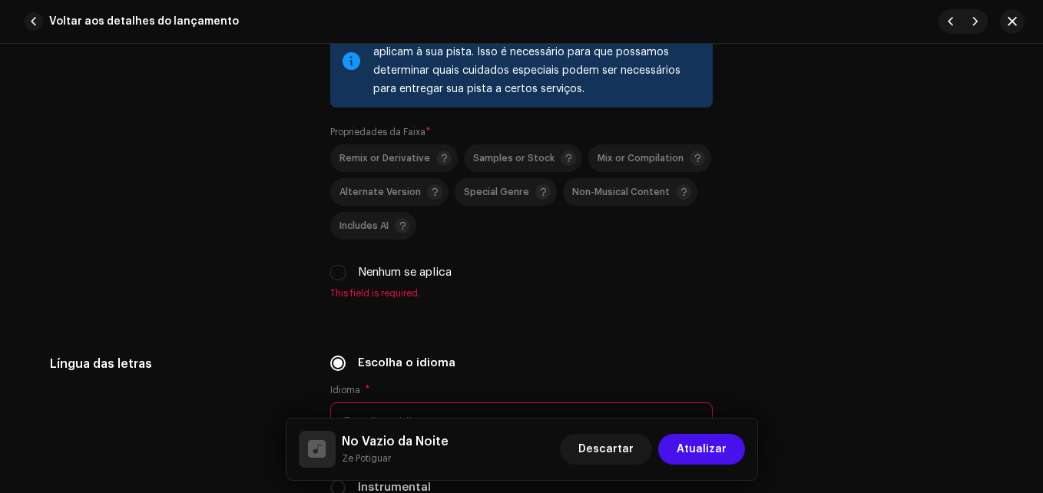
scroll to position [2351, 0]
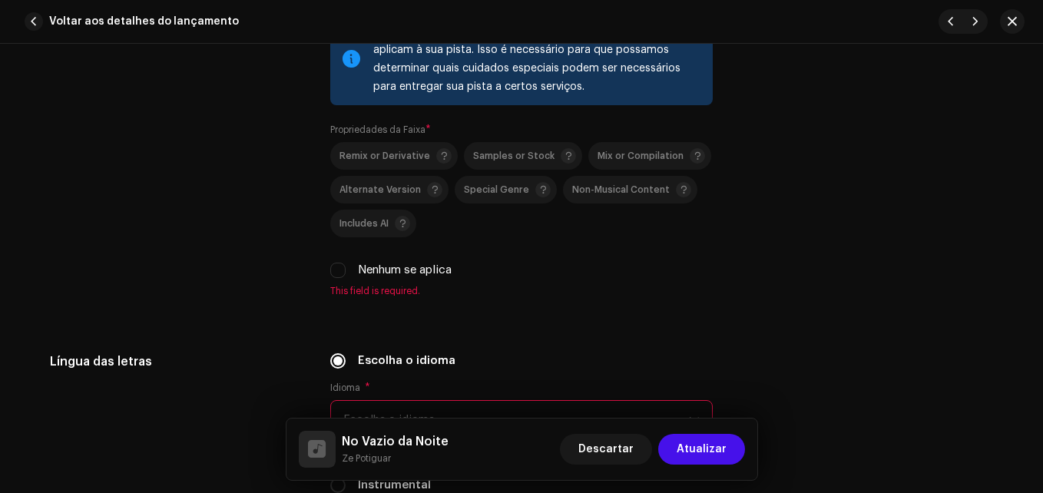
click at [349, 269] on div "Nenhum se aplica" at bounding box center [521, 270] width 382 height 17
click at [330, 274] on input "Nenhum se aplica" at bounding box center [337, 270] width 15 height 15
checkbox input "true"
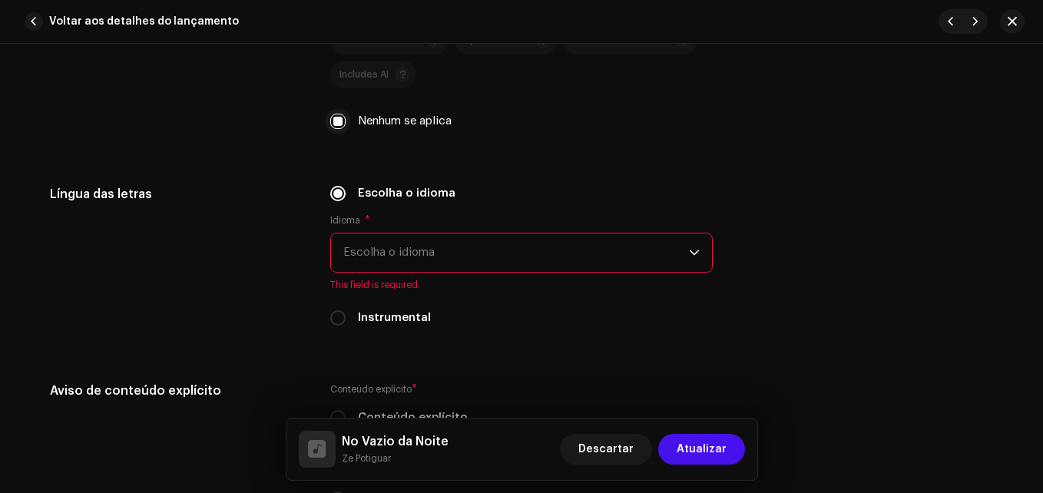
scroll to position [2500, 0]
click at [396, 246] on span "Escolha o idioma" at bounding box center [515, 252] width 345 height 38
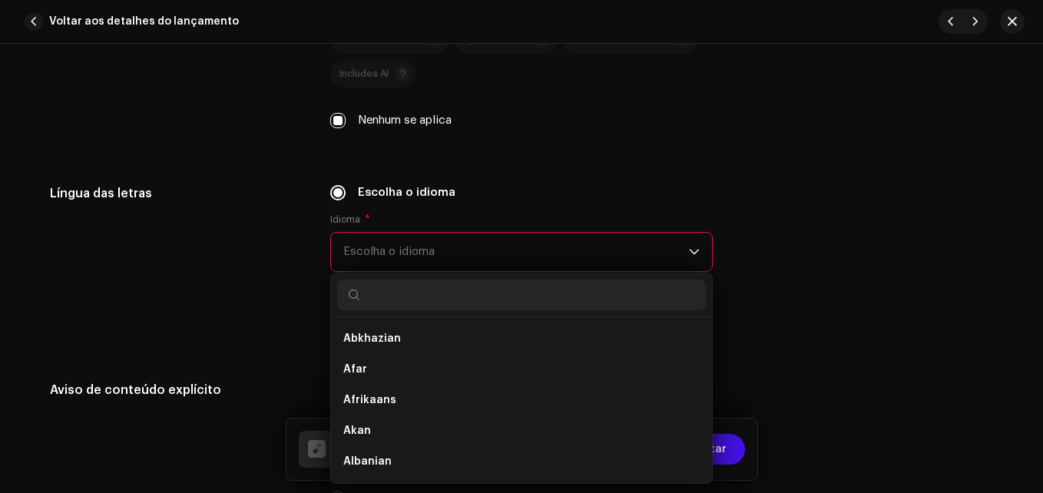
type input "b"
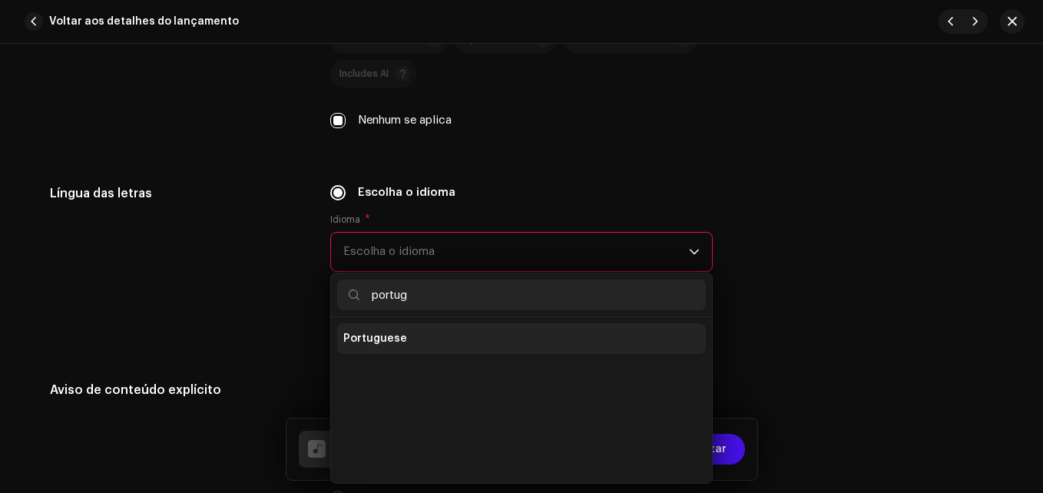
type input "portug"
click at [402, 330] on li "Portuguese" at bounding box center [521, 338] width 369 height 31
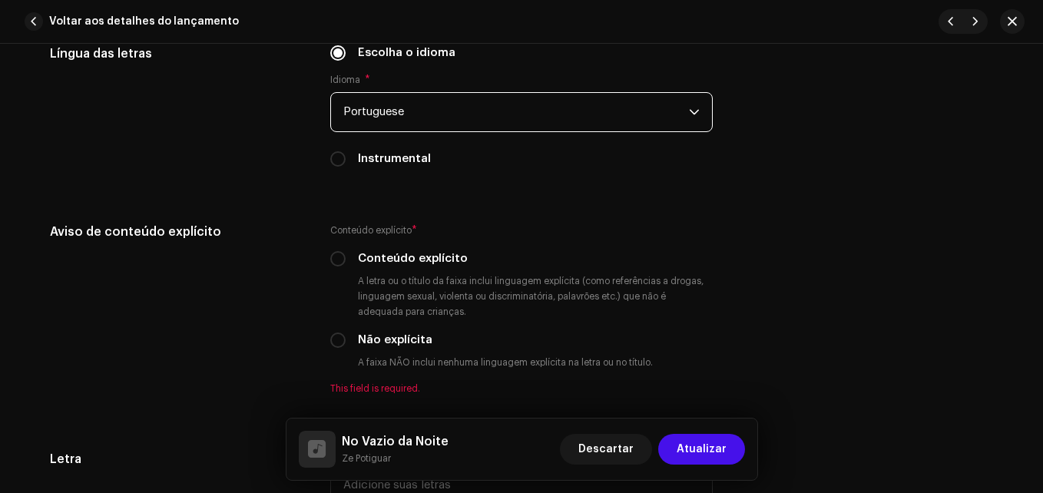
scroll to position [2641, 0]
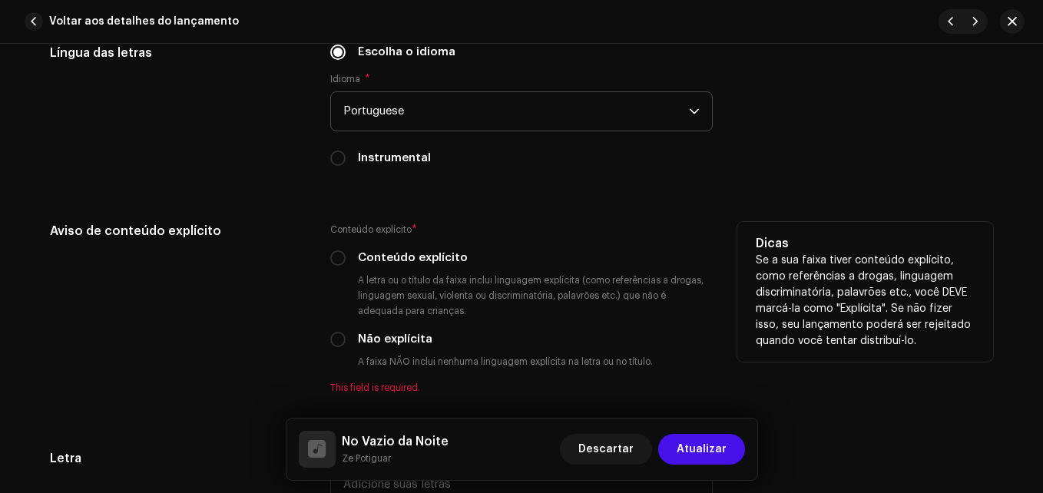
click at [335, 329] on div "Conteúdo explícito * Conteúdo explícito A letra ou o título da faixa inclui lin…" at bounding box center [521, 308] width 382 height 172
click at [330, 339] on input "Não explícita" at bounding box center [337, 339] width 15 height 15
radio input "true"
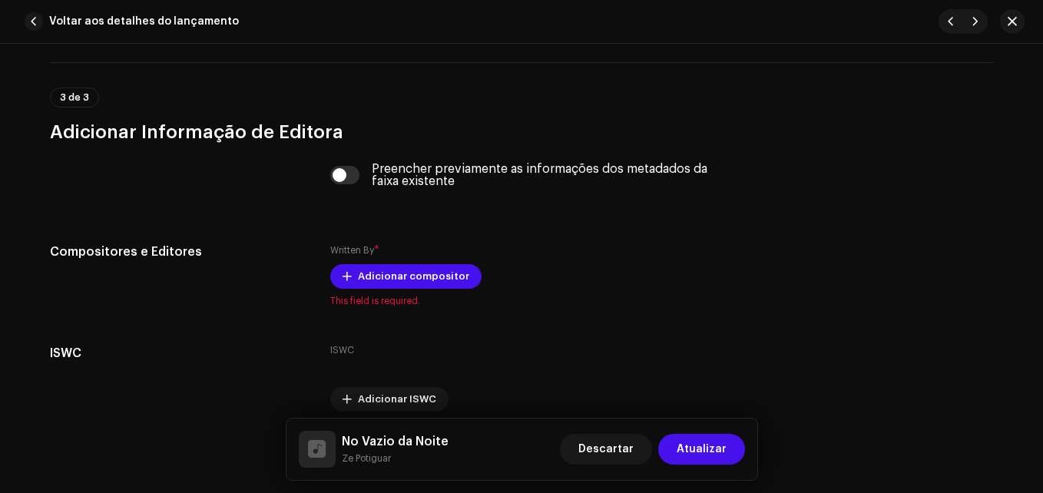
scroll to position [3142, 0]
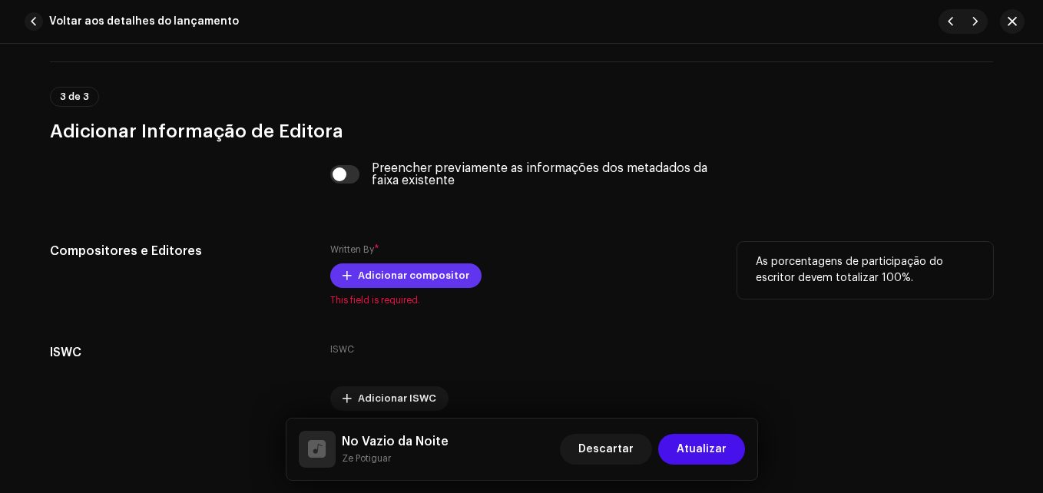
click at [394, 284] on span "Adicionar compositor" at bounding box center [413, 275] width 111 height 31
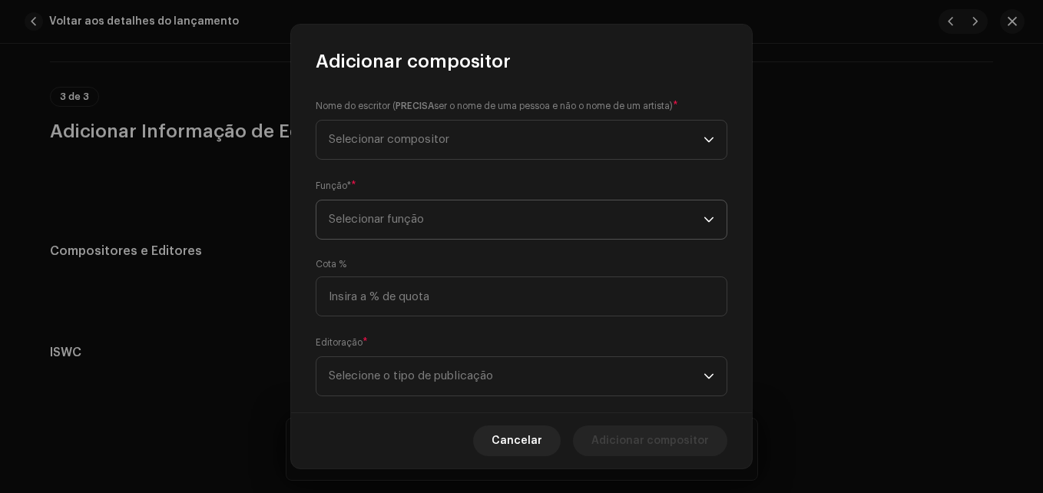
click at [464, 226] on span "Selecionar função" at bounding box center [516, 219] width 375 height 38
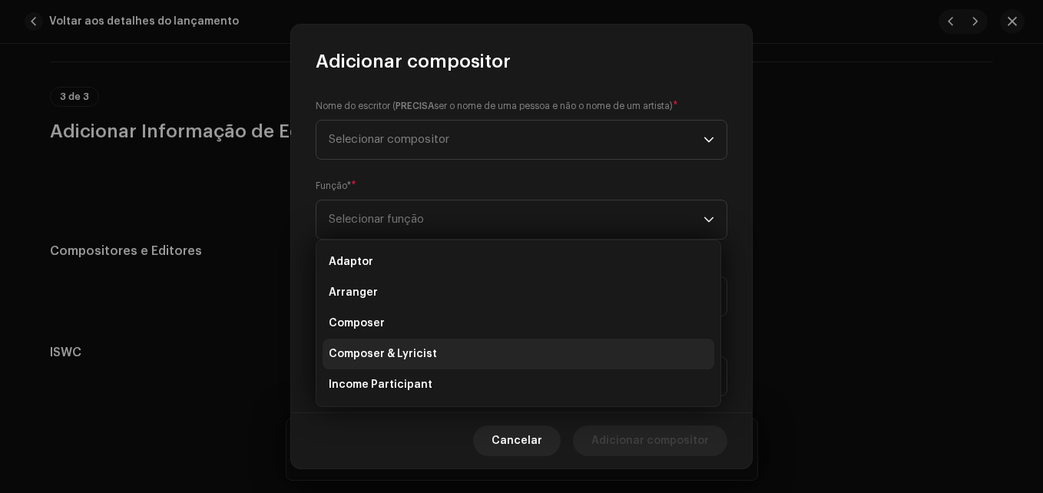
click at [469, 351] on li "Composer & Lyricist" at bounding box center [518, 354] width 392 height 31
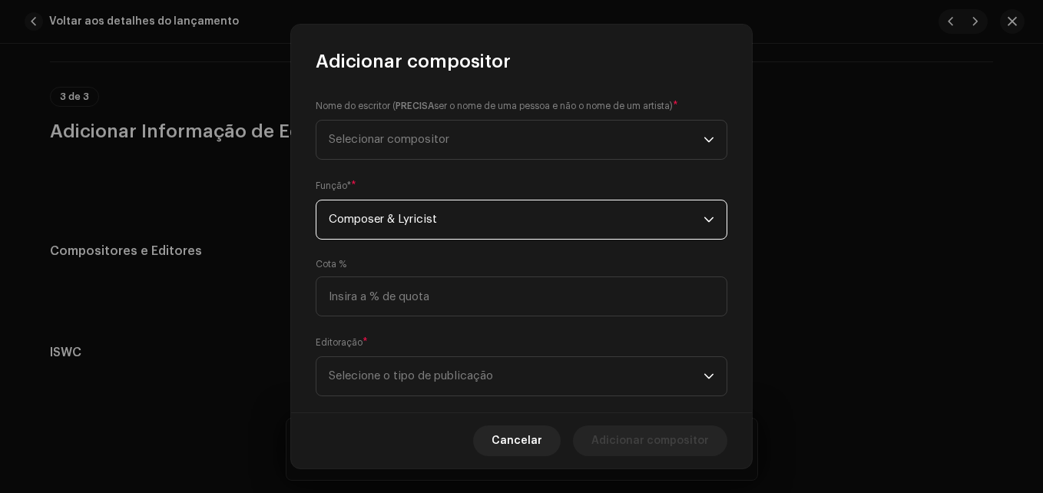
scroll to position [27, 0]
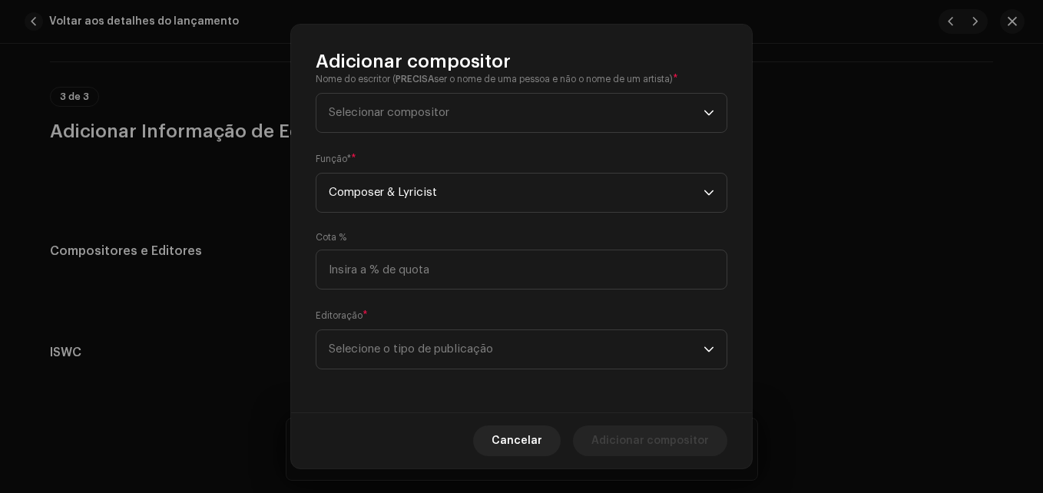
click at [469, 351] on span "Selecione o tipo de publicação" at bounding box center [516, 349] width 375 height 38
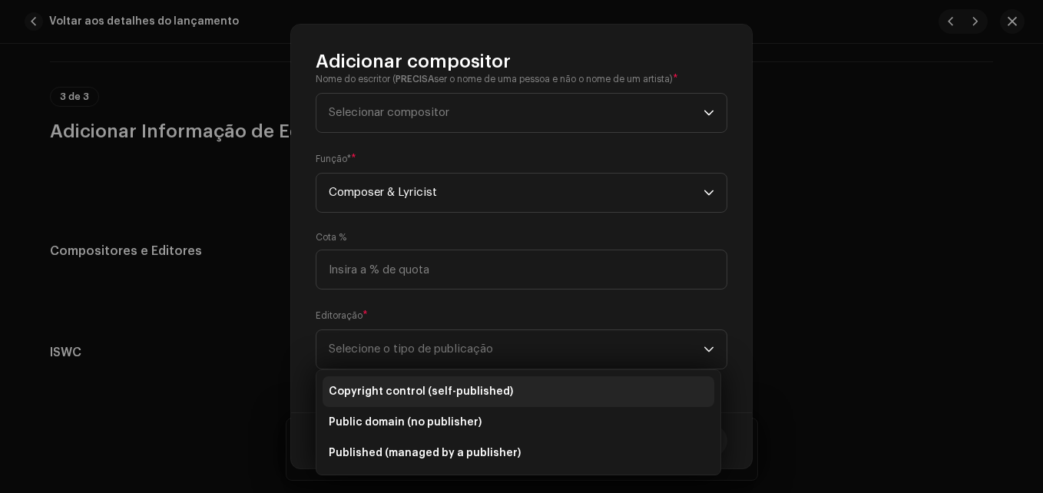
click at [491, 402] on li "Copyright control (self-published)" at bounding box center [518, 391] width 392 height 31
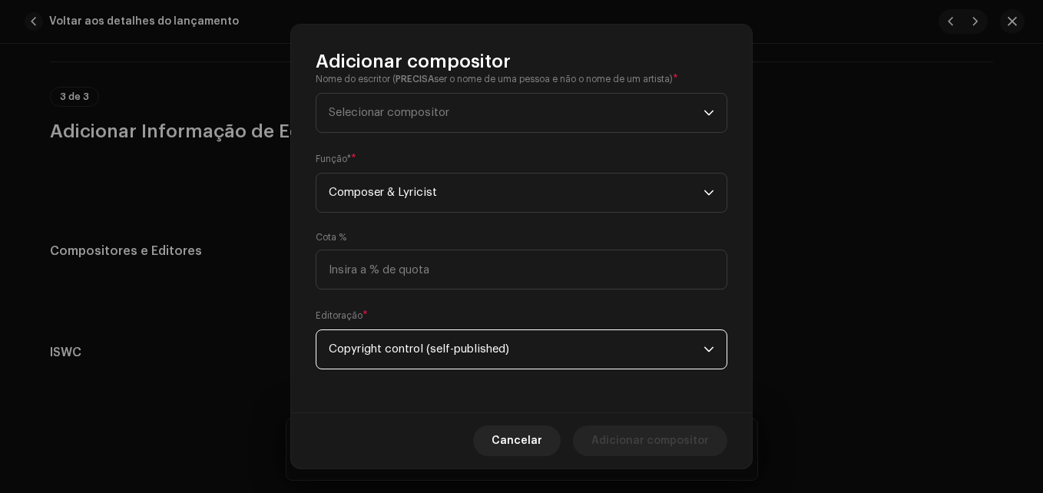
scroll to position [0, 0]
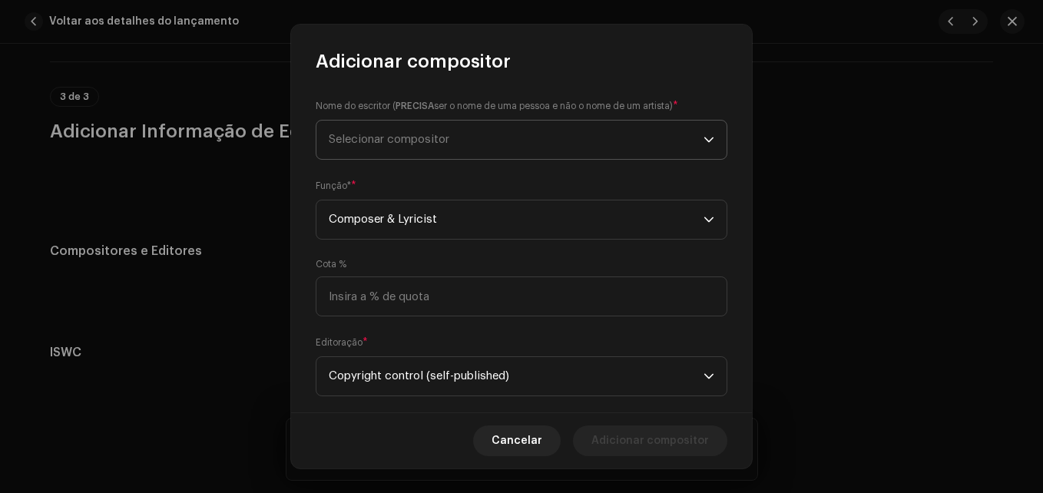
click at [517, 154] on span "Selecionar compositor" at bounding box center [516, 140] width 375 height 38
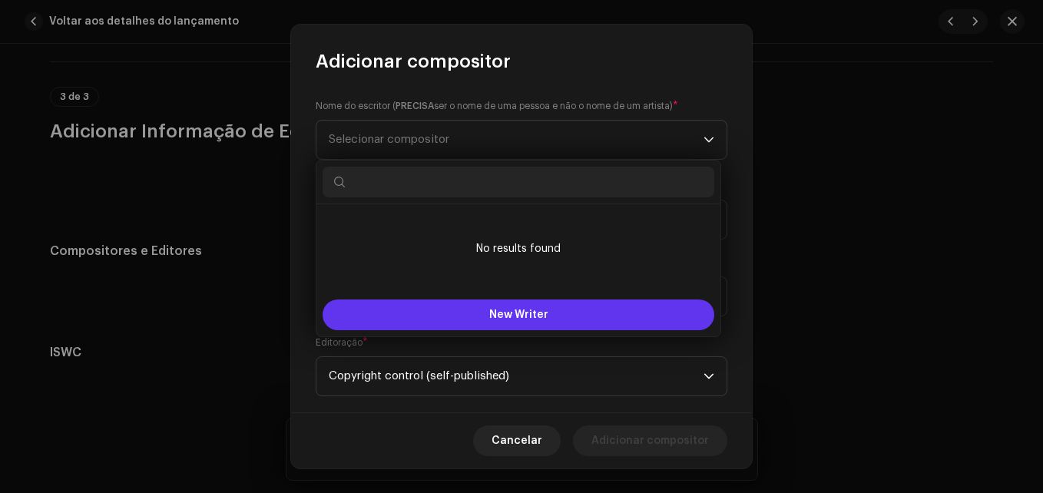
click at [516, 316] on span "New Writer" at bounding box center [518, 314] width 59 height 11
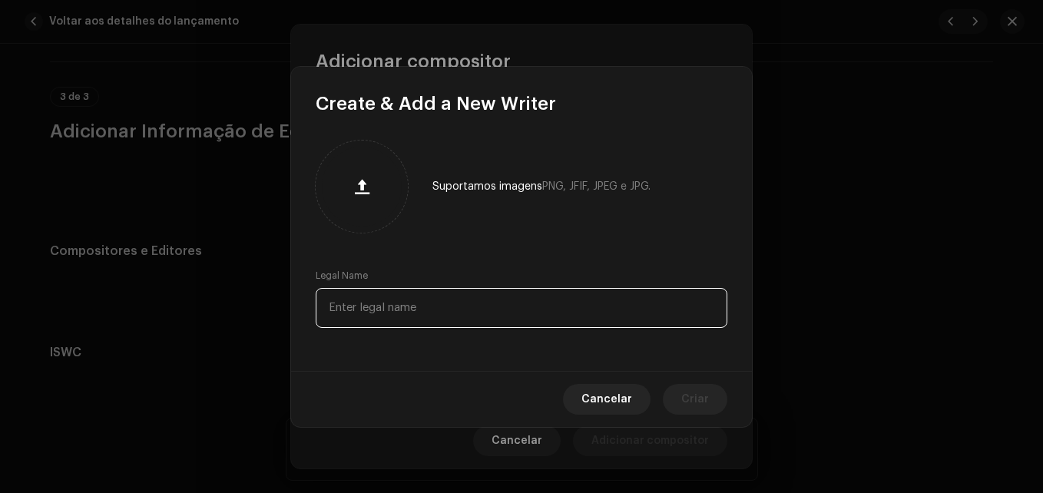
click at [600, 297] on input "text" at bounding box center [522, 308] width 412 height 40
click at [353, 306] on input "Ze Ptiguar" at bounding box center [522, 308] width 412 height 40
type input "Ze Potiguar"
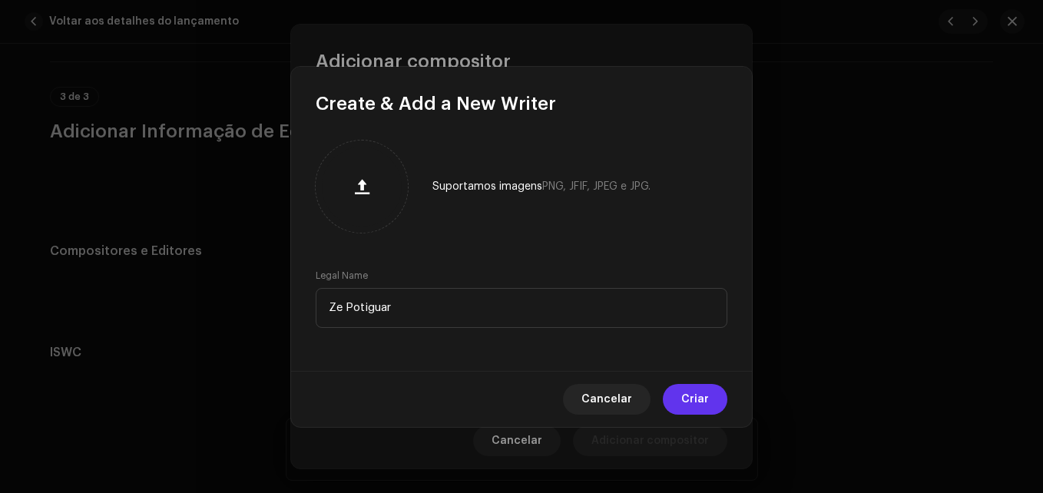
click at [685, 405] on span "Criar" at bounding box center [695, 399] width 28 height 31
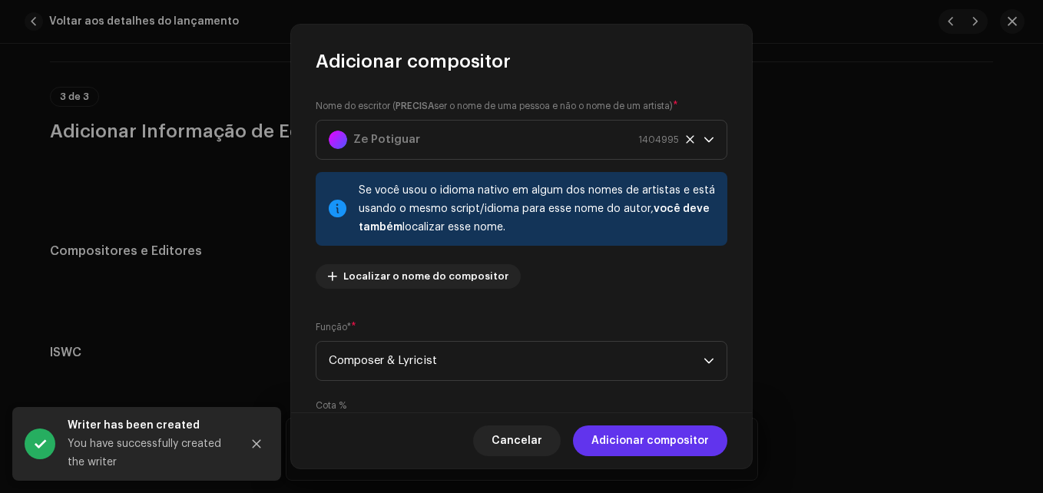
click at [635, 451] on span "Adicionar compositor" at bounding box center [649, 440] width 117 height 31
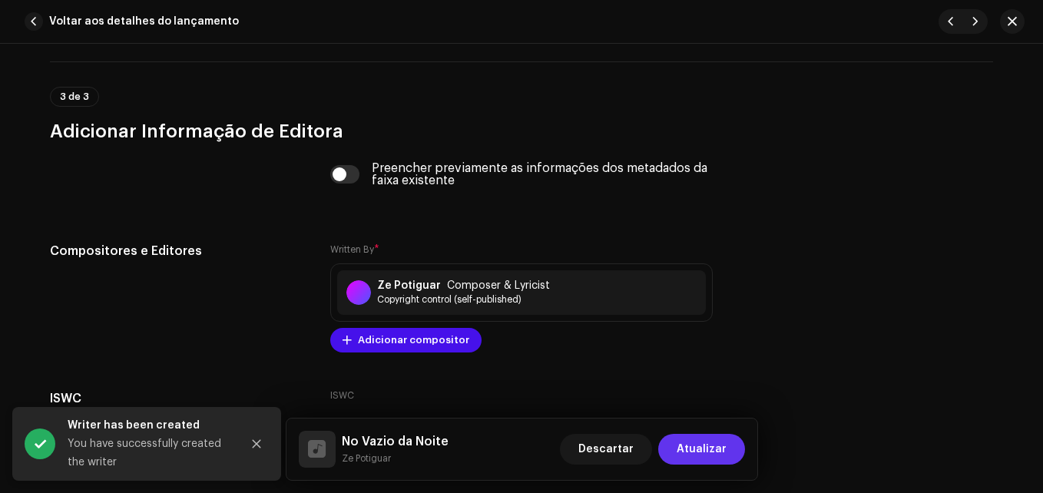
click at [725, 460] on span "Atualizar" at bounding box center [701, 449] width 50 height 31
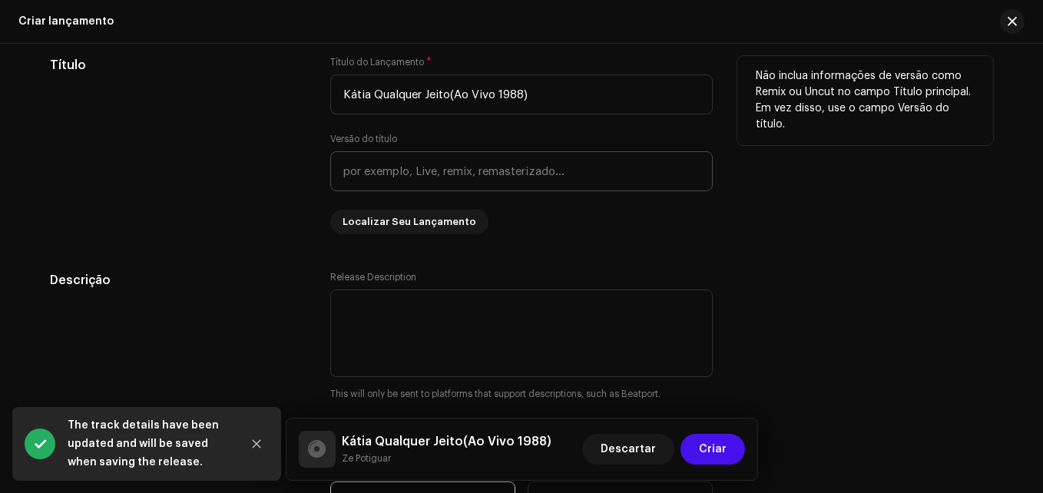
scroll to position [1641, 0]
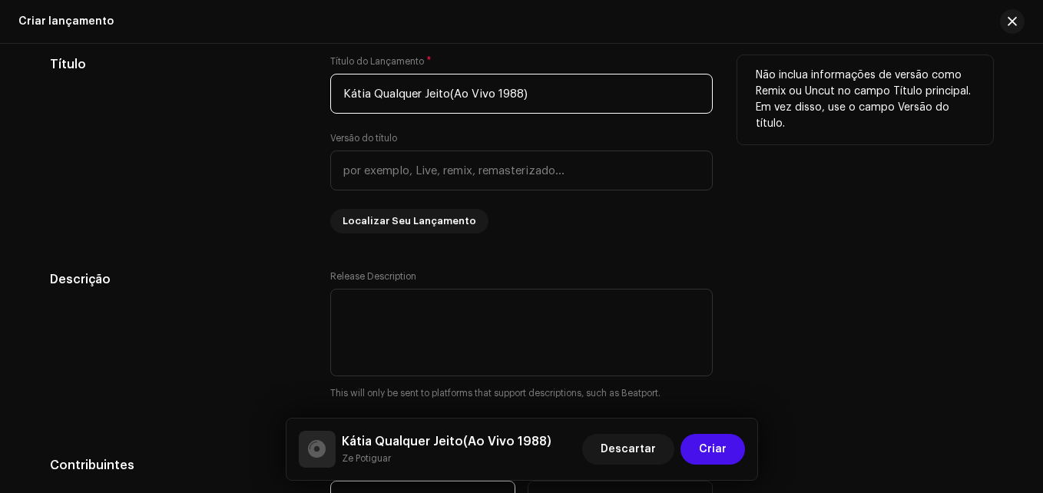
drag, startPoint x: 554, startPoint y: 84, endPoint x: 119, endPoint y: 144, distance: 438.5
click at [119, 144] on div "Título Título do Lançamento * Kátia Qualquer Jeito(Ao Vivo 1988) Versão do títu…" at bounding box center [521, 144] width 943 height 178
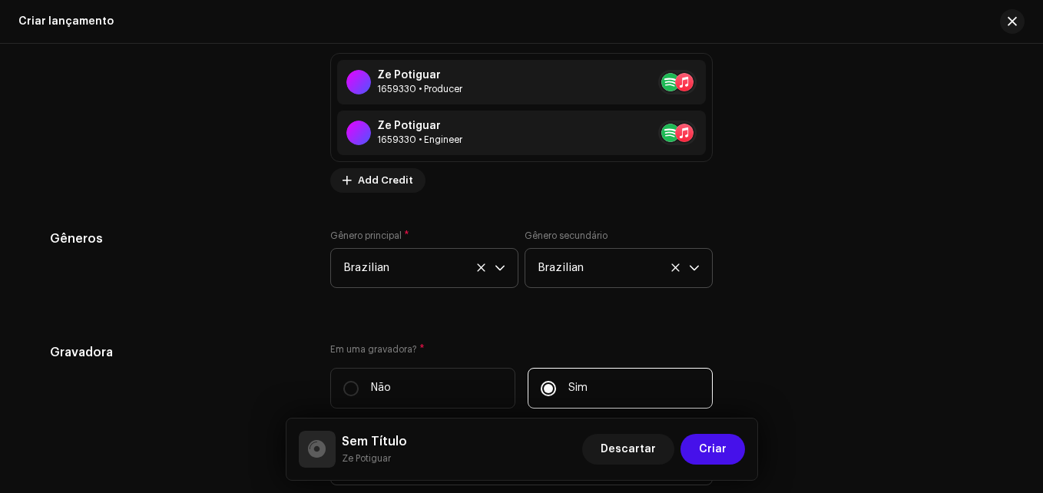
scroll to position [2398, 0]
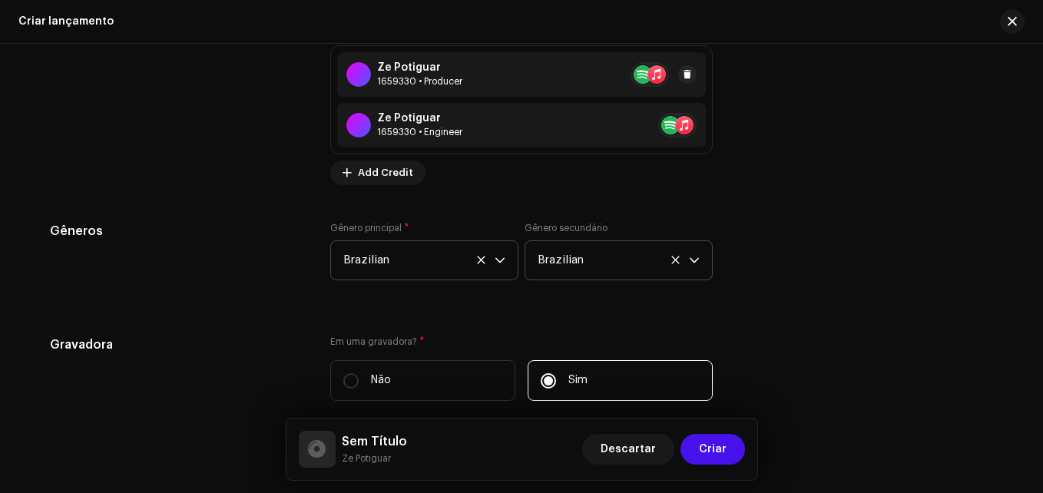
click at [398, 62] on div "Ze Potiguar" at bounding box center [419, 67] width 85 height 12
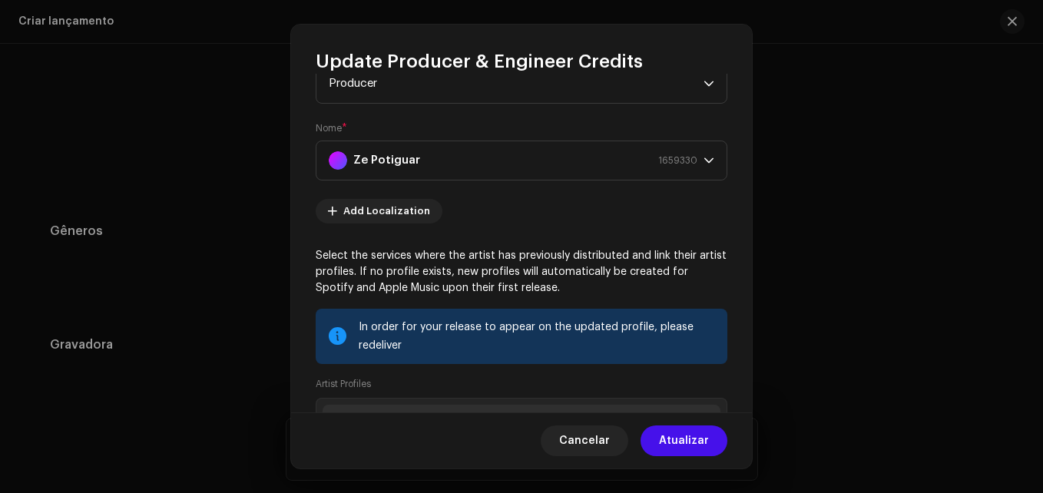
scroll to position [54, 0]
click at [332, 153] on div "Ze Potiguar" at bounding box center [338, 159] width 18 height 18
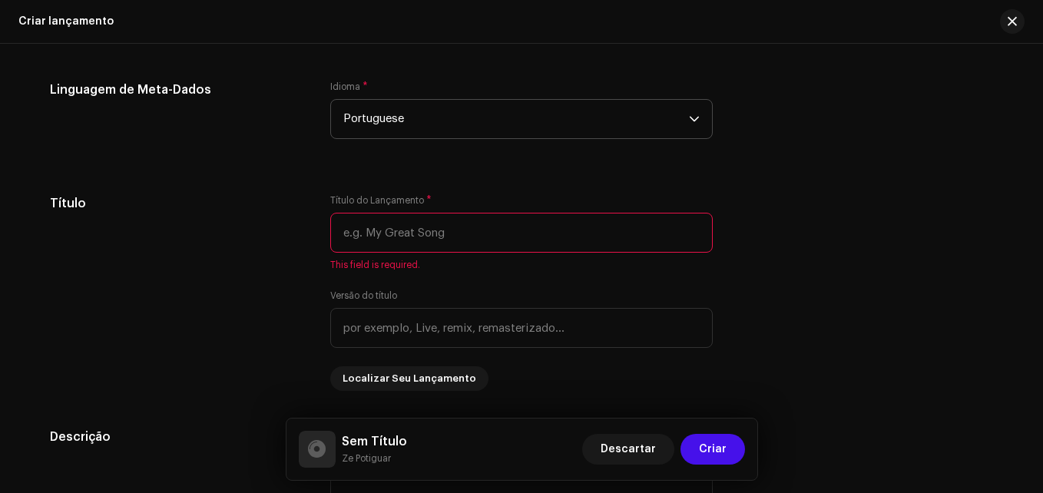
scroll to position [1503, 0]
click at [423, 241] on input "text" at bounding box center [521, 231] width 382 height 40
paste input "vê se você me faz uma pessoa melhor"
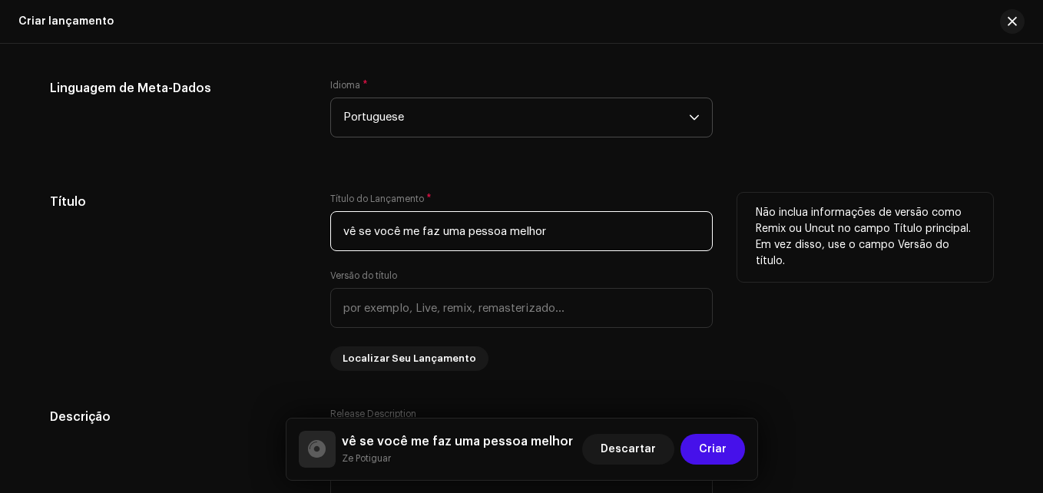
click at [345, 230] on input "vê se você me faz uma pessoa melhor" at bounding box center [521, 231] width 382 height 40
click at [377, 228] on input "Vê se você me faz uma pessoa melhor" at bounding box center [521, 231] width 382 height 40
click at [429, 233] on input "Vê se Você me faz uma pessoa melhor" at bounding box center [521, 231] width 382 height 40
click at [425, 233] on input "Vê se Você me faz uma pessoa melhor" at bounding box center [521, 231] width 382 height 40
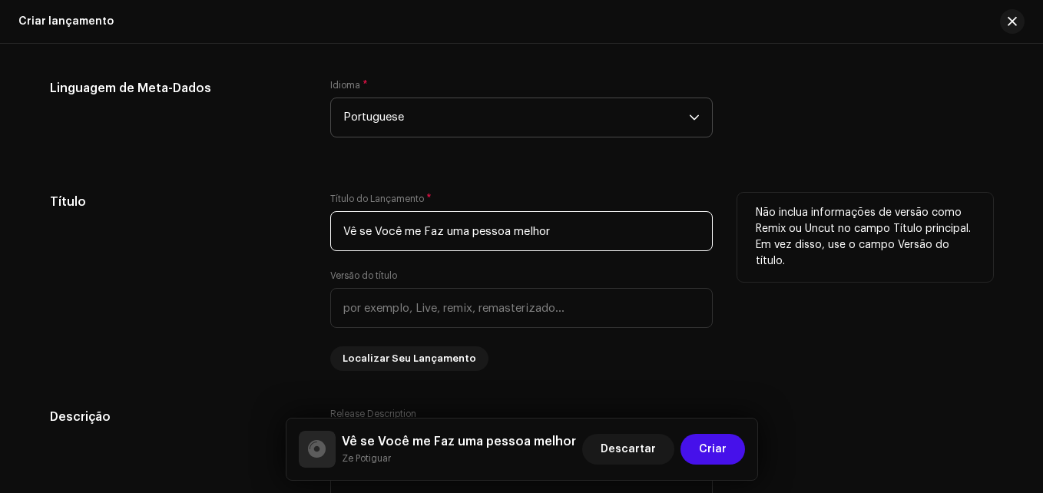
click at [475, 230] on input "Vê se Você me Faz uma pessoa melhor" at bounding box center [521, 231] width 382 height 40
click at [516, 230] on input "Vê se Você me Faz uma Pessoa melhor" at bounding box center [521, 231] width 382 height 40
click at [449, 232] on input "Vê se Você me Faz uma Pessoa Melhor" at bounding box center [521, 231] width 382 height 40
click at [408, 233] on input "Vê se Você me Faz Uma Pessoa Melhor" at bounding box center [521, 231] width 382 height 40
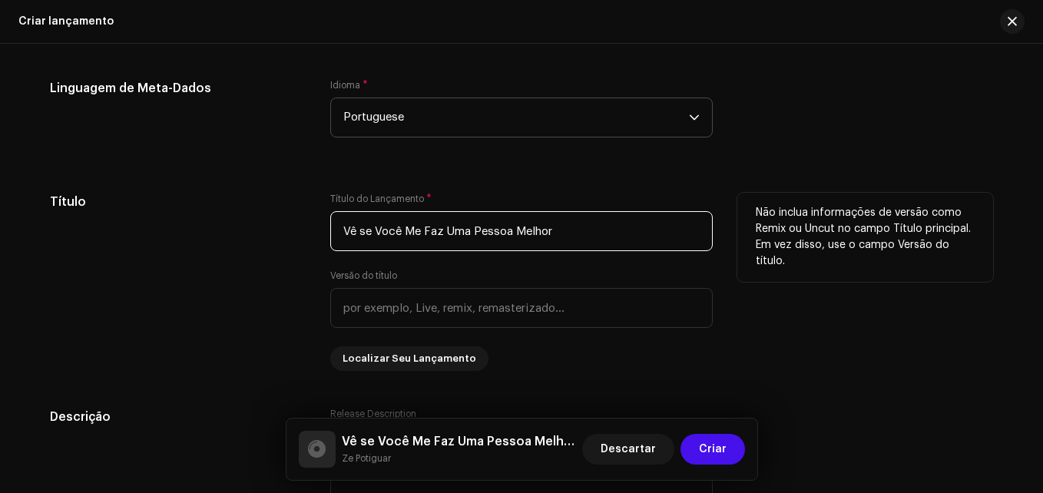
click at [363, 230] on input "Vê se Você Me Faz Uma Pessoa Melhor" at bounding box center [521, 231] width 382 height 40
type input "Vê Se Você Me Faz Uma Pessoa Melhor"
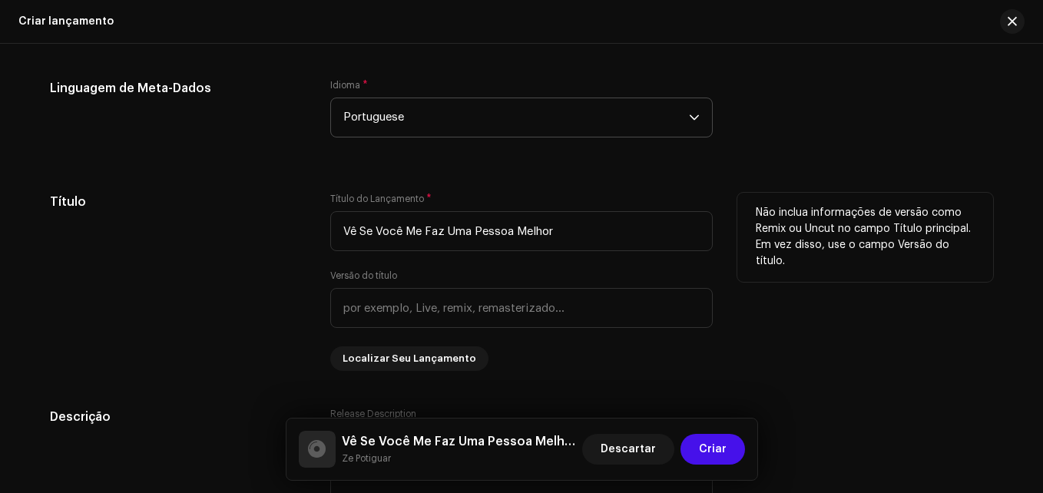
click at [262, 237] on div "Título" at bounding box center [178, 282] width 256 height 178
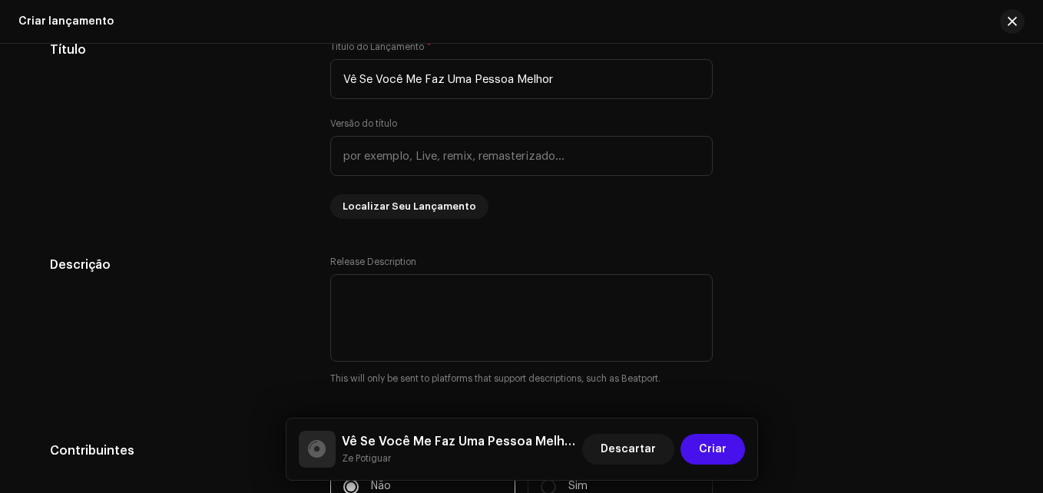
scroll to position [1691, 0]
